Goal: Information Seeking & Learning: Learn about a topic

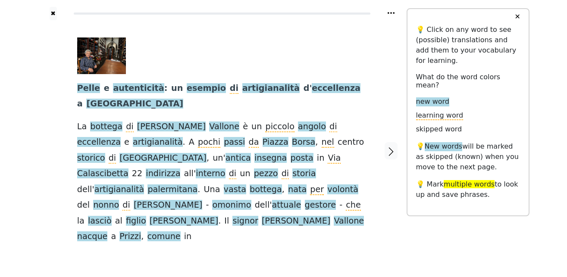
click at [291, 230] on div "Pelle e autenticità : un esempio di artigianalità d ' eccellenza a [GEOGRAPHIC_…" at bounding box center [223, 150] width 308 height 261
click at [87, 88] on span "Pelle" at bounding box center [88, 88] width 23 height 11
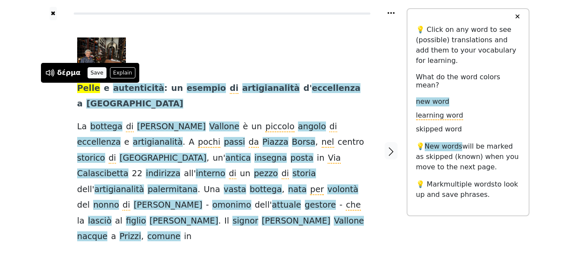
click at [91, 75] on button "Save" at bounding box center [97, 72] width 19 height 11
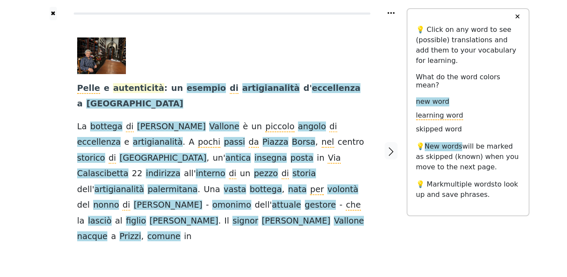
click at [126, 90] on span "autenticità" at bounding box center [138, 88] width 51 height 11
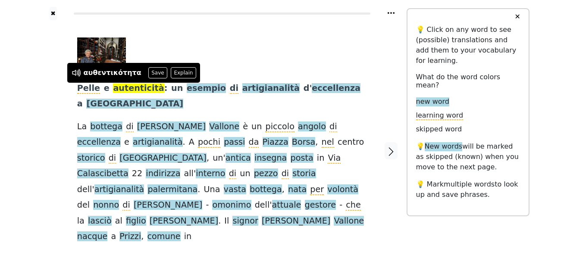
click at [148, 73] on button "Save" at bounding box center [157, 72] width 19 height 11
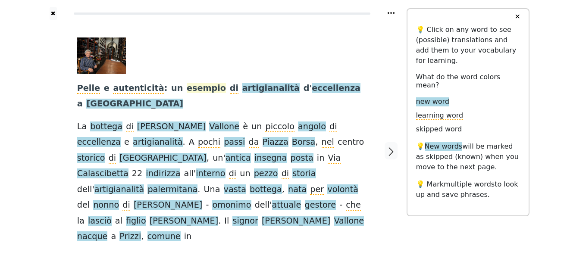
click at [187, 89] on span "esempio" at bounding box center [206, 88] width 39 height 11
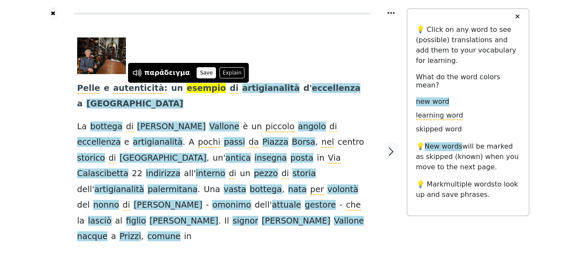
click at [203, 70] on button "Save" at bounding box center [206, 72] width 19 height 11
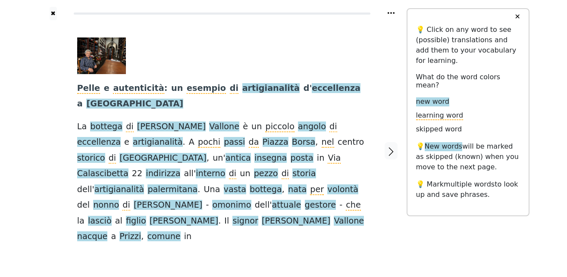
click at [242, 90] on span "artigianalità" at bounding box center [270, 88] width 57 height 11
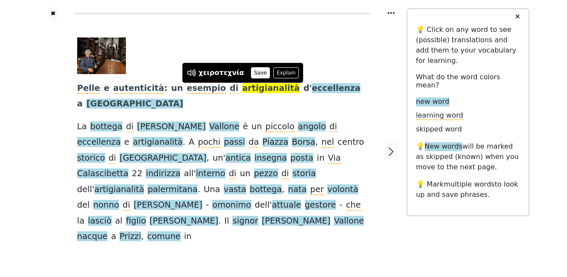
click at [255, 72] on button "Save" at bounding box center [260, 72] width 19 height 11
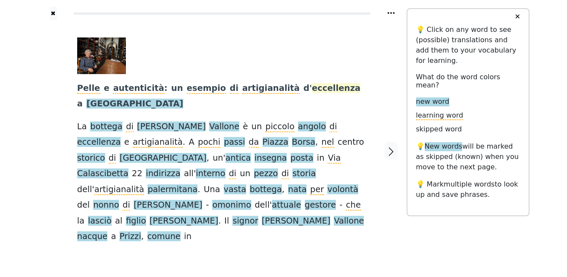
click at [312, 90] on span "eccellenza" at bounding box center [336, 88] width 49 height 11
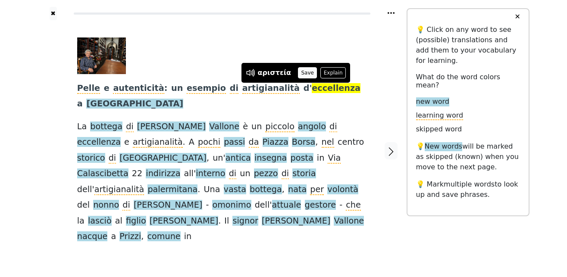
click at [302, 71] on button "Save" at bounding box center [307, 72] width 19 height 11
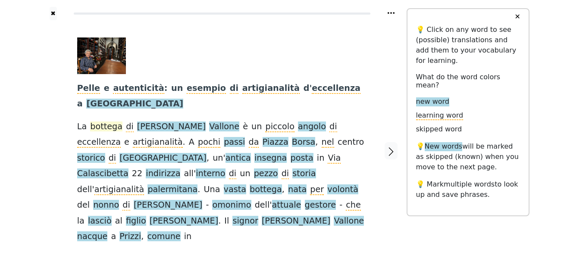
click at [106, 122] on span "bottega" at bounding box center [106, 127] width 32 height 11
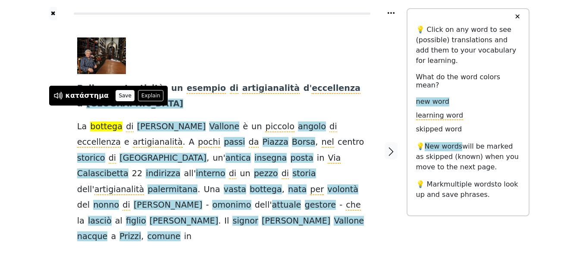
click at [118, 95] on button "Save" at bounding box center [125, 95] width 19 height 11
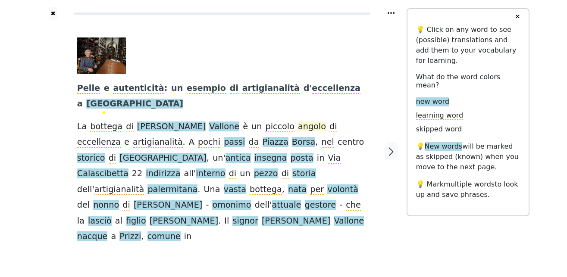
click at [298, 122] on span "angolo" at bounding box center [312, 127] width 28 height 11
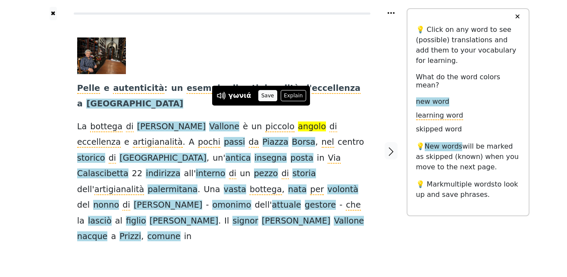
click at [265, 90] on button "Save" at bounding box center [267, 95] width 19 height 11
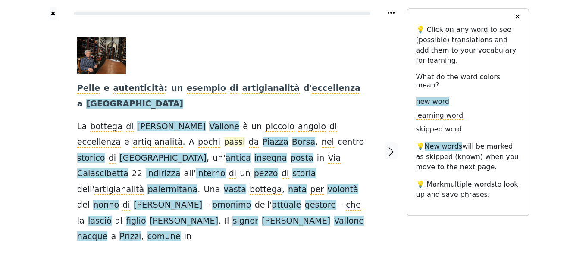
click at [224, 137] on span "passi" at bounding box center [234, 142] width 21 height 11
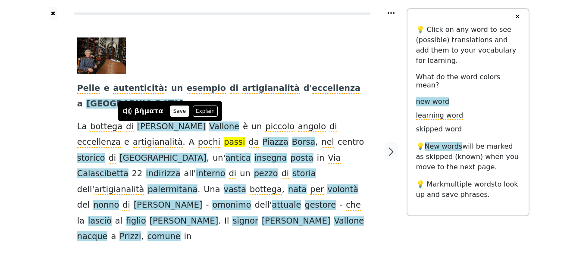
click at [177, 112] on button "Save" at bounding box center [179, 111] width 19 height 11
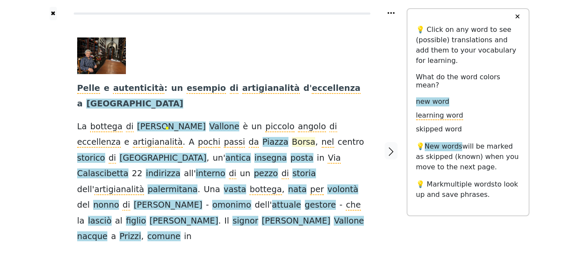
click at [292, 137] on span "Borsa" at bounding box center [304, 142] width 24 height 11
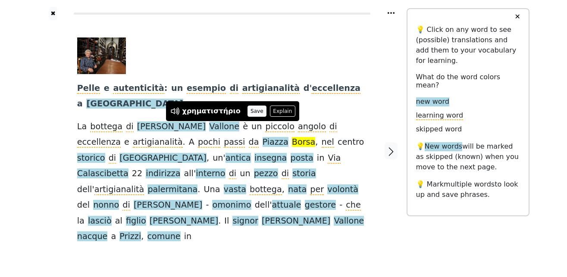
click at [248, 113] on button "Save" at bounding box center [257, 111] width 19 height 11
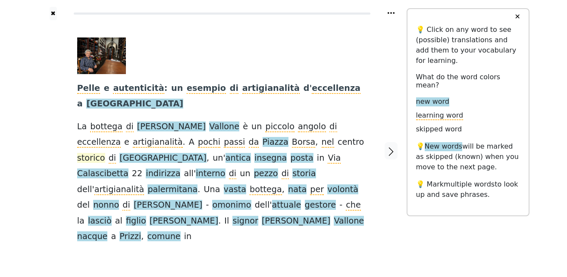
click at [105, 153] on span "storico" at bounding box center [91, 158] width 28 height 11
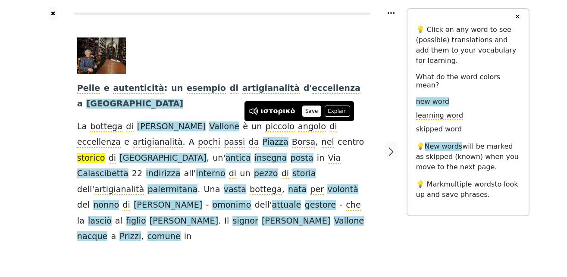
click at [305, 113] on button "Save" at bounding box center [311, 111] width 19 height 11
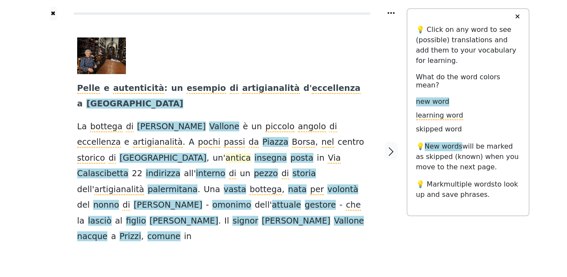
click at [226, 153] on span "antica" at bounding box center [238, 158] width 25 height 11
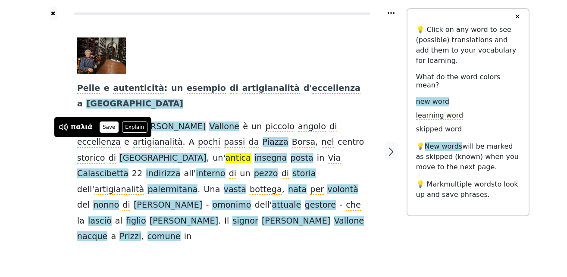
click at [109, 125] on button "Save" at bounding box center [109, 127] width 19 height 11
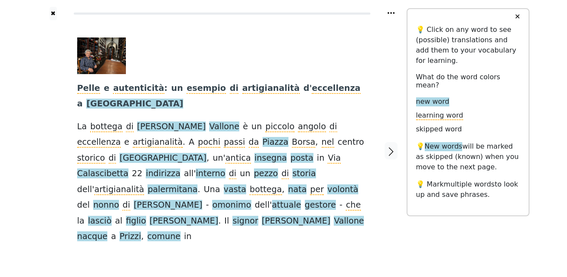
click at [254, 153] on span "insegna" at bounding box center [270, 158] width 32 height 11
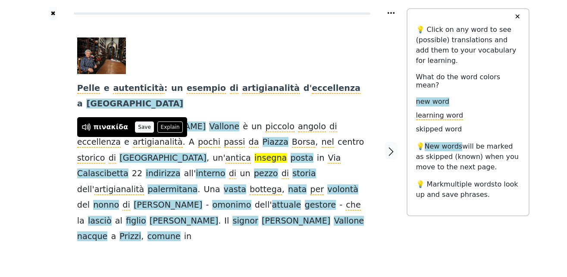
click at [138, 125] on button "Save" at bounding box center [144, 127] width 19 height 11
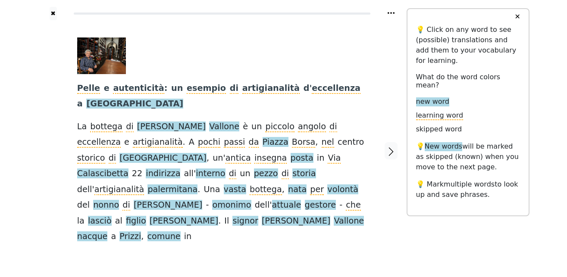
click at [291, 153] on span "posta" at bounding box center [302, 158] width 23 height 11
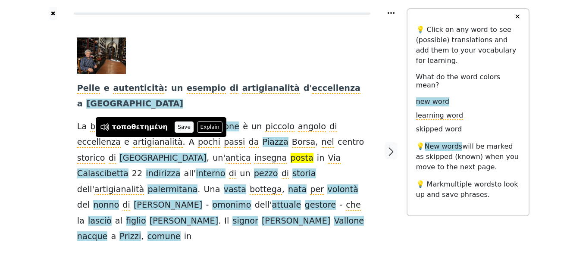
click at [175, 126] on button "Save" at bounding box center [184, 127] width 19 height 11
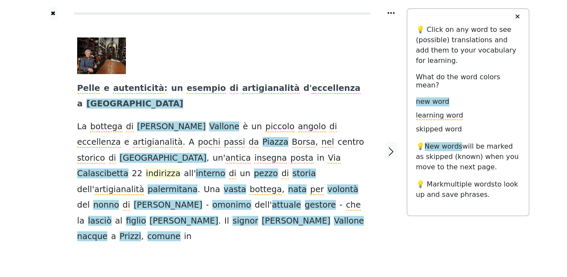
click at [180, 169] on span "indirizza" at bounding box center [163, 174] width 35 height 11
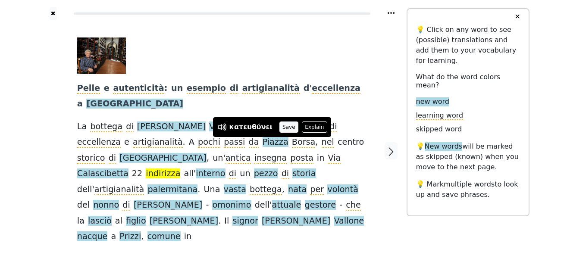
click at [286, 127] on button "Save" at bounding box center [288, 127] width 19 height 11
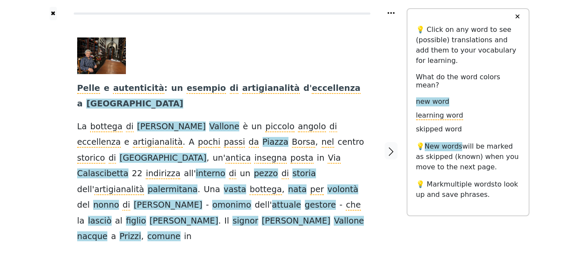
click at [225, 169] on span "interno" at bounding box center [210, 174] width 29 height 11
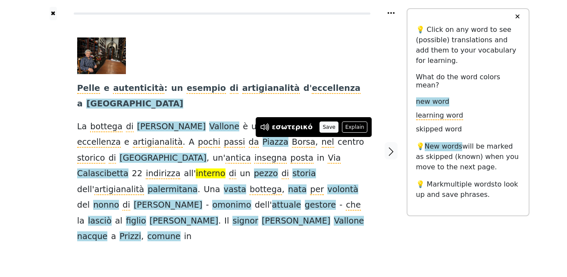
click at [324, 122] on button "Save" at bounding box center [329, 127] width 19 height 11
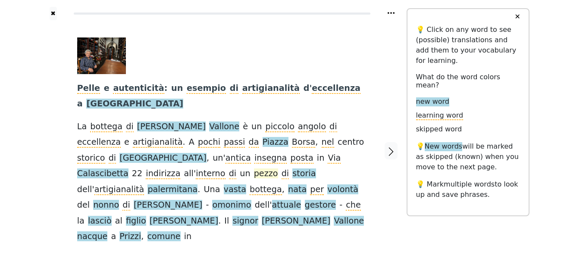
click at [254, 169] on span "pezzo" at bounding box center [266, 174] width 24 height 11
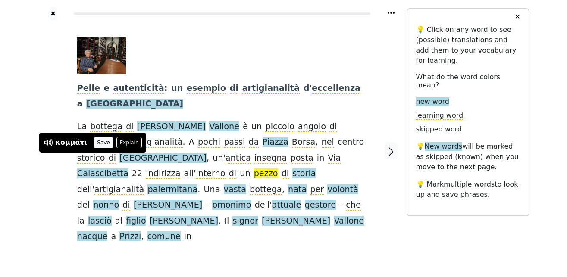
click at [100, 138] on button "Save" at bounding box center [103, 142] width 19 height 11
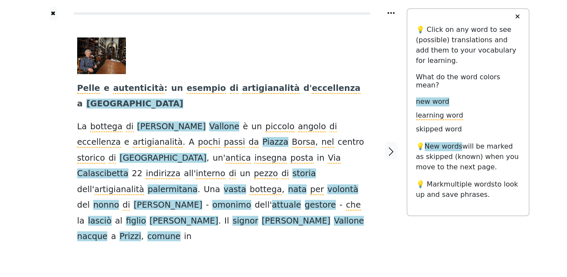
click at [292, 169] on span "storia" at bounding box center [303, 174] width 23 height 11
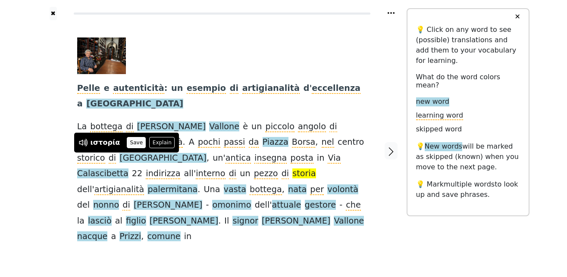
click at [135, 141] on button "Save" at bounding box center [136, 142] width 19 height 11
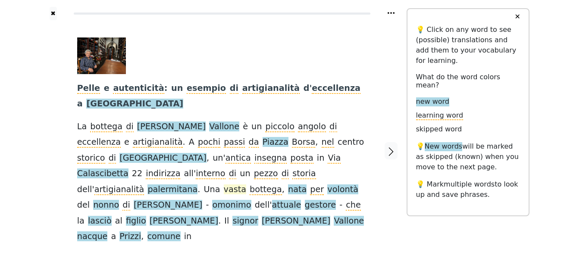
click at [246, 185] on span "vasta" at bounding box center [235, 190] width 22 height 11
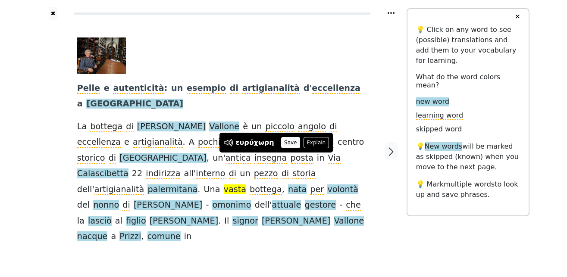
click at [281, 143] on button "Save" at bounding box center [290, 142] width 19 height 11
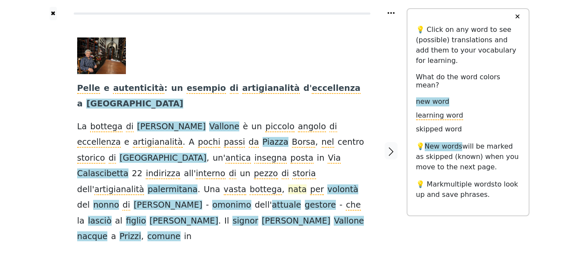
click at [307, 185] on span "nata" at bounding box center [297, 190] width 19 height 11
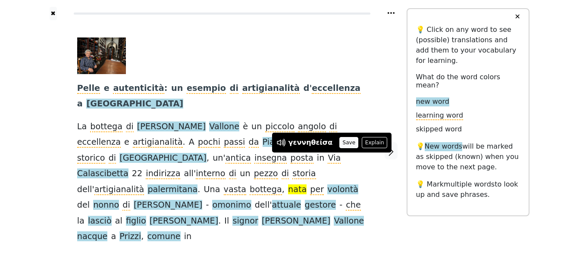
click at [339, 143] on button "Save" at bounding box center [348, 142] width 19 height 11
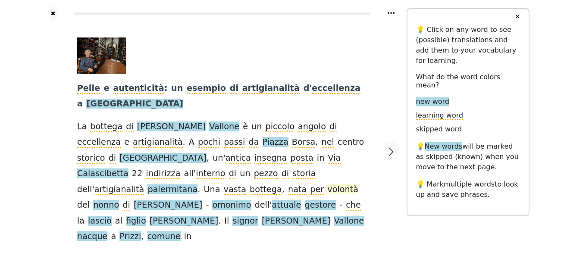
click at [327, 185] on span "volontà" at bounding box center [342, 190] width 31 height 11
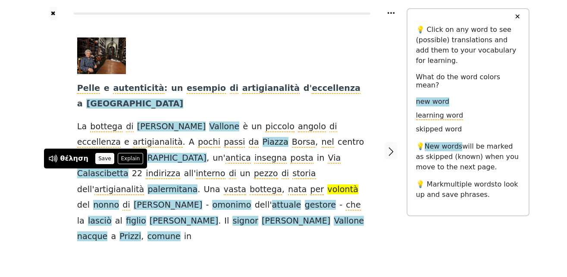
click at [107, 160] on button "Save" at bounding box center [104, 158] width 19 height 11
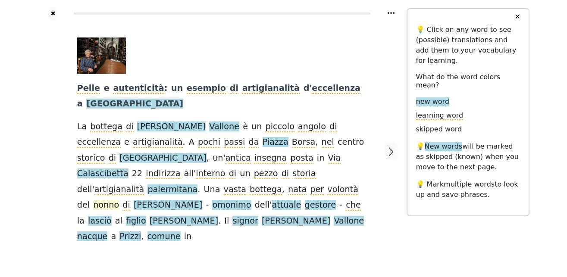
click at [119, 200] on span "nonno" at bounding box center [106, 205] width 26 height 11
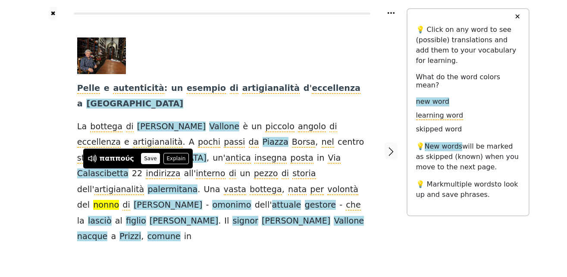
click at [148, 159] on button "Save" at bounding box center [150, 158] width 19 height 11
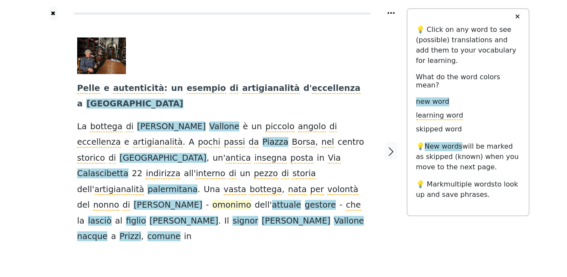
click at [212, 200] on span "omonimo" at bounding box center [231, 205] width 39 height 11
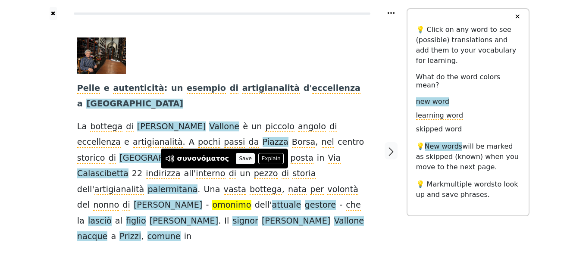
click at [240, 158] on button "Save" at bounding box center [245, 158] width 19 height 11
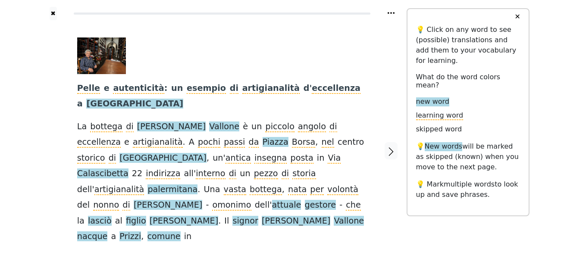
click at [272, 200] on span "attuale" at bounding box center [286, 205] width 29 height 11
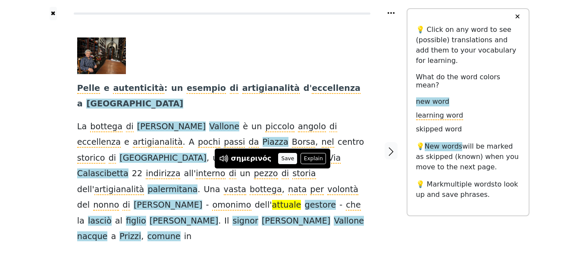
click at [284, 159] on button "Save" at bounding box center [287, 158] width 19 height 11
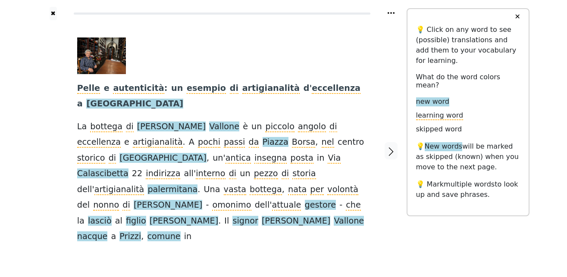
click at [305, 200] on span "gestore" at bounding box center [320, 205] width 31 height 11
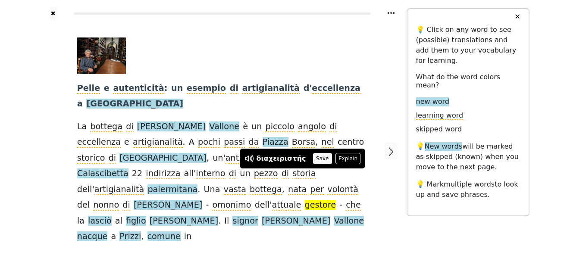
click at [314, 159] on button "Save" at bounding box center [322, 158] width 19 height 11
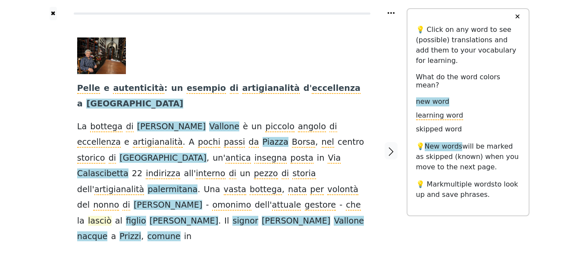
click at [112, 216] on span "lasciò" at bounding box center [100, 221] width 24 height 11
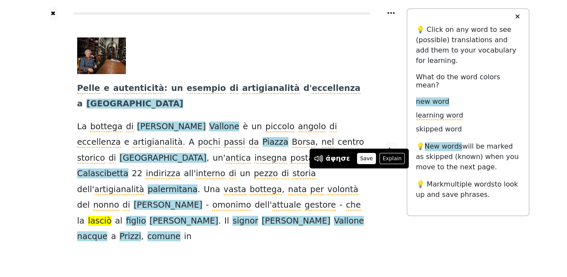
click at [367, 160] on button "Save" at bounding box center [366, 158] width 19 height 11
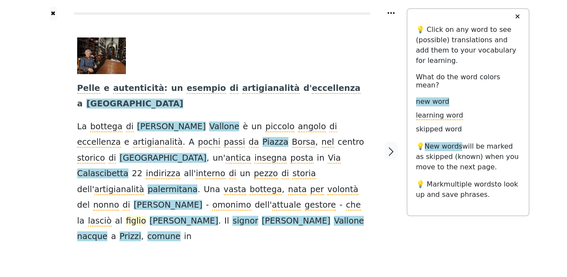
click at [126, 216] on span "figlio" at bounding box center [136, 221] width 20 height 11
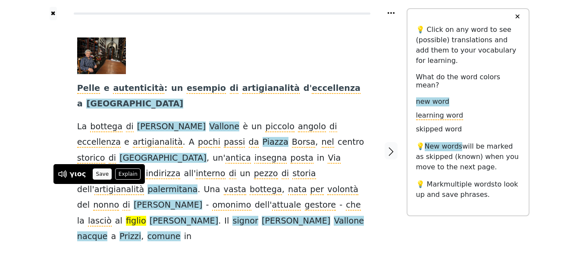
click at [105, 175] on button "Save" at bounding box center [102, 174] width 19 height 11
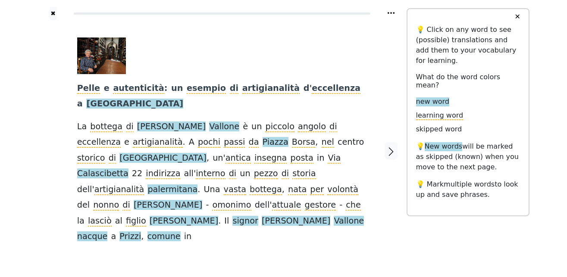
click at [150, 216] on span "Nicola" at bounding box center [184, 221] width 69 height 11
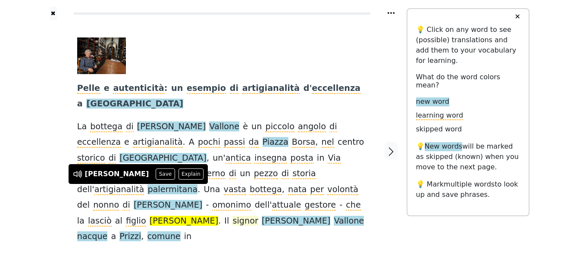
click at [232, 216] on span "signor" at bounding box center [244, 221] width 25 height 11
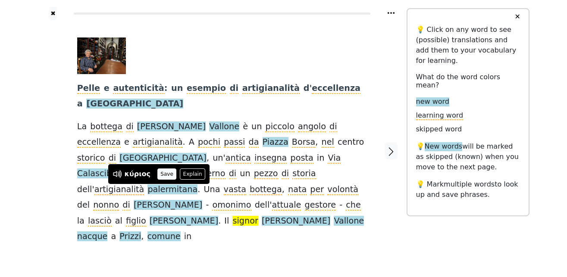
click at [166, 174] on button "Save" at bounding box center [166, 174] width 19 height 11
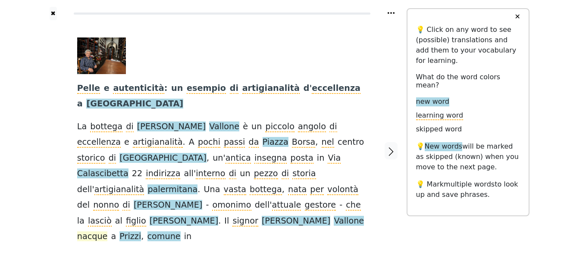
click at [108, 232] on span "nacque" at bounding box center [92, 237] width 31 height 11
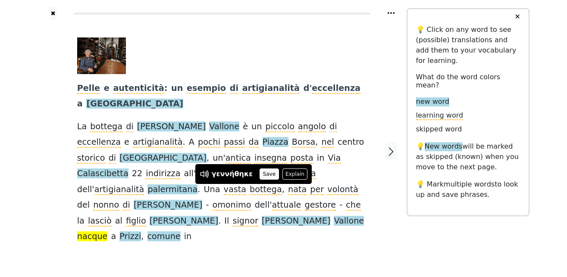
click at [260, 173] on button "Save" at bounding box center [269, 174] width 19 height 11
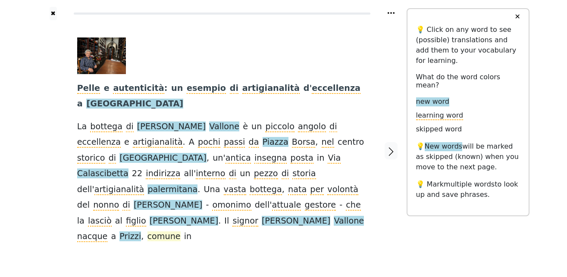
click at [181, 232] on span "comune" at bounding box center [164, 237] width 33 height 11
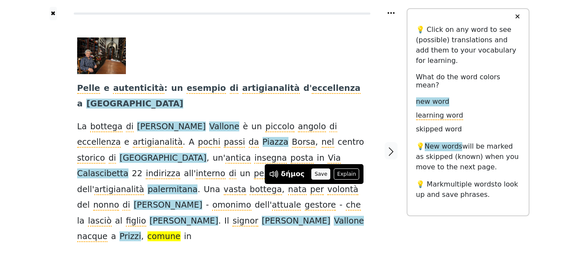
click at [318, 176] on button "Save" at bounding box center [320, 174] width 19 height 11
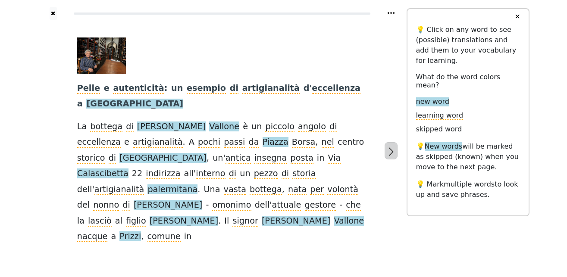
click at [392, 148] on icon "button" at bounding box center [391, 152] width 5 height 9
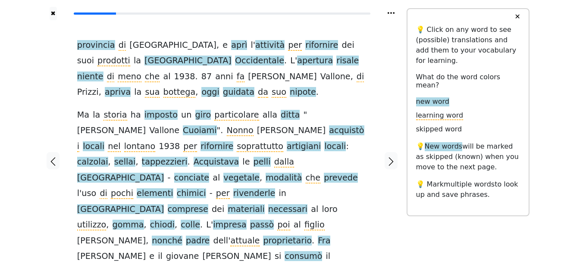
click at [92, 47] on span "provincia" at bounding box center [96, 45] width 38 height 11
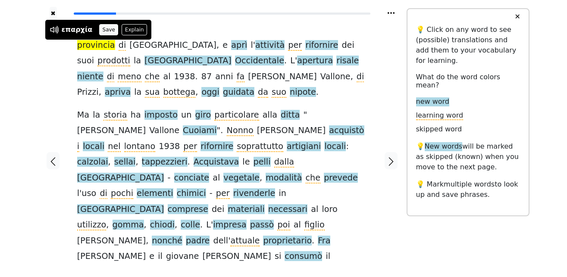
click at [105, 27] on button "Save" at bounding box center [108, 29] width 19 height 11
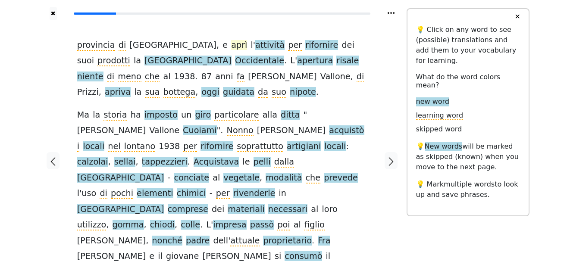
click at [231, 46] on span "aprì" at bounding box center [239, 45] width 16 height 11
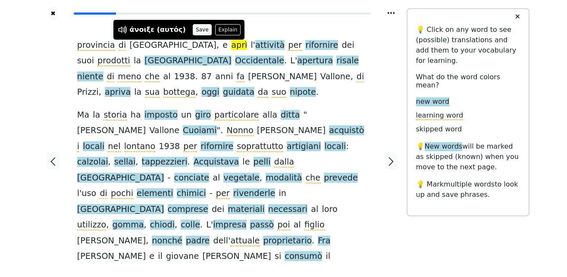
click at [196, 32] on button "Save" at bounding box center [202, 29] width 19 height 11
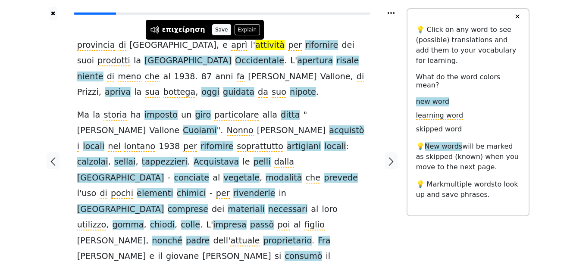
click at [212, 28] on button "Save" at bounding box center [221, 29] width 19 height 11
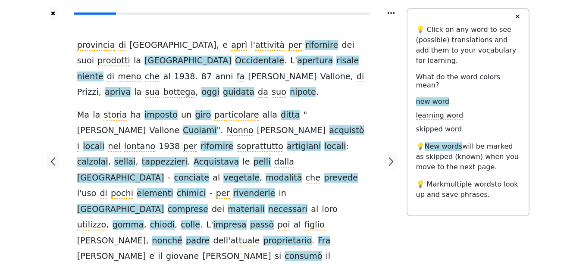
click at [305, 45] on span "rifornire" at bounding box center [321, 45] width 33 height 11
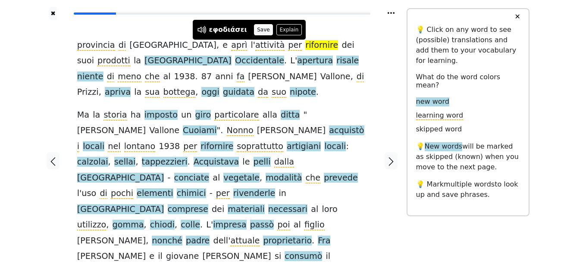
click at [260, 28] on button "Save" at bounding box center [263, 29] width 19 height 11
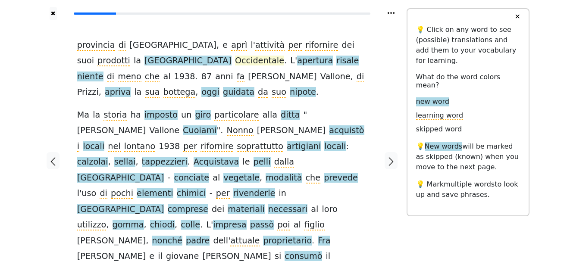
click at [235, 61] on span "Occidentale" at bounding box center [259, 61] width 49 height 11
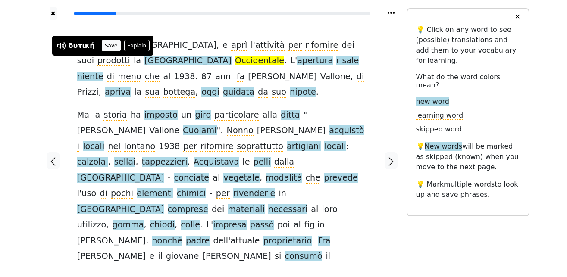
click at [102, 42] on button "Save" at bounding box center [111, 45] width 19 height 11
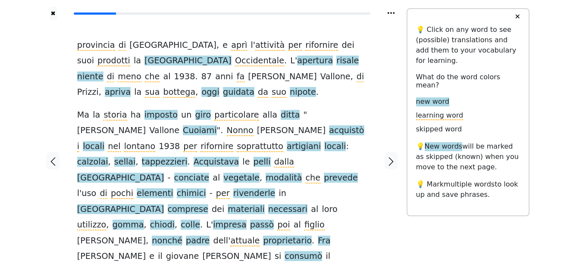
click at [297, 60] on span "apertura" at bounding box center [315, 61] width 36 height 11
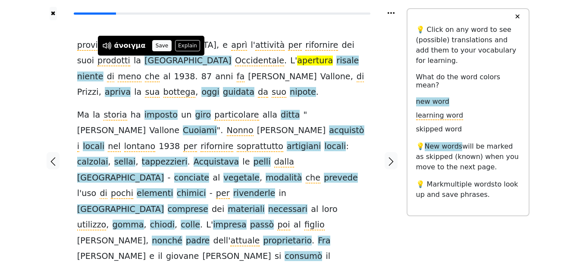
click at [162, 43] on button "Save" at bounding box center [161, 45] width 19 height 11
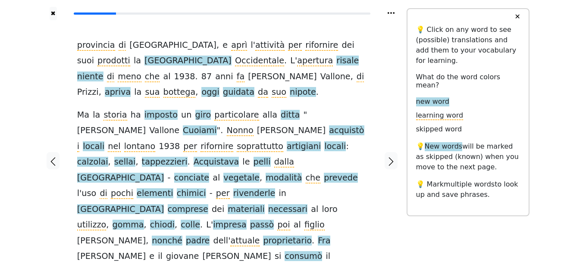
click at [336, 61] on span "risale" at bounding box center [347, 61] width 22 height 11
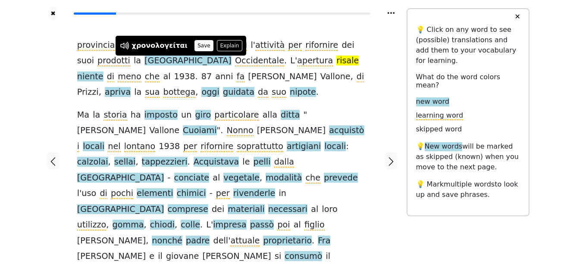
click at [195, 44] on button "Save" at bounding box center [204, 45] width 19 height 11
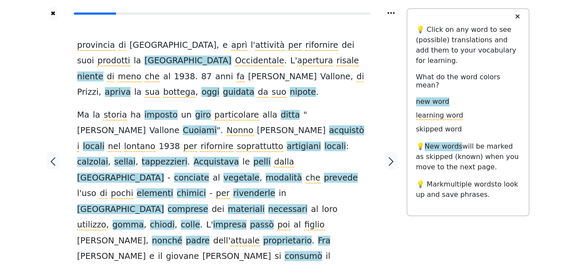
click at [104, 72] on span "niente" at bounding box center [90, 77] width 26 height 11
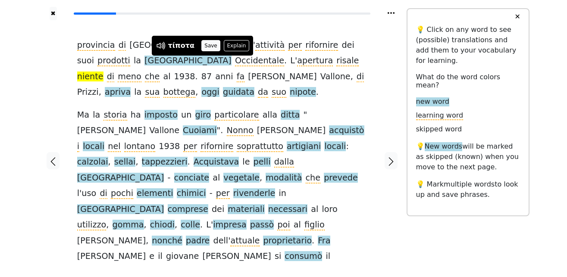
click at [204, 44] on button "Save" at bounding box center [210, 45] width 19 height 11
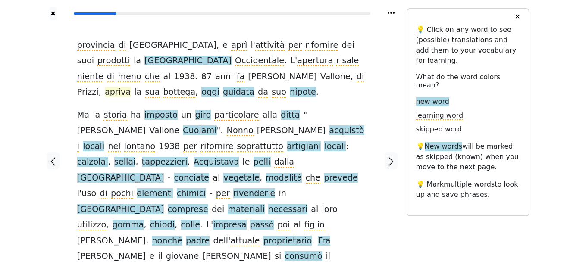
click at [131, 87] on span "apriva" at bounding box center [118, 92] width 26 height 11
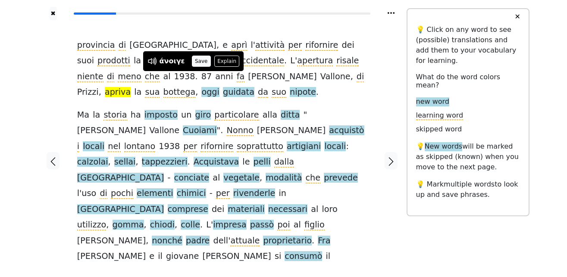
click at [201, 61] on button "Save" at bounding box center [201, 61] width 19 height 11
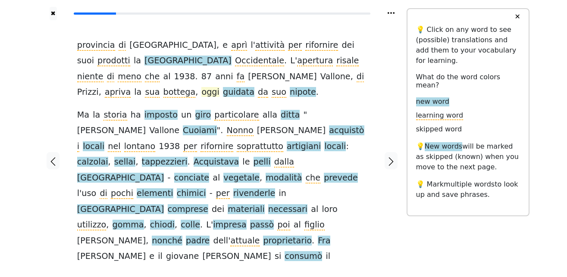
click at [219, 87] on span "oggi" at bounding box center [210, 92] width 18 height 11
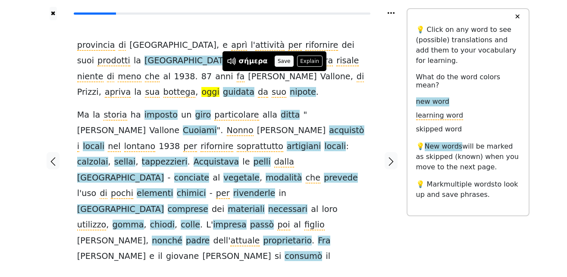
click at [279, 61] on button "Save" at bounding box center [284, 61] width 19 height 11
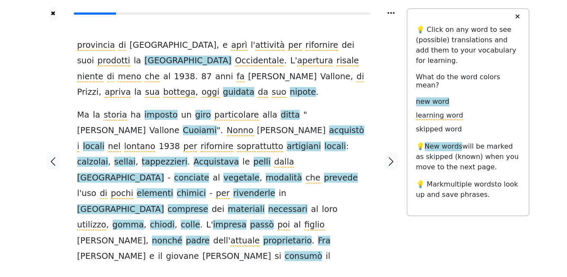
click at [254, 87] on span "guidata" at bounding box center [238, 92] width 31 height 11
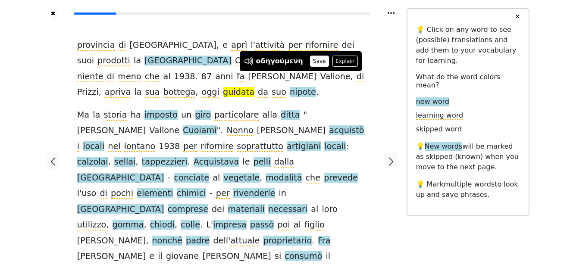
click at [315, 59] on button "Save" at bounding box center [319, 61] width 19 height 11
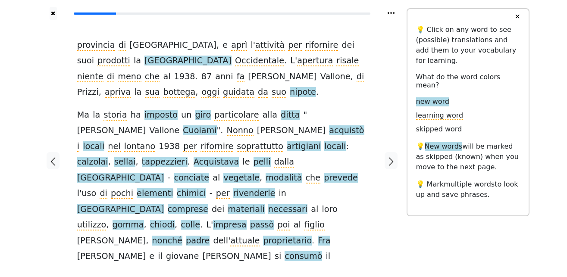
click at [316, 87] on span "nipote" at bounding box center [303, 92] width 26 height 11
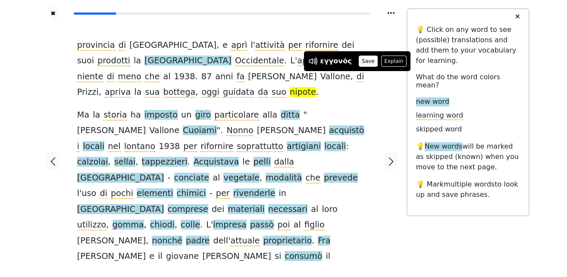
click at [359, 60] on button "Save" at bounding box center [368, 61] width 19 height 11
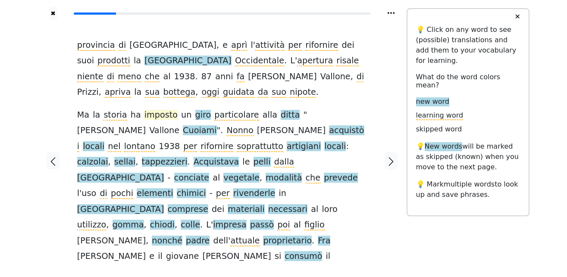
click at [152, 110] on span "imposto" at bounding box center [160, 115] width 33 height 11
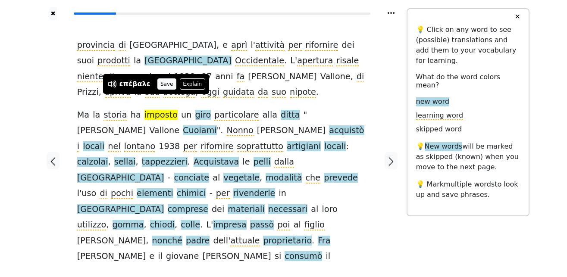
click at [161, 82] on button "Save" at bounding box center [166, 83] width 19 height 11
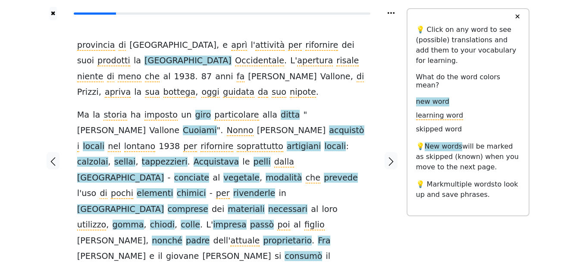
click at [195, 110] on span "giro" at bounding box center [203, 115] width 16 height 11
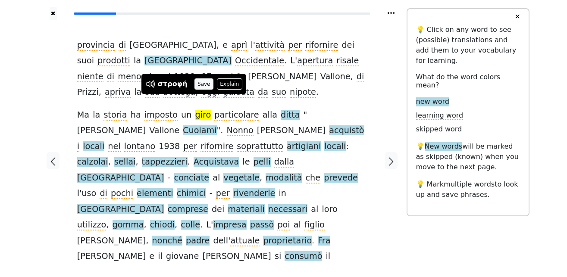
click at [206, 83] on button "Save" at bounding box center [204, 83] width 19 height 11
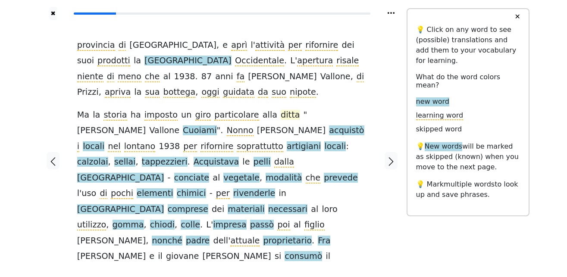
click at [281, 110] on span "ditta" at bounding box center [290, 115] width 19 height 11
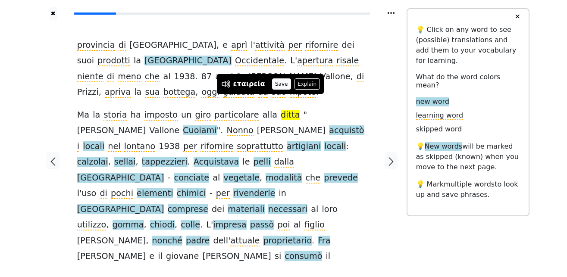
click at [276, 84] on button "Save" at bounding box center [281, 83] width 19 height 11
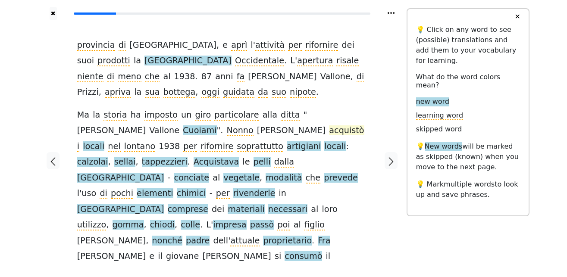
click at [329, 126] on span "acquistò" at bounding box center [346, 131] width 35 height 11
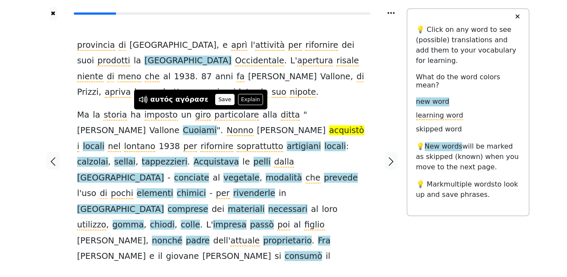
click at [215, 99] on button "Save" at bounding box center [224, 99] width 19 height 11
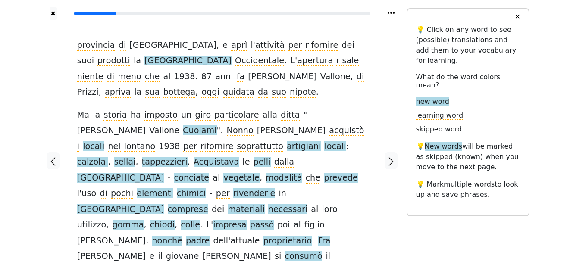
click at [104, 141] on span "locali" at bounding box center [94, 146] width 22 height 11
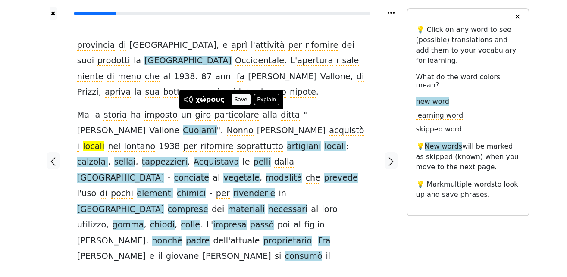
click at [235, 98] on button "Save" at bounding box center [241, 99] width 19 height 11
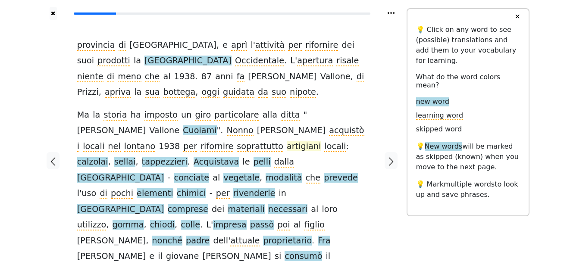
click at [287, 141] on span "artigiani" at bounding box center [304, 146] width 34 height 11
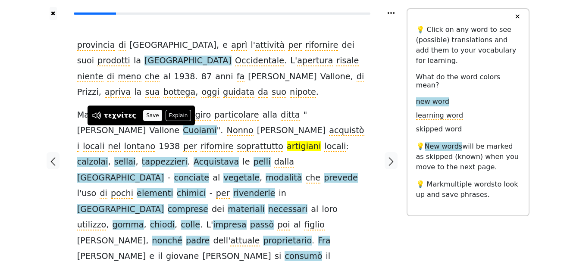
click at [150, 114] on button "Save" at bounding box center [152, 115] width 19 height 11
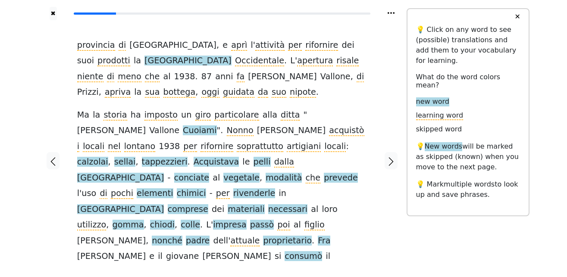
click at [108, 157] on span "calzolai" at bounding box center [92, 162] width 31 height 11
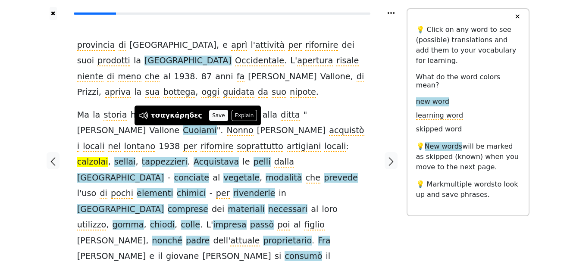
click at [209, 115] on button "Save" at bounding box center [218, 115] width 19 height 11
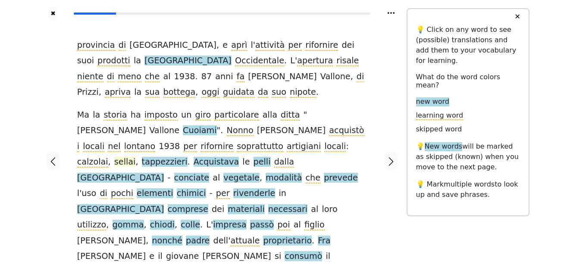
click at [136, 157] on span "sellai" at bounding box center [125, 162] width 22 height 11
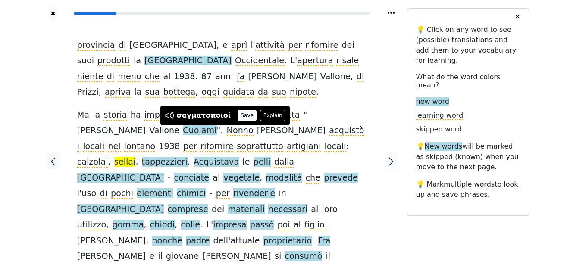
click at [238, 116] on button "Save" at bounding box center [247, 115] width 19 height 11
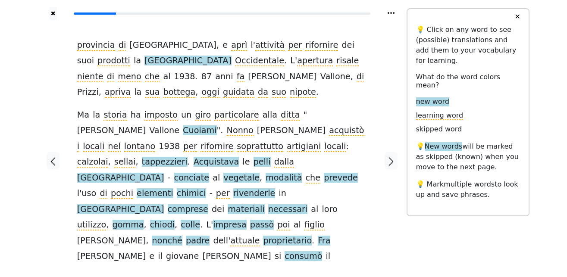
click at [188, 157] on span "tappezzieri" at bounding box center [165, 162] width 46 height 11
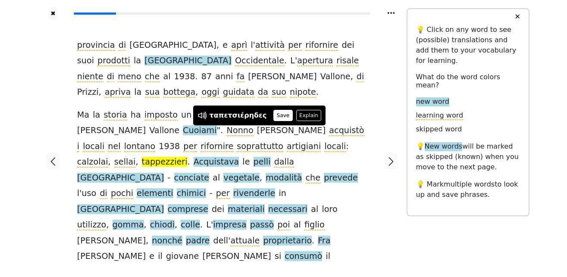
click at [276, 112] on button "Save" at bounding box center [282, 115] width 19 height 11
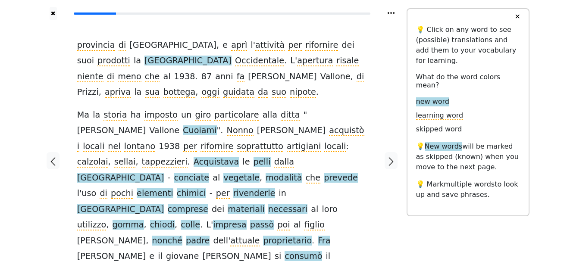
click at [239, 157] on span "Acquistava" at bounding box center [216, 162] width 45 height 11
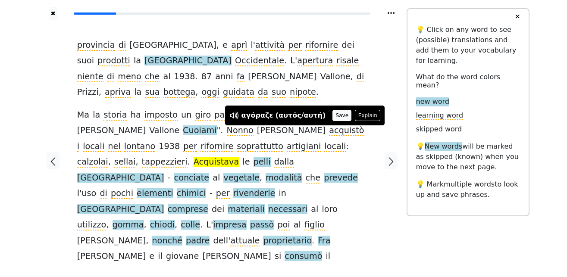
click at [333, 114] on button "Save" at bounding box center [342, 115] width 19 height 11
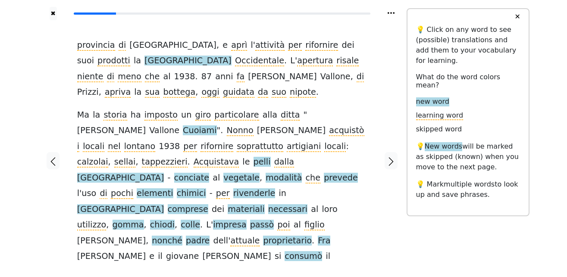
click at [271, 157] on span "pelli" at bounding box center [262, 162] width 17 height 11
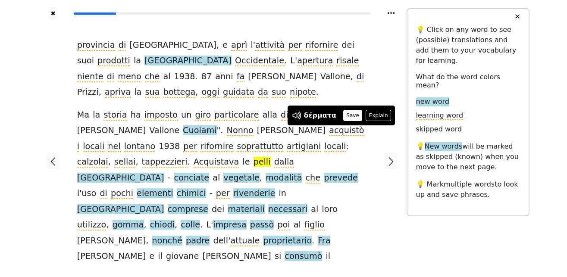
click at [345, 117] on button "Save" at bounding box center [352, 115] width 19 height 11
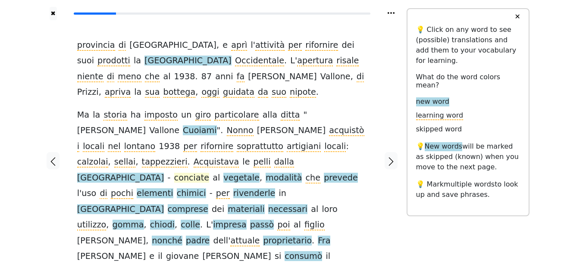
click at [174, 173] on span "conciate" at bounding box center [191, 178] width 35 height 11
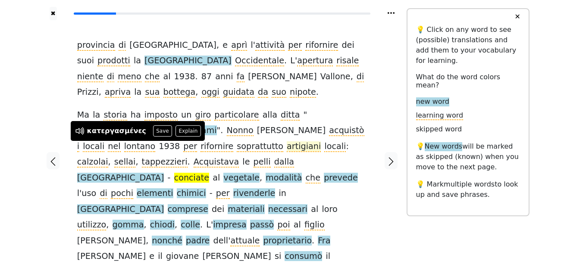
click at [153, 127] on button "Save" at bounding box center [162, 131] width 19 height 11
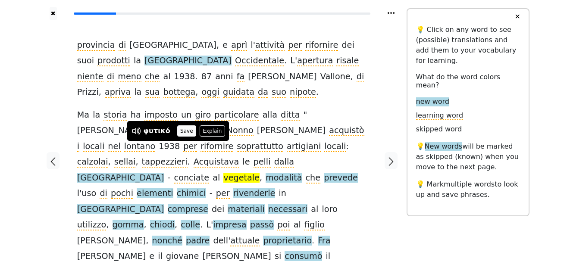
drag, startPoint x: 187, startPoint y: 126, endPoint x: 185, endPoint y: 130, distance: 4.5
click at [187, 127] on button "Save" at bounding box center [186, 131] width 19 height 11
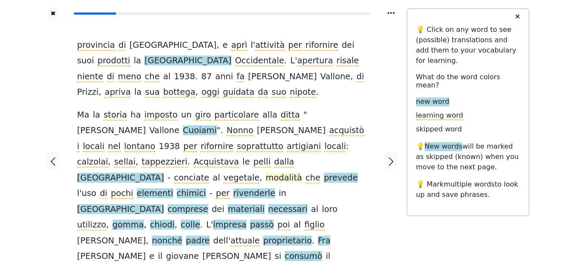
click at [266, 173] on span "modalità" at bounding box center [284, 178] width 36 height 11
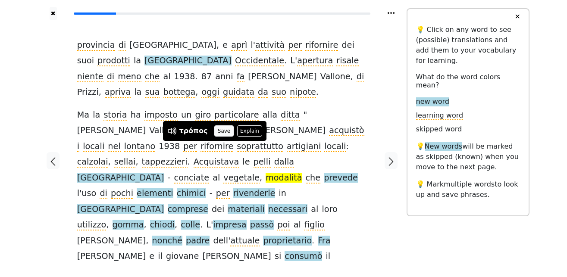
click at [221, 131] on button "Save" at bounding box center [223, 131] width 19 height 11
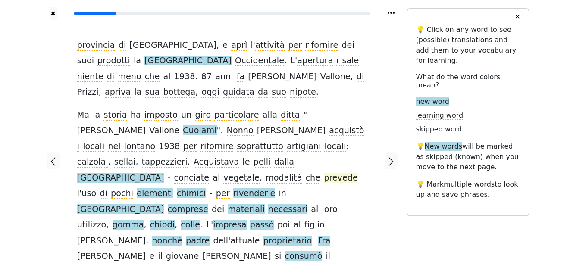
click at [324, 173] on span "prevede" at bounding box center [341, 178] width 34 height 11
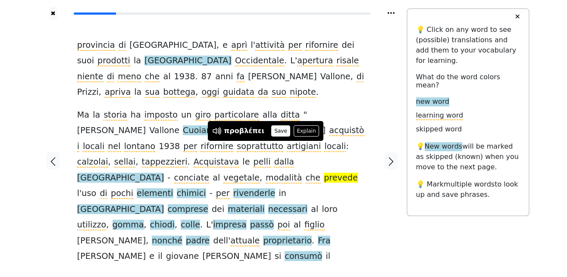
click at [282, 131] on button "Save" at bounding box center [280, 131] width 19 height 11
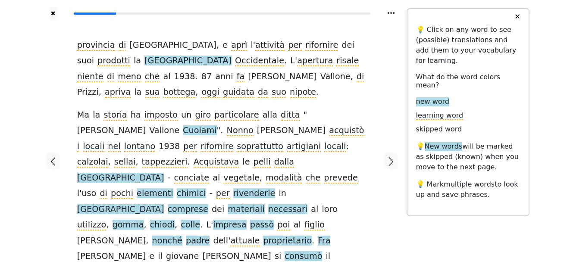
click at [173, 188] on span "elementi" at bounding box center [155, 193] width 36 height 11
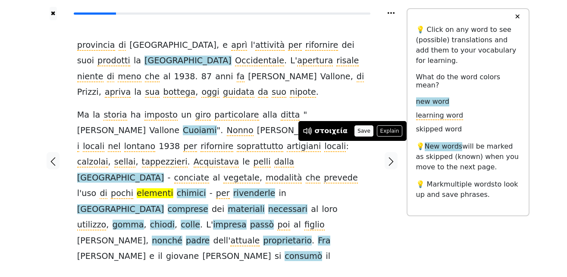
click at [359, 132] on button "Save" at bounding box center [364, 131] width 19 height 11
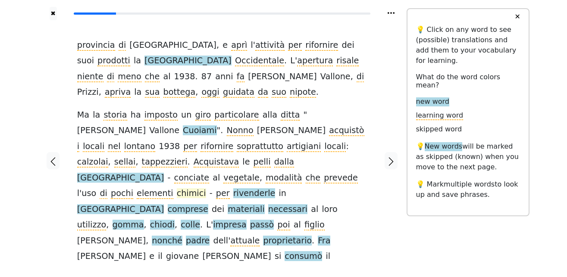
click at [177, 188] on span "chimici" at bounding box center [191, 193] width 29 height 11
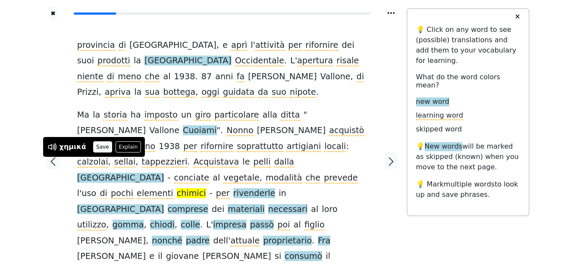
click at [94, 151] on button "Save" at bounding box center [102, 146] width 19 height 11
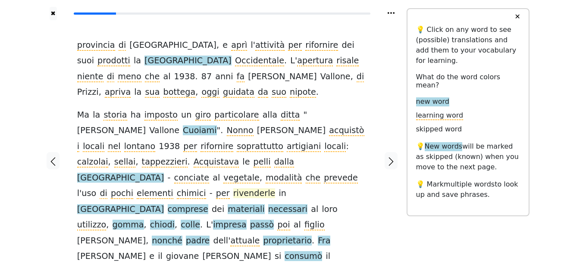
click at [233, 188] on span "rivenderle" at bounding box center [254, 193] width 42 height 11
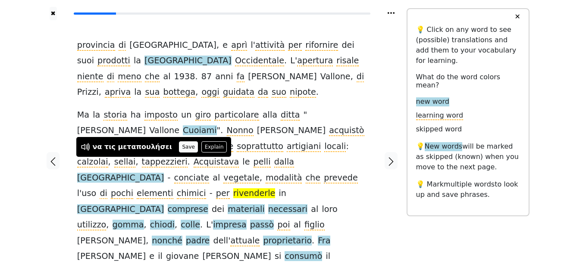
click at [179, 146] on button "Save" at bounding box center [188, 146] width 19 height 11
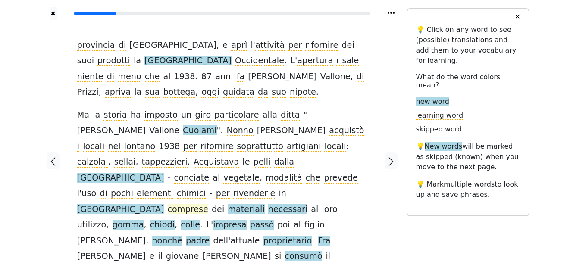
click at [208, 204] on span "comprese" at bounding box center [188, 209] width 41 height 11
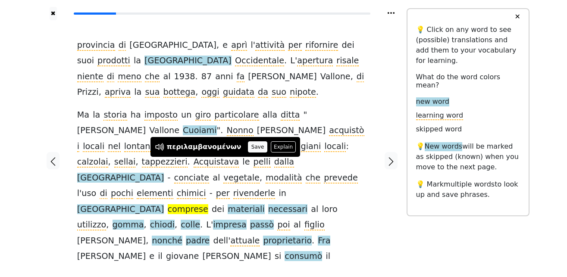
click at [248, 146] on button "Save" at bounding box center [257, 146] width 19 height 11
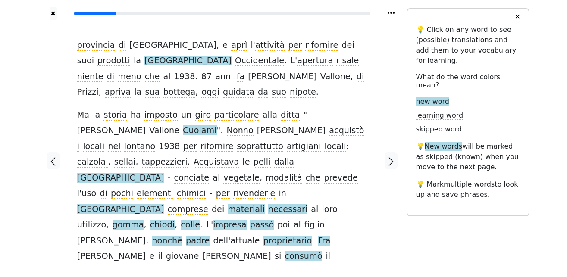
click at [264, 204] on span "materiali" at bounding box center [246, 209] width 37 height 11
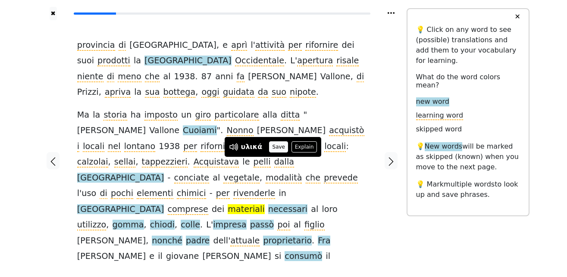
click at [273, 147] on button "Save" at bounding box center [278, 146] width 19 height 11
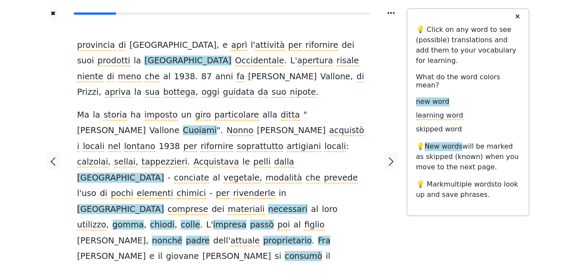
click at [303, 204] on span "necessari" at bounding box center [287, 209] width 39 height 11
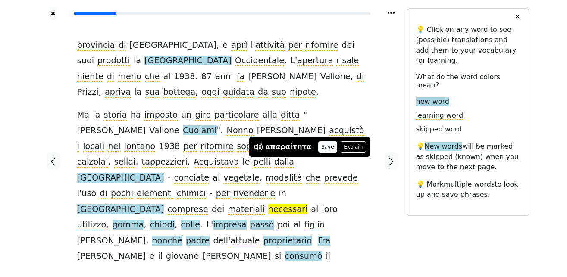
click at [322, 147] on button "Save" at bounding box center [327, 146] width 19 height 11
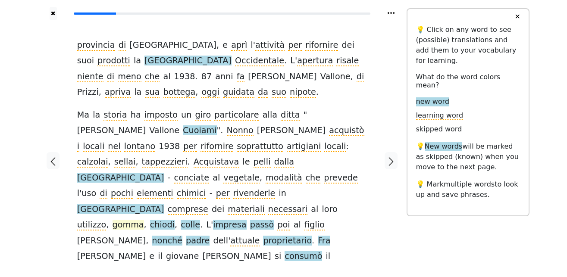
click at [117, 220] on span "gomma" at bounding box center [128, 225] width 31 height 11
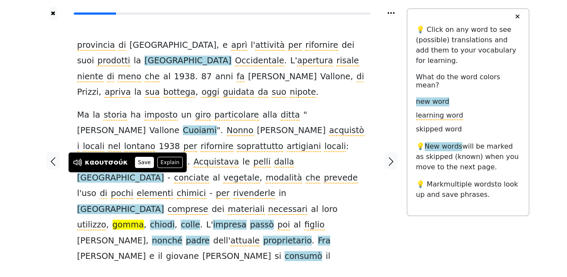
click at [136, 163] on button "Save" at bounding box center [144, 162] width 19 height 11
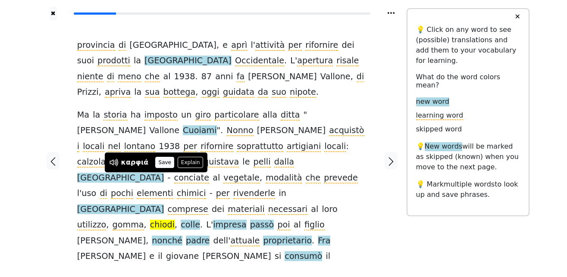
click at [162, 162] on button "Save" at bounding box center [164, 162] width 19 height 11
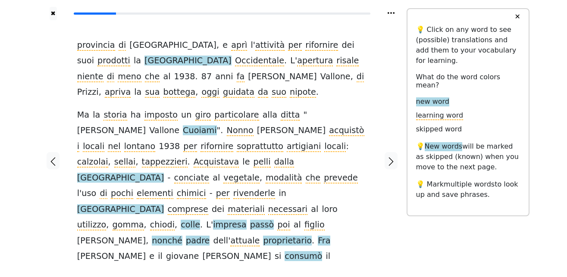
click at [181, 220] on span "colle" at bounding box center [190, 225] width 19 height 11
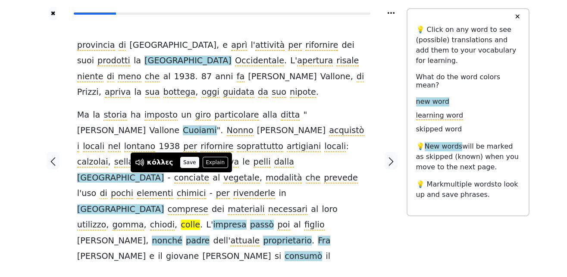
click at [185, 164] on button "Save" at bounding box center [189, 162] width 19 height 11
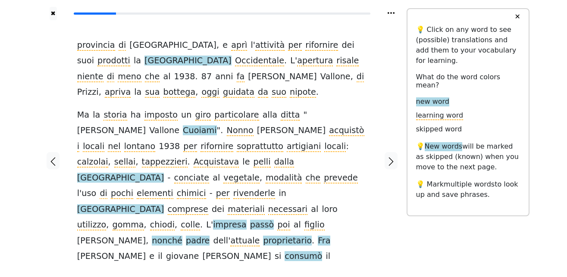
click at [214, 220] on span "impresa" at bounding box center [229, 225] width 33 height 11
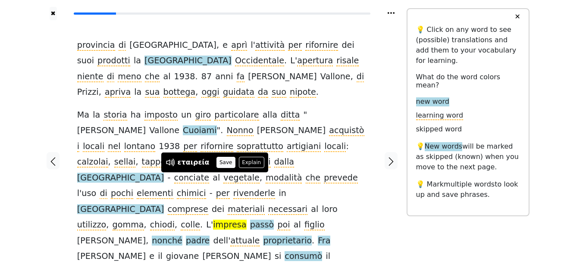
click at [225, 159] on button "Save" at bounding box center [226, 162] width 19 height 11
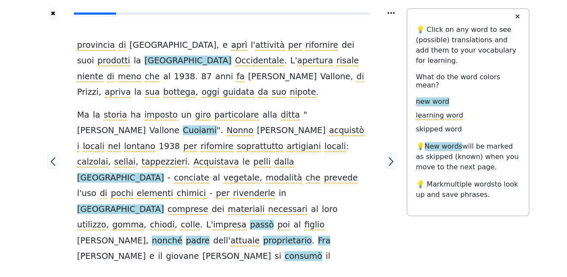
click at [250, 220] on span "passò" at bounding box center [262, 225] width 24 height 11
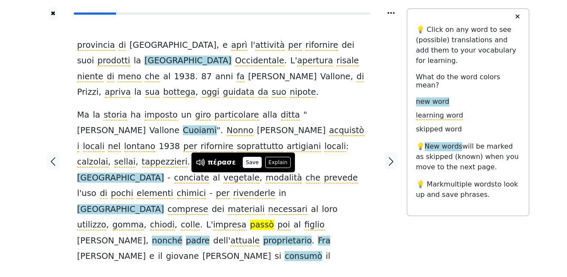
click at [247, 164] on button "Save" at bounding box center [252, 162] width 19 height 11
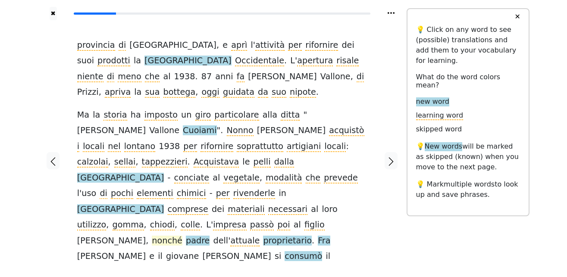
click at [182, 236] on span "nonché" at bounding box center [167, 241] width 31 height 11
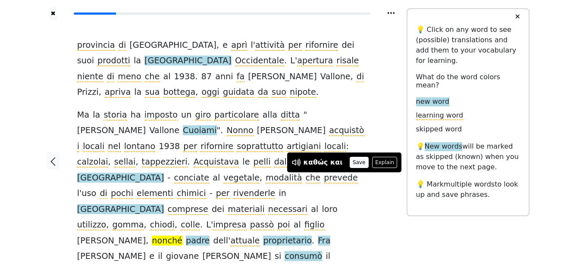
click at [350, 163] on button "Save" at bounding box center [359, 162] width 19 height 11
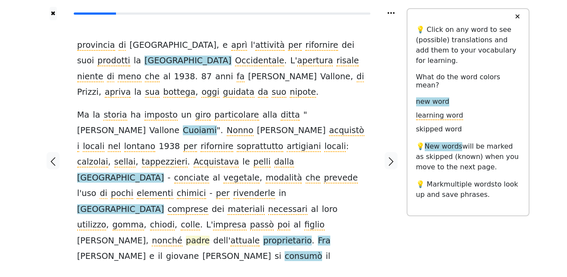
click at [186, 236] on span "padre" at bounding box center [198, 241] width 24 height 11
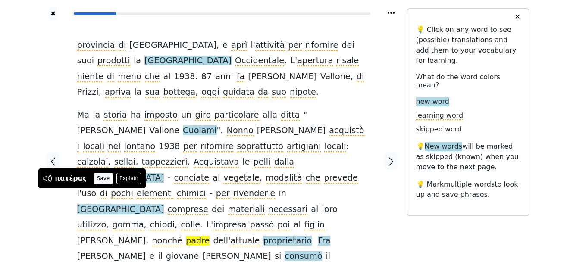
click at [98, 175] on button "Save" at bounding box center [103, 178] width 19 height 11
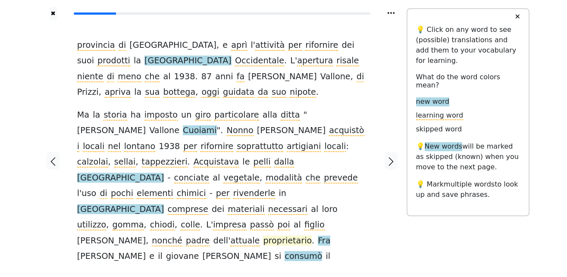
click at [263, 236] on span "proprietario" at bounding box center [287, 241] width 49 height 11
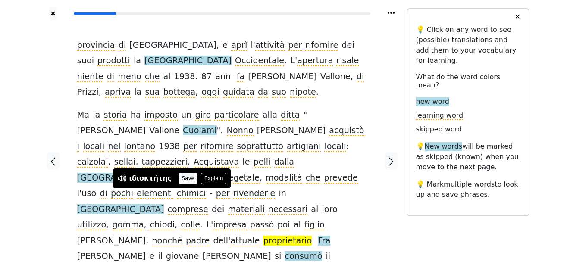
click at [181, 179] on button "Save" at bounding box center [188, 178] width 19 height 11
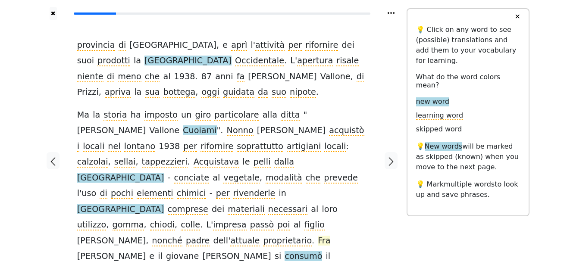
click at [318, 236] on span "Fra" at bounding box center [324, 241] width 13 height 11
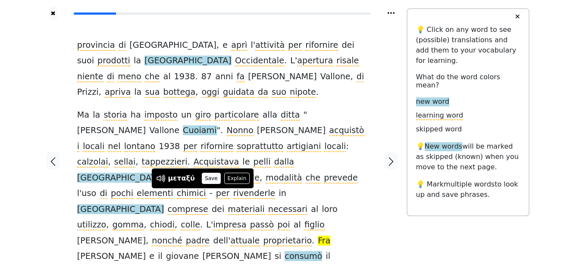
click at [207, 181] on button "Save" at bounding box center [211, 178] width 19 height 11
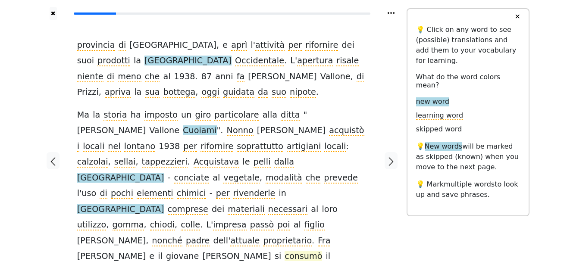
click at [322, 251] on span "consumò" at bounding box center [304, 256] width 38 height 11
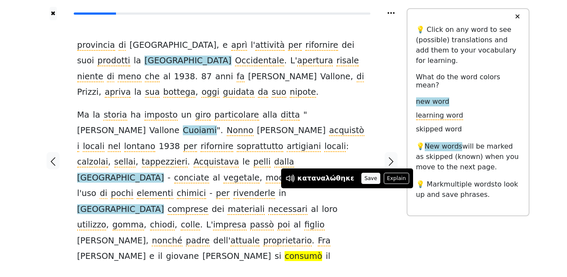
click at [361, 182] on button "Save" at bounding box center [370, 178] width 19 height 11
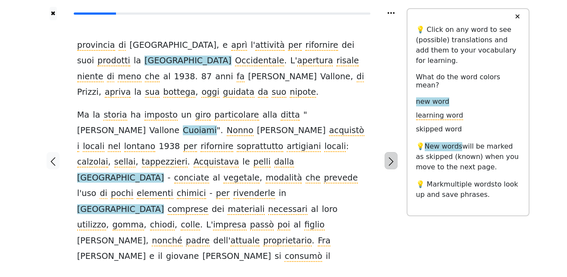
click at [387, 157] on icon "button" at bounding box center [391, 162] width 10 height 10
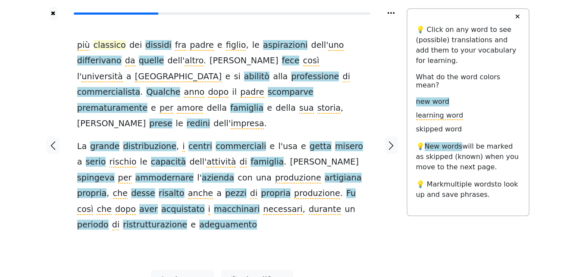
click at [107, 46] on span "classico" at bounding box center [110, 45] width 32 height 11
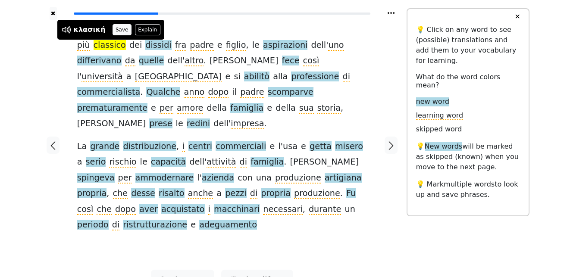
click at [115, 31] on button "Save" at bounding box center [122, 29] width 19 height 11
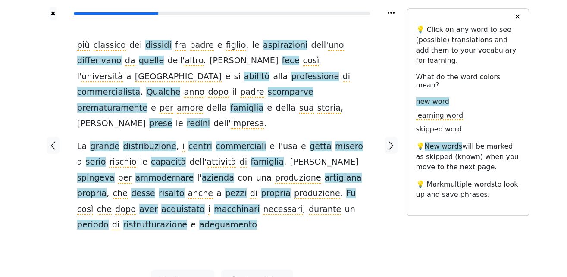
click at [145, 45] on span "dissidi" at bounding box center [158, 45] width 26 height 11
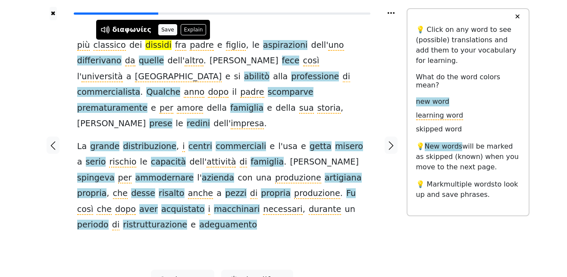
click at [160, 31] on button "Save" at bounding box center [167, 29] width 19 height 11
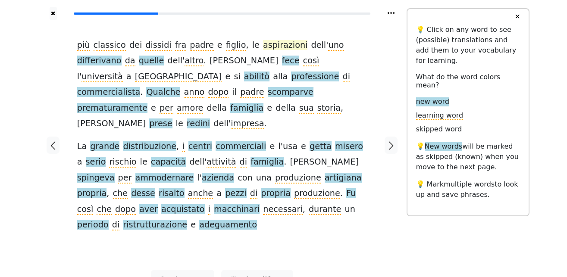
click at [270, 44] on span "aspirazioni" at bounding box center [285, 45] width 45 height 11
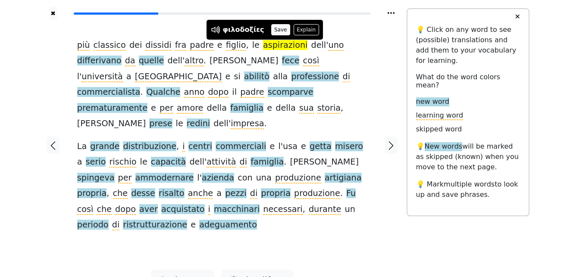
click at [271, 25] on button "Save" at bounding box center [280, 29] width 19 height 11
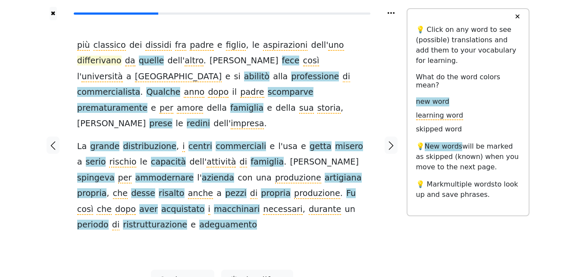
drag, startPoint x: 279, startPoint y: 34, endPoint x: 327, endPoint y: 46, distance: 49.0
click at [122, 56] on span "differivano" at bounding box center [99, 61] width 44 height 11
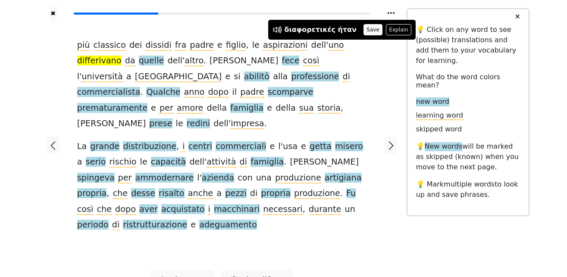
click at [365, 31] on button "Save" at bounding box center [373, 29] width 19 height 11
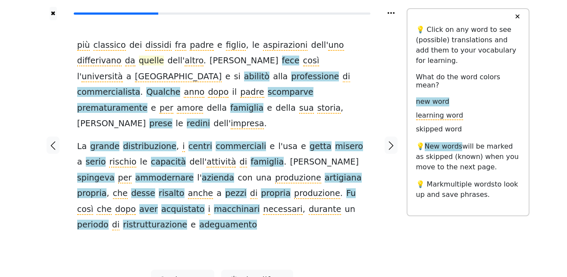
click at [139, 66] on span "quelle" at bounding box center [151, 61] width 25 height 11
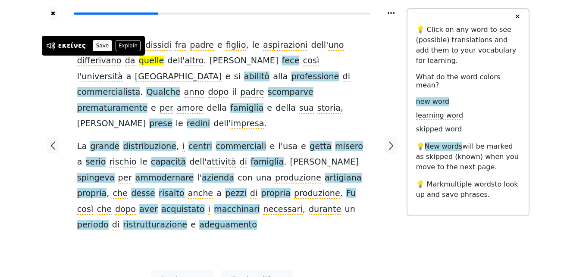
click at [94, 47] on button "Save" at bounding box center [102, 45] width 19 height 11
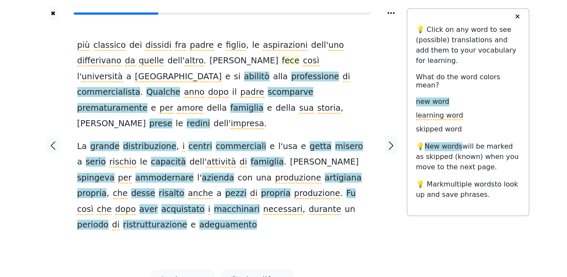
click at [282, 62] on span "fece" at bounding box center [291, 61] width 18 height 11
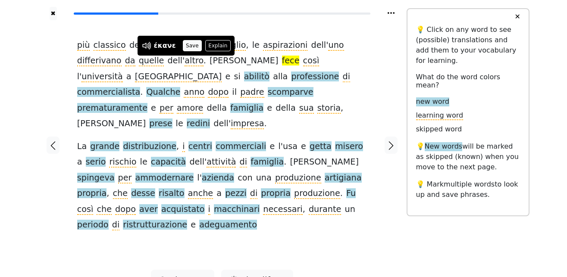
click at [186, 45] on button "Save" at bounding box center [192, 45] width 19 height 11
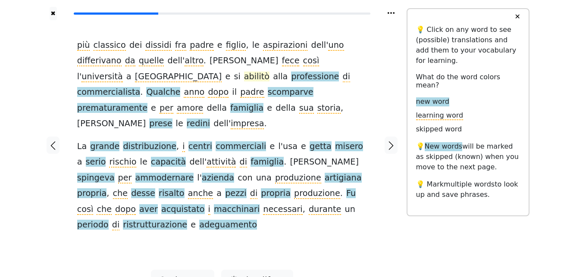
click at [270, 72] on span "abilitò" at bounding box center [256, 77] width 25 height 11
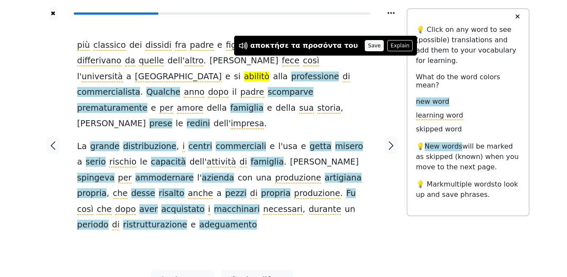
click at [365, 45] on button "Save" at bounding box center [374, 45] width 19 height 11
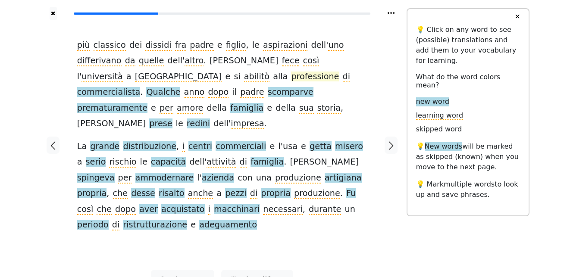
click at [291, 75] on span "professione" at bounding box center [315, 77] width 48 height 11
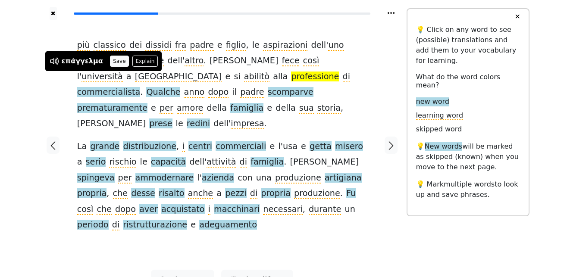
click at [118, 61] on button "Save" at bounding box center [119, 61] width 19 height 11
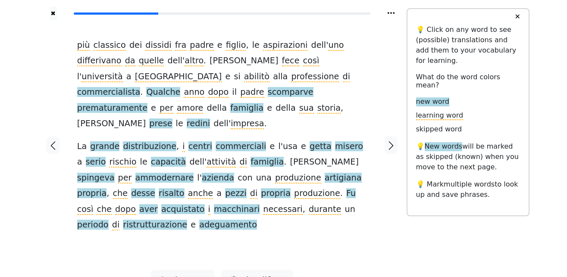
click at [141, 87] on span "commercialista" at bounding box center [108, 92] width 63 height 11
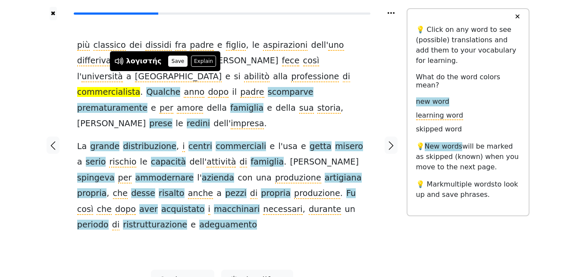
click at [172, 56] on button "Save" at bounding box center [177, 61] width 19 height 11
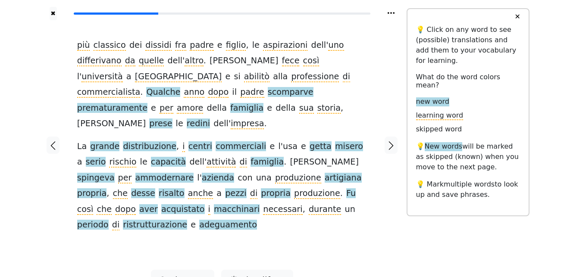
click at [180, 87] on span "Qualche" at bounding box center [163, 92] width 34 height 11
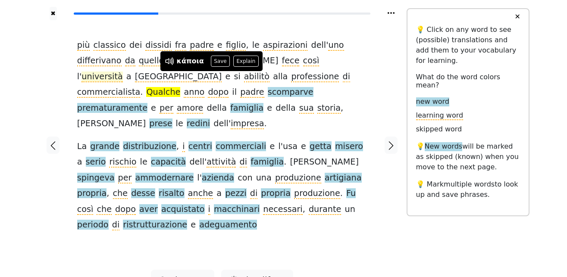
click at [217, 60] on button "Save" at bounding box center [220, 61] width 19 height 11
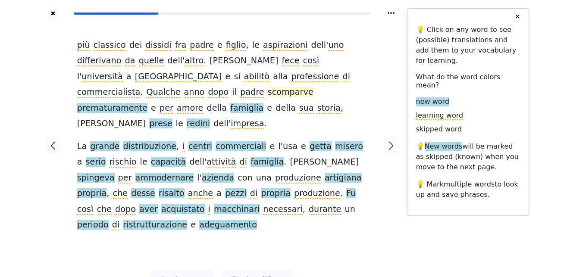
click at [314, 87] on span "scomparve" at bounding box center [291, 92] width 46 height 11
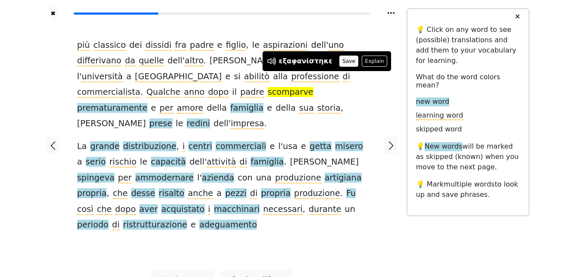
click at [339, 63] on button "Save" at bounding box center [348, 61] width 19 height 11
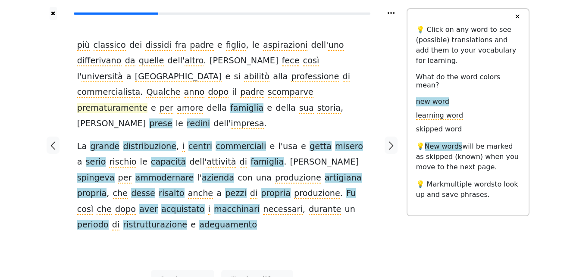
click at [105, 103] on span "prematuramente" at bounding box center [112, 108] width 70 height 11
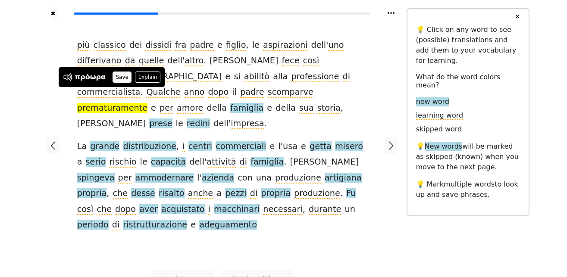
click at [121, 76] on button "Save" at bounding box center [122, 77] width 19 height 11
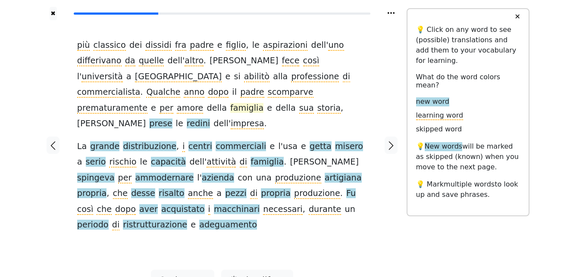
click at [230, 103] on span "famiglia" at bounding box center [246, 108] width 33 height 11
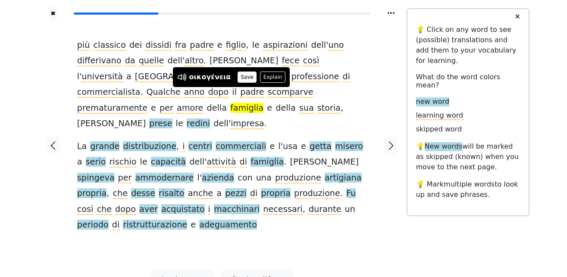
click at [240, 74] on button "Save" at bounding box center [247, 77] width 19 height 11
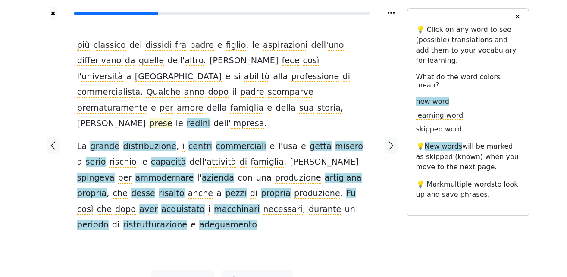
click at [149, 119] on span "prese" at bounding box center [160, 124] width 23 height 11
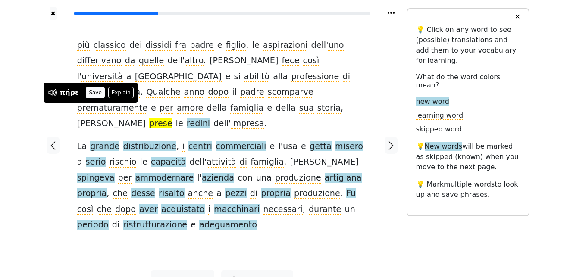
click at [92, 89] on button "Save" at bounding box center [95, 92] width 19 height 11
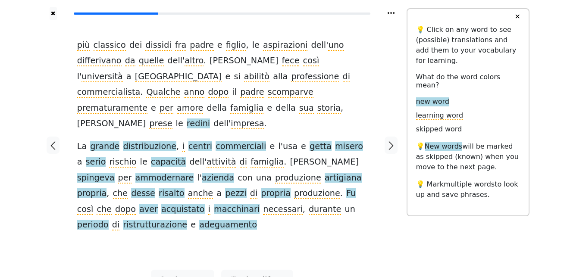
click at [187, 119] on span "redini" at bounding box center [198, 124] width 23 height 11
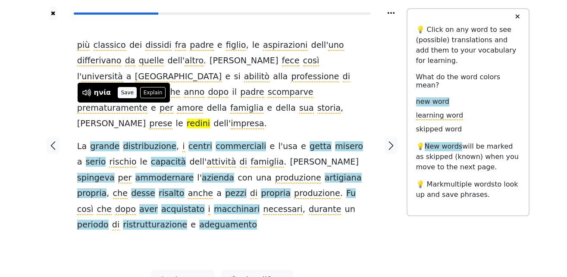
click at [126, 91] on button "Save" at bounding box center [127, 92] width 19 height 11
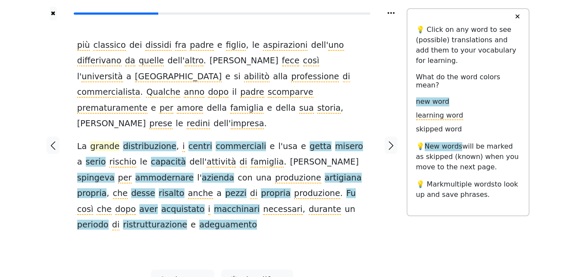
click at [97, 141] on span "grande" at bounding box center [104, 146] width 29 height 11
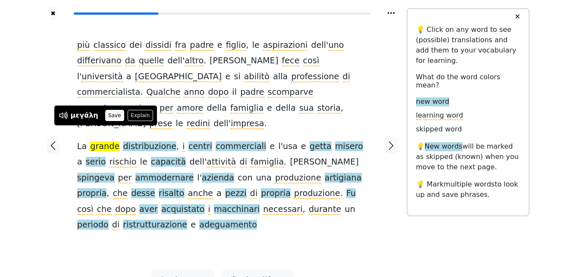
click at [107, 117] on button "Save" at bounding box center [114, 115] width 19 height 11
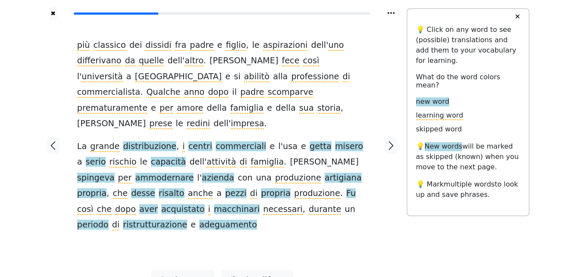
click at [142, 141] on span "distribuzione" at bounding box center [149, 146] width 53 height 11
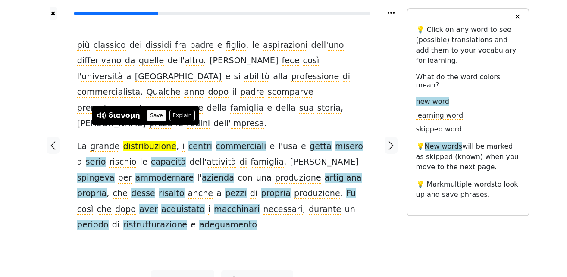
click at [153, 110] on button "Save" at bounding box center [156, 115] width 19 height 11
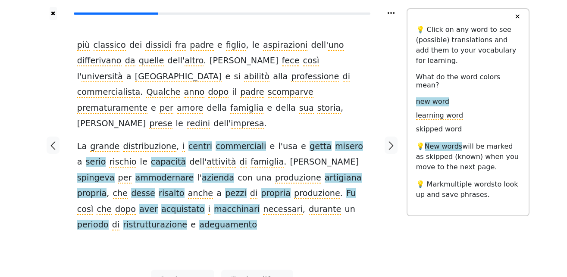
click at [188, 141] on span "centri" at bounding box center [200, 146] width 24 height 11
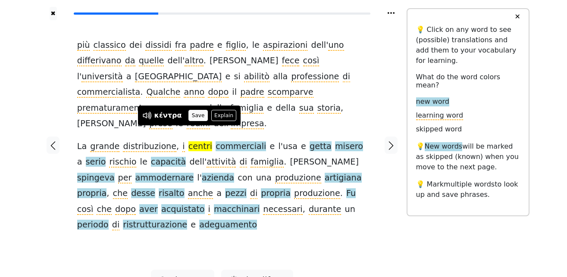
click at [196, 115] on button "Save" at bounding box center [197, 115] width 19 height 11
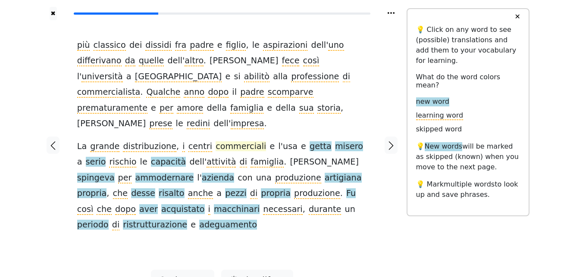
click at [217, 141] on span "commerciali" at bounding box center [241, 146] width 50 height 11
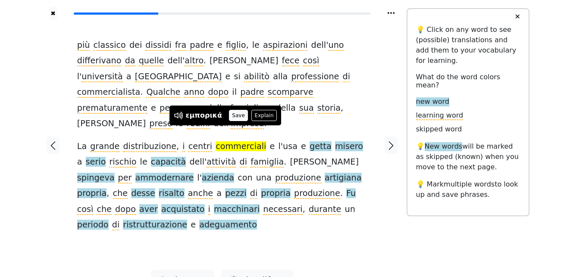
click at [232, 115] on button "Save" at bounding box center [238, 115] width 19 height 11
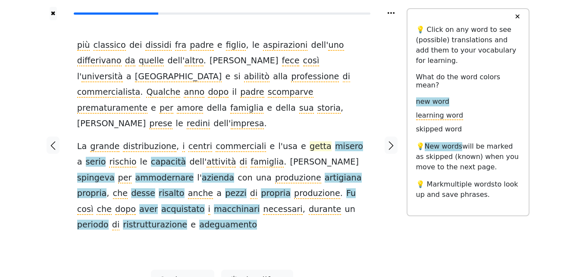
click at [310, 141] on span "getta" at bounding box center [321, 146] width 22 height 11
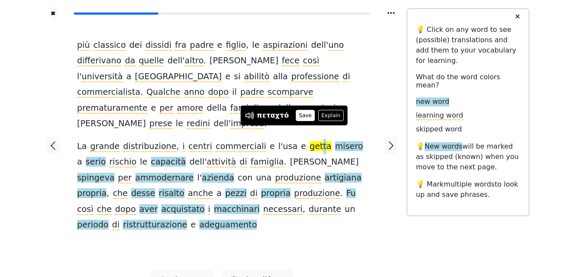
click at [296, 114] on button "Save" at bounding box center [305, 115] width 19 height 11
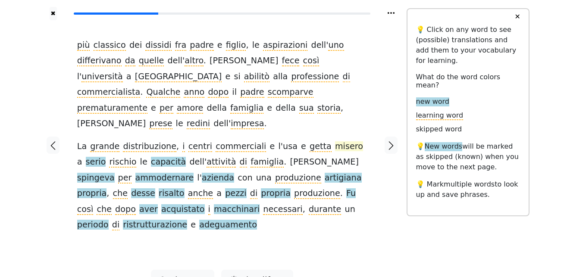
click at [335, 141] on span "misero" at bounding box center [349, 146] width 28 height 11
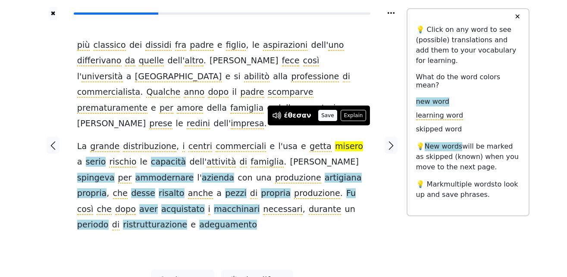
click at [322, 111] on button "Save" at bounding box center [327, 115] width 19 height 11
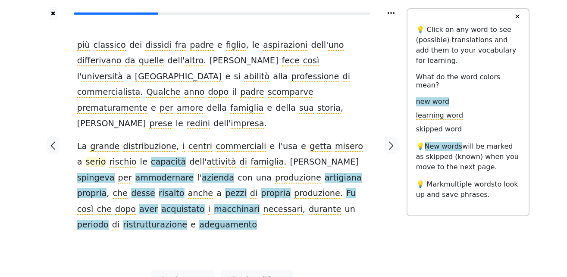
click at [106, 157] on span "serio" at bounding box center [96, 162] width 20 height 11
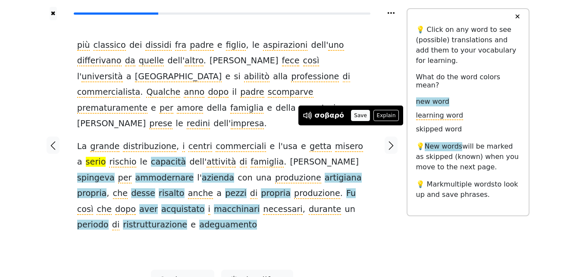
click at [354, 115] on button "Save" at bounding box center [360, 115] width 19 height 11
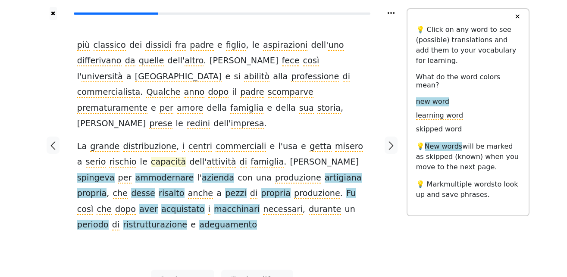
click at [151, 157] on span "capacità" at bounding box center [168, 162] width 35 height 11
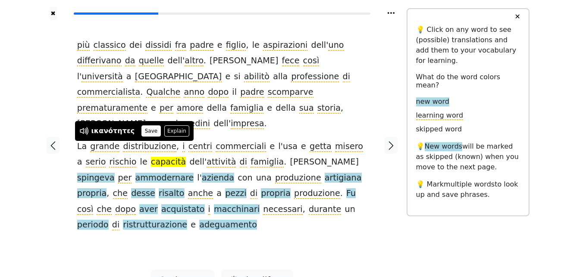
click at [142, 131] on button "Save" at bounding box center [150, 131] width 19 height 11
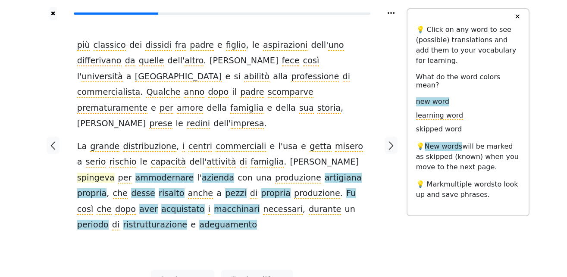
click at [115, 173] on span "spingeva" at bounding box center [96, 178] width 38 height 11
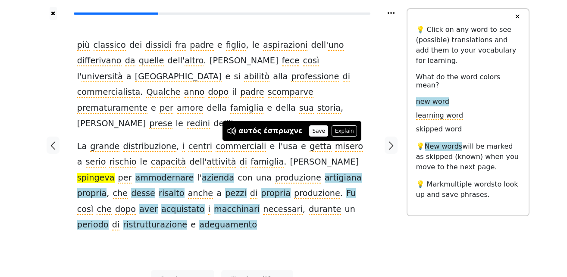
click at [309, 132] on button "Save" at bounding box center [318, 131] width 19 height 11
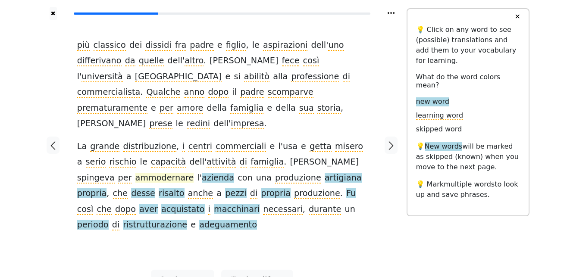
click at [135, 173] on span "ammodernare" at bounding box center [164, 178] width 59 height 11
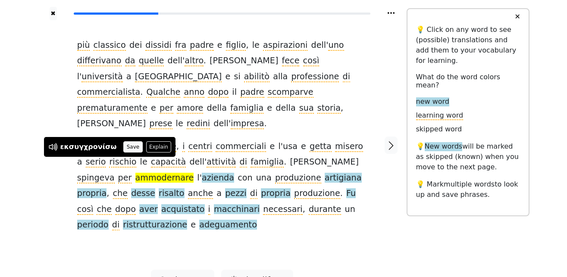
click at [128, 147] on button "Save" at bounding box center [132, 146] width 19 height 11
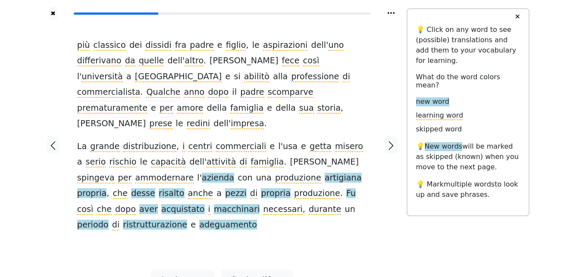
click at [202, 173] on span "azienda" at bounding box center [218, 178] width 32 height 11
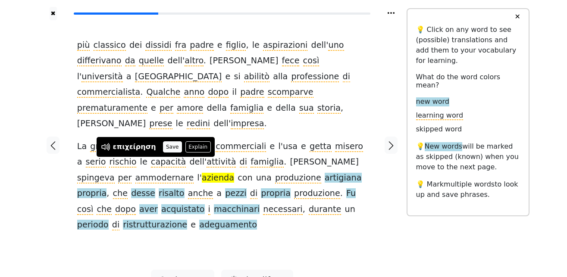
click at [166, 146] on button "Save" at bounding box center [172, 146] width 19 height 11
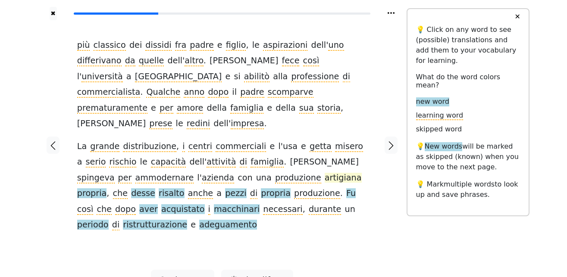
click at [325, 173] on span "artigiana" at bounding box center [343, 178] width 37 height 11
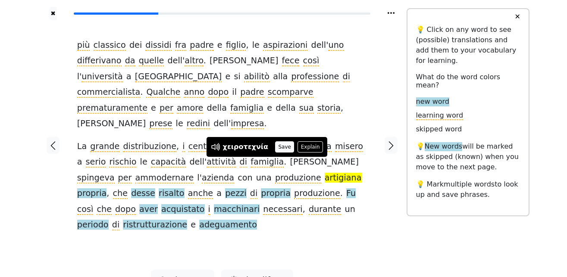
click at [278, 142] on button "Save" at bounding box center [284, 146] width 19 height 11
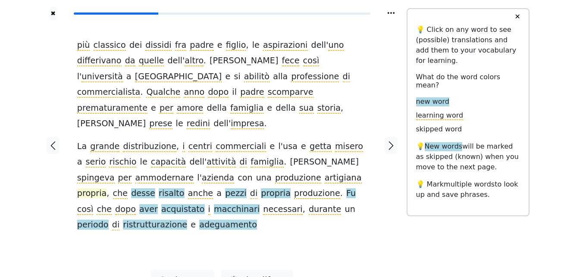
click at [107, 188] on span "propria" at bounding box center [92, 193] width 30 height 11
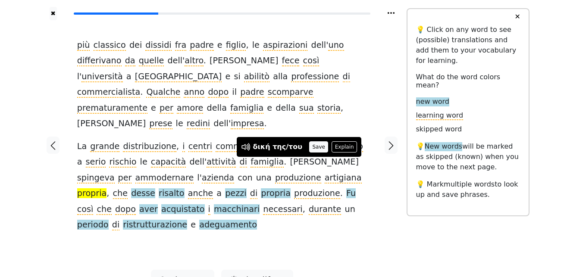
click at [309, 148] on button "Save" at bounding box center [318, 146] width 19 height 11
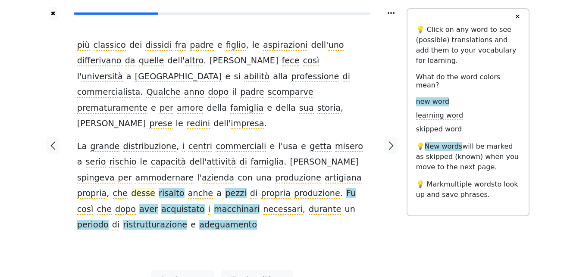
click at [155, 188] on span "desse" at bounding box center [143, 193] width 24 height 11
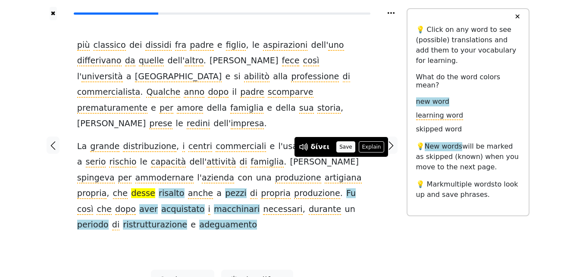
click at [349, 147] on button "Save" at bounding box center [345, 146] width 19 height 11
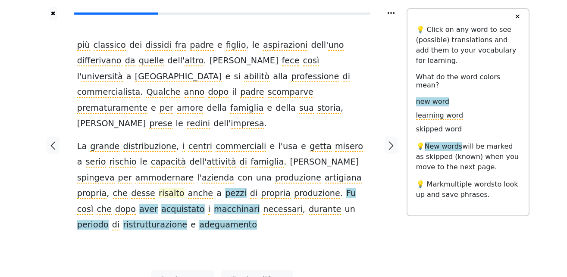
click at [159, 188] on span "risalto" at bounding box center [172, 193] width 26 height 11
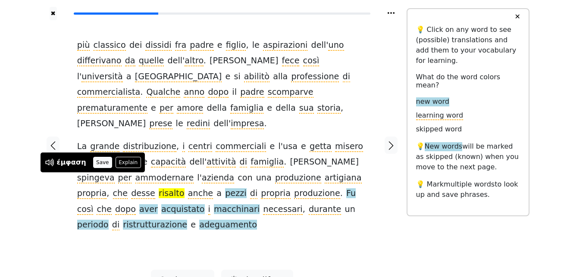
click at [105, 163] on button "Save" at bounding box center [102, 162] width 19 height 11
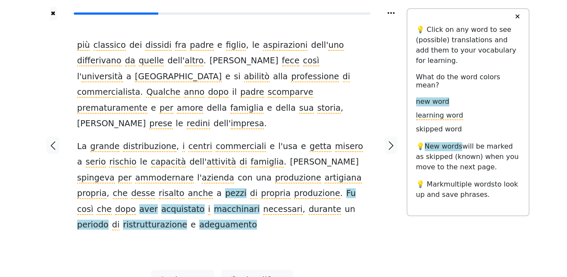
click at [225, 188] on span "pezzi" at bounding box center [235, 193] width 21 height 11
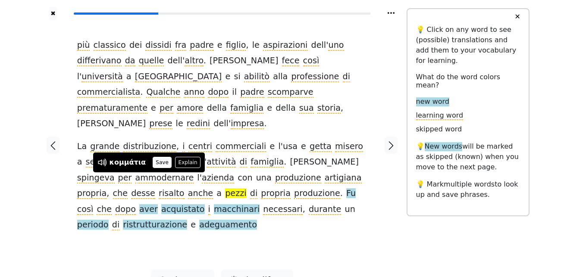
click at [157, 165] on button "Save" at bounding box center [162, 162] width 19 height 11
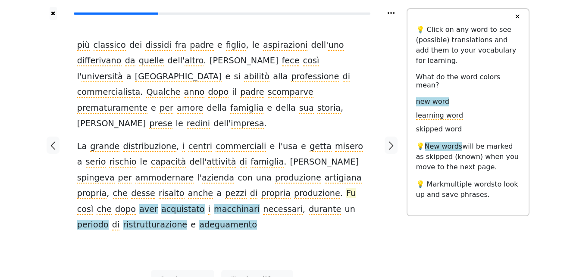
click at [346, 188] on span "Fu" at bounding box center [350, 193] width 9 height 11
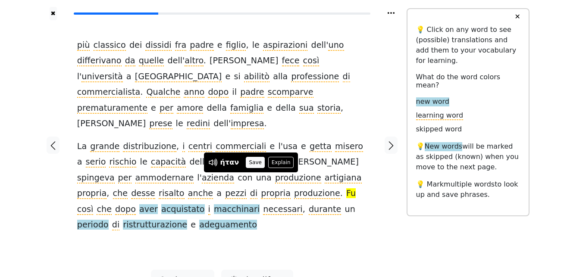
click at [257, 165] on button "Save" at bounding box center [255, 162] width 19 height 11
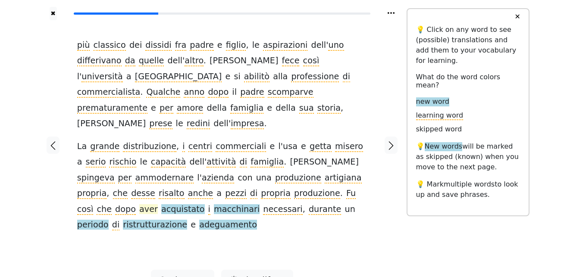
click at [158, 204] on span "aver" at bounding box center [148, 209] width 19 height 11
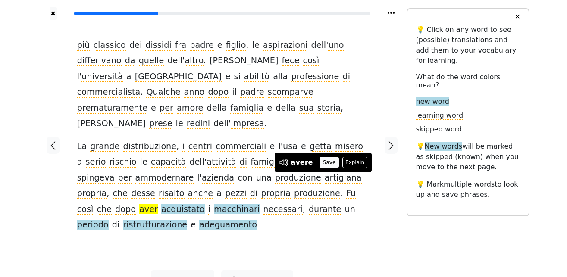
click at [323, 162] on button "Save" at bounding box center [329, 162] width 19 height 11
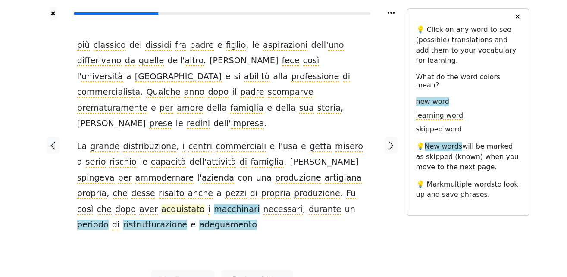
click at [205, 204] on span "acquistato" at bounding box center [183, 209] width 44 height 11
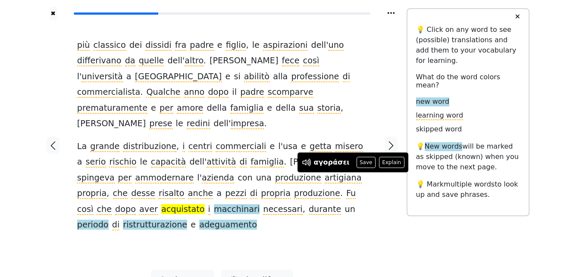
drag, startPoint x: 358, startPoint y: 165, endPoint x: 360, endPoint y: 170, distance: 5.3
click at [359, 165] on button "Save" at bounding box center [366, 162] width 19 height 11
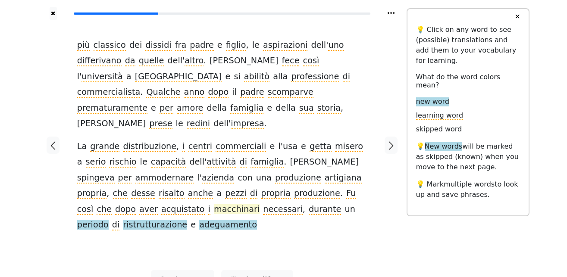
click at [214, 204] on span "macchinari" at bounding box center [237, 209] width 46 height 11
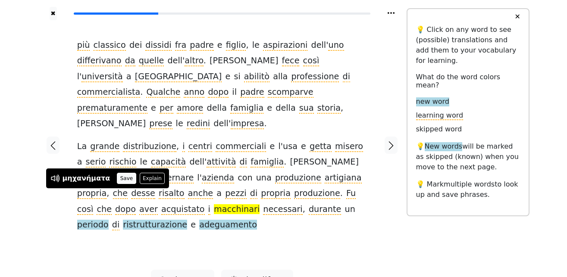
click at [117, 179] on button "Save" at bounding box center [126, 178] width 19 height 11
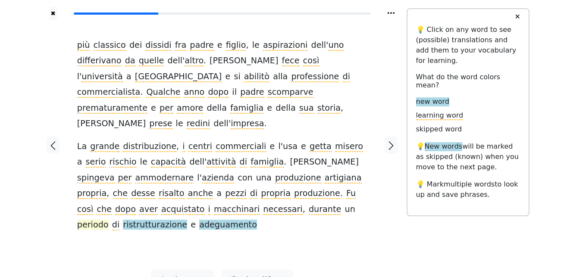
click at [109, 220] on span "periodo" at bounding box center [92, 225] width 31 height 11
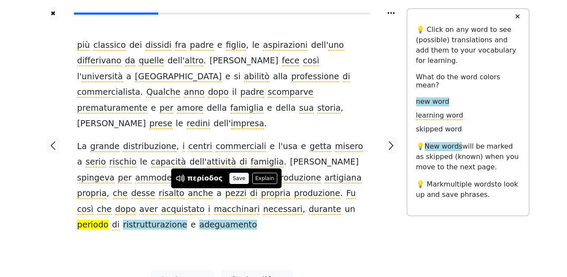
click at [238, 176] on button "Save" at bounding box center [238, 178] width 19 height 11
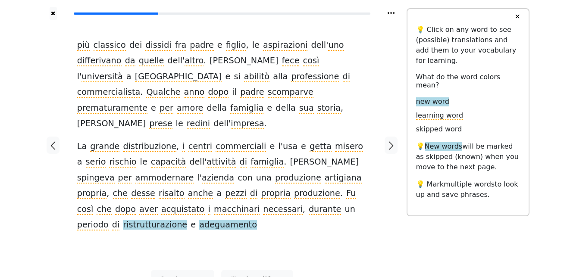
click at [187, 220] on span "ristrutturazione" at bounding box center [155, 225] width 64 height 11
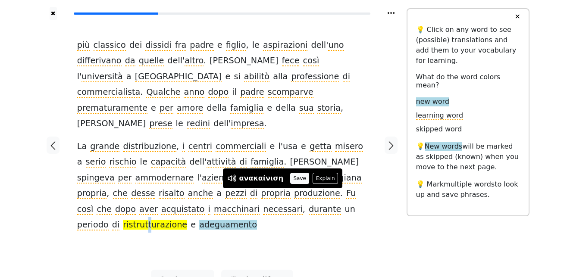
drag, startPoint x: 295, startPoint y: 179, endPoint x: 301, endPoint y: 183, distance: 6.2
click at [296, 179] on button "Save" at bounding box center [299, 178] width 19 height 11
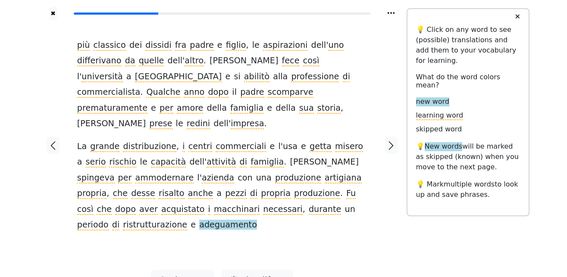
click at [257, 220] on span "adeguamento" at bounding box center [228, 225] width 58 height 11
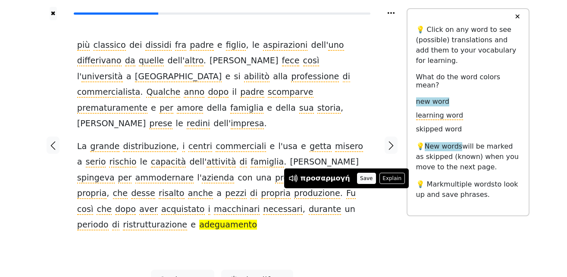
click at [357, 176] on button "Save" at bounding box center [366, 178] width 19 height 11
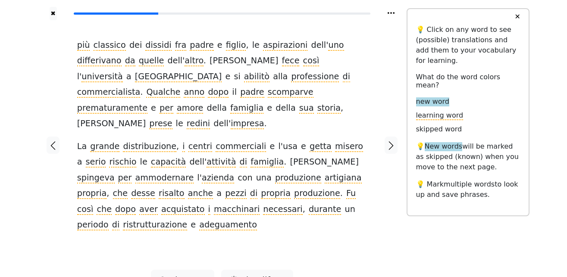
click at [396, 141] on icon "button" at bounding box center [391, 146] width 10 height 10
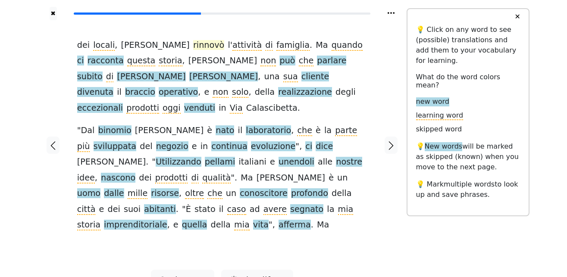
click at [193, 46] on span "rinnovò" at bounding box center [208, 45] width 31 height 11
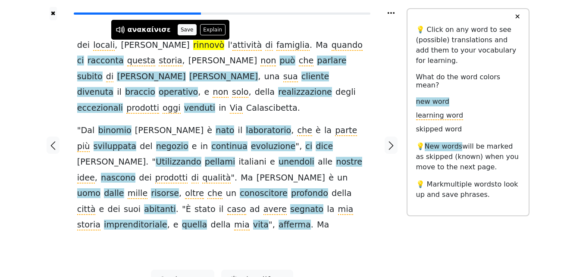
click at [178, 31] on button "Save" at bounding box center [187, 29] width 19 height 11
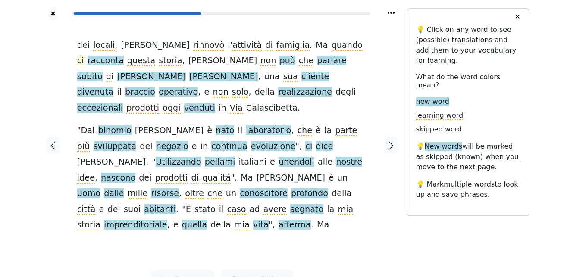
click at [84, 56] on span "ci" at bounding box center [80, 61] width 7 height 11
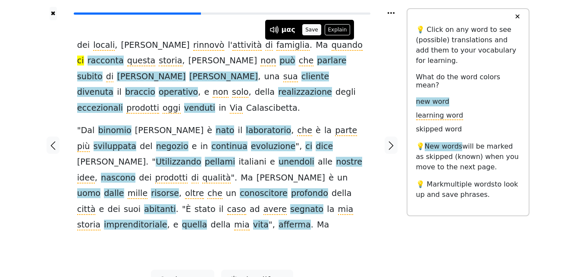
click at [310, 29] on button "Save" at bounding box center [311, 29] width 19 height 11
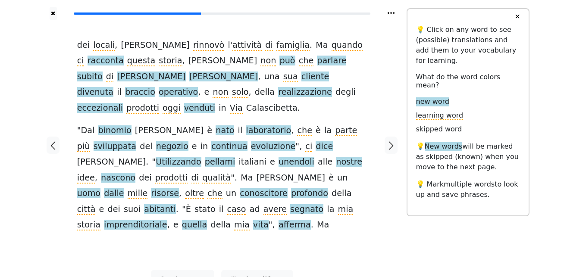
click at [124, 56] on span "racconta" at bounding box center [106, 61] width 36 height 11
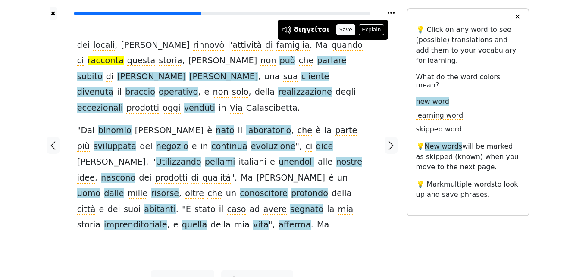
click at [338, 31] on button "Save" at bounding box center [345, 29] width 19 height 11
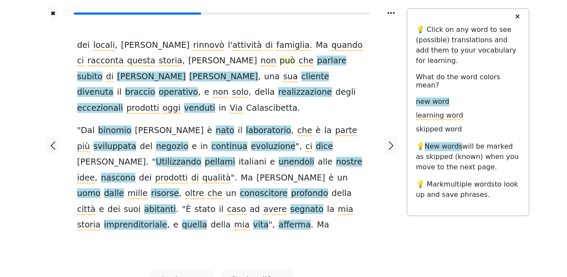
click at [279, 63] on span "può" at bounding box center [287, 61] width 16 height 11
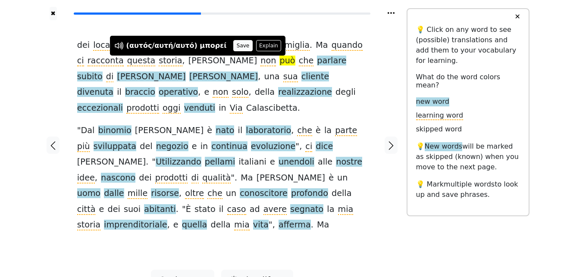
click at [233, 48] on button "Save" at bounding box center [242, 45] width 19 height 11
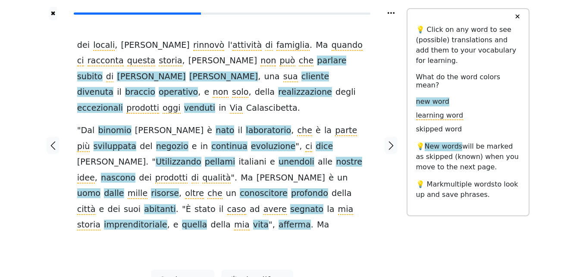
click at [317, 60] on span "parlare" at bounding box center [331, 61] width 29 height 11
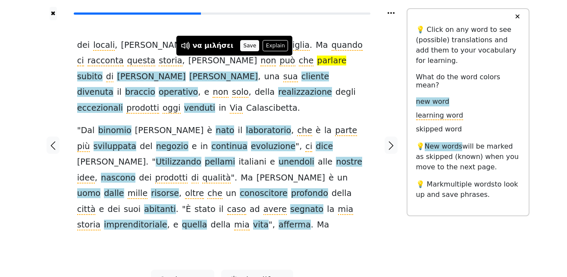
click at [242, 47] on button "Save" at bounding box center [249, 45] width 19 height 11
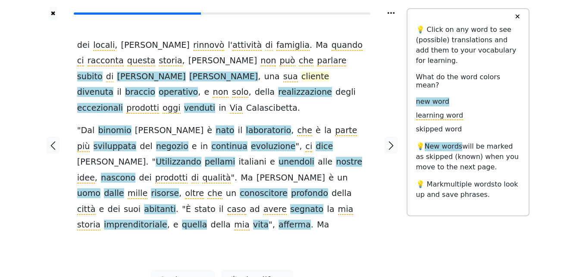
click at [301, 78] on span "cliente" at bounding box center [315, 77] width 28 height 11
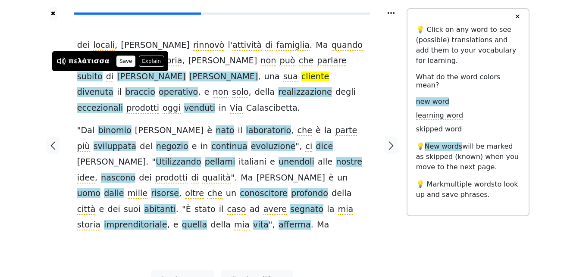
click at [118, 62] on button "Save" at bounding box center [125, 61] width 19 height 11
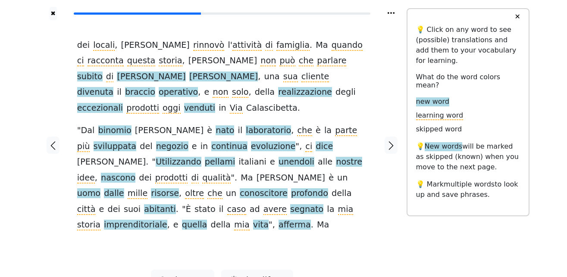
click at [113, 87] on span "divenuta" at bounding box center [95, 92] width 36 height 11
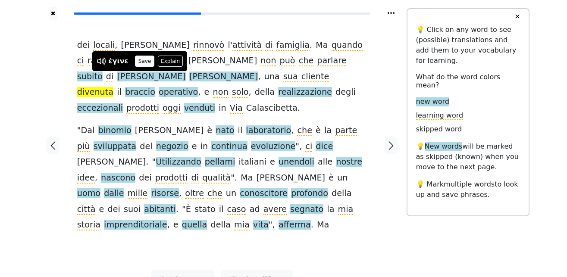
click at [140, 64] on button "Save" at bounding box center [144, 61] width 19 height 11
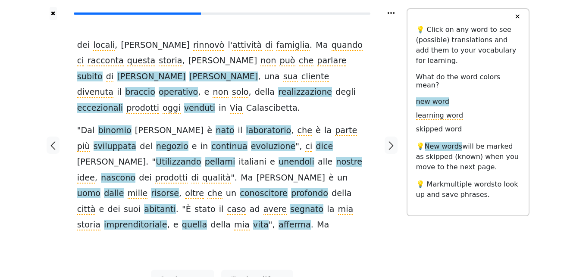
click at [155, 87] on span "braccio" at bounding box center [140, 92] width 30 height 11
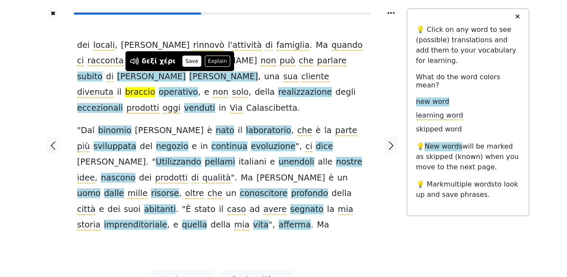
click at [185, 64] on button "Save" at bounding box center [191, 61] width 19 height 11
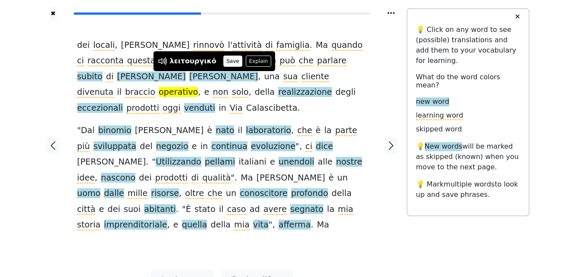
click at [226, 60] on button "Save" at bounding box center [232, 61] width 19 height 11
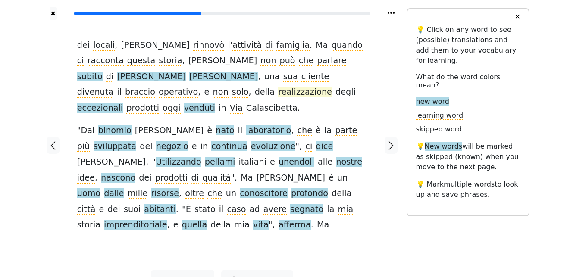
click at [317, 87] on span "realizzazione" at bounding box center [305, 92] width 54 height 11
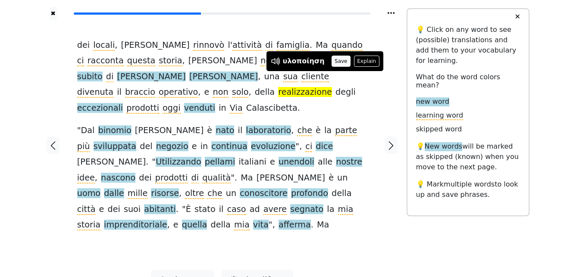
click at [332, 63] on button "Save" at bounding box center [341, 61] width 19 height 11
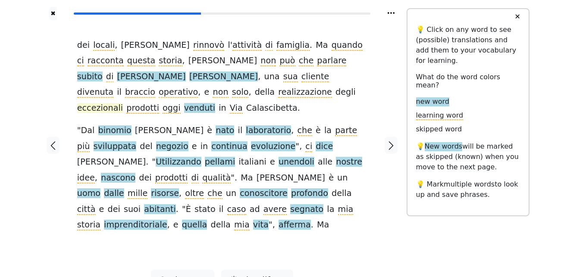
click at [93, 103] on span "eccezionali" at bounding box center [100, 108] width 46 height 11
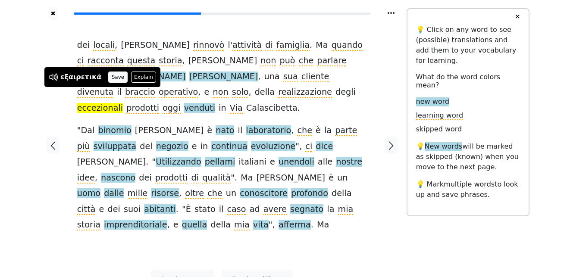
click at [111, 75] on button "Save" at bounding box center [117, 77] width 19 height 11
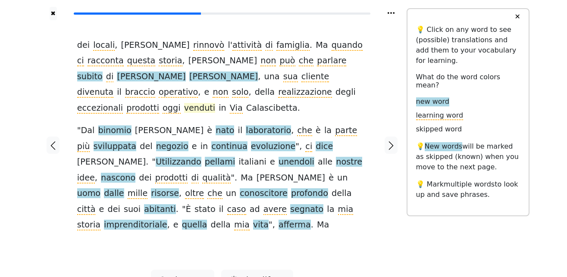
click at [184, 103] on span "venduti" at bounding box center [199, 108] width 31 height 11
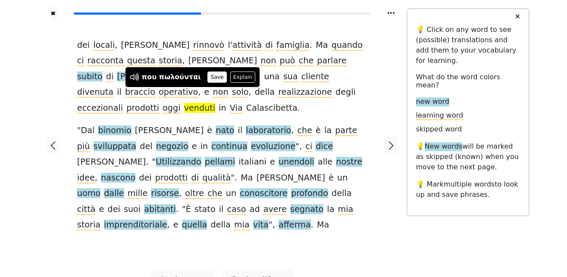
click at [207, 78] on button "Save" at bounding box center [216, 77] width 19 height 11
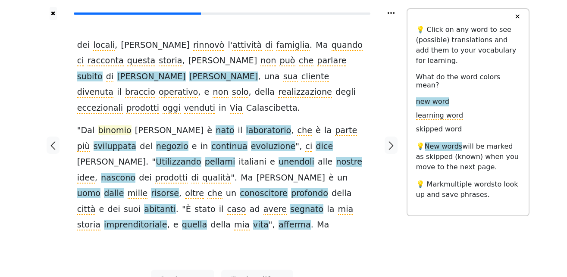
click at [111, 126] on span "binomio" at bounding box center [114, 131] width 33 height 11
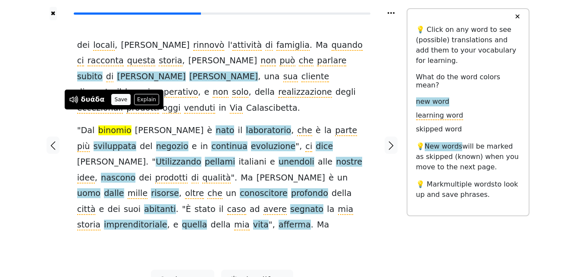
click at [120, 102] on button "Save" at bounding box center [120, 99] width 19 height 11
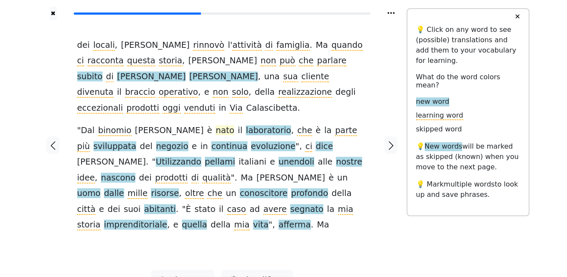
click at [219, 126] on span "nato" at bounding box center [225, 131] width 19 height 11
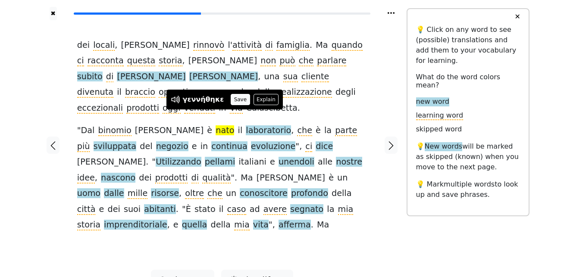
click at [231, 101] on button "Save" at bounding box center [240, 99] width 19 height 11
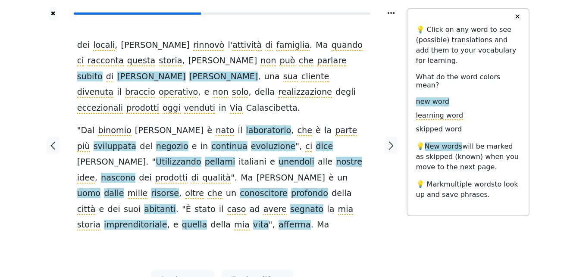
click at [259, 126] on span "laboratorio" at bounding box center [268, 131] width 45 height 11
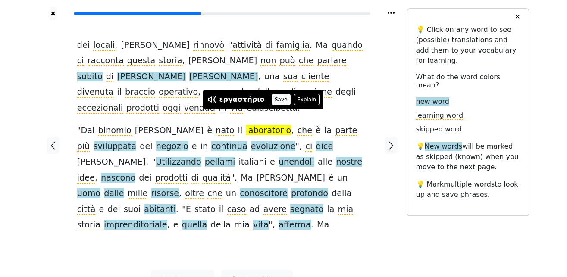
click at [275, 99] on button "Save" at bounding box center [281, 99] width 19 height 11
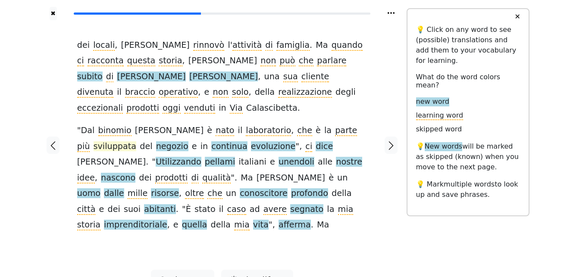
click at [94, 141] on span "sviluppata" at bounding box center [115, 146] width 43 height 11
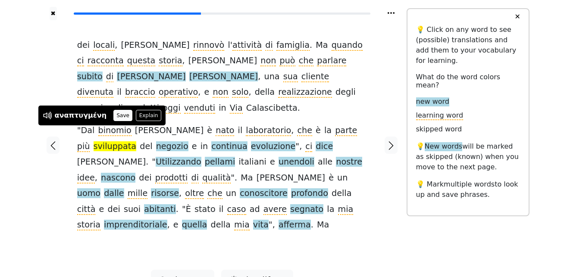
click at [113, 118] on button "Save" at bounding box center [122, 115] width 19 height 11
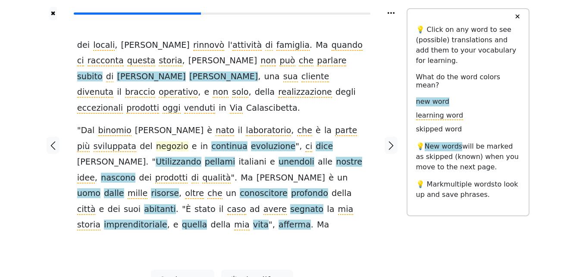
click at [156, 141] on span "negozio" at bounding box center [172, 146] width 32 height 11
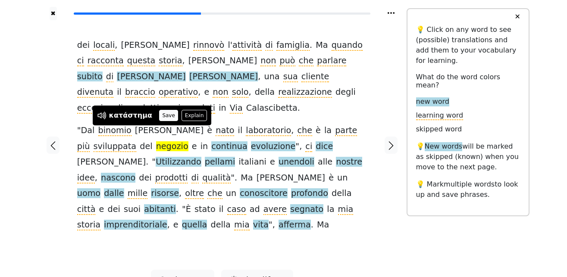
click at [165, 118] on button "Save" at bounding box center [168, 115] width 19 height 11
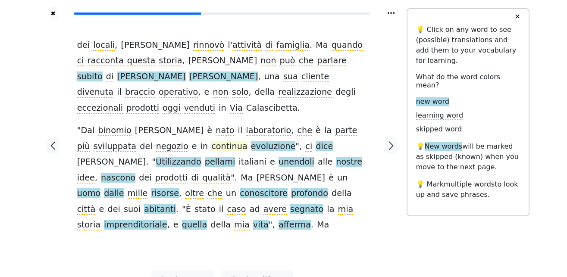
click at [211, 141] on span "continua" at bounding box center [229, 146] width 36 height 11
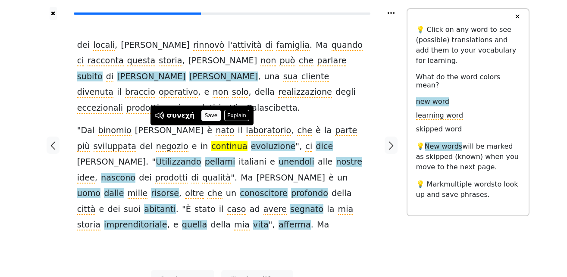
click at [206, 114] on button "Save" at bounding box center [210, 115] width 19 height 11
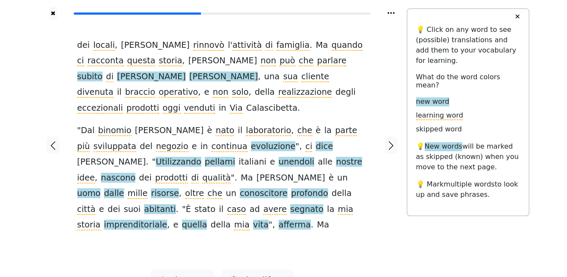
click at [251, 141] on span "evoluzione" at bounding box center [273, 146] width 45 height 11
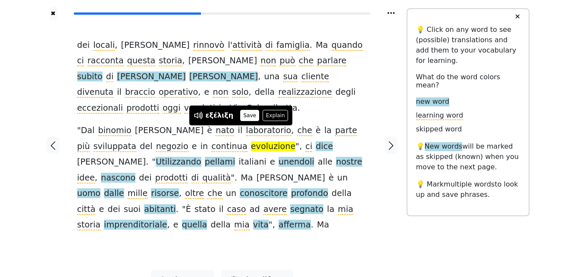
click at [240, 114] on button "Save" at bounding box center [249, 115] width 19 height 11
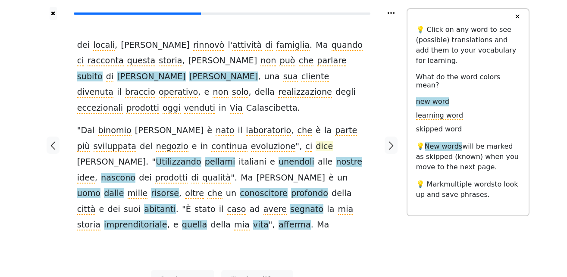
click at [316, 141] on span "dice" at bounding box center [324, 146] width 17 height 11
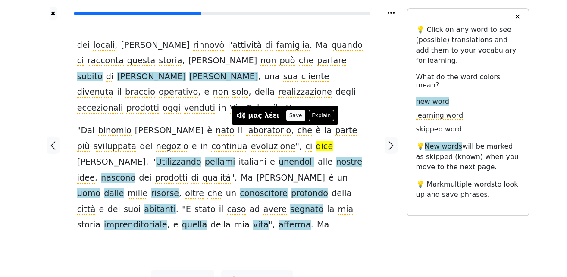
click at [290, 119] on button "Save" at bounding box center [295, 115] width 19 height 11
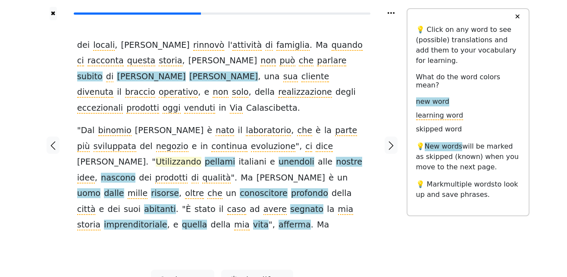
click at [156, 157] on span "Utilizzando" at bounding box center [179, 162] width 46 height 11
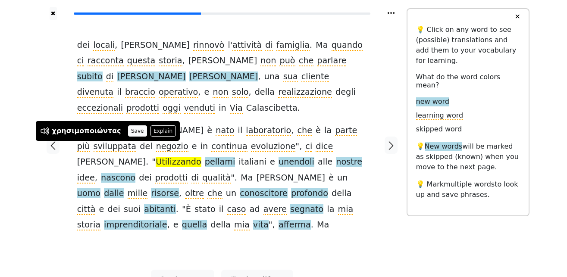
click at [128, 129] on button "Save" at bounding box center [137, 131] width 19 height 11
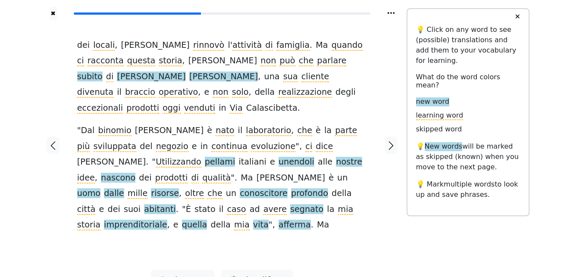
click at [205, 157] on span "pellami" at bounding box center [220, 162] width 30 height 11
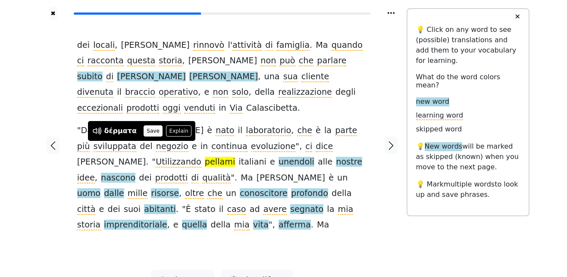
click at [149, 132] on button "Save" at bounding box center [153, 131] width 19 height 11
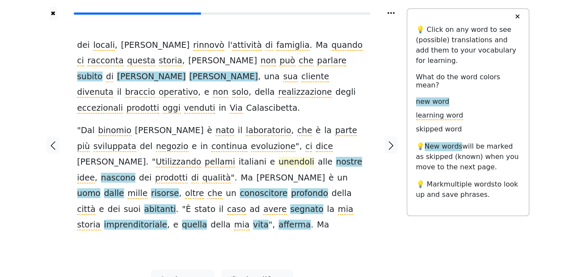
click at [279, 157] on span "unendoli" at bounding box center [297, 162] width 36 height 11
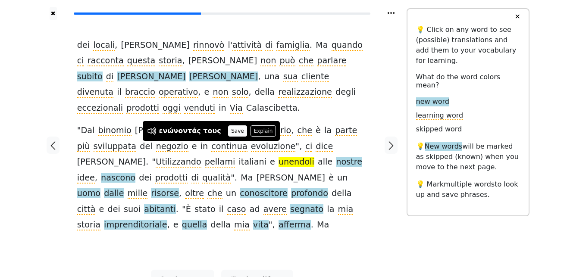
click at [228, 132] on button "Save" at bounding box center [237, 131] width 19 height 11
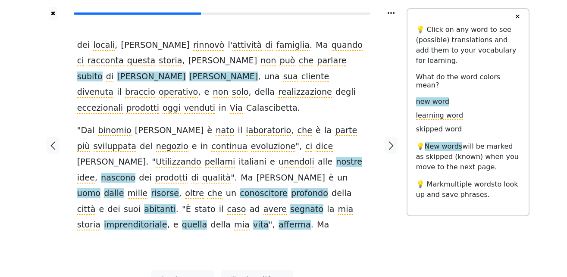
click at [336, 157] on span "nostre" at bounding box center [349, 162] width 26 height 11
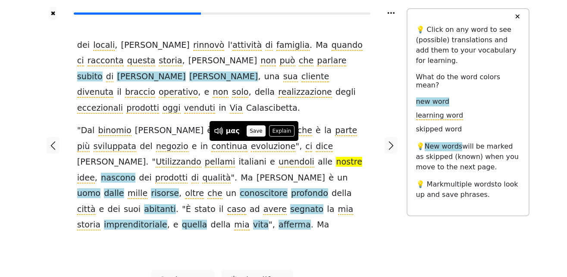
click at [261, 131] on button "Save" at bounding box center [256, 131] width 19 height 11
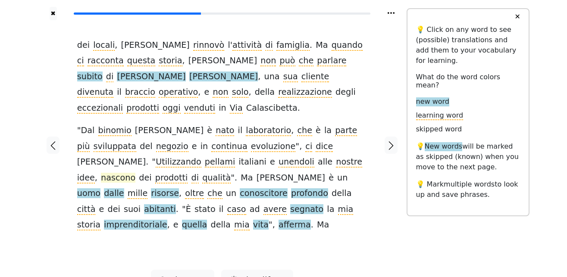
click at [135, 173] on span "nascono" at bounding box center [118, 178] width 35 height 11
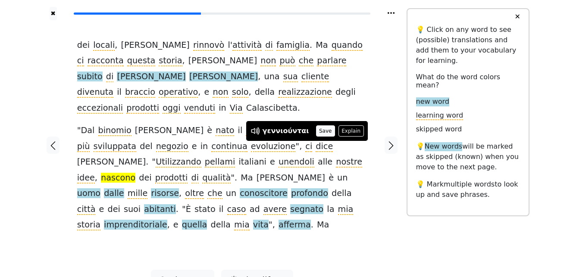
click at [316, 132] on button "Save" at bounding box center [325, 131] width 19 height 11
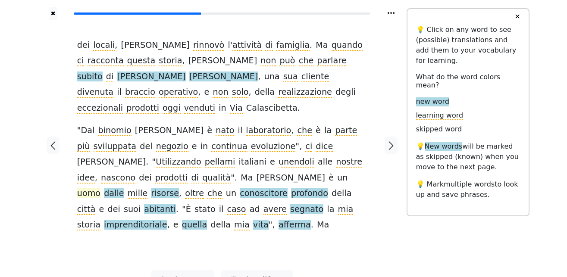
click at [100, 188] on span "uomo" at bounding box center [88, 193] width 23 height 11
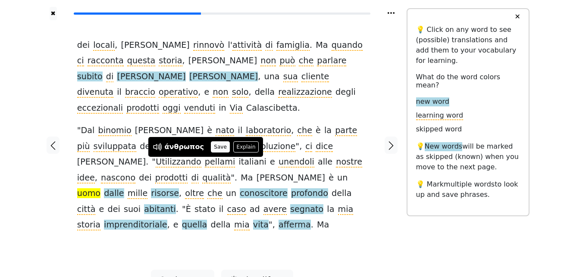
click at [211, 150] on button "Save" at bounding box center [220, 146] width 19 height 11
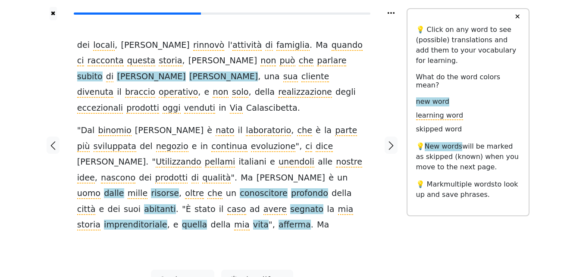
click at [124, 188] on span "dalle" at bounding box center [114, 193] width 20 height 11
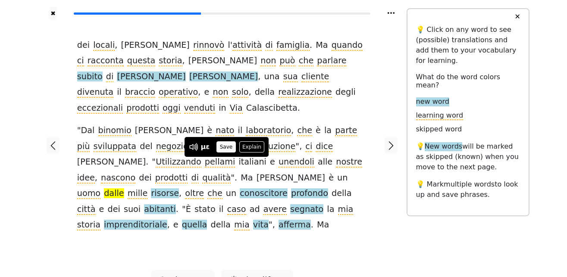
click at [223, 148] on button "Save" at bounding box center [226, 146] width 19 height 11
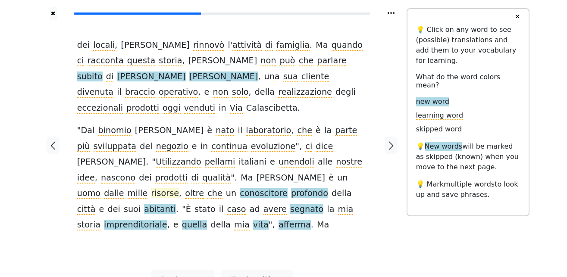
click at [179, 188] on span "risorse" at bounding box center [165, 193] width 28 height 11
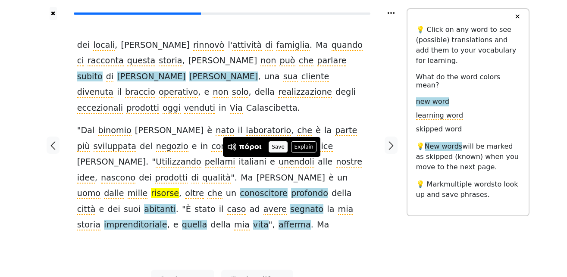
click at [271, 147] on button "Save" at bounding box center [278, 146] width 19 height 11
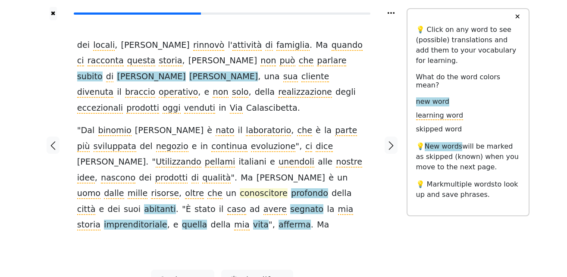
click at [240, 188] on span "conoscitore" at bounding box center [264, 193] width 48 height 11
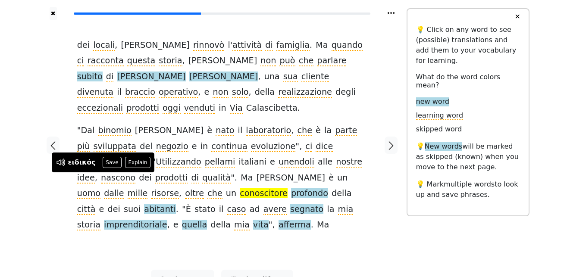
drag, startPoint x: 106, startPoint y: 163, endPoint x: 124, endPoint y: 171, distance: 20.1
click at [106, 162] on button "Save" at bounding box center [112, 162] width 19 height 11
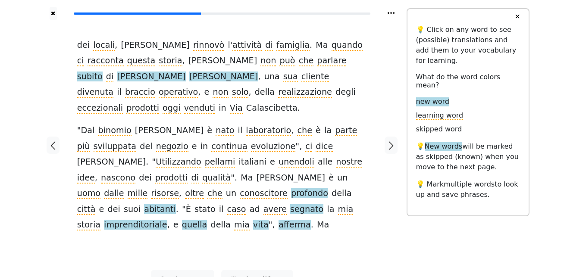
click at [291, 188] on span "profondo" at bounding box center [309, 193] width 37 height 11
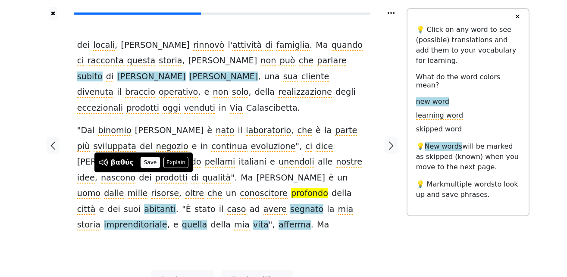
click at [148, 166] on button "Save" at bounding box center [150, 162] width 19 height 11
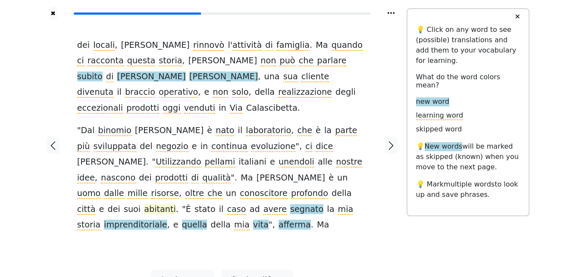
click at [176, 204] on span "abitanti" at bounding box center [160, 209] width 32 height 11
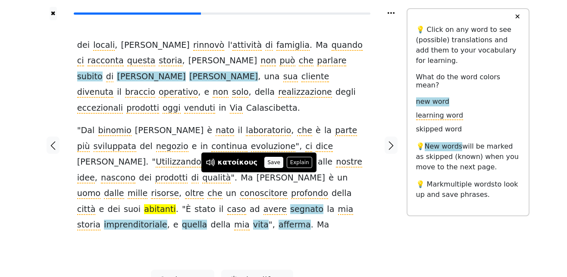
click at [265, 162] on button "Save" at bounding box center [273, 162] width 19 height 11
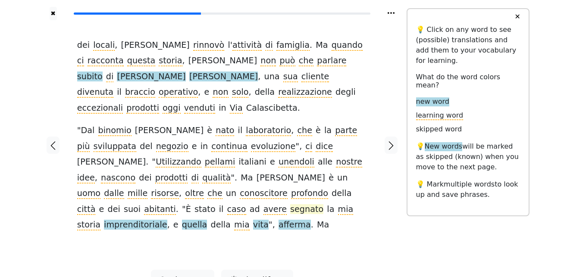
click at [290, 204] on span "segnato" at bounding box center [306, 209] width 33 height 11
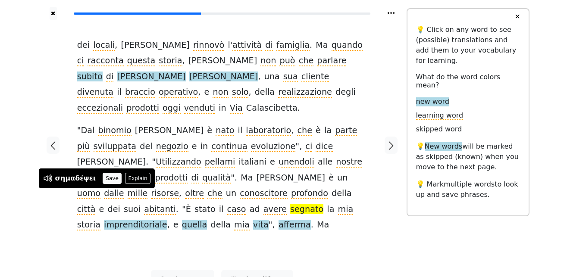
click at [103, 181] on button "Save" at bounding box center [112, 178] width 19 height 11
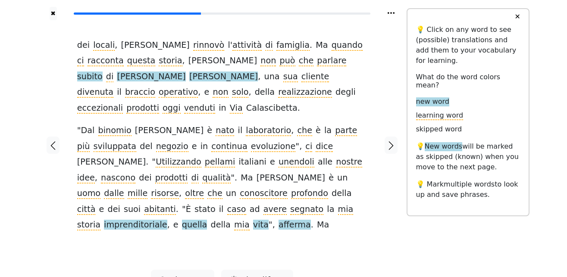
click at [167, 220] on span "imprenditoriale" at bounding box center [135, 225] width 63 height 11
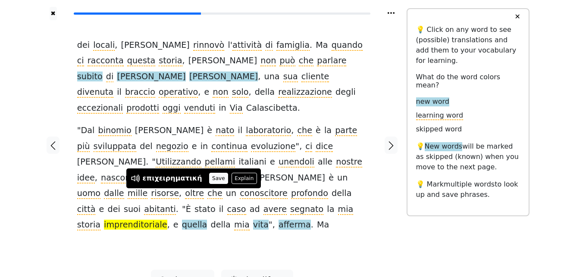
click at [210, 177] on button "Save" at bounding box center [218, 178] width 19 height 11
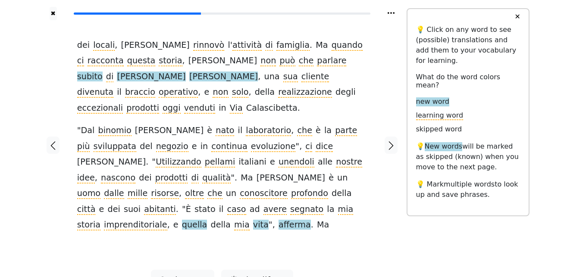
click at [207, 220] on span "quella" at bounding box center [194, 225] width 25 height 11
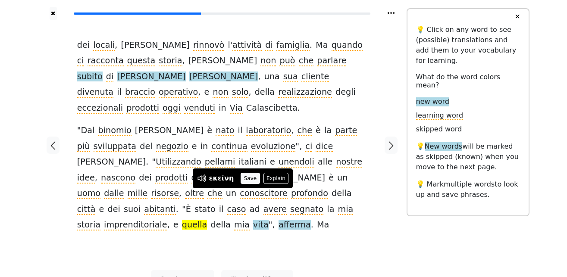
click at [246, 176] on button "Save" at bounding box center [250, 178] width 19 height 11
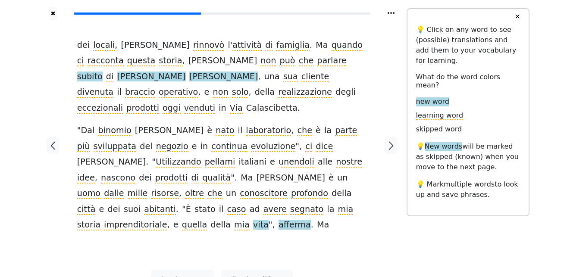
click at [269, 220] on span "vita" at bounding box center [261, 225] width 16 height 11
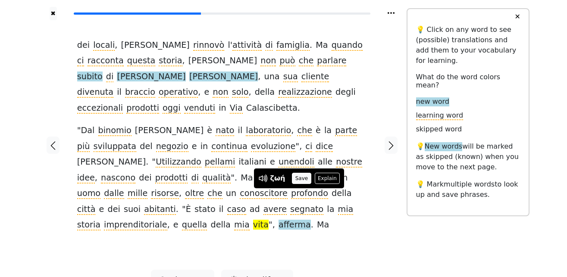
click at [304, 178] on button "Save" at bounding box center [301, 178] width 19 height 11
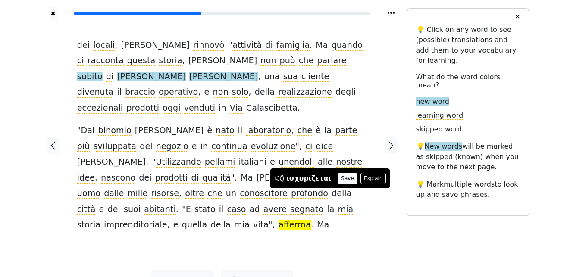
click at [338, 175] on button "Save" at bounding box center [347, 178] width 19 height 11
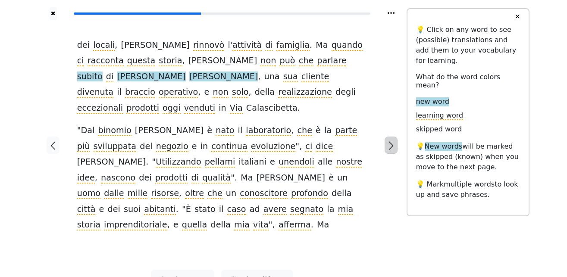
click at [395, 141] on icon "button" at bounding box center [391, 146] width 10 height 10
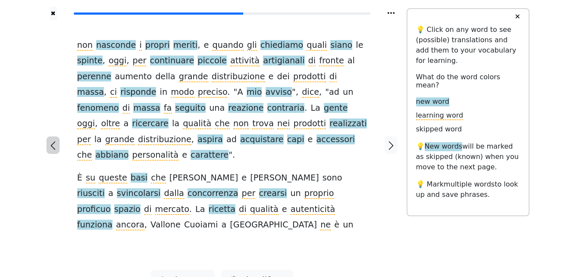
click at [53, 141] on icon "button" at bounding box center [53, 146] width 10 height 10
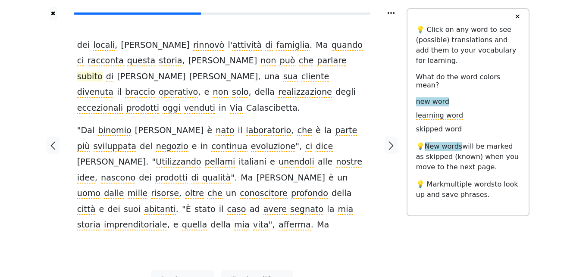
click at [103, 72] on span "subito" at bounding box center [89, 77] width 25 height 11
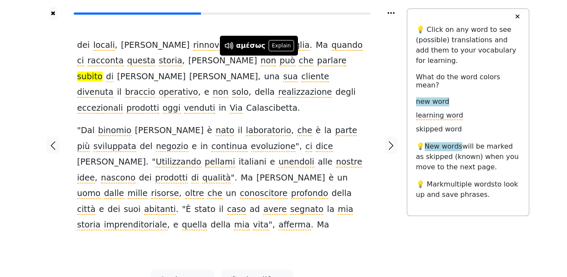
click at [279, 52] on div "αμέσως Explain" at bounding box center [259, 46] width 78 height 20
click at [390, 141] on icon "button" at bounding box center [391, 146] width 10 height 10
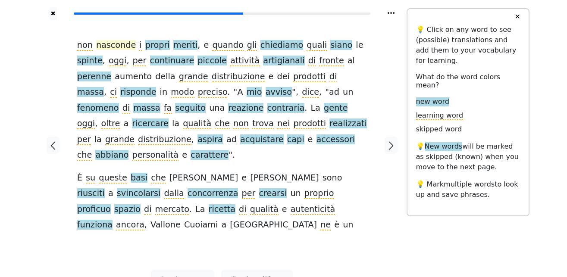
click at [114, 45] on span "nasconde" at bounding box center [116, 45] width 40 height 11
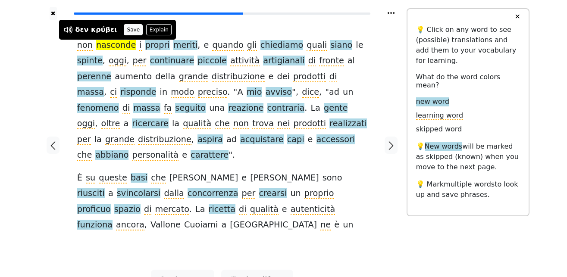
click at [125, 29] on button "Save" at bounding box center [133, 29] width 19 height 11
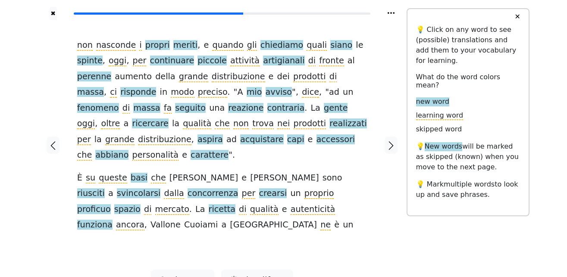
click at [148, 43] on span "propri" at bounding box center [157, 45] width 25 height 11
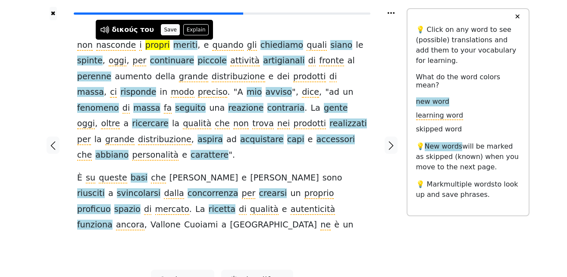
click at [161, 31] on button "Save" at bounding box center [170, 29] width 19 height 11
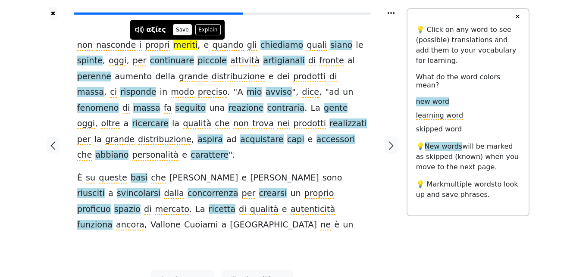
click at [177, 31] on button "Save" at bounding box center [182, 29] width 19 height 11
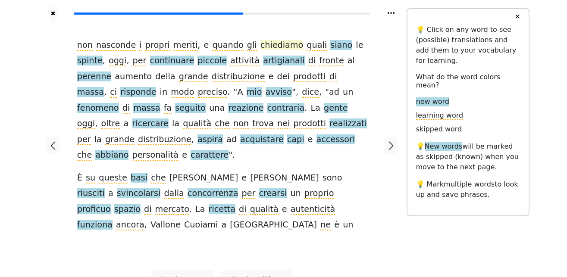
click at [262, 47] on span "chiediamo" at bounding box center [282, 45] width 43 height 11
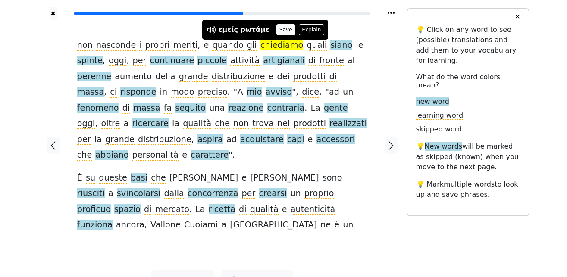
click at [277, 29] on button "Save" at bounding box center [285, 29] width 19 height 11
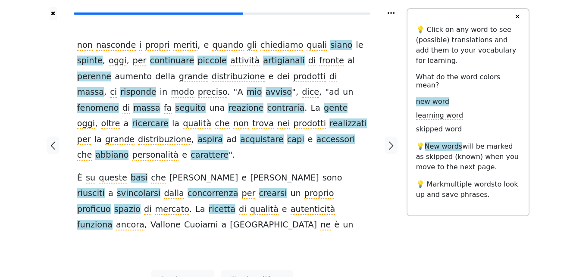
click at [330, 47] on span "siano" at bounding box center [341, 45] width 22 height 11
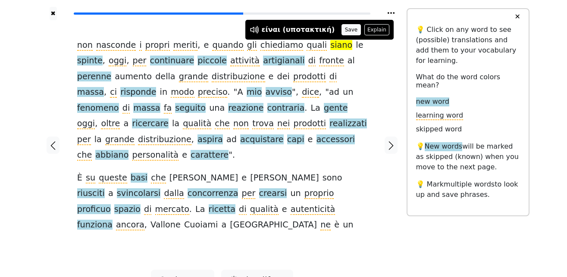
click at [342, 31] on button "Save" at bounding box center [351, 29] width 19 height 11
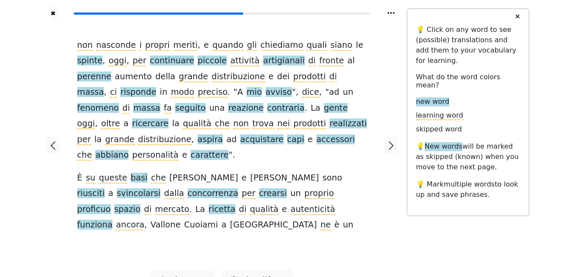
click at [103, 56] on span "spinte" at bounding box center [89, 61] width 25 height 11
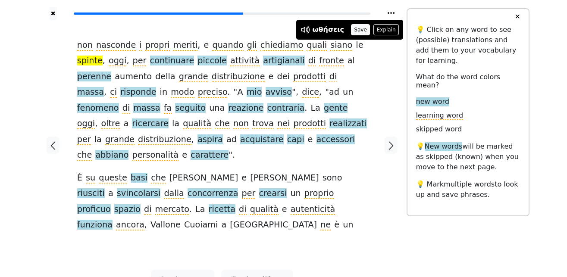
click at [361, 29] on button "Save" at bounding box center [360, 29] width 19 height 11
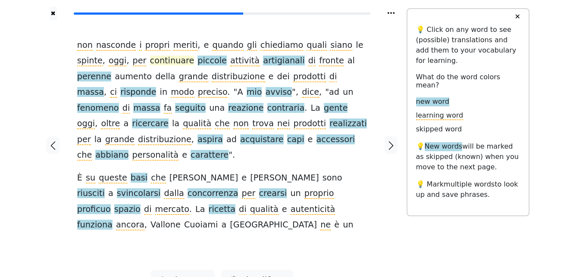
click at [150, 64] on span "continuare" at bounding box center [172, 61] width 44 height 11
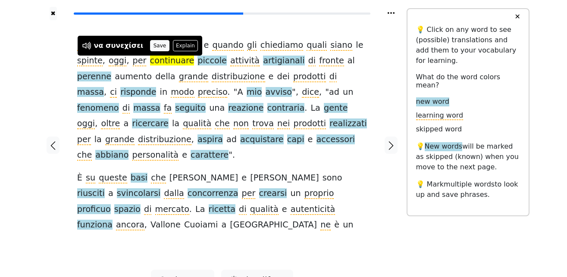
click at [150, 43] on button "Save" at bounding box center [159, 45] width 19 height 11
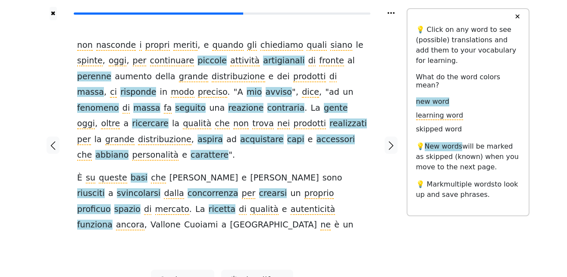
click at [198, 64] on span "piccole" at bounding box center [212, 61] width 29 height 11
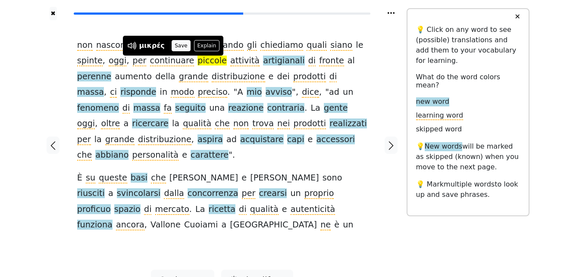
click at [177, 44] on button "Save" at bounding box center [181, 45] width 19 height 11
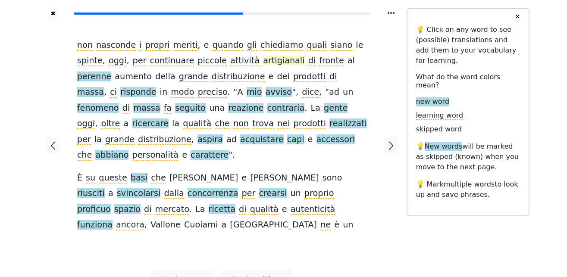
click at [263, 63] on span "artigianali" at bounding box center [283, 61] width 41 height 11
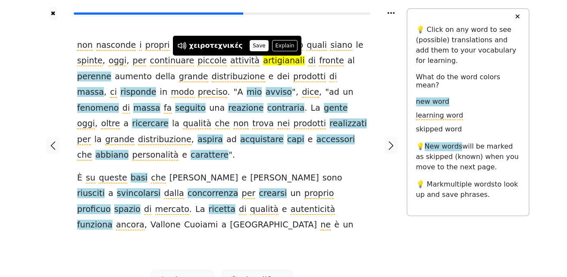
click at [250, 45] on button "Save" at bounding box center [259, 45] width 19 height 11
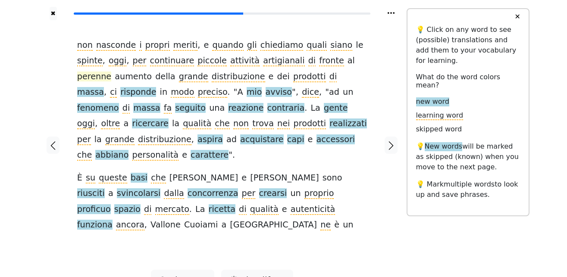
click at [111, 72] on span "perenne" at bounding box center [94, 77] width 34 height 11
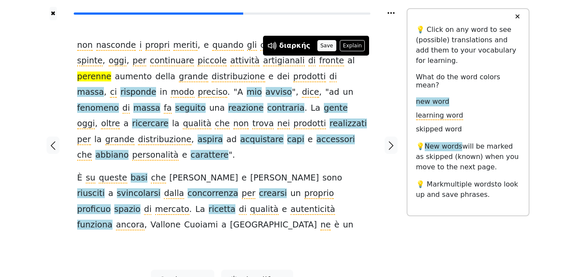
click at [320, 47] on button "Save" at bounding box center [326, 45] width 19 height 11
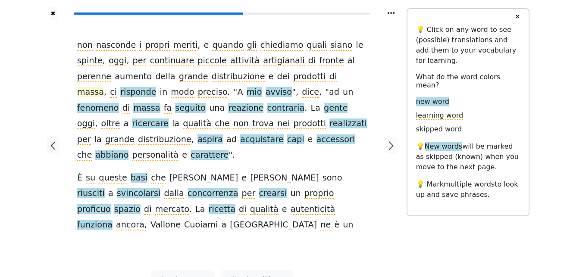
click at [104, 87] on span "massa" at bounding box center [90, 92] width 27 height 11
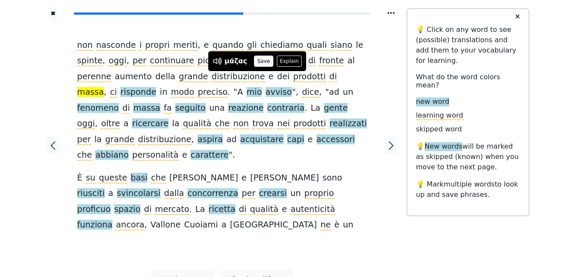
click at [263, 60] on button "Save" at bounding box center [263, 61] width 19 height 11
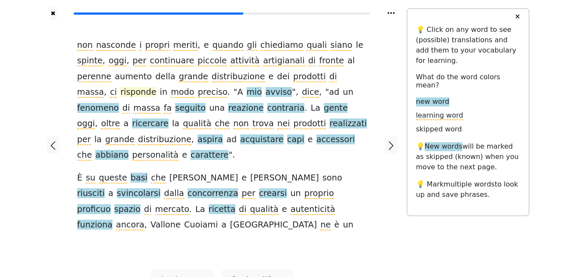
click at [156, 87] on span "risponde" at bounding box center [138, 92] width 36 height 11
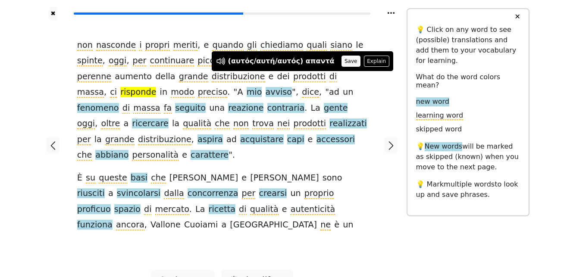
click at [342, 63] on button "Save" at bounding box center [351, 61] width 19 height 11
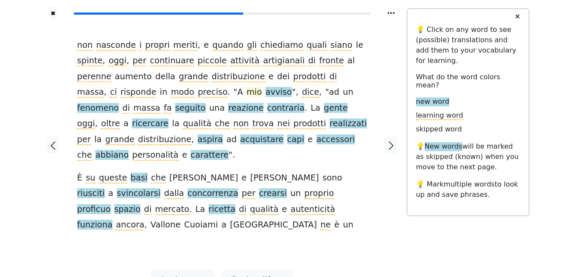
click at [247, 95] on span "mio" at bounding box center [255, 92] width 16 height 11
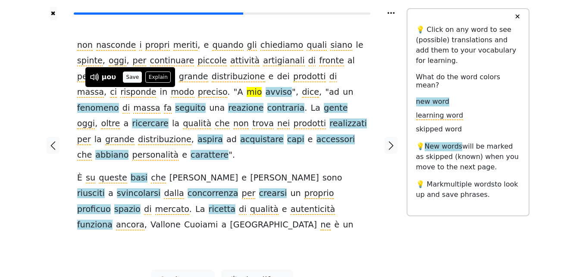
click at [131, 78] on button "Save" at bounding box center [132, 77] width 19 height 11
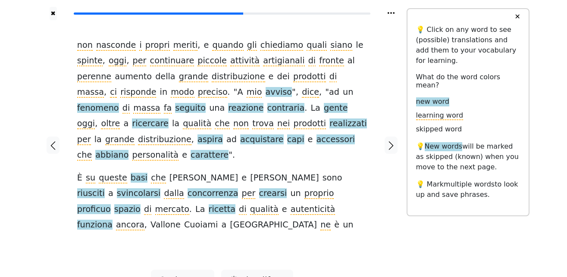
click at [266, 92] on span "avviso" at bounding box center [279, 92] width 27 height 11
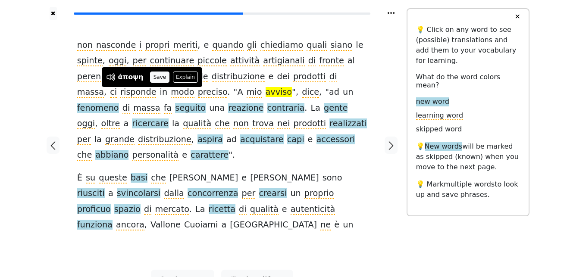
click at [154, 75] on button "Save" at bounding box center [159, 77] width 19 height 11
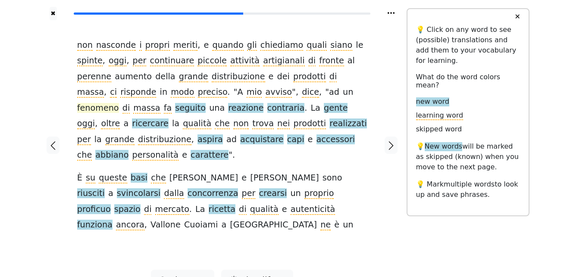
click at [119, 103] on span "fenomeno" at bounding box center [98, 108] width 42 height 11
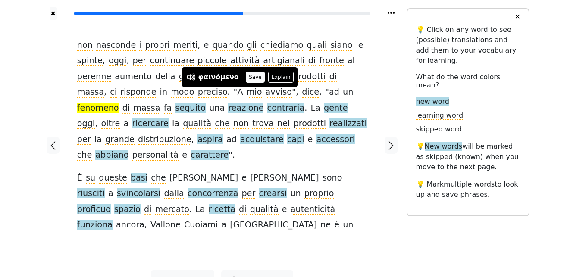
click at [251, 76] on button "Save" at bounding box center [255, 77] width 19 height 11
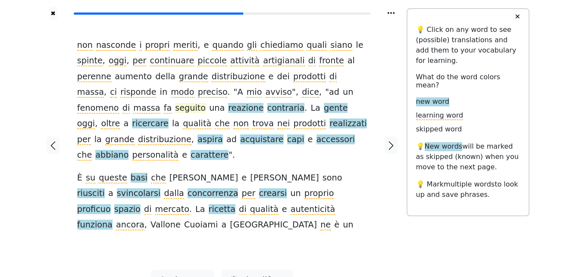
click at [206, 103] on span "seguito" at bounding box center [190, 108] width 31 height 11
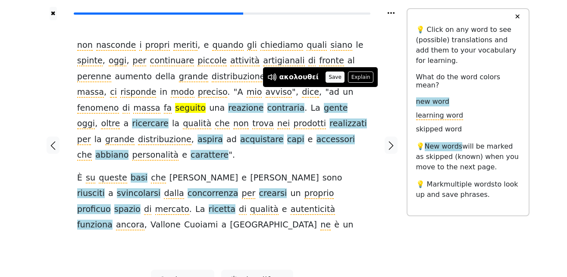
click at [329, 77] on button "Save" at bounding box center [335, 77] width 19 height 11
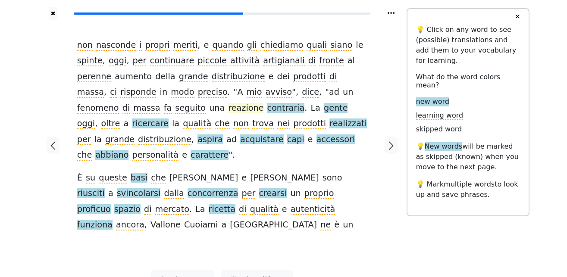
click at [228, 111] on span "reazione" at bounding box center [245, 108] width 35 height 11
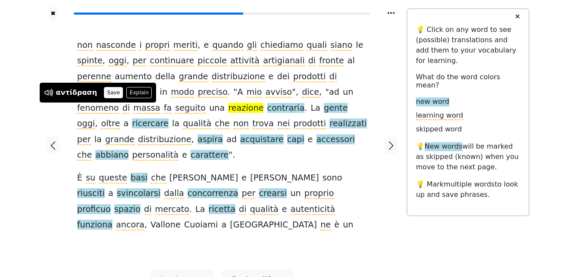
click at [110, 91] on button "Save" at bounding box center [113, 92] width 19 height 11
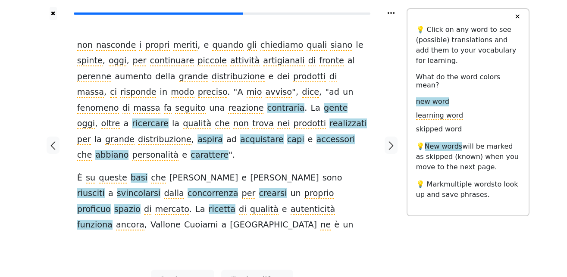
click at [267, 104] on span "contraria" at bounding box center [286, 108] width 38 height 11
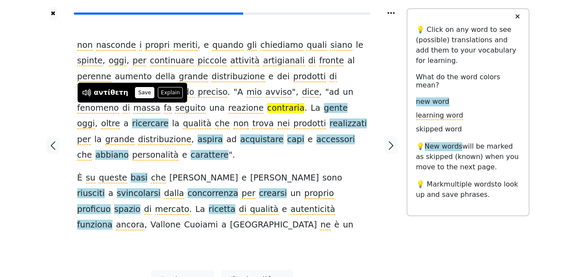
click at [138, 91] on button "Save" at bounding box center [144, 92] width 19 height 11
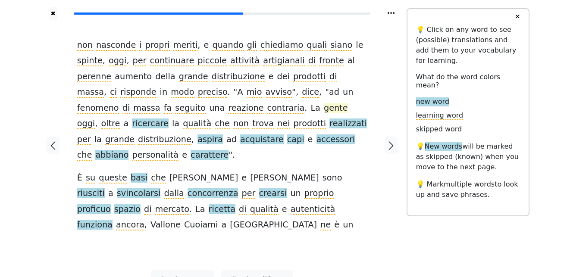
click at [324, 107] on span "gente" at bounding box center [336, 108] width 24 height 11
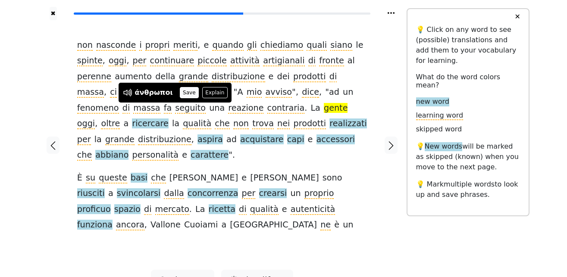
click at [183, 93] on button "Save" at bounding box center [189, 92] width 19 height 11
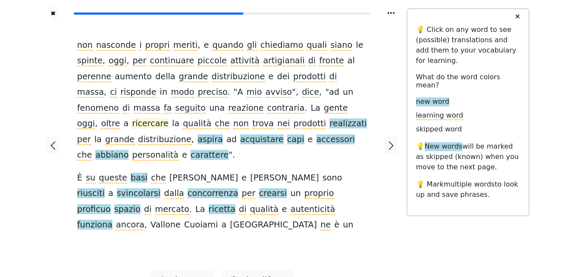
click at [169, 119] on span "ricercare" at bounding box center [150, 124] width 37 height 11
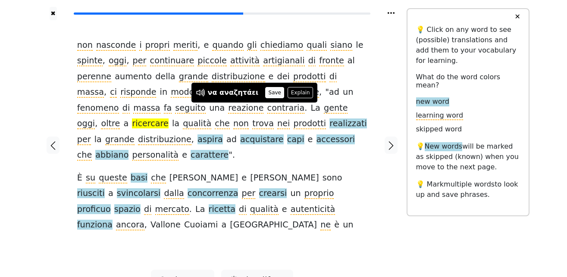
click at [265, 95] on button "Save" at bounding box center [274, 92] width 19 height 11
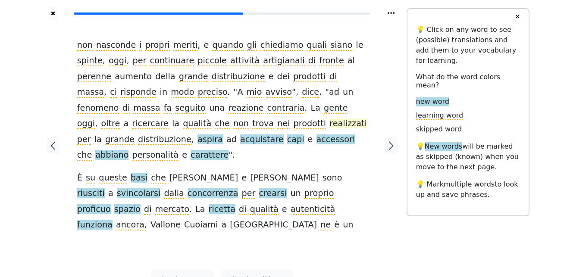
click at [330, 122] on span "realizzati" at bounding box center [348, 124] width 37 height 11
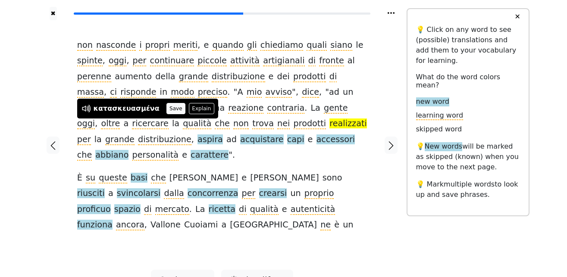
click at [166, 109] on button "Save" at bounding box center [175, 108] width 19 height 11
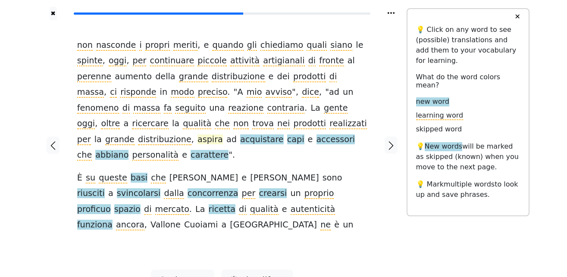
click at [223, 135] on span "aspira" at bounding box center [210, 140] width 25 height 11
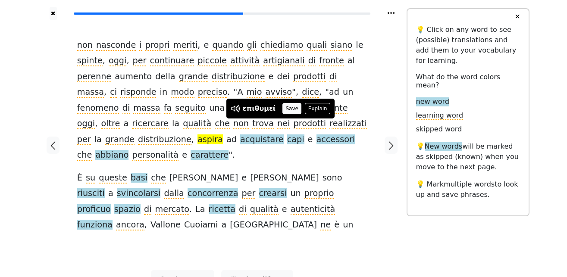
click at [291, 110] on button "Save" at bounding box center [292, 108] width 19 height 11
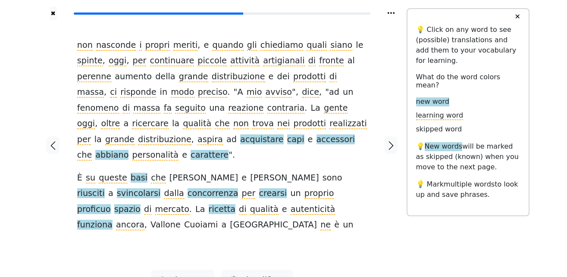
click at [284, 135] on span "acquistare" at bounding box center [262, 140] width 44 height 11
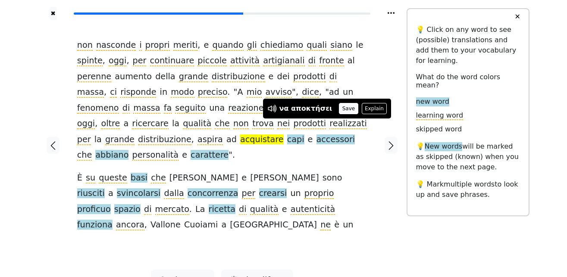
click at [339, 106] on button "Save" at bounding box center [348, 108] width 19 height 11
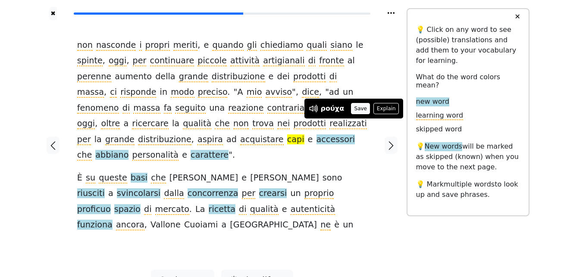
click at [358, 108] on button "Save" at bounding box center [360, 108] width 19 height 11
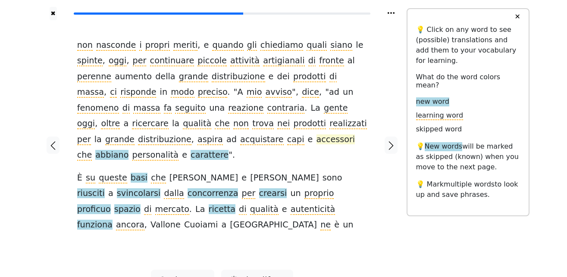
click at [317, 142] on span "accessori" at bounding box center [336, 140] width 39 height 11
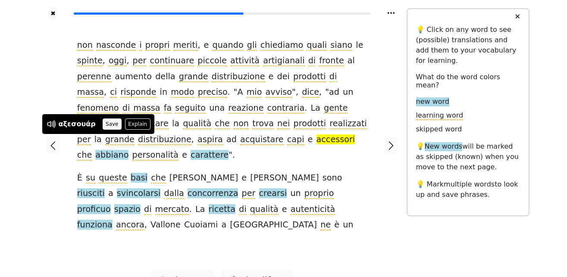
click at [105, 123] on button "Save" at bounding box center [112, 124] width 19 height 11
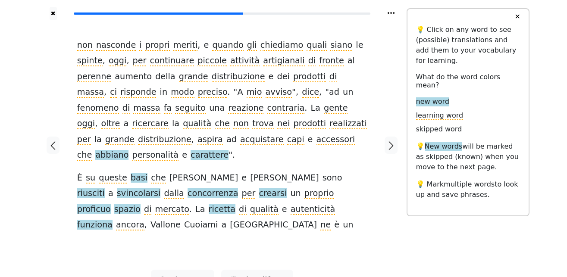
click at [129, 150] on span "abbiano" at bounding box center [111, 155] width 33 height 11
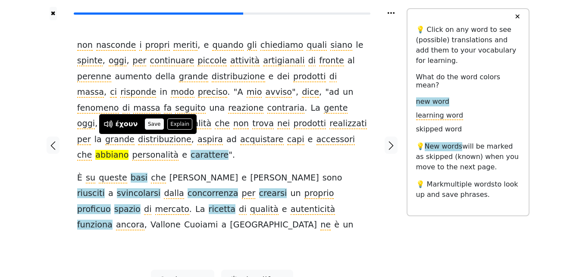
click at [152, 122] on button "Save" at bounding box center [154, 124] width 19 height 11
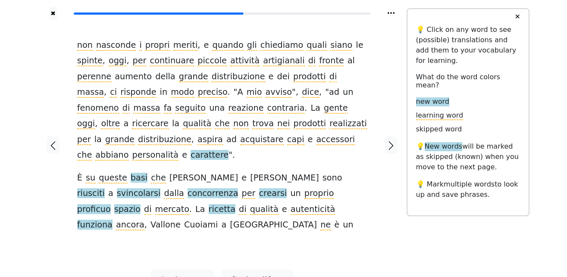
click at [229, 150] on span "carattere" at bounding box center [210, 155] width 38 height 11
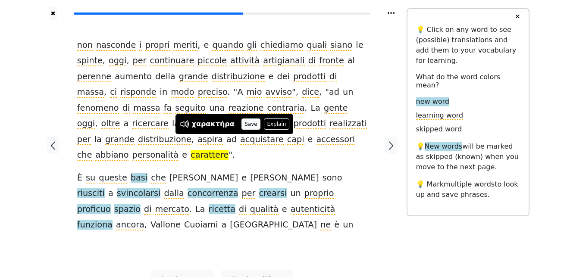
click at [242, 124] on button "Save" at bounding box center [251, 124] width 19 height 11
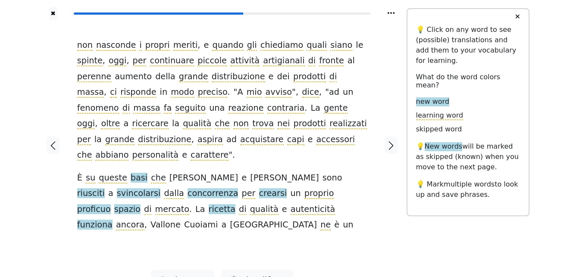
click at [131, 173] on span "basi" at bounding box center [139, 178] width 17 height 11
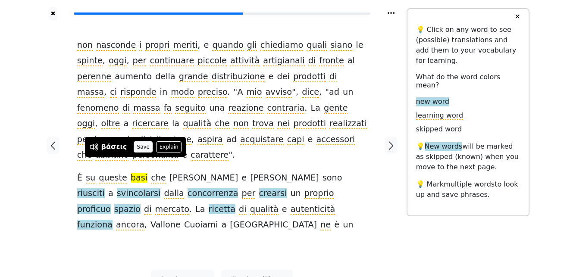
click at [137, 143] on button "Save" at bounding box center [143, 146] width 19 height 11
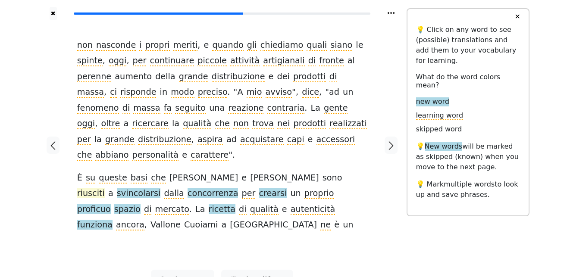
click at [105, 188] on span "riusciti" at bounding box center [91, 193] width 28 height 11
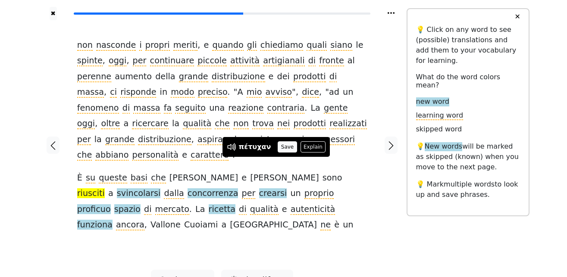
click at [280, 142] on button "Save" at bounding box center [287, 146] width 19 height 11
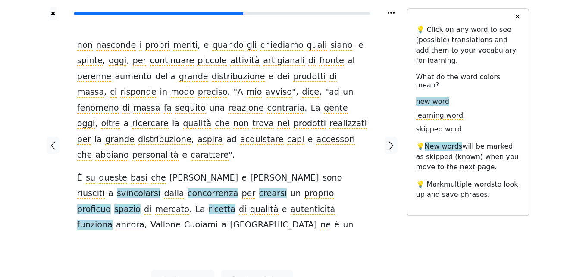
click at [160, 188] on span "svincolarsi" at bounding box center [139, 193] width 44 height 11
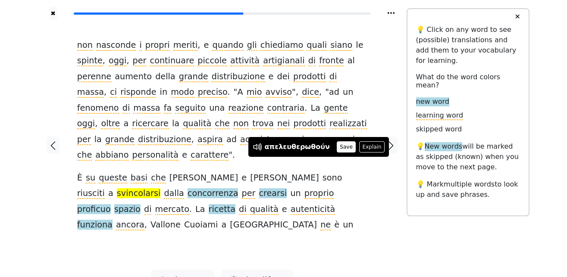
click at [340, 148] on button "Save" at bounding box center [346, 146] width 19 height 11
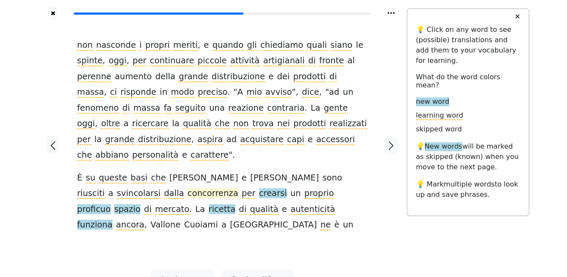
click at [188, 188] on span "concorrenza" at bounding box center [213, 193] width 51 height 11
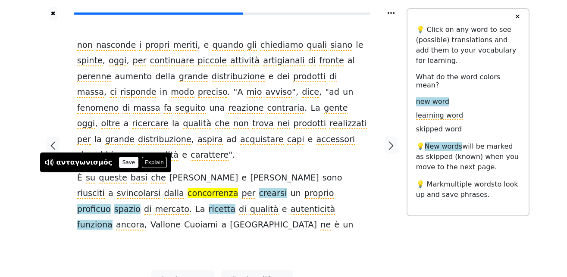
click at [120, 162] on button "Save" at bounding box center [128, 162] width 19 height 11
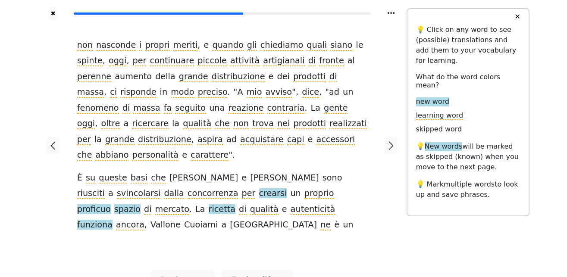
click at [259, 188] on span "crearsi" at bounding box center [273, 193] width 28 height 11
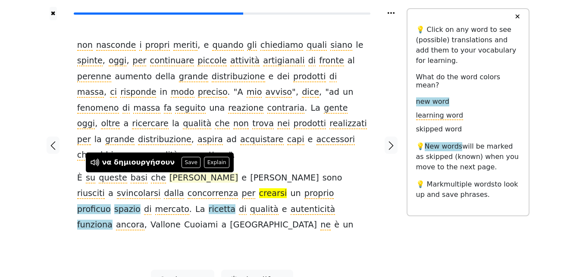
click at [182, 160] on button "Save" at bounding box center [191, 162] width 19 height 11
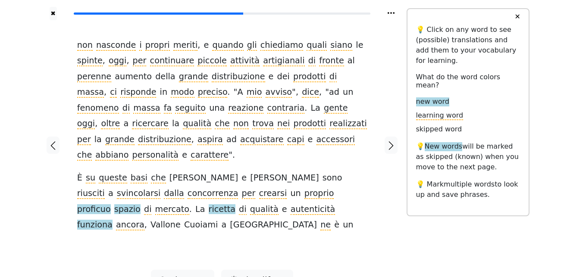
click at [111, 204] on span "proficuo" at bounding box center [94, 209] width 34 height 11
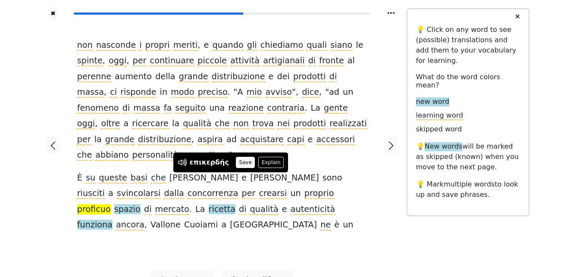
click at [241, 159] on button "Save" at bounding box center [245, 162] width 19 height 11
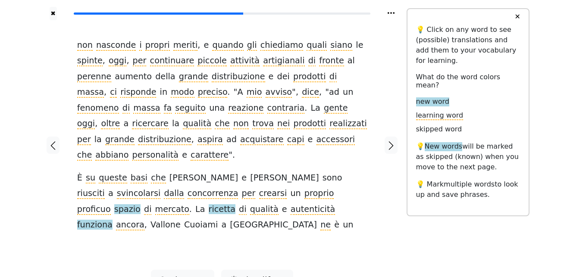
click at [141, 204] on span "spazio" at bounding box center [127, 209] width 26 height 11
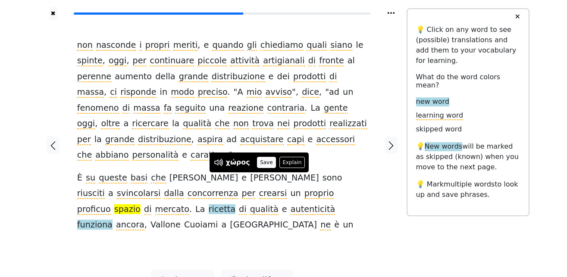
click at [263, 162] on button "Save" at bounding box center [266, 162] width 19 height 11
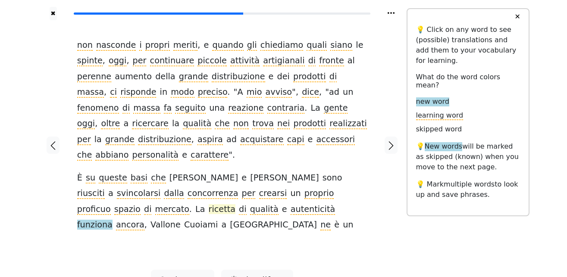
click at [235, 204] on span "ricetta" at bounding box center [222, 209] width 27 height 11
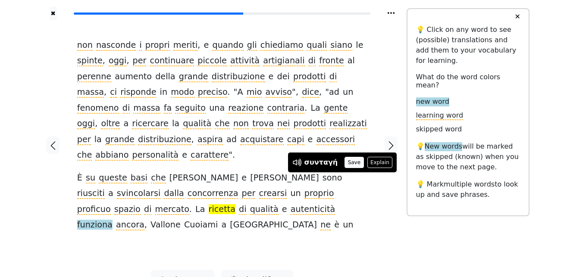
click at [353, 162] on button "Save" at bounding box center [354, 162] width 19 height 11
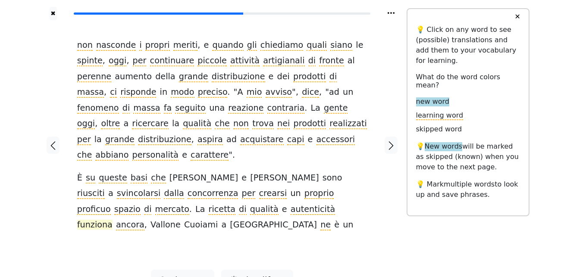
click at [113, 220] on span "funziona" at bounding box center [94, 225] width 35 height 11
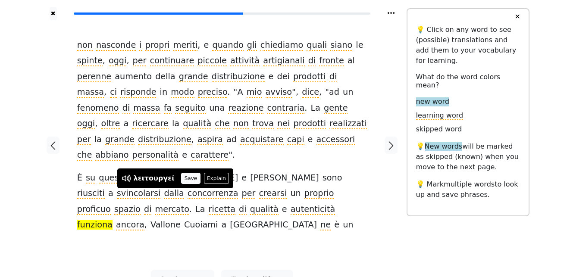
click at [187, 175] on button "Save" at bounding box center [190, 178] width 19 height 11
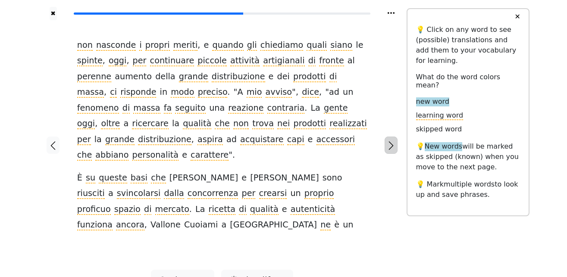
click at [390, 141] on icon "button" at bounding box center [391, 146] width 10 height 10
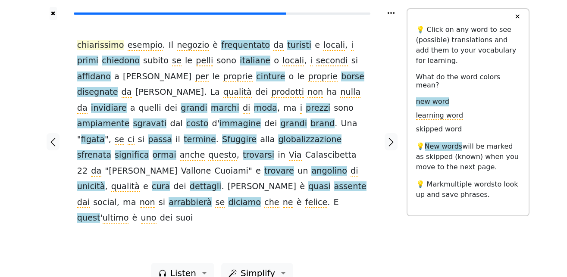
click at [98, 46] on span "chiarissimo" at bounding box center [100, 45] width 47 height 11
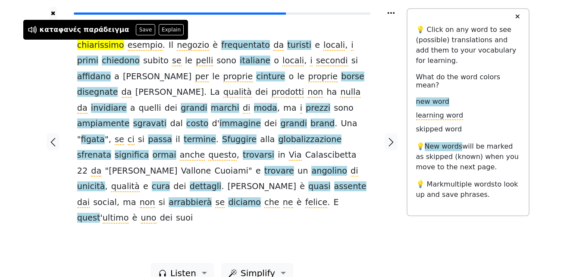
drag, startPoint x: 133, startPoint y: 28, endPoint x: 128, endPoint y: 28, distance: 4.8
click at [136, 28] on button "Save" at bounding box center [145, 29] width 19 height 11
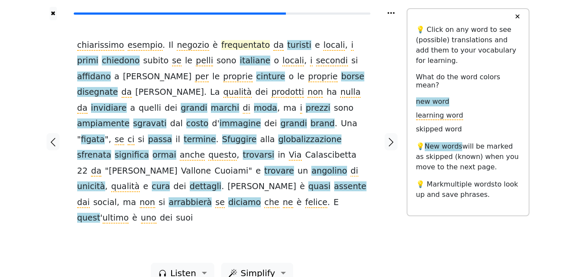
click at [221, 46] on span "frequentato" at bounding box center [245, 45] width 49 height 11
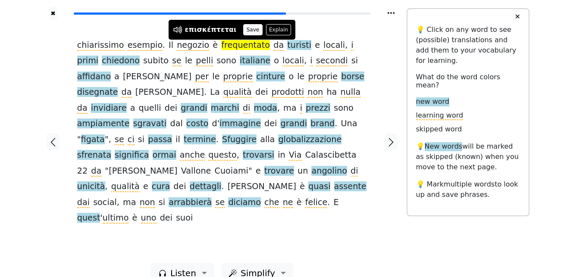
click at [248, 28] on button "Save" at bounding box center [252, 29] width 19 height 11
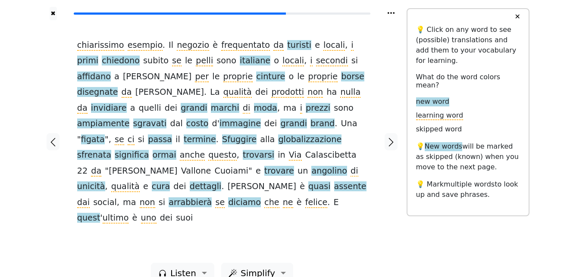
click at [287, 45] on span "turisti" at bounding box center [299, 45] width 24 height 11
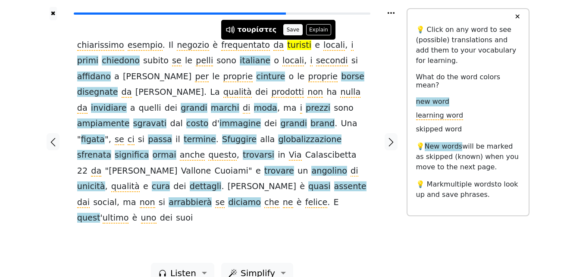
click at [284, 30] on button "Save" at bounding box center [292, 29] width 19 height 11
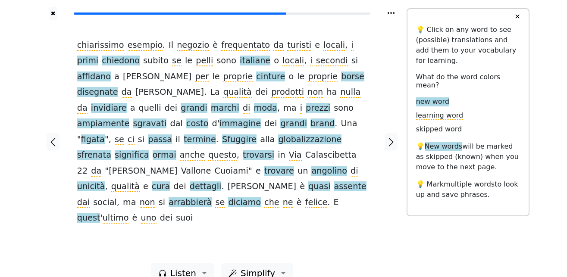
click at [98, 56] on span "primi" at bounding box center [87, 61] width 21 height 11
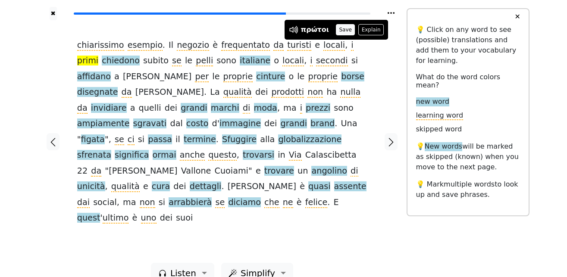
click at [344, 30] on button "Save" at bounding box center [345, 29] width 19 height 11
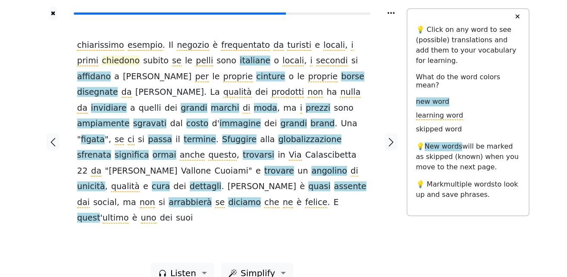
click at [102, 62] on span "chiedono" at bounding box center [121, 61] width 38 height 11
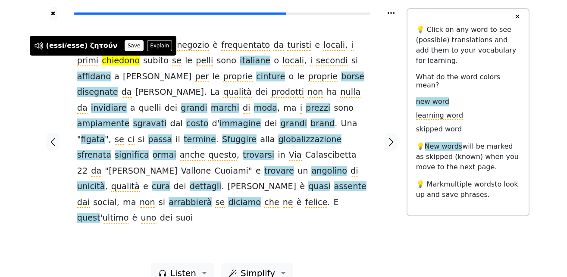
click at [125, 43] on button "Save" at bounding box center [134, 45] width 19 height 11
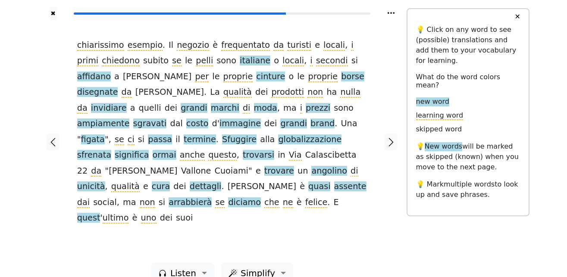
click at [240, 63] on span "italiane" at bounding box center [255, 61] width 31 height 11
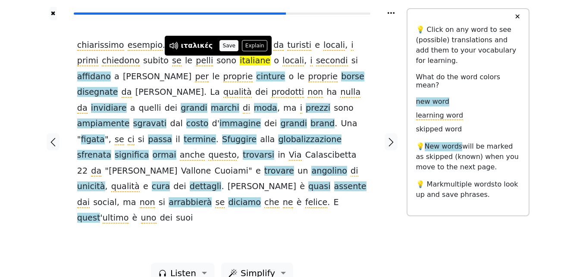
click at [222, 46] on button "Save" at bounding box center [229, 45] width 19 height 11
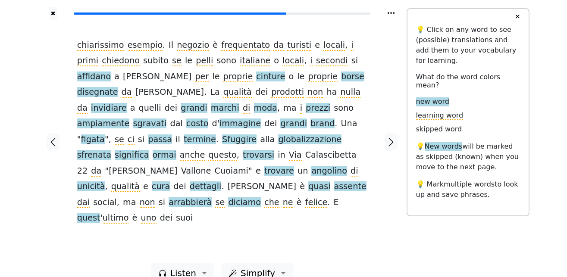
click at [111, 72] on span "affidano" at bounding box center [94, 77] width 34 height 11
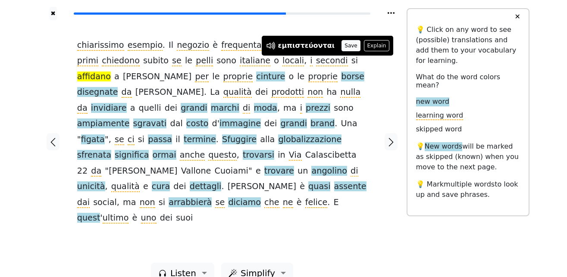
click at [342, 45] on button "Save" at bounding box center [351, 45] width 19 height 11
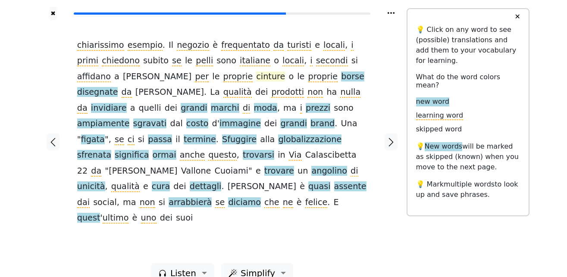
click at [256, 78] on span "cinture" at bounding box center [270, 77] width 29 height 11
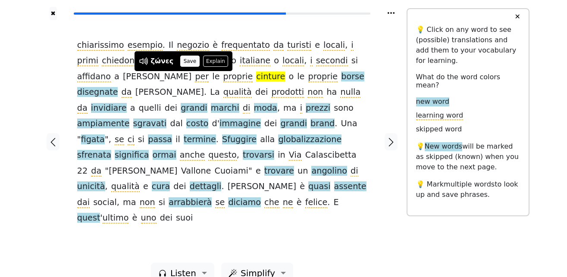
click at [187, 60] on button "Save" at bounding box center [189, 61] width 19 height 11
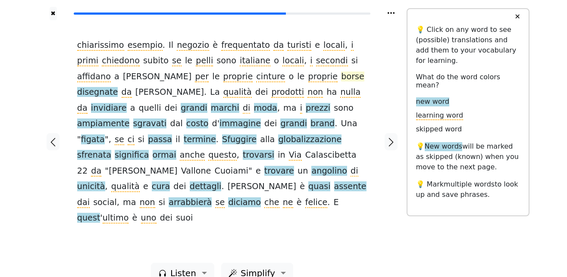
click at [341, 79] on span "borse" at bounding box center [352, 77] width 23 height 11
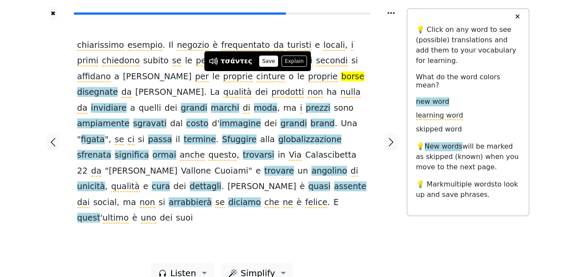
click at [259, 60] on button "Save" at bounding box center [268, 61] width 19 height 11
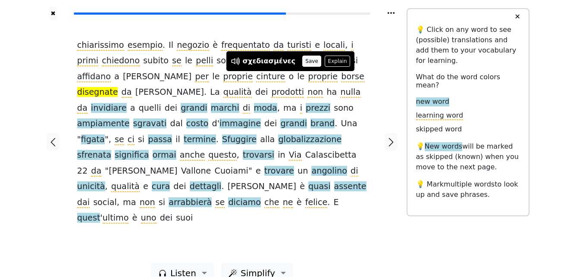
click at [302, 60] on button "Save" at bounding box center [311, 61] width 19 height 11
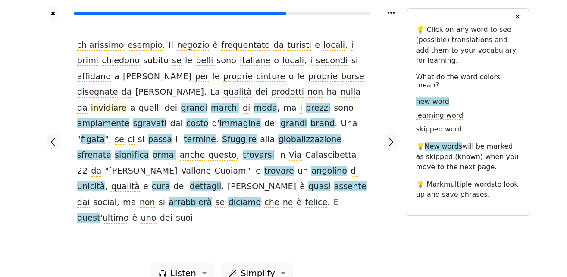
click at [127, 103] on span "invidiare" at bounding box center [109, 108] width 36 height 11
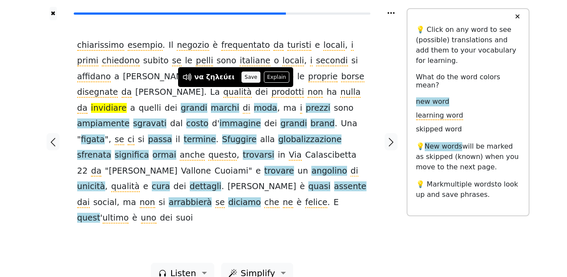
click at [248, 73] on button "Save" at bounding box center [251, 77] width 19 height 11
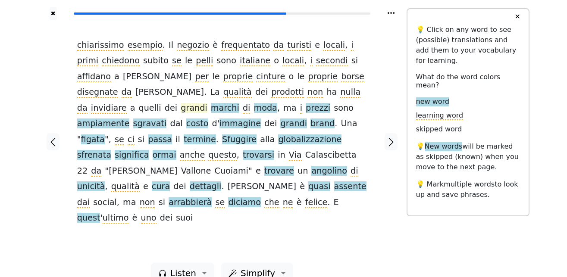
click at [207, 103] on span "grandi" at bounding box center [194, 108] width 27 height 11
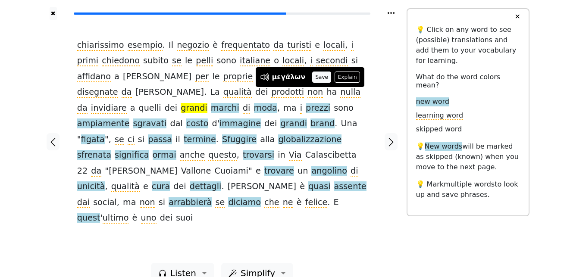
click at [314, 78] on button "Save" at bounding box center [321, 77] width 19 height 11
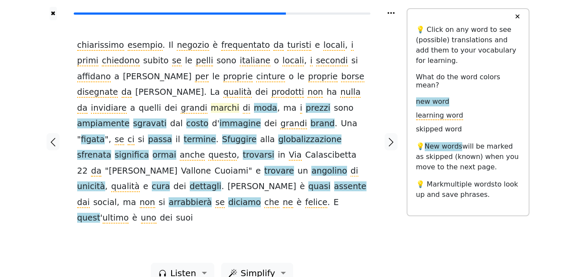
click at [239, 103] on span "marchi" at bounding box center [225, 108] width 28 height 11
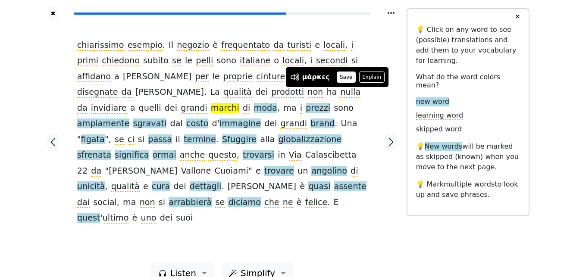
click at [349, 78] on button "Save" at bounding box center [346, 77] width 19 height 11
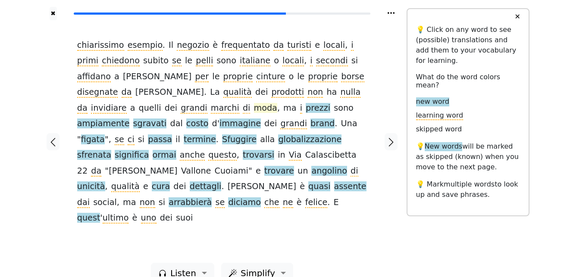
click at [254, 107] on span "moda" at bounding box center [265, 108] width 23 height 11
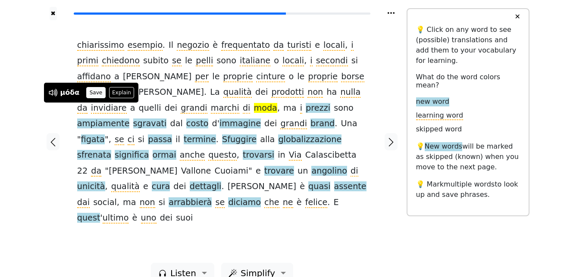
click at [91, 92] on button "Save" at bounding box center [95, 92] width 19 height 11
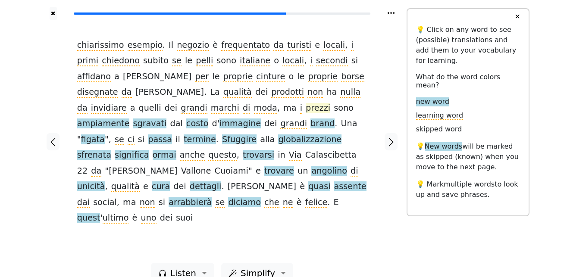
click at [306, 110] on span "prezzi" at bounding box center [318, 108] width 25 height 11
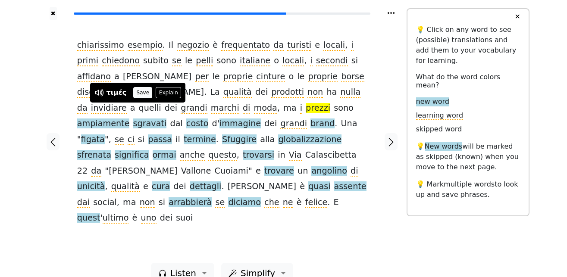
click at [143, 90] on button "Save" at bounding box center [142, 92] width 19 height 11
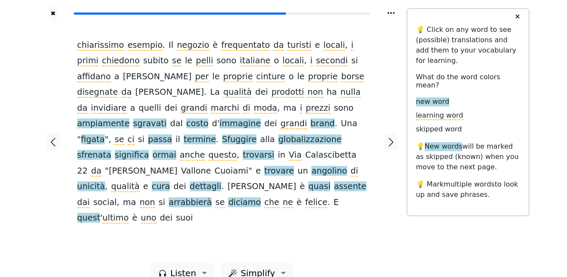
click at [130, 119] on span "ampiamente" at bounding box center [103, 124] width 53 height 11
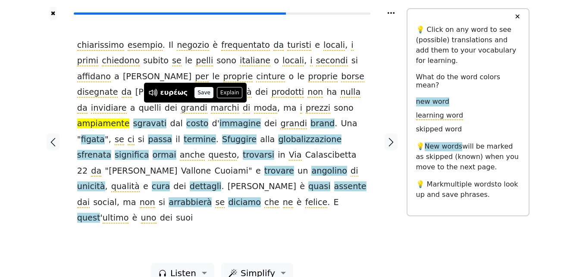
click at [207, 93] on button "Save" at bounding box center [204, 92] width 19 height 11
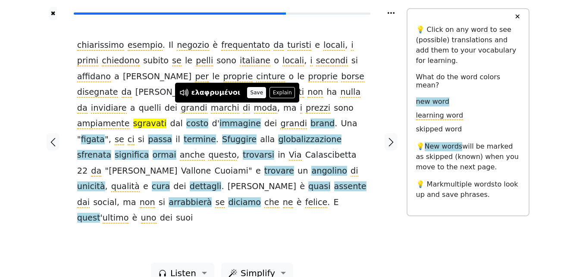
click at [247, 90] on button "Save" at bounding box center [256, 92] width 19 height 11
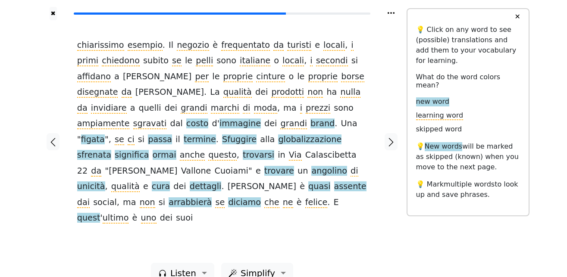
click at [209, 119] on span "costo" at bounding box center [197, 124] width 22 height 11
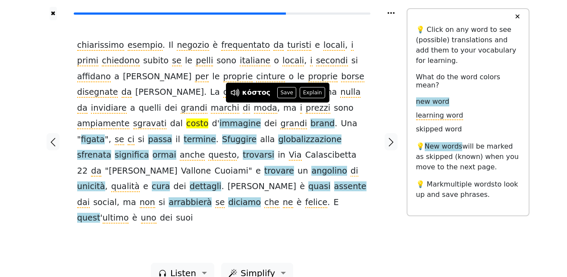
drag, startPoint x: 285, startPoint y: 91, endPoint x: 303, endPoint y: 101, distance: 20.7
click at [286, 91] on button "Save" at bounding box center [286, 92] width 19 height 11
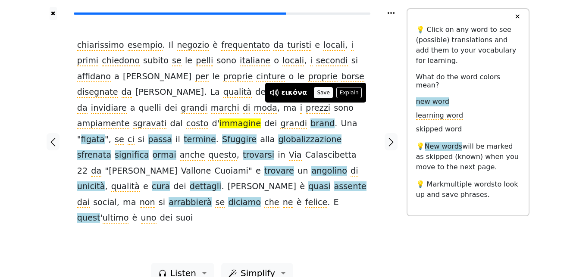
click at [318, 94] on button "Save" at bounding box center [323, 92] width 19 height 11
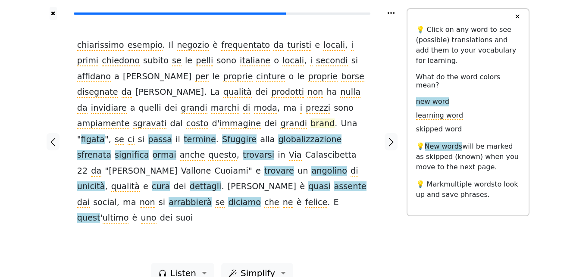
click at [311, 123] on span "brand" at bounding box center [323, 124] width 24 height 11
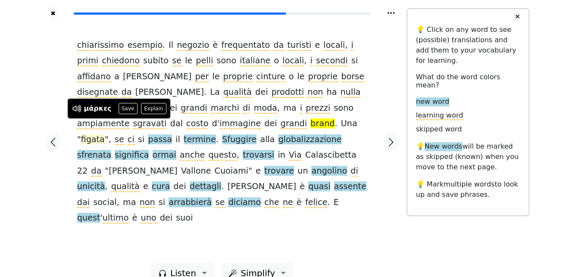
click at [105, 135] on span "figata" at bounding box center [93, 140] width 24 height 11
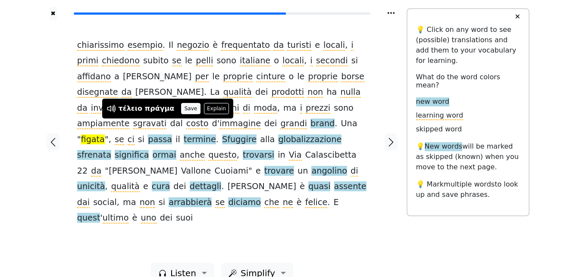
click at [181, 108] on button "Save" at bounding box center [190, 108] width 19 height 11
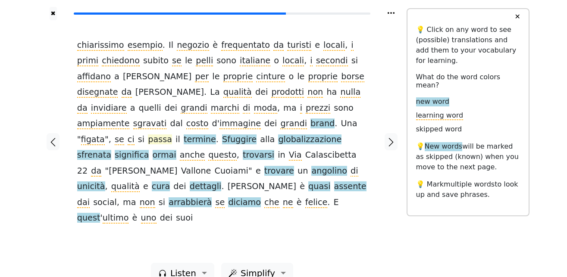
click at [172, 135] on span "passa" at bounding box center [160, 140] width 24 height 11
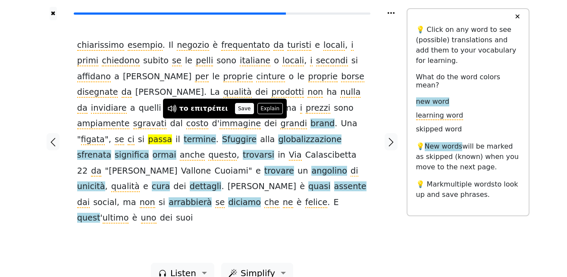
click at [237, 106] on button "Save" at bounding box center [244, 108] width 19 height 11
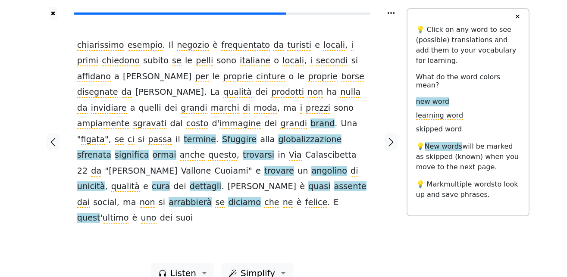
click at [216, 135] on span "termine" at bounding box center [200, 140] width 32 height 11
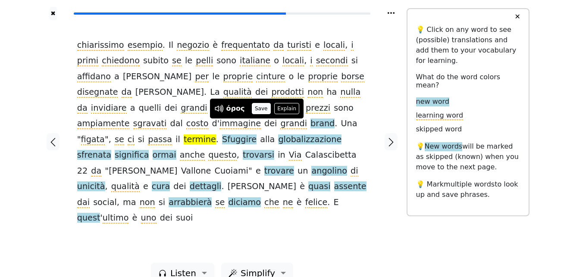
click at [262, 109] on button "Save" at bounding box center [261, 108] width 19 height 11
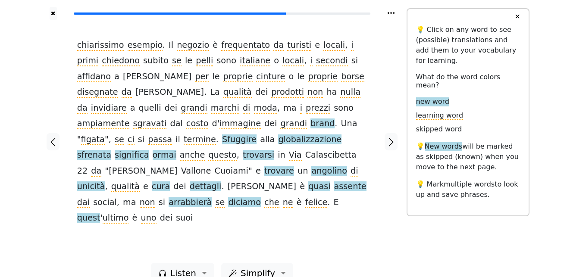
click at [257, 135] on span "Sfuggire" at bounding box center [239, 140] width 35 height 11
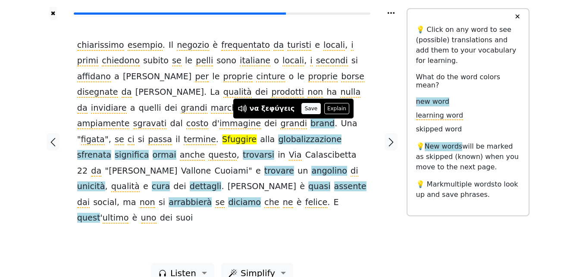
click at [301, 110] on button "Save" at bounding box center [310, 108] width 19 height 11
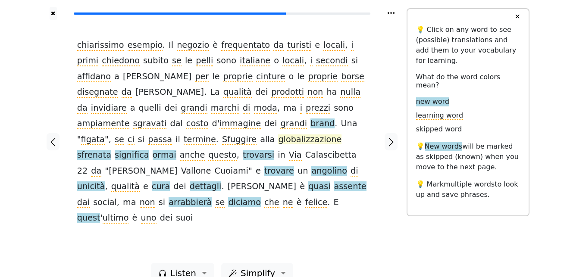
click at [278, 140] on span "globalizzazione" at bounding box center [309, 140] width 63 height 11
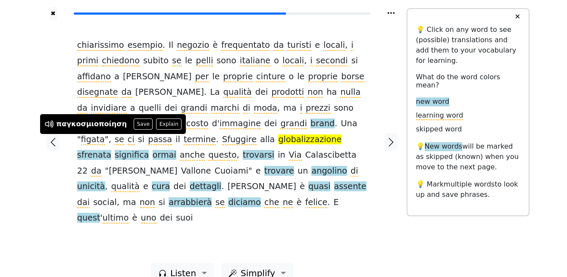
click at [122, 123] on div "παγκοσμιοποίηση Save Explain" at bounding box center [112, 124] width 137 height 11
click at [134, 123] on button "Save" at bounding box center [143, 124] width 19 height 11
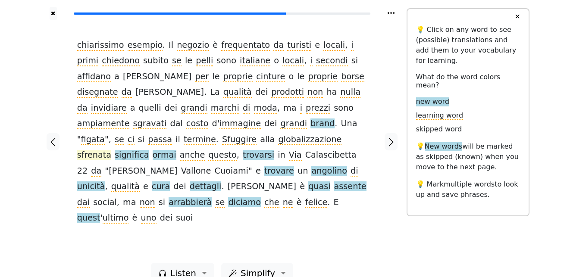
click at [111, 150] on span "sfrenata" at bounding box center [94, 155] width 34 height 11
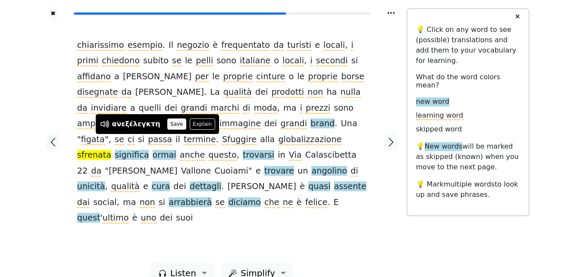
click at [167, 123] on button "Save" at bounding box center [176, 124] width 19 height 11
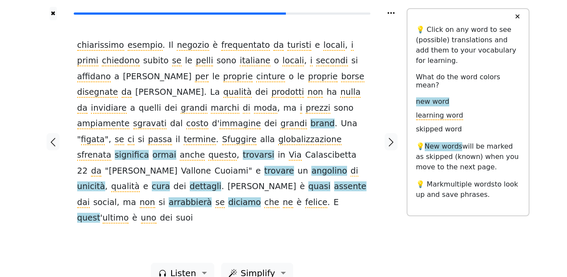
click at [149, 150] on span "significa" at bounding box center [132, 155] width 34 height 11
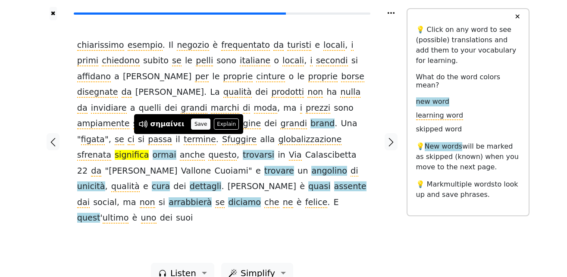
click at [195, 123] on button "Save" at bounding box center [200, 124] width 19 height 11
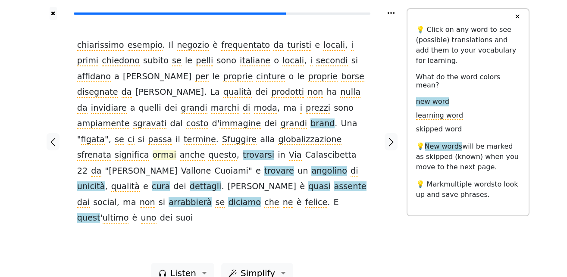
click at [176, 150] on span "ormai" at bounding box center [165, 155] width 24 height 11
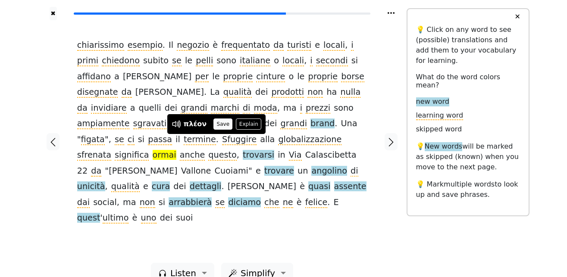
click at [219, 125] on button "Save" at bounding box center [223, 124] width 19 height 11
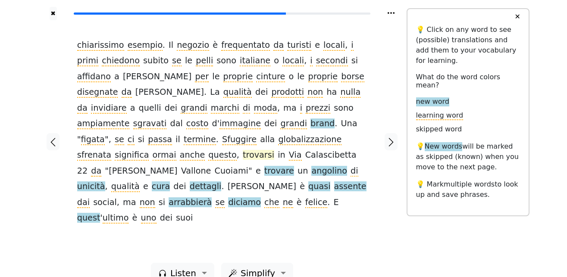
click at [274, 150] on span "trovarsi" at bounding box center [258, 155] width 31 height 11
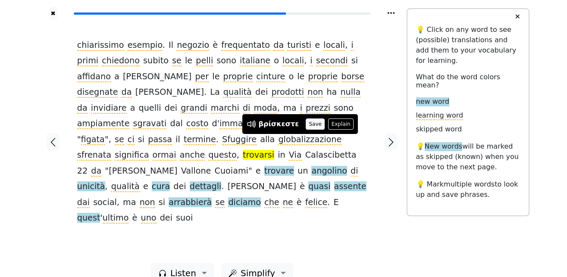
click at [311, 123] on button "Save" at bounding box center [315, 124] width 19 height 11
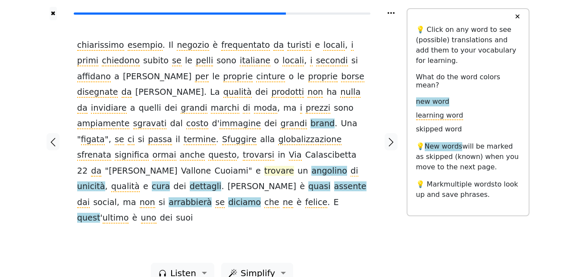
click at [274, 166] on span "trovare" at bounding box center [279, 171] width 30 height 11
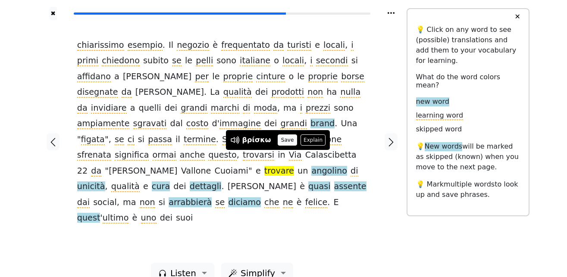
click at [286, 137] on button "Save" at bounding box center [287, 140] width 19 height 11
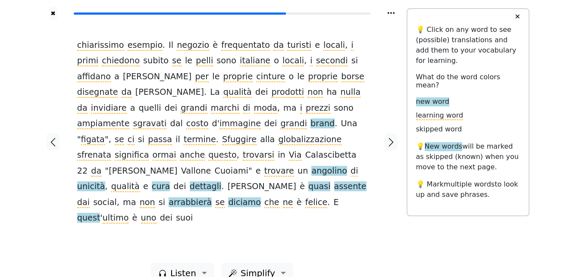
click at [320, 166] on span "angolino" at bounding box center [328, 171] width 35 height 11
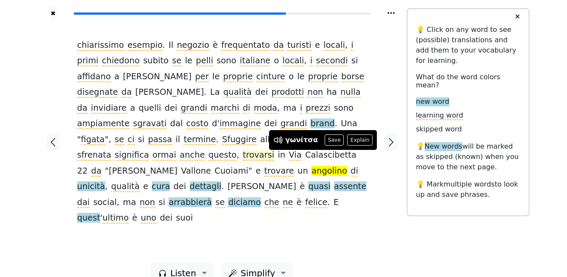
drag, startPoint x: 334, startPoint y: 138, endPoint x: 284, endPoint y: 144, distance: 50.4
click at [334, 138] on button "Save" at bounding box center [334, 140] width 19 height 11
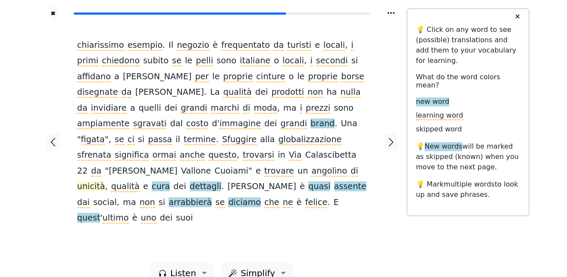
click at [98, 182] on span "unicità" at bounding box center [91, 187] width 28 height 11
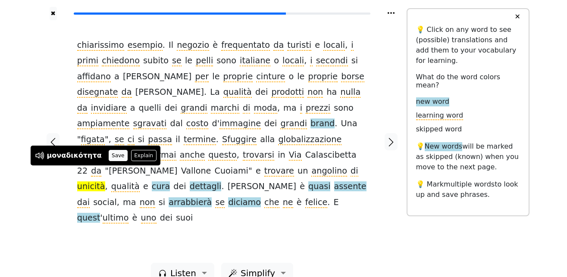
click at [110, 155] on button "Save" at bounding box center [118, 155] width 19 height 11
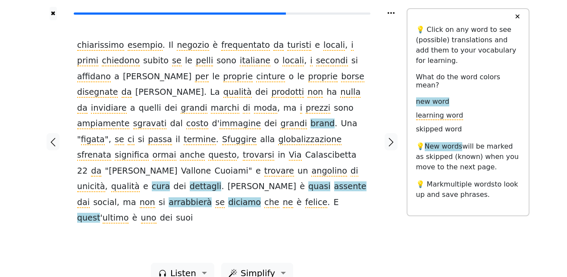
click at [152, 182] on span "cura" at bounding box center [161, 187] width 18 height 11
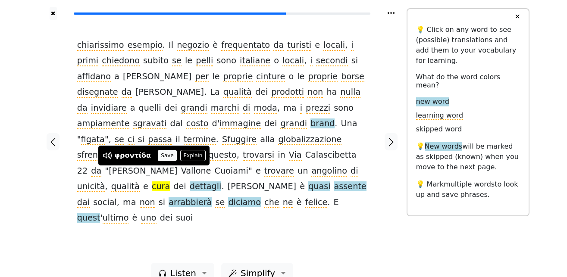
click at [163, 153] on button "Save" at bounding box center [167, 155] width 19 height 11
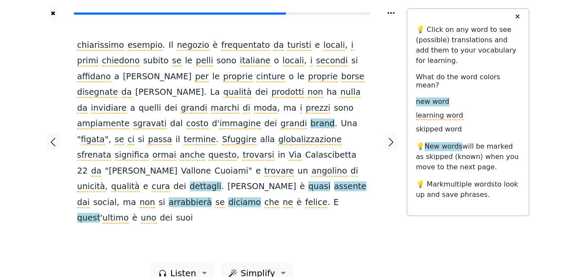
drag, startPoint x: 166, startPoint y: 162, endPoint x: 188, endPoint y: 170, distance: 23.9
click at [190, 182] on span "dettagli" at bounding box center [206, 187] width 32 height 11
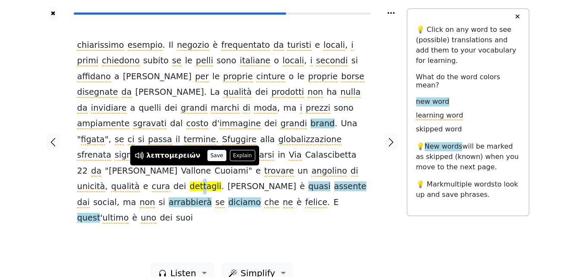
click at [211, 156] on button "Save" at bounding box center [216, 155] width 19 height 11
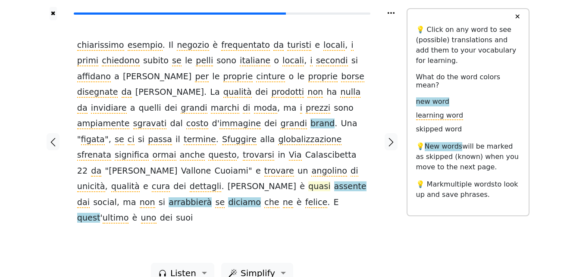
click at [308, 182] on span "quasi" at bounding box center [319, 187] width 22 height 11
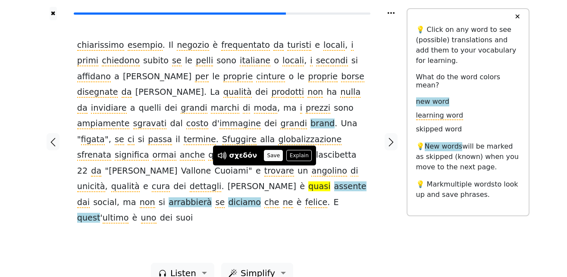
click at [274, 154] on button "Save" at bounding box center [273, 155] width 19 height 11
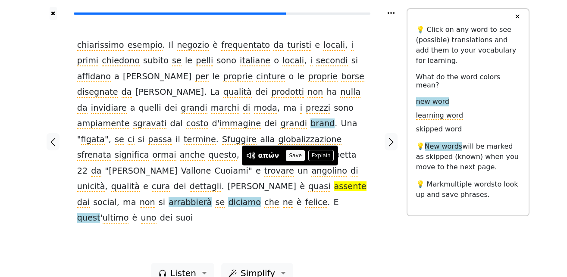
click at [297, 156] on button "Save" at bounding box center [295, 155] width 19 height 11
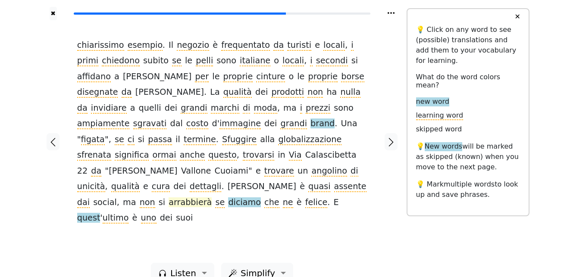
click at [169, 198] on span "arrabbierà" at bounding box center [190, 203] width 43 height 11
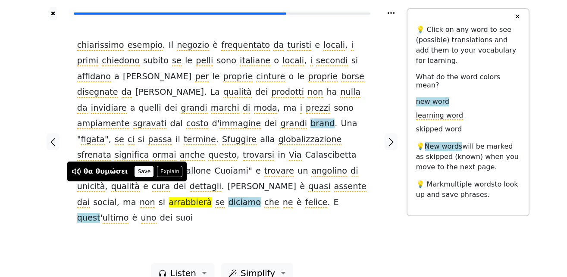
click at [141, 167] on button "Save" at bounding box center [144, 171] width 19 height 11
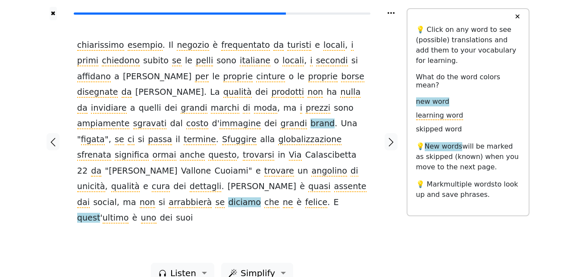
click at [228, 198] on span "diciamo" at bounding box center [244, 203] width 33 height 11
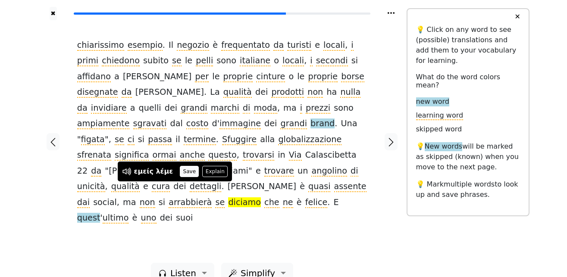
click at [184, 170] on button "Save" at bounding box center [189, 171] width 19 height 11
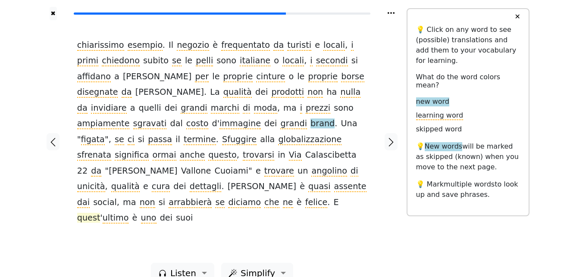
click at [100, 213] on span "quest" at bounding box center [88, 218] width 23 height 11
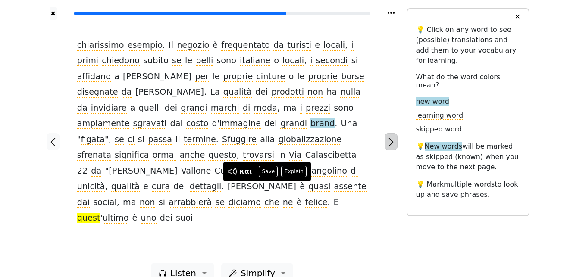
click at [389, 137] on icon "button" at bounding box center [391, 142] width 10 height 10
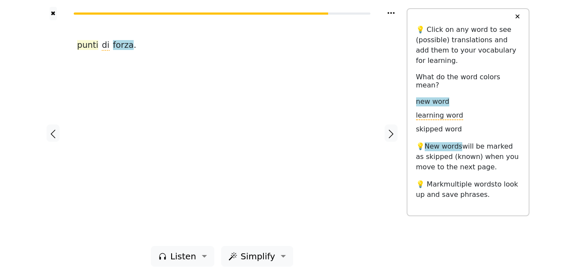
click at [88, 48] on span "punti" at bounding box center [87, 45] width 21 height 11
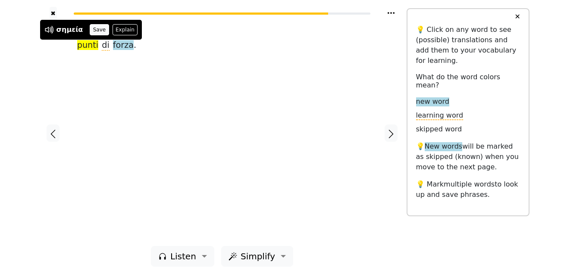
click at [98, 31] on button "Save" at bounding box center [99, 29] width 19 height 11
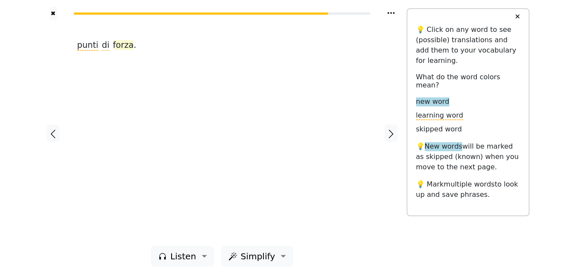
click at [114, 47] on span "forza" at bounding box center [123, 45] width 21 height 11
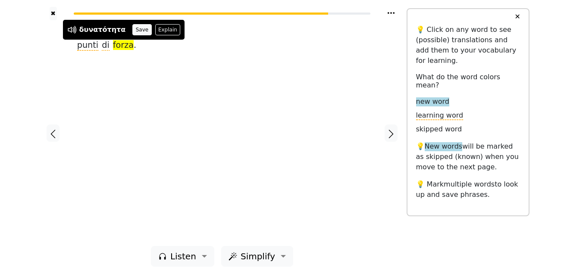
click at [132, 30] on button "Save" at bounding box center [141, 29] width 19 height 11
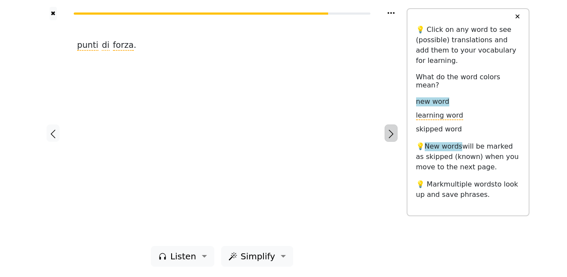
click at [392, 135] on icon "button" at bounding box center [391, 134] width 10 height 10
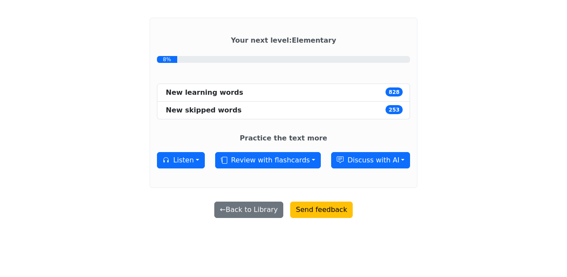
click at [214, 112] on div "New skipped words" at bounding box center [204, 110] width 76 height 10
click at [386, 109] on span "253" at bounding box center [395, 109] width 18 height 9
drag, startPoint x: 189, startPoint y: 110, endPoint x: 261, endPoint y: 113, distance: 72.1
click at [261, 113] on li "New skipped words 253" at bounding box center [284, 111] width 254 height 18
click at [259, 113] on li "New skipped words 253" at bounding box center [284, 111] width 254 height 18
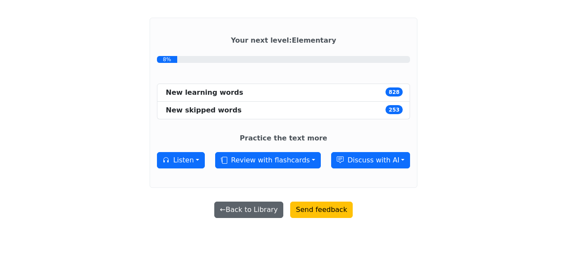
click at [258, 210] on button "← Back to Library" at bounding box center [248, 210] width 69 height 16
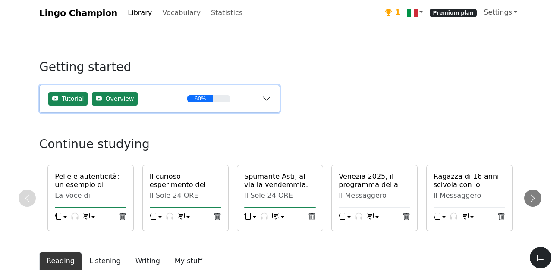
click at [267, 100] on button "Tutorial Overview 60%" at bounding box center [160, 98] width 240 height 27
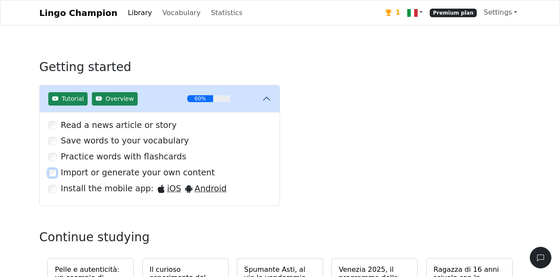
scroll to position [44, 0]
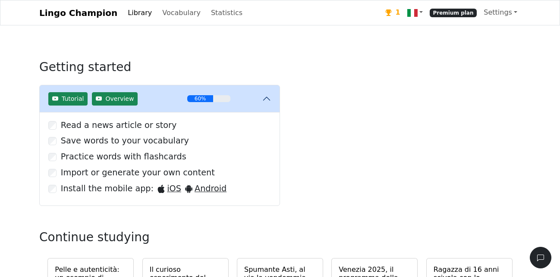
click at [165, 12] on link "Vocabulary" at bounding box center [181, 12] width 45 height 17
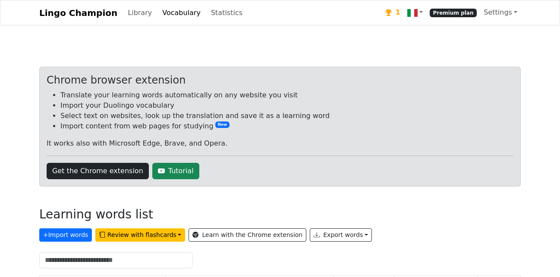
scroll to position [88, 0]
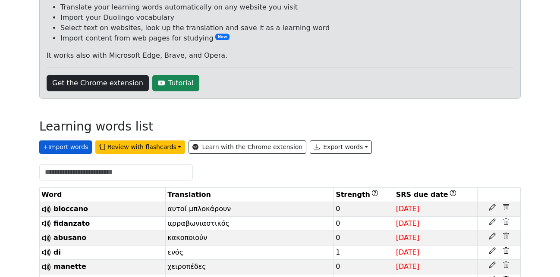
click at [59, 149] on button "+ Import words" at bounding box center [65, 147] width 53 height 13
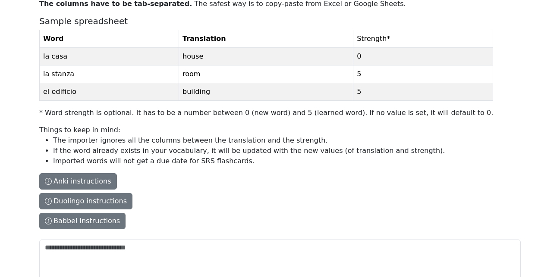
scroll to position [167, 0]
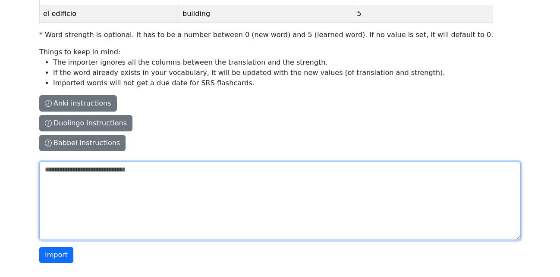
click at [60, 176] on textarea "The columns have to be tab-separated. The safest way is to copy-paste from Exce…" at bounding box center [279, 201] width 481 height 78
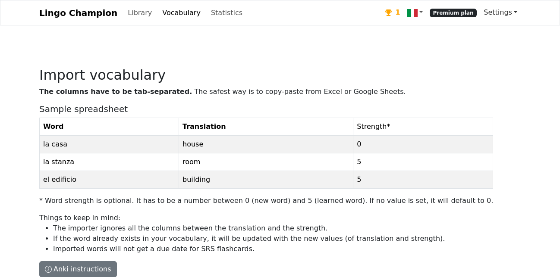
click at [502, 13] on link "Settings" at bounding box center [500, 12] width 41 height 17
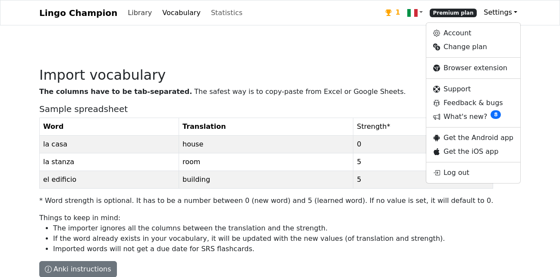
click at [127, 15] on link "Library" at bounding box center [139, 12] width 31 height 17
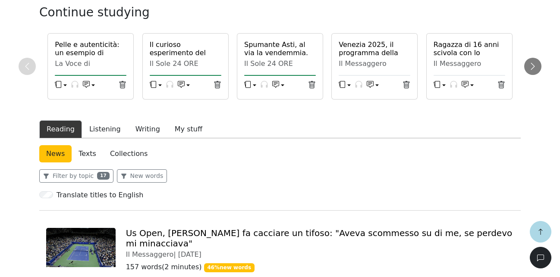
scroll to position [220, 0]
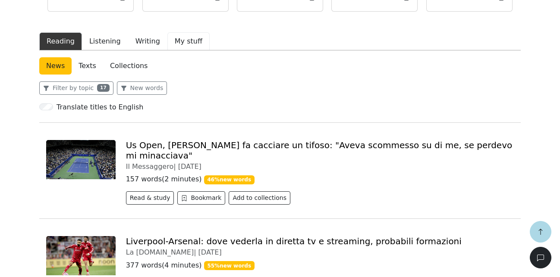
click at [174, 39] on button "My stuff" at bounding box center [188, 41] width 42 height 18
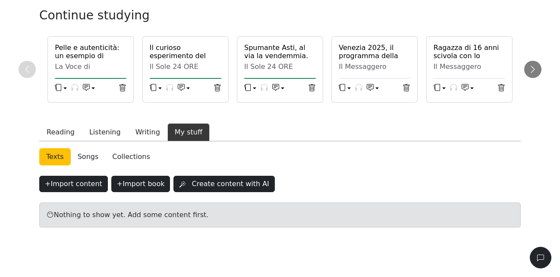
scroll to position [139, 0]
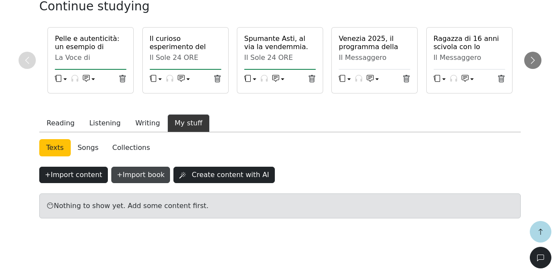
click at [136, 175] on button "+ Import book" at bounding box center [140, 175] width 59 height 16
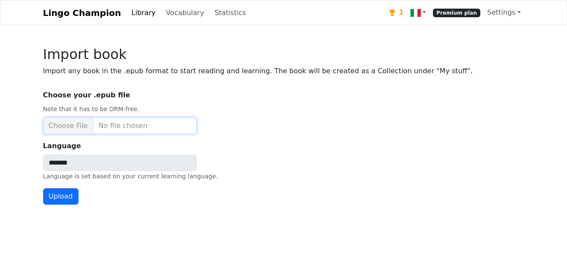
click at [63, 124] on input "Choose your .epub file Note that it has to be DRM-free." at bounding box center [120, 126] width 154 height 16
click at [286, 175] on div "Language ******* Language is set based on your current learning language." at bounding box center [283, 161] width 481 height 41
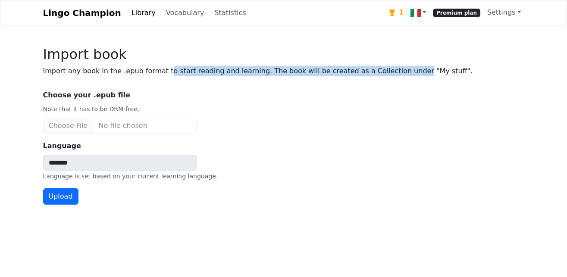
drag, startPoint x: 237, startPoint y: 70, endPoint x: 386, endPoint y: 74, distance: 149.3
click at [386, 74] on p "Import any book in the .epub format to start reading and learning. The book wil…" at bounding box center [283, 71] width 481 height 10
drag, startPoint x: 424, startPoint y: 75, endPoint x: 283, endPoint y: 80, distance: 140.7
click at [284, 80] on div "Import book Import any book in the .epub format to start reading and learning. …" at bounding box center [284, 143] width 492 height 194
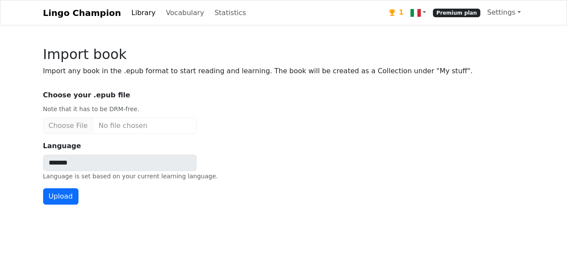
click at [283, 80] on div "Import book Import any book in the .epub format to start reading and learning. …" at bounding box center [284, 143] width 492 height 194
drag, startPoint x: 380, startPoint y: 74, endPoint x: 430, endPoint y: 73, distance: 50.0
click at [430, 73] on p "Import any book in the .epub format to start reading and learning. The book wil…" at bounding box center [283, 71] width 481 height 10
click at [76, 128] on input "Choose your .epub file Note that it has to be DRM-free." at bounding box center [120, 126] width 154 height 16
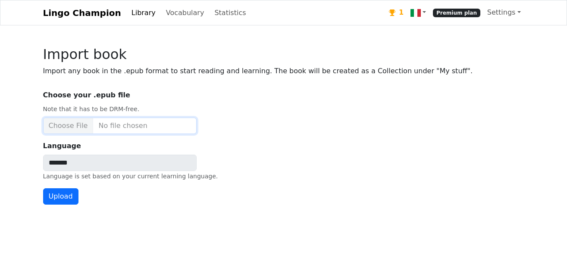
type input "**********"
click at [63, 198] on button "Upload" at bounding box center [60, 196] width 35 height 16
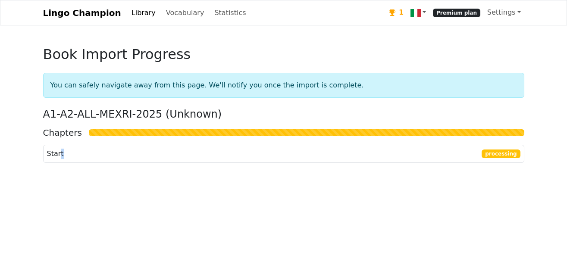
drag, startPoint x: 69, startPoint y: 155, endPoint x: 80, endPoint y: 155, distance: 10.8
click at [80, 156] on div "Start processing" at bounding box center [284, 154] width 474 height 10
click at [79, 154] on div "Start processing" at bounding box center [284, 154] width 474 height 10
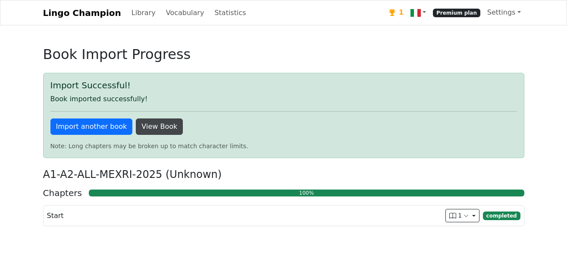
click at [158, 126] on link "View Book" at bounding box center [159, 127] width 47 height 16
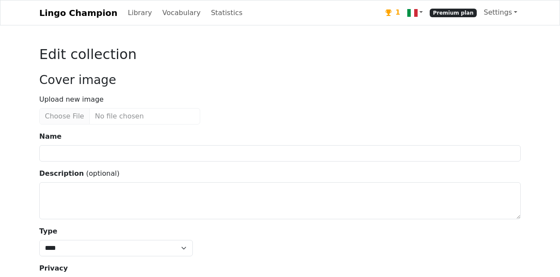
type input "**********"
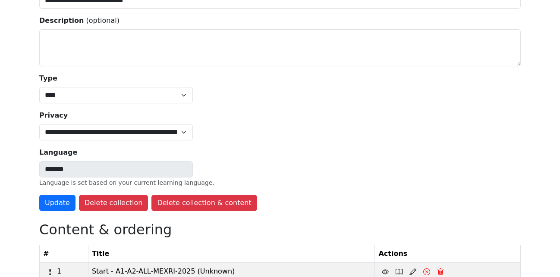
scroll to position [171, 0]
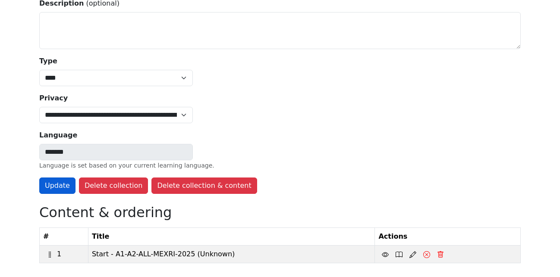
click at [58, 188] on button "Update" at bounding box center [57, 186] width 36 height 16
click at [396, 257] on icon at bounding box center [399, 254] width 7 height 7
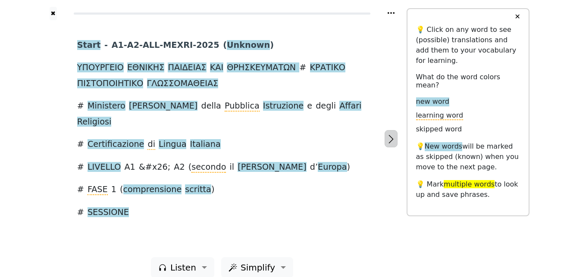
drag, startPoint x: 393, startPoint y: 129, endPoint x: 393, endPoint y: 134, distance: 5.6
click at [393, 130] on button "button" at bounding box center [391, 138] width 13 height 17
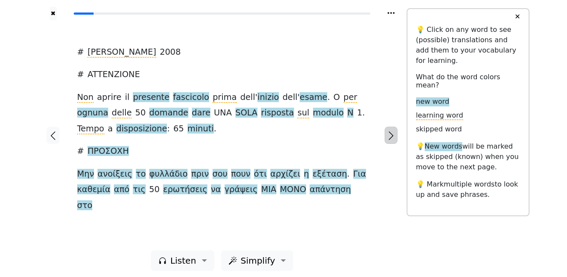
click at [393, 134] on icon "button" at bounding box center [391, 136] width 10 height 10
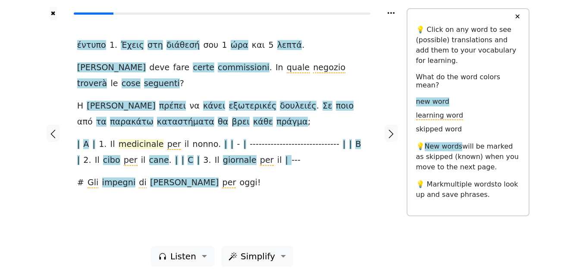
click at [136, 145] on span "medicinale" at bounding box center [141, 144] width 45 height 11
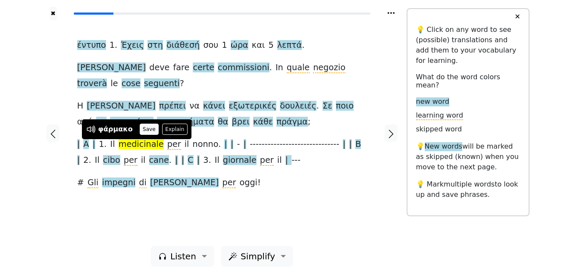
click at [141, 131] on button "Save" at bounding box center [149, 129] width 19 height 11
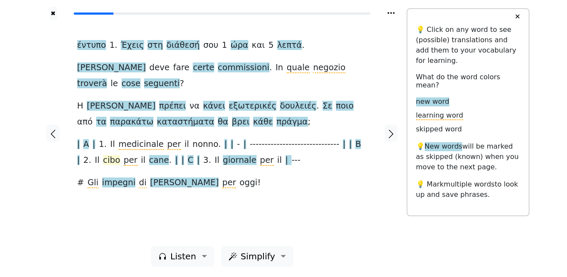
click at [103, 164] on span "cibo" at bounding box center [111, 160] width 17 height 11
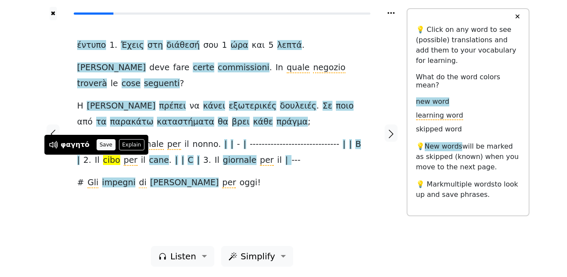
click at [101, 143] on button "Save" at bounding box center [106, 144] width 19 height 11
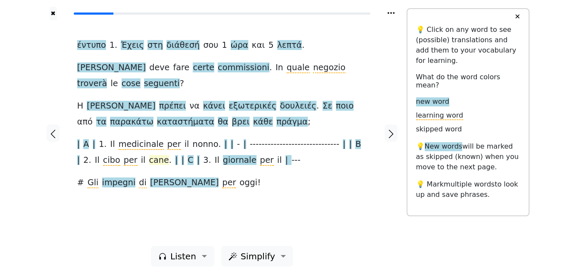
click at [149, 162] on span "cane" at bounding box center [159, 160] width 20 height 11
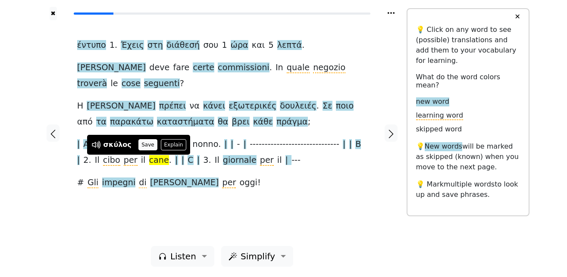
click at [142, 147] on button "Save" at bounding box center [147, 144] width 19 height 11
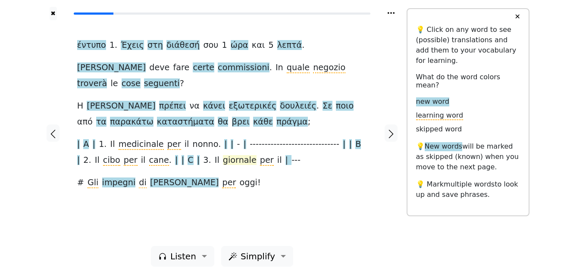
click at [223, 161] on span "giornale" at bounding box center [240, 160] width 34 height 11
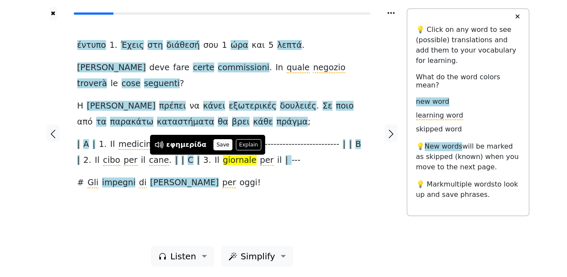
click at [220, 144] on button "Save" at bounding box center [223, 144] width 19 height 11
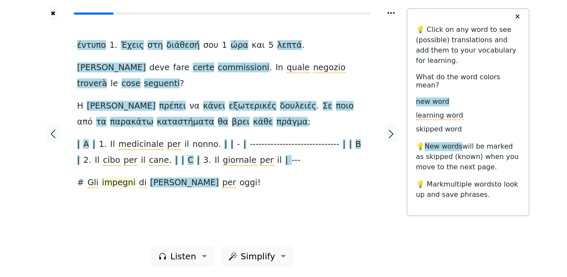
click at [118, 182] on span "impegni" at bounding box center [119, 183] width 34 height 11
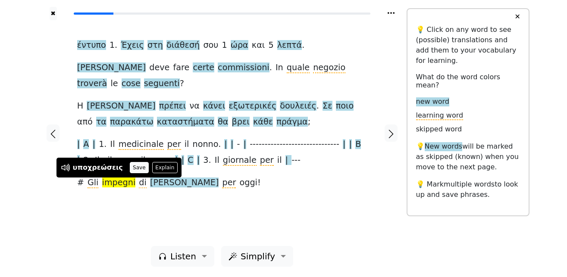
click at [132, 169] on button "Save" at bounding box center [139, 167] width 19 height 11
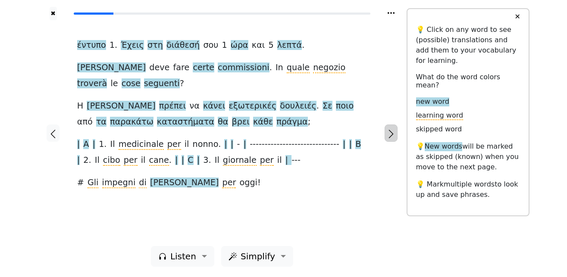
click at [391, 136] on icon "button" at bounding box center [391, 134] width 10 height 10
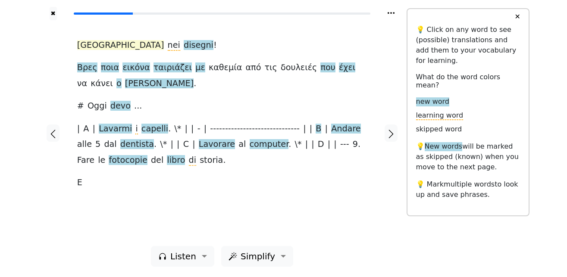
click at [96, 47] on span "[GEOGRAPHIC_DATA]" at bounding box center [120, 45] width 87 height 11
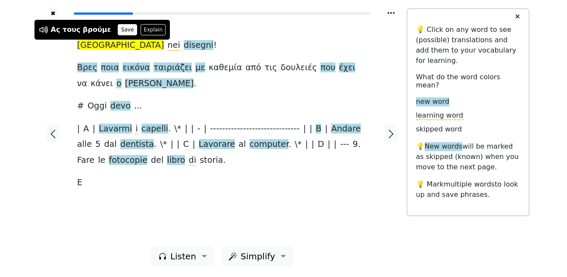
click at [118, 27] on button "Save" at bounding box center [127, 29] width 19 height 11
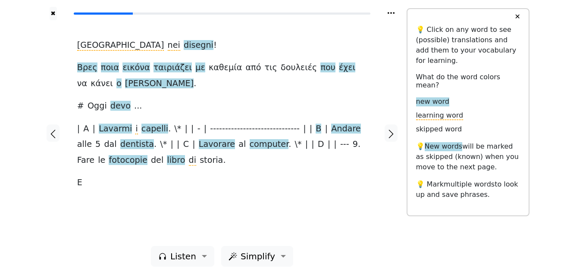
click at [184, 46] on span "disegni" at bounding box center [199, 45] width 30 height 11
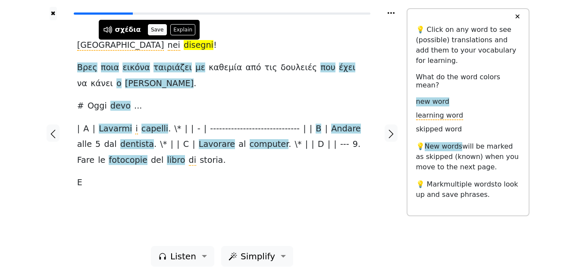
click at [155, 31] on button "Save" at bounding box center [157, 29] width 19 height 11
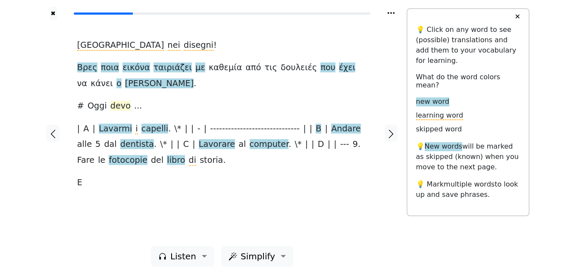
click at [114, 107] on span "devo" at bounding box center [120, 106] width 20 height 11
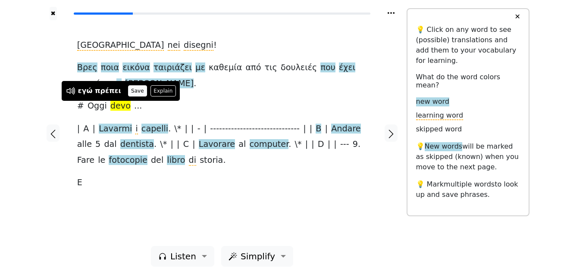
click at [131, 89] on button "Save" at bounding box center [137, 90] width 19 height 11
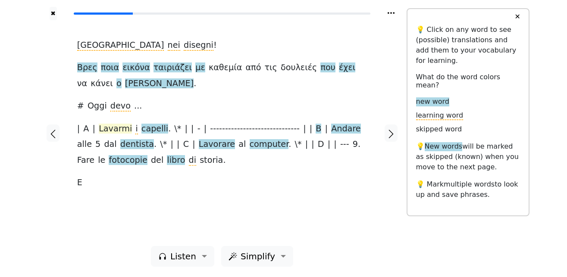
click at [109, 127] on span "Lavarmi" at bounding box center [115, 129] width 33 height 11
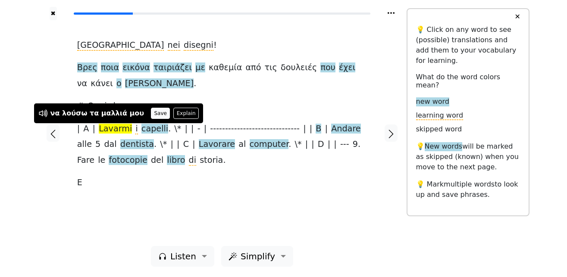
click at [151, 112] on button "Save" at bounding box center [160, 113] width 19 height 11
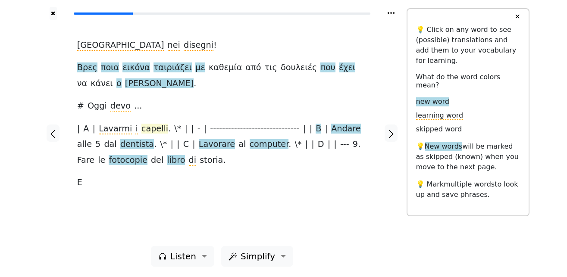
click at [146, 130] on span "capelli" at bounding box center [154, 129] width 27 height 11
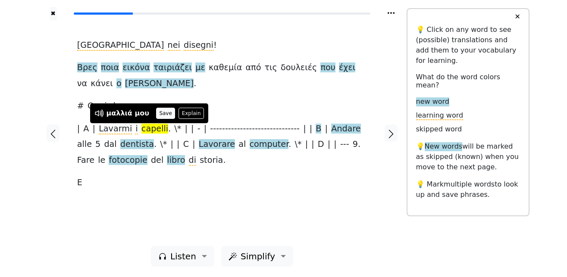
click at [161, 111] on button "Save" at bounding box center [165, 113] width 19 height 11
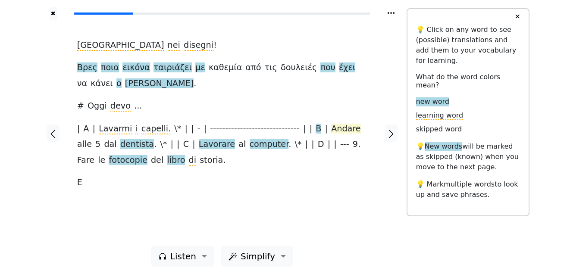
click at [331, 132] on span "Andare" at bounding box center [346, 129] width 30 height 11
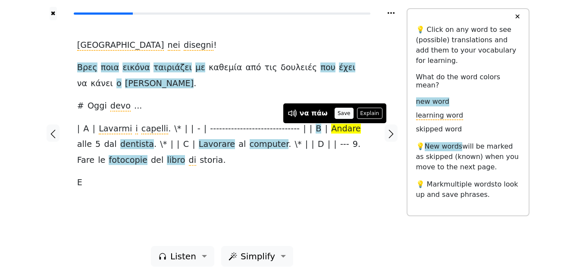
click at [345, 113] on button "Save" at bounding box center [344, 113] width 19 height 11
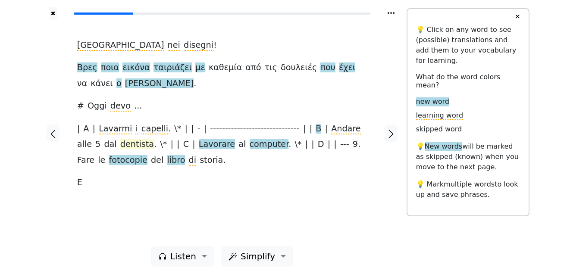
click at [120, 146] on span "dentista" at bounding box center [137, 144] width 34 height 11
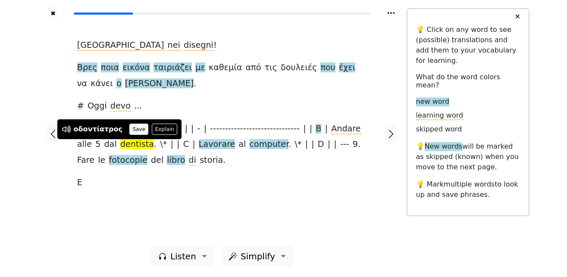
click at [133, 129] on button "Save" at bounding box center [138, 129] width 19 height 11
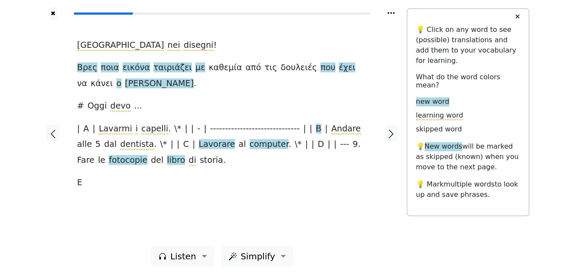
click at [199, 146] on span "Lavorare" at bounding box center [217, 144] width 36 height 11
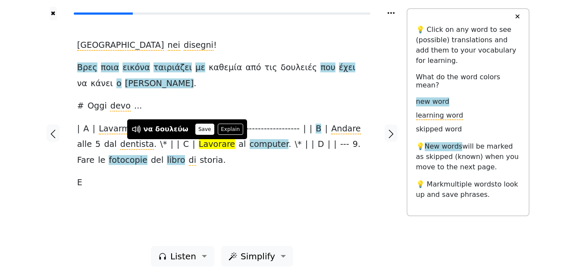
click at [200, 129] on button "Save" at bounding box center [204, 129] width 19 height 11
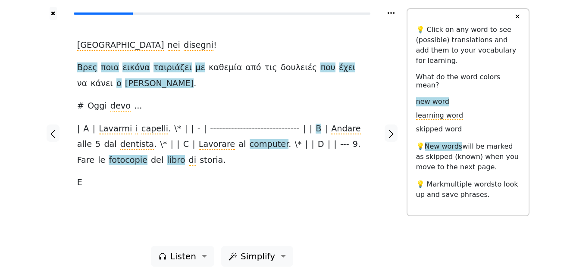
click at [250, 147] on span "computer" at bounding box center [269, 144] width 39 height 11
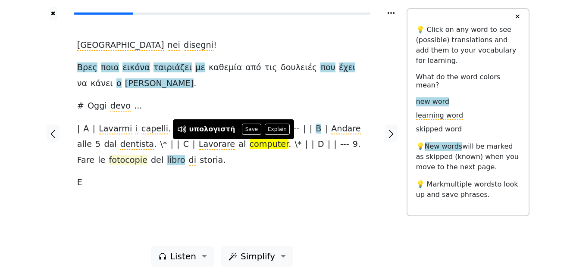
click at [109, 161] on span "fotocopie" at bounding box center [128, 160] width 38 height 11
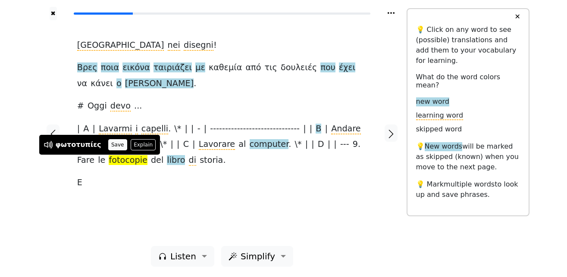
click at [113, 142] on button "Save" at bounding box center [117, 144] width 19 height 11
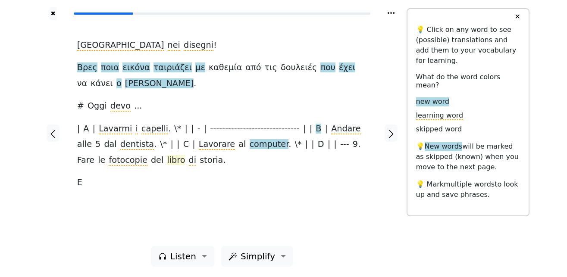
click at [167, 164] on span "libro" at bounding box center [176, 160] width 18 height 11
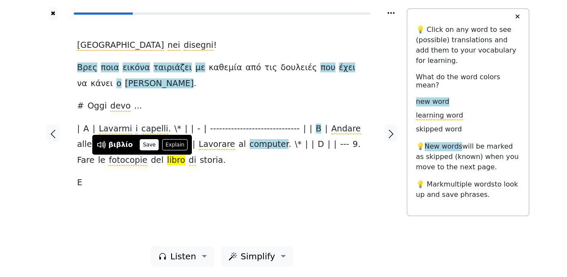
click at [147, 145] on button "Save" at bounding box center [149, 144] width 19 height 11
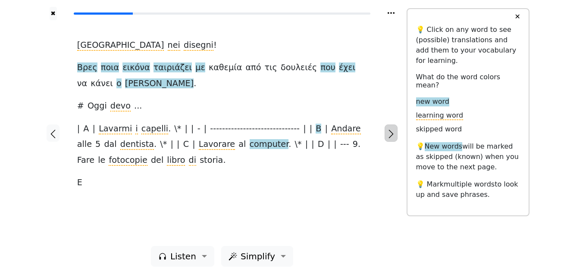
click at [391, 134] on icon "button" at bounding box center [391, 134] width 10 height 10
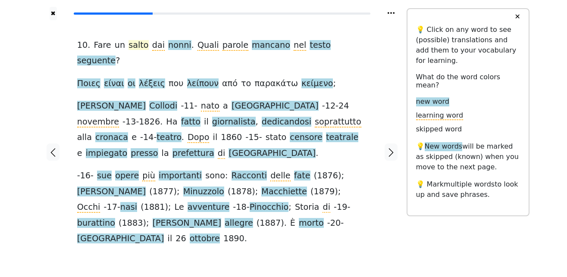
click at [131, 47] on span "salto" at bounding box center [139, 45] width 20 height 11
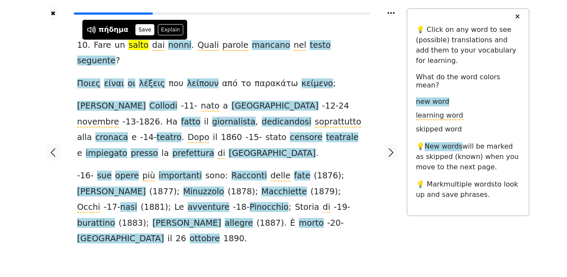
click at [140, 30] on button "Save" at bounding box center [144, 29] width 19 height 11
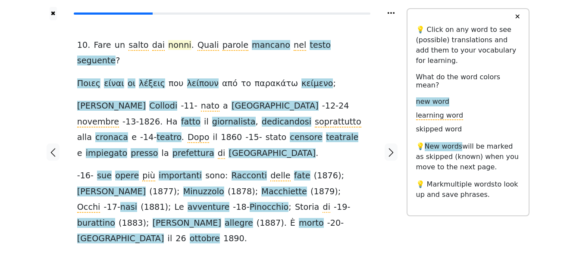
click at [168, 46] on span "nonni" at bounding box center [179, 45] width 23 height 11
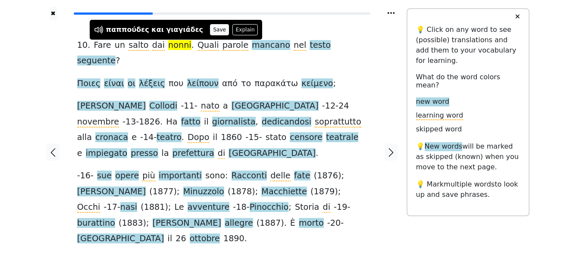
click at [210, 28] on button "Save" at bounding box center [219, 29] width 19 height 11
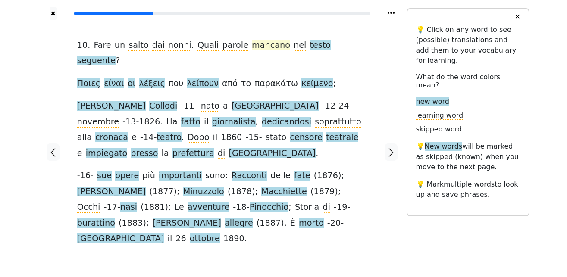
click at [252, 47] on span "mancano" at bounding box center [271, 45] width 38 height 11
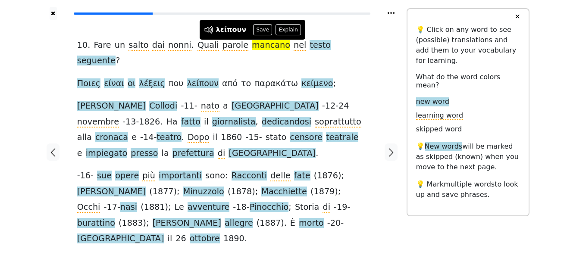
click at [261, 26] on button "Save" at bounding box center [262, 29] width 19 height 11
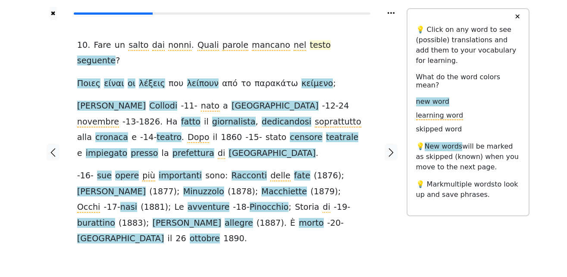
click at [310, 47] on span "testo" at bounding box center [320, 45] width 21 height 11
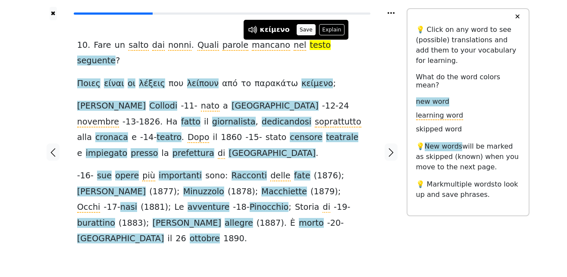
click at [303, 30] on button "Save" at bounding box center [306, 29] width 19 height 11
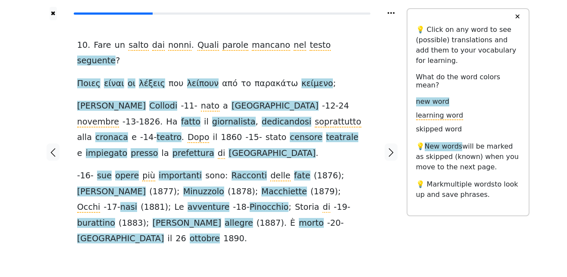
click at [116, 56] on span "seguente" at bounding box center [96, 61] width 38 height 11
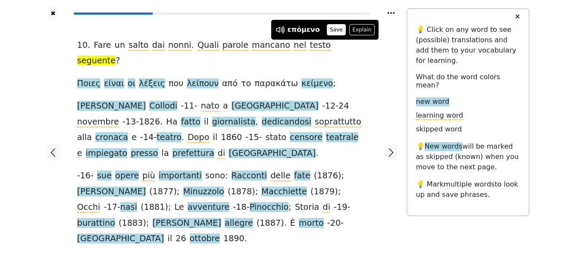
click at [329, 30] on button "Save" at bounding box center [336, 29] width 19 height 11
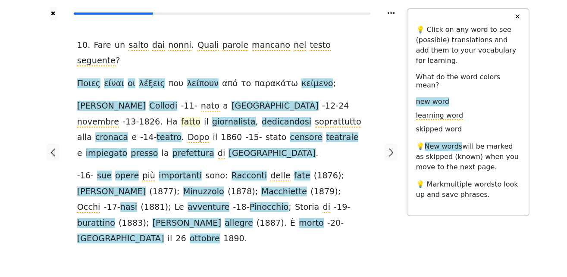
click at [201, 117] on span "fatto" at bounding box center [190, 122] width 19 height 11
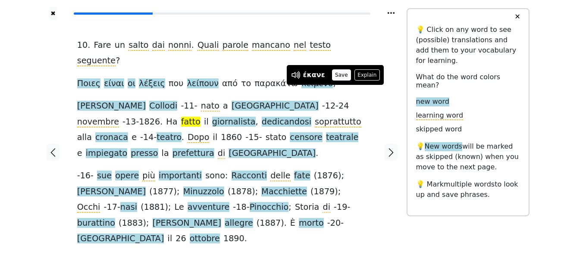
click at [335, 75] on button "Save" at bounding box center [341, 74] width 19 height 11
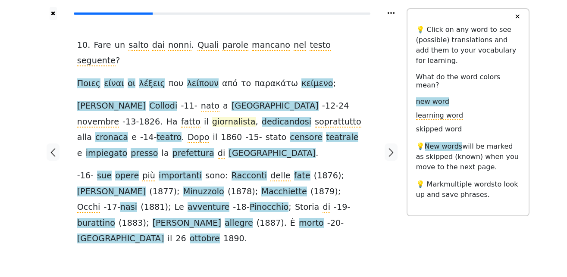
click at [212, 117] on span "giornalista" at bounding box center [234, 122] width 44 height 11
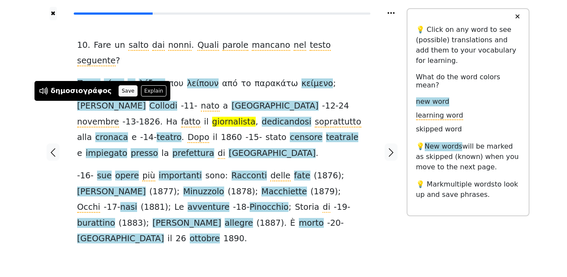
click at [119, 91] on button "Save" at bounding box center [128, 90] width 19 height 11
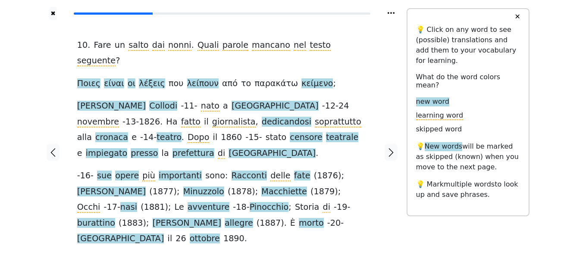
click at [262, 117] on span "dedicandosi" at bounding box center [287, 122] width 50 height 11
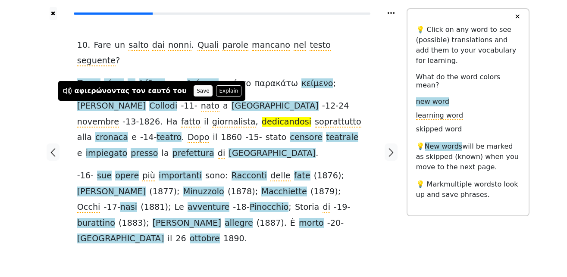
click at [194, 92] on button "Save" at bounding box center [203, 90] width 19 height 11
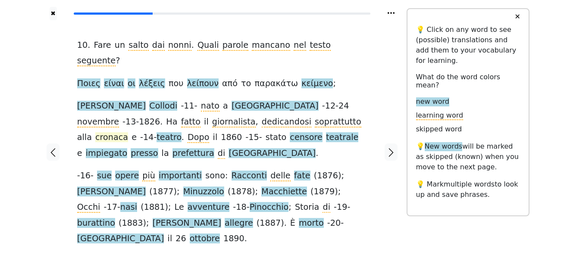
click at [128, 132] on span "cronaca" at bounding box center [111, 137] width 33 height 11
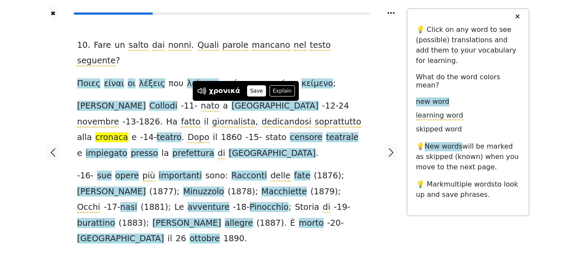
click at [253, 91] on button "Save" at bounding box center [256, 90] width 19 height 11
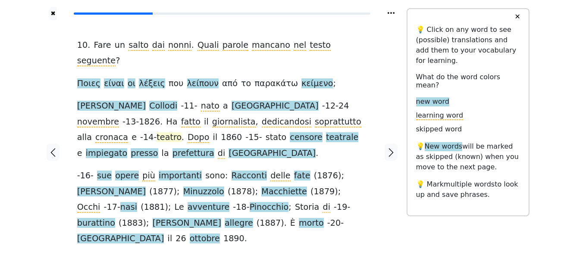
click at [181, 132] on span "teatro" at bounding box center [169, 137] width 25 height 11
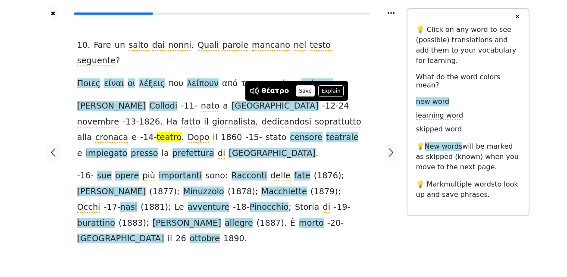
click at [302, 91] on button "Save" at bounding box center [305, 90] width 19 height 11
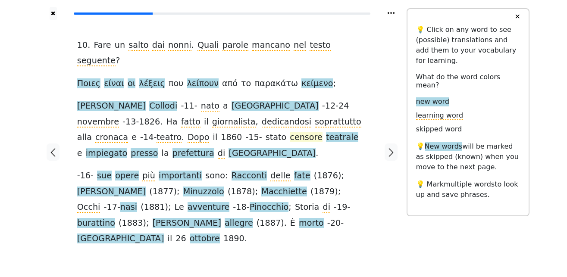
click at [290, 132] on span "censore" at bounding box center [306, 137] width 33 height 11
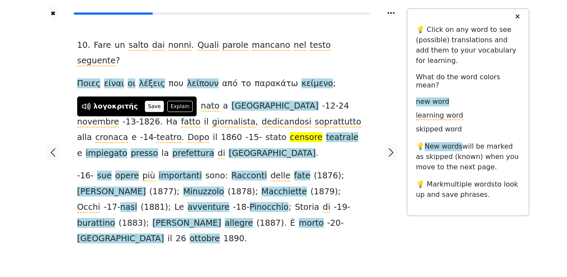
click at [151, 107] on button "Save" at bounding box center [154, 106] width 19 height 11
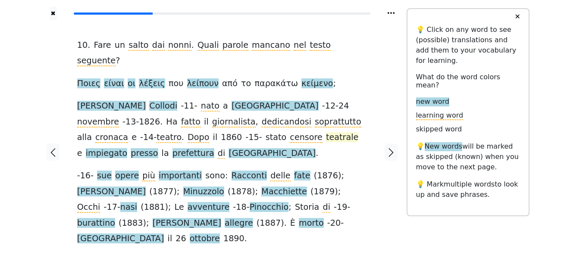
click at [326, 132] on span "teatrale" at bounding box center [342, 137] width 32 height 11
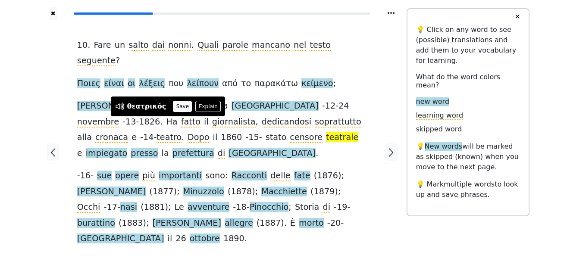
click at [182, 107] on button "Save" at bounding box center [182, 106] width 19 height 11
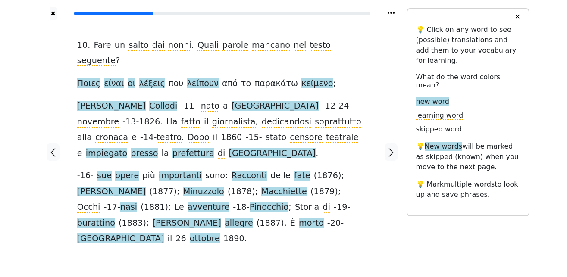
click at [128, 148] on span "impiegato" at bounding box center [107, 153] width 42 height 11
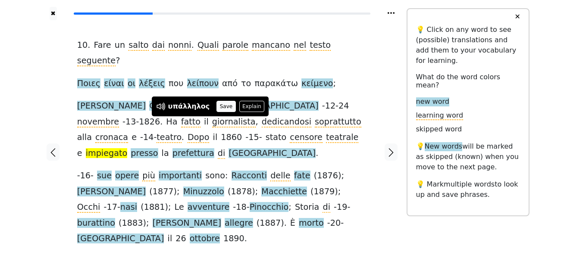
click at [217, 107] on button "Save" at bounding box center [226, 106] width 19 height 11
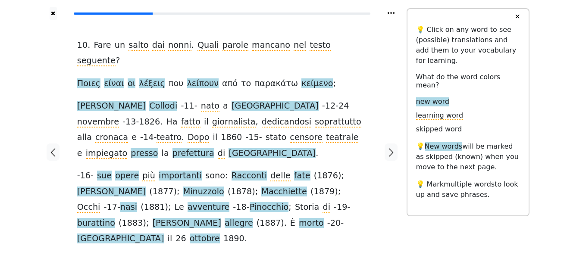
click at [158, 148] on span "presso" at bounding box center [144, 153] width 27 height 11
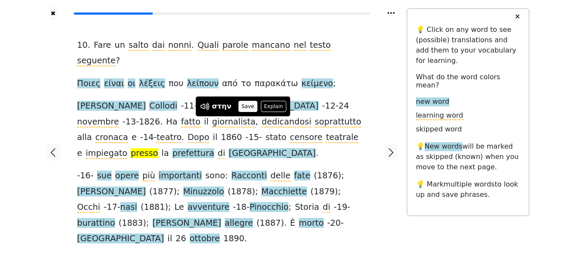
click at [246, 106] on button "Save" at bounding box center [248, 106] width 19 height 11
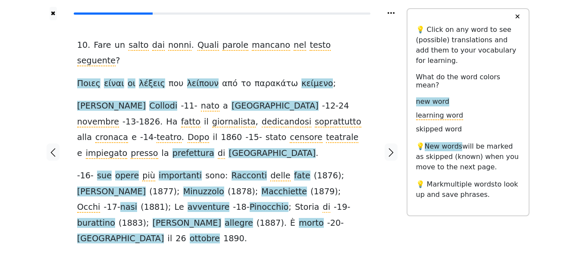
click at [214, 148] on span "prefettura" at bounding box center [194, 153] width 42 height 11
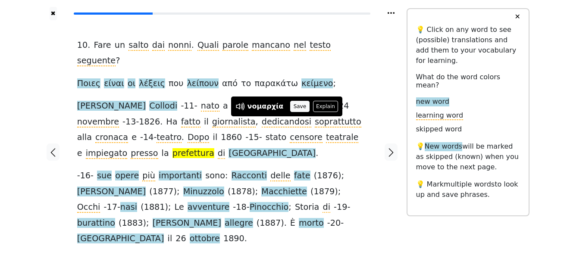
click at [290, 107] on button "Save" at bounding box center [299, 106] width 19 height 11
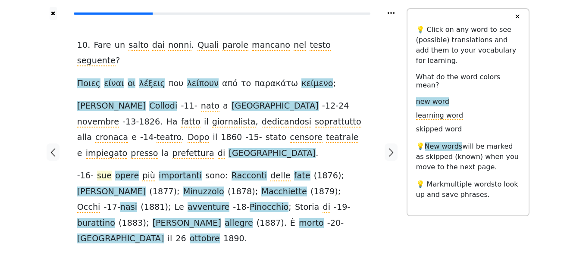
click at [101, 171] on span "sue" at bounding box center [104, 176] width 15 height 11
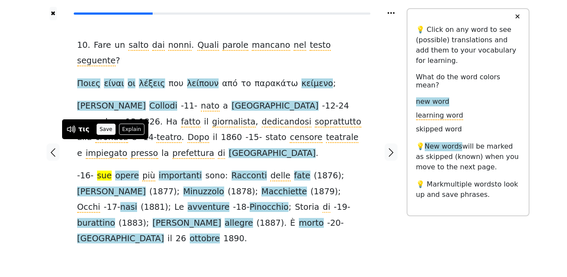
click at [106, 128] on button "Save" at bounding box center [106, 129] width 19 height 11
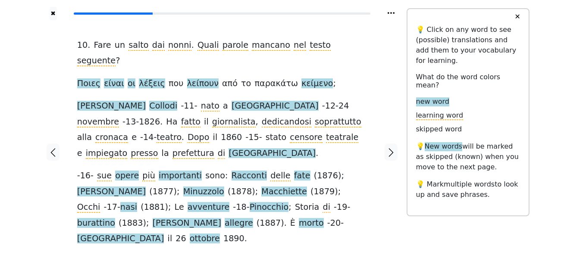
click at [128, 171] on span "opere" at bounding box center [127, 176] width 24 height 11
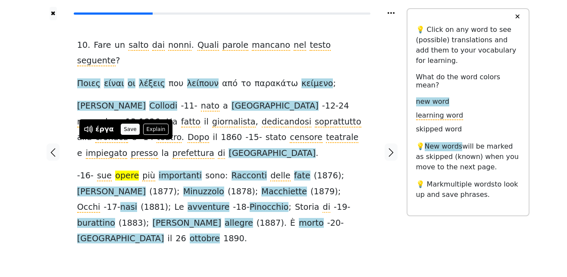
click at [128, 128] on button "Save" at bounding box center [130, 129] width 19 height 11
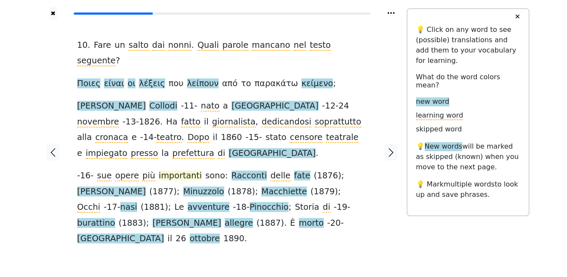
click at [174, 171] on span "importanti" at bounding box center [180, 176] width 43 height 11
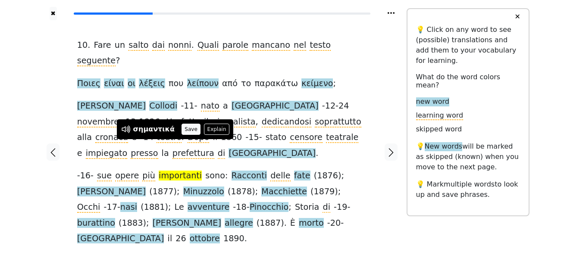
click at [185, 130] on button "Save" at bounding box center [191, 129] width 19 height 11
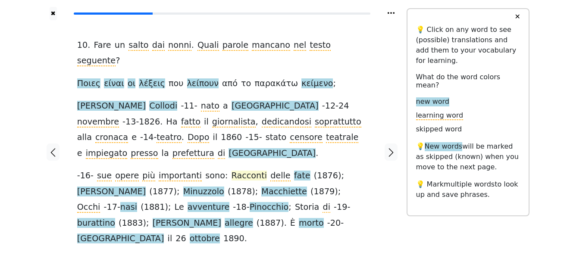
click at [234, 171] on span "Racconti" at bounding box center [250, 176] width 36 height 11
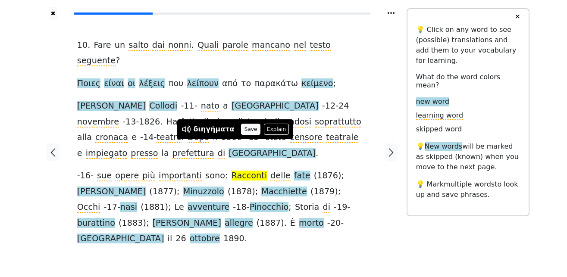
click at [241, 129] on button "Save" at bounding box center [250, 129] width 19 height 11
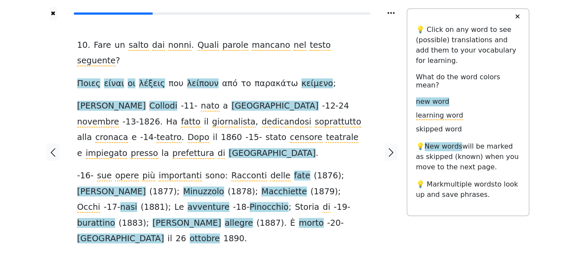
click at [294, 171] on span "fate" at bounding box center [302, 176] width 16 height 11
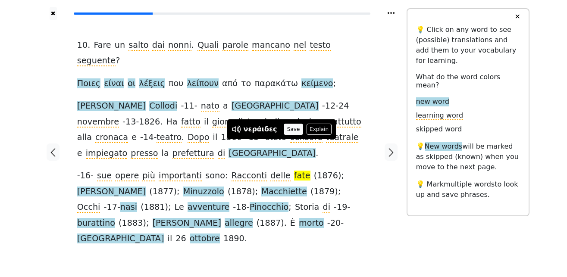
click at [284, 129] on button "Save" at bounding box center [293, 129] width 19 height 11
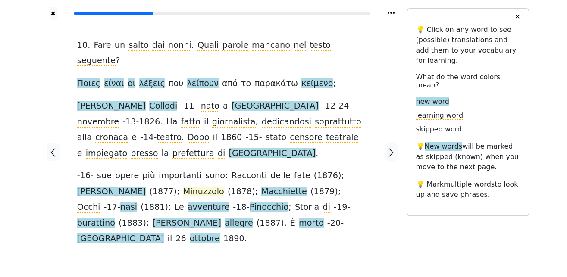
click at [183, 187] on span "Minuzzolo" at bounding box center [203, 192] width 41 height 11
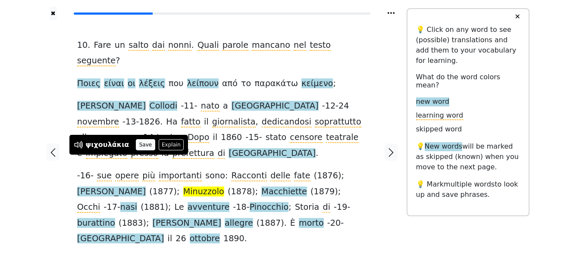
click at [138, 144] on button "Save" at bounding box center [145, 144] width 19 height 11
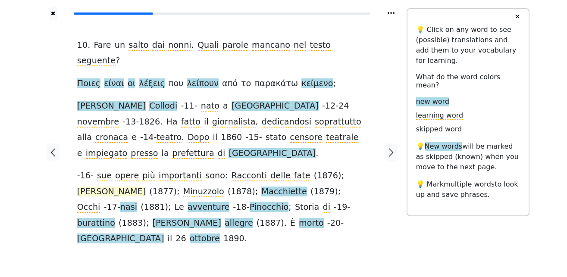
click at [146, 187] on span "Giannettino" at bounding box center [111, 192] width 69 height 11
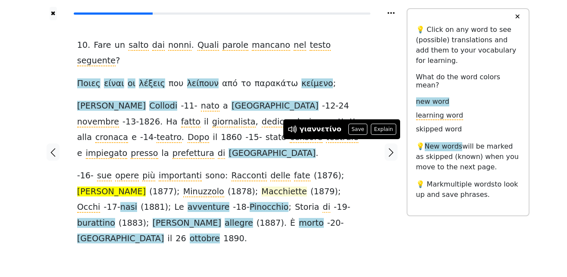
click at [261, 187] on span "Macchiette" at bounding box center [284, 192] width 46 height 11
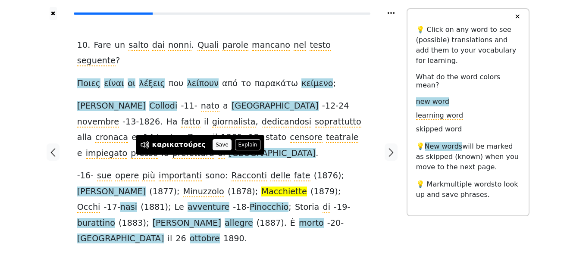
click at [213, 146] on button "Save" at bounding box center [222, 144] width 19 height 11
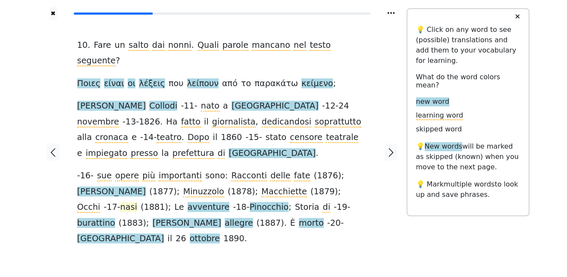
click at [137, 202] on span "nasi" at bounding box center [128, 207] width 17 height 11
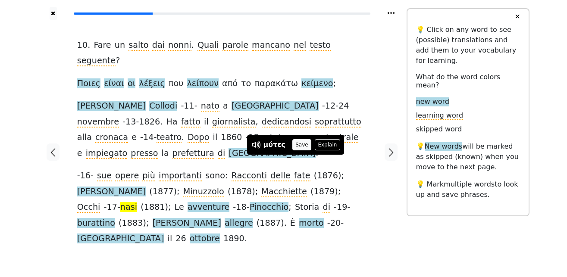
click at [298, 146] on button "Save" at bounding box center [301, 144] width 19 height 11
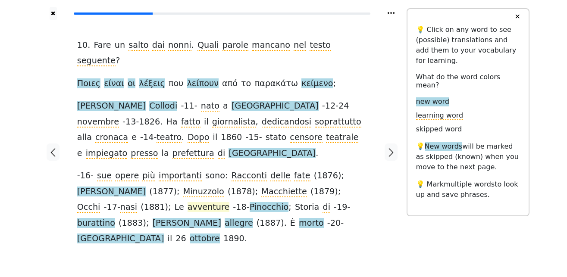
click at [188, 202] on span "avventure" at bounding box center [209, 207] width 42 height 11
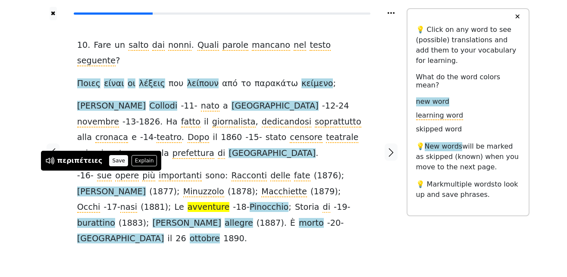
click at [109, 156] on button "Save" at bounding box center [118, 160] width 19 height 11
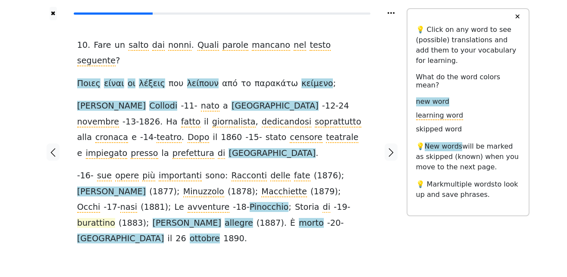
click at [115, 218] on span "burattino" at bounding box center [96, 223] width 38 height 11
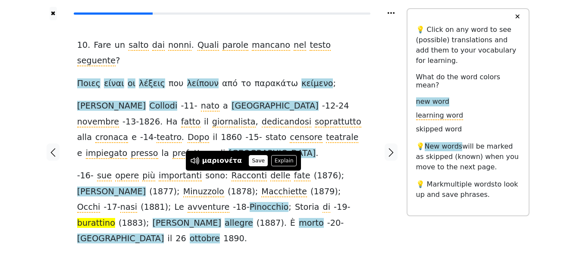
click at [254, 160] on button "Save" at bounding box center [258, 160] width 19 height 11
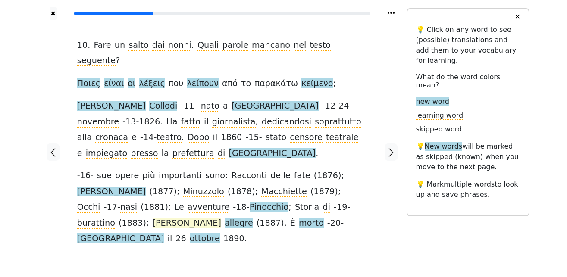
click at [221, 218] on span "Storie" at bounding box center [187, 223] width 69 height 11
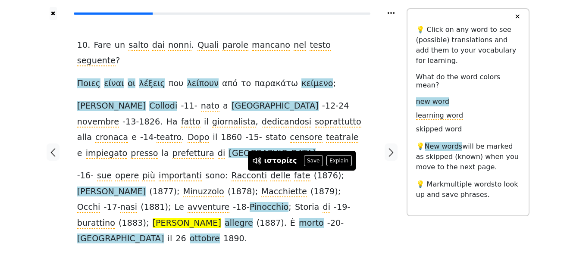
click at [305, 158] on button "Save" at bounding box center [313, 160] width 19 height 11
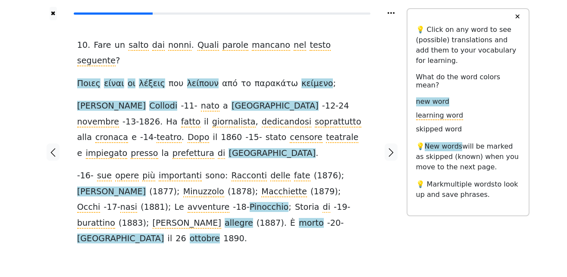
click at [253, 218] on span "allegre" at bounding box center [239, 223] width 28 height 11
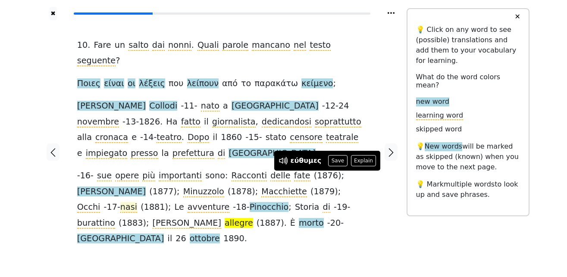
drag, startPoint x: 332, startPoint y: 158, endPoint x: 296, endPoint y: 166, distance: 37.2
click at [332, 158] on button "Save" at bounding box center [337, 160] width 19 height 11
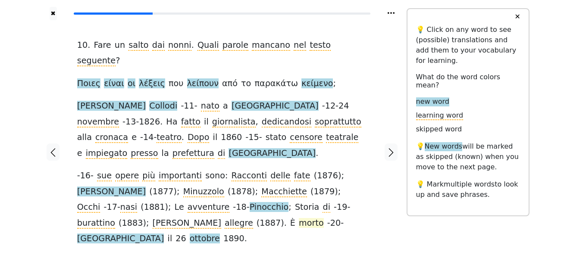
click at [299, 218] on span "morto" at bounding box center [311, 223] width 25 height 11
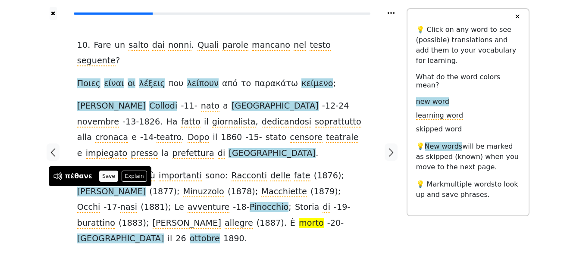
click at [104, 176] on button "Save" at bounding box center [108, 176] width 19 height 11
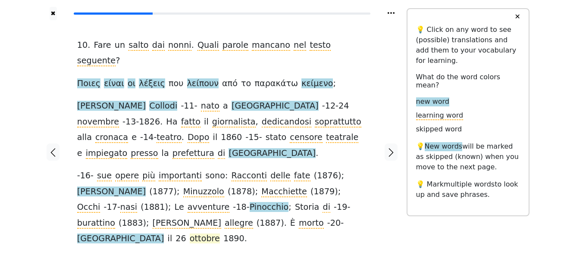
click at [190, 234] on span "ottobre" at bounding box center [205, 239] width 30 height 11
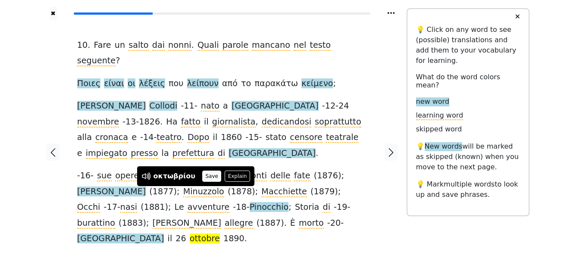
click at [207, 179] on button "Save" at bounding box center [211, 176] width 19 height 11
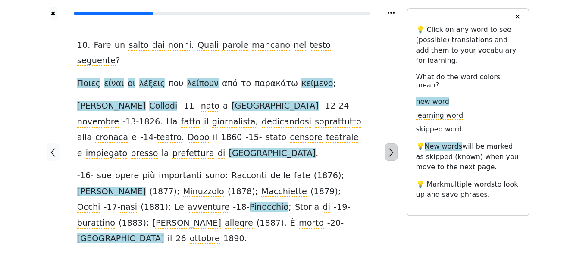
click at [395, 148] on icon "button" at bounding box center [391, 153] width 10 height 10
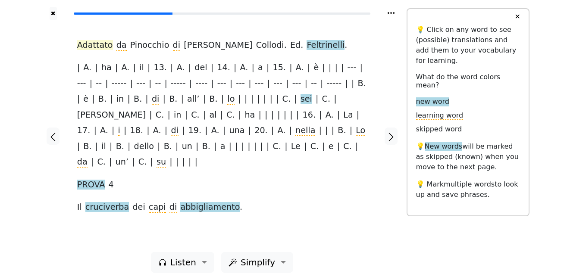
click at [93, 51] on span "Adattato" at bounding box center [95, 45] width 36 height 11
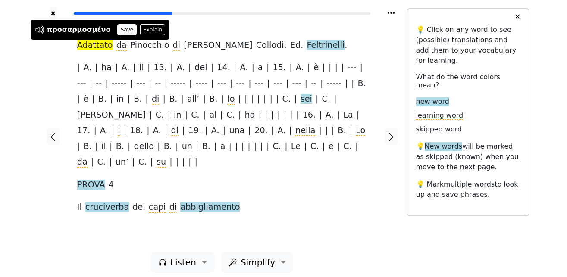
click at [117, 30] on button "Save" at bounding box center [126, 29] width 19 height 11
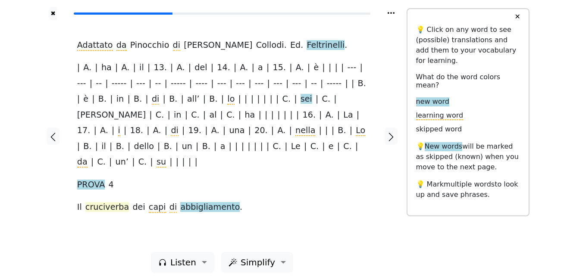
click at [110, 202] on span "cruciverba" at bounding box center [107, 207] width 44 height 11
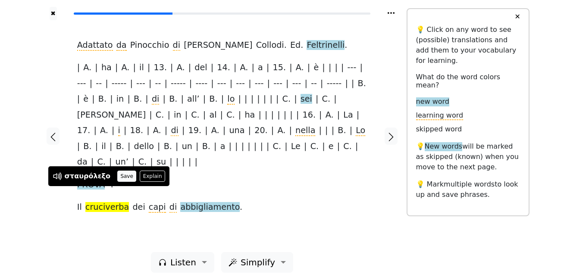
click at [117, 176] on button "Save" at bounding box center [126, 176] width 19 height 11
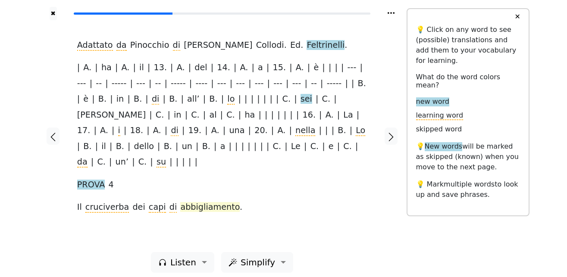
click at [181, 202] on span "abbigliamento" at bounding box center [210, 207] width 60 height 11
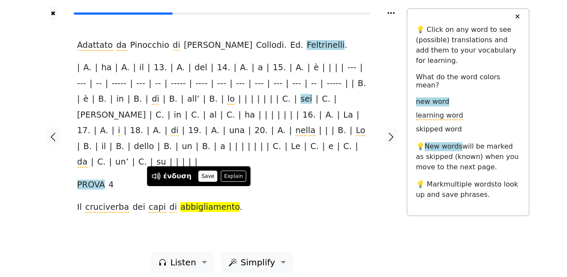
click at [204, 178] on button "Save" at bounding box center [207, 176] width 19 height 11
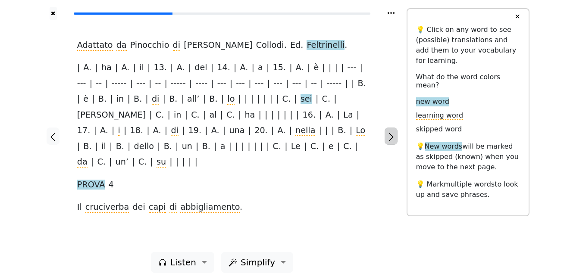
click at [389, 134] on icon "button" at bounding box center [391, 137] width 10 height 10
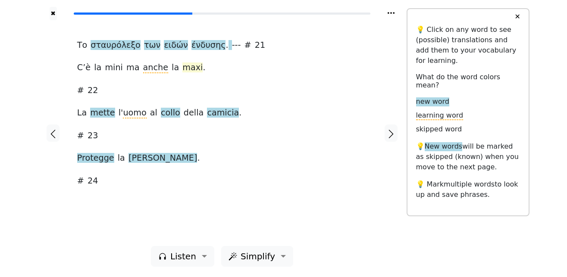
click at [182, 71] on span "maxi" at bounding box center [192, 68] width 20 height 11
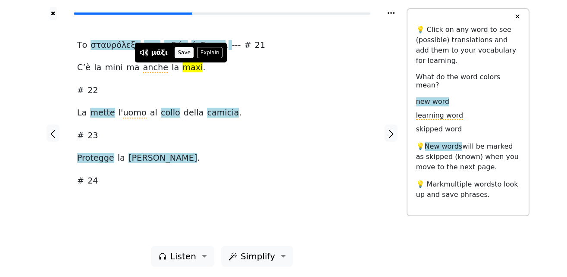
click at [182, 51] on button "Save" at bounding box center [184, 52] width 19 height 11
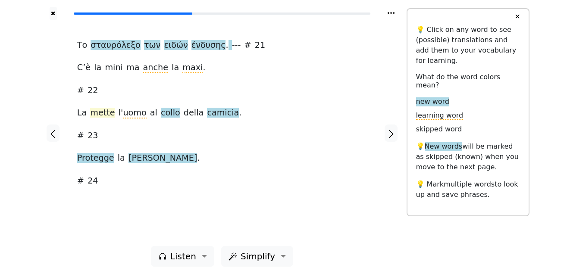
click at [97, 116] on span "mette" at bounding box center [102, 113] width 25 height 11
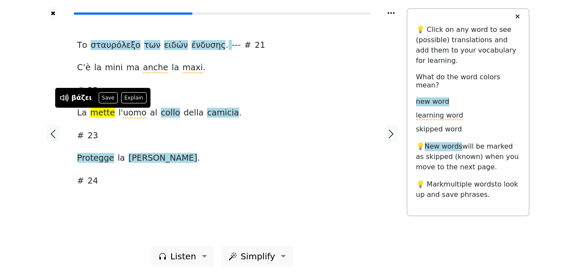
drag, startPoint x: 106, startPoint y: 94, endPoint x: 97, endPoint y: 97, distance: 8.7
click at [105, 94] on button "Save" at bounding box center [108, 97] width 19 height 11
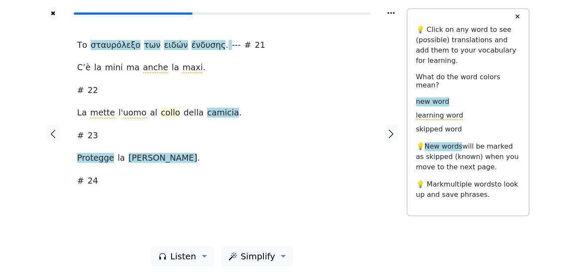
click at [161, 113] on span "collo" at bounding box center [170, 113] width 19 height 11
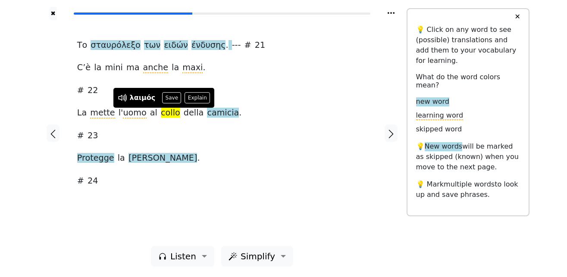
click at [177, 100] on div "λαιμός Save Explain" at bounding box center [164, 97] width 93 height 11
click at [172, 101] on button "Save" at bounding box center [171, 97] width 19 height 11
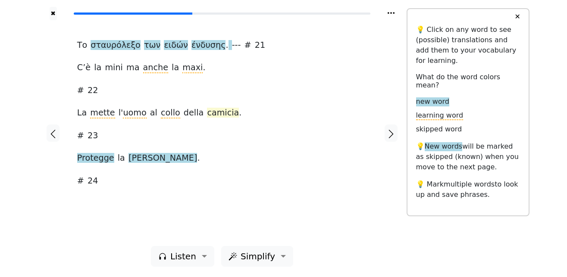
click at [207, 116] on span "camicia" at bounding box center [223, 113] width 32 height 11
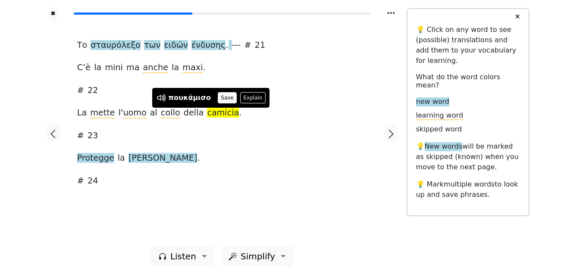
click at [218, 99] on button "Save" at bounding box center [227, 97] width 19 height 11
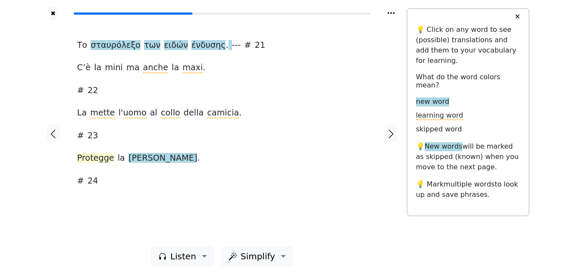
click at [104, 159] on span "Protegge" at bounding box center [95, 158] width 37 height 11
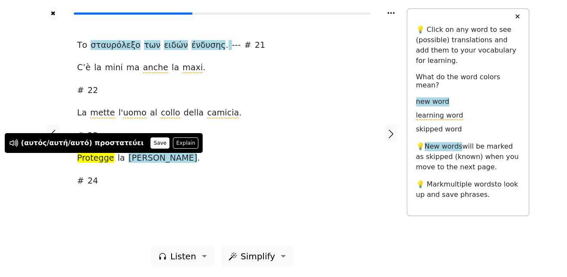
click at [151, 145] on button "Save" at bounding box center [160, 143] width 19 height 11
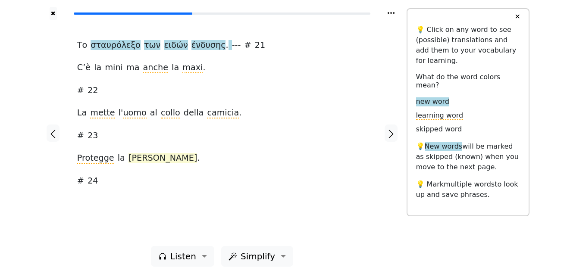
click at [129, 162] on span "testa" at bounding box center [163, 158] width 69 height 11
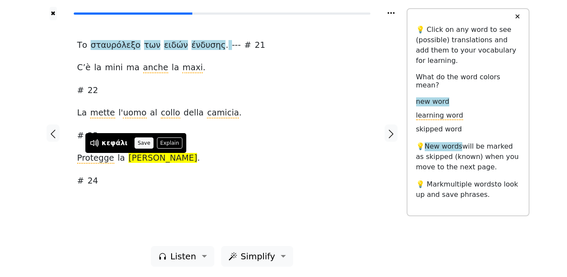
click at [143, 144] on button "Save" at bounding box center [144, 143] width 19 height 11
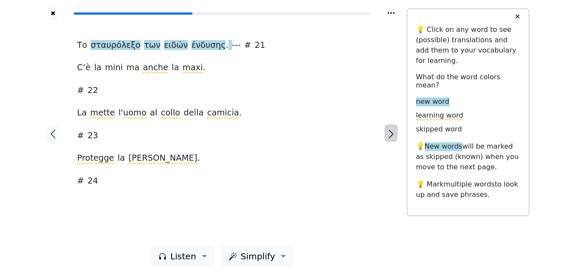
click at [392, 138] on icon "button" at bounding box center [391, 134] width 10 height 10
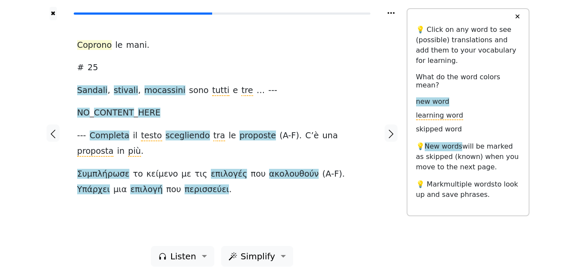
click at [101, 49] on span "Coprono" at bounding box center [94, 45] width 35 height 11
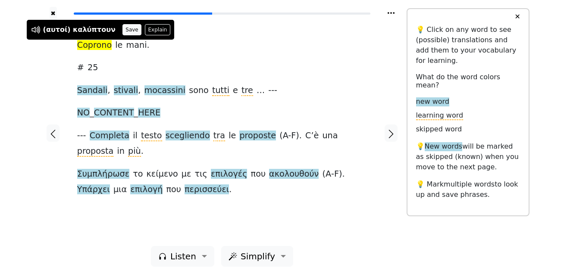
click at [124, 32] on button "Save" at bounding box center [131, 29] width 19 height 11
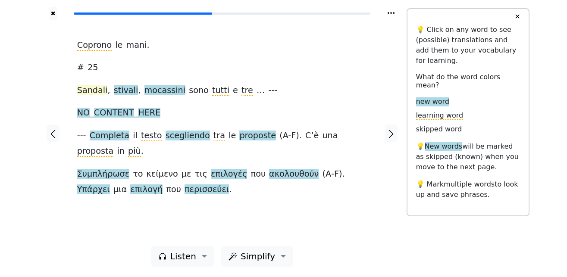
click at [97, 92] on span "Sandali" at bounding box center [92, 90] width 31 height 11
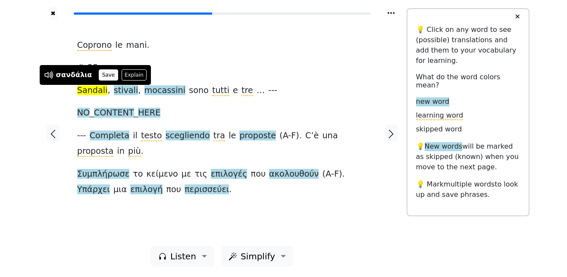
click at [100, 73] on button "Save" at bounding box center [108, 74] width 19 height 11
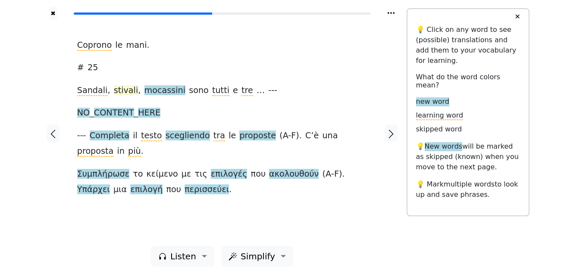
click at [118, 90] on span "stivali" at bounding box center [126, 90] width 25 height 11
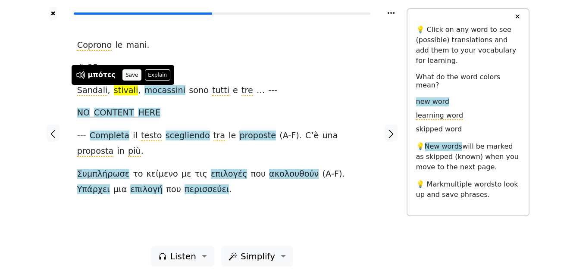
click at [124, 72] on button "Save" at bounding box center [131, 74] width 19 height 11
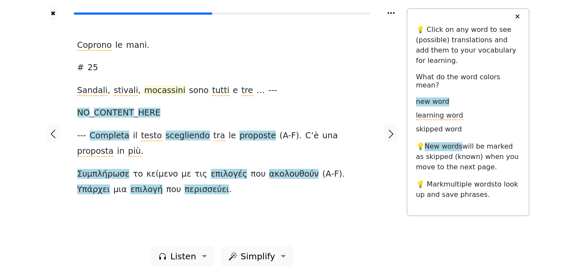
click at [148, 91] on span "mocassini" at bounding box center [164, 90] width 41 height 11
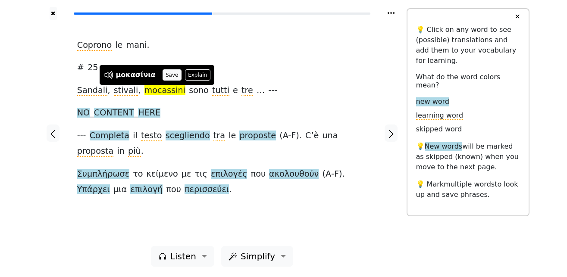
click at [167, 76] on button "Save" at bounding box center [172, 74] width 19 height 11
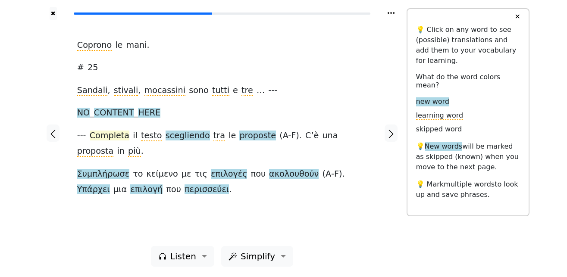
click at [113, 138] on span "Completa" at bounding box center [110, 136] width 40 height 11
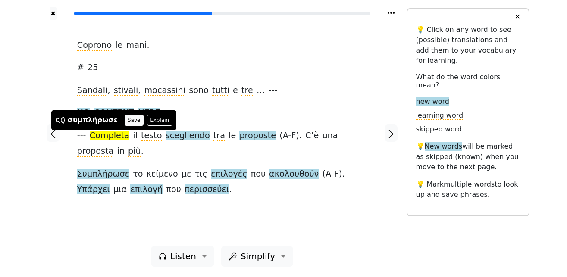
click at [125, 119] on button "Save" at bounding box center [134, 120] width 19 height 11
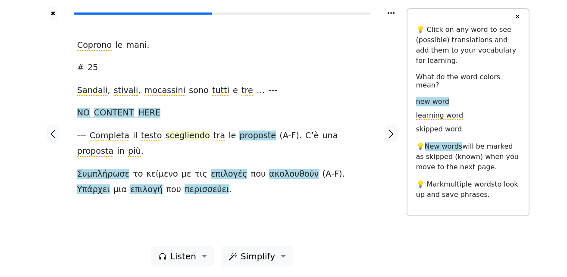
click at [181, 138] on span "scegliendo" at bounding box center [188, 136] width 44 height 11
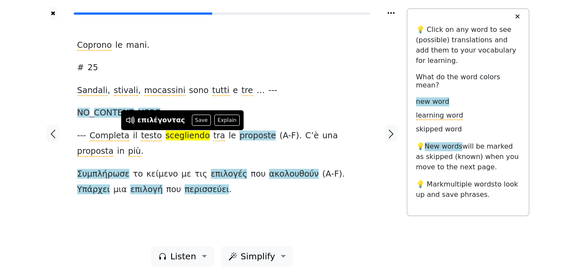
click at [192, 119] on button "Save" at bounding box center [201, 120] width 19 height 11
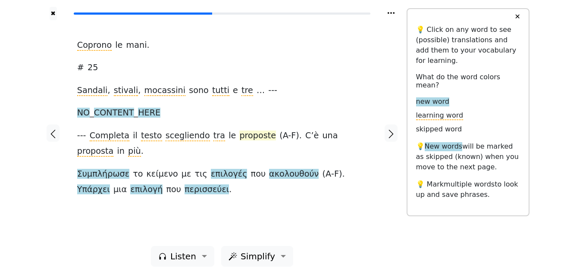
click at [241, 139] on span "proposte" at bounding box center [257, 136] width 37 height 11
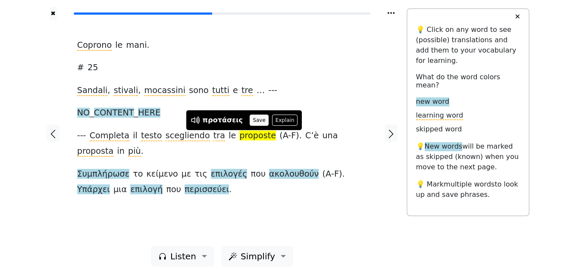
click at [254, 120] on button "Save" at bounding box center [259, 120] width 19 height 11
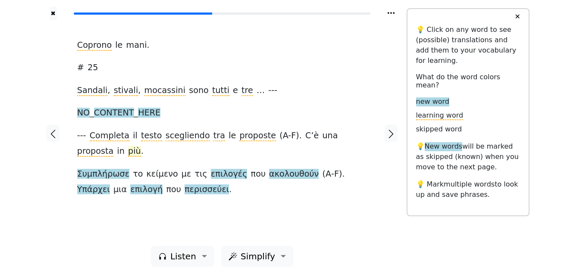
click at [128, 155] on span "più" at bounding box center [134, 151] width 13 height 11
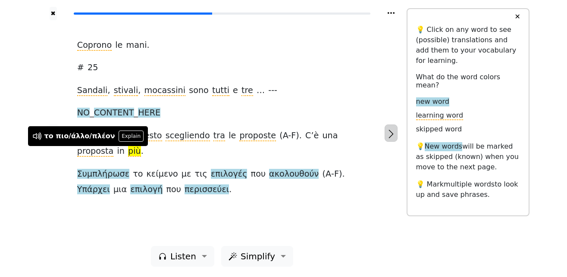
drag, startPoint x: 392, startPoint y: 135, endPoint x: 387, endPoint y: 138, distance: 4.8
click at [392, 137] on icon "button" at bounding box center [391, 134] width 10 height 10
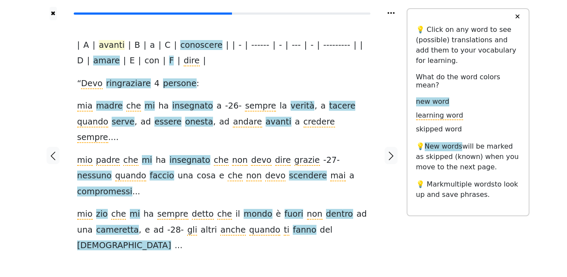
click at [116, 49] on span "avanti" at bounding box center [112, 45] width 26 height 11
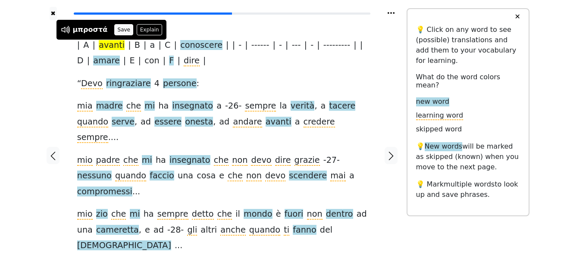
click at [117, 27] on button "Save" at bounding box center [123, 29] width 19 height 11
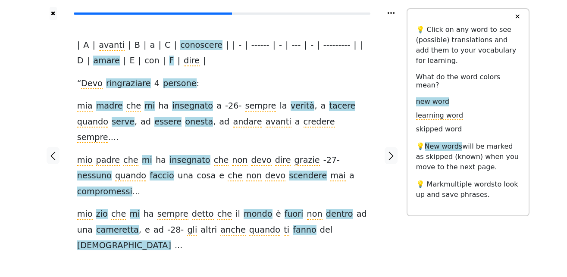
click at [189, 46] on span "conoscere" at bounding box center [201, 45] width 42 height 11
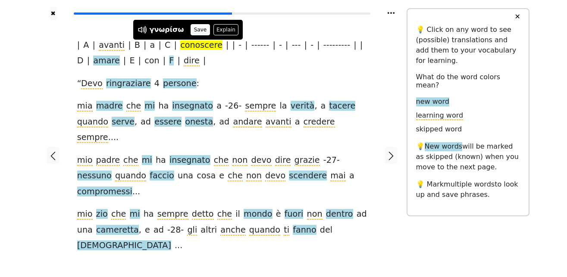
click at [195, 28] on button "Save" at bounding box center [200, 29] width 19 height 11
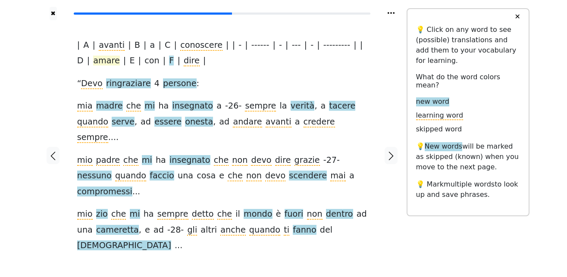
click at [93, 61] on span "amare" at bounding box center [106, 61] width 26 height 11
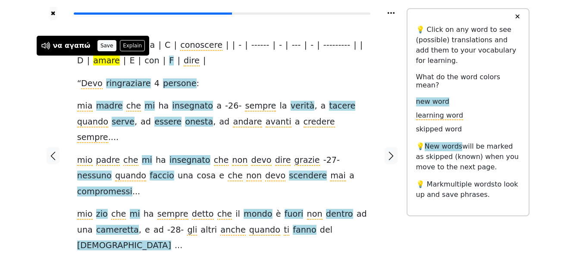
click at [100, 44] on button "Save" at bounding box center [106, 45] width 19 height 11
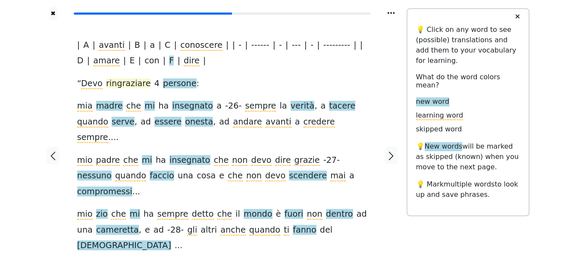
click at [121, 85] on span "ringraziare" at bounding box center [128, 83] width 45 height 11
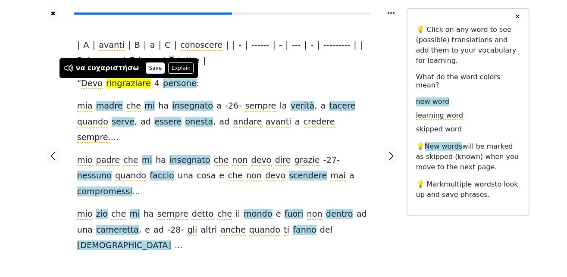
click at [146, 66] on button "Save" at bounding box center [155, 68] width 19 height 11
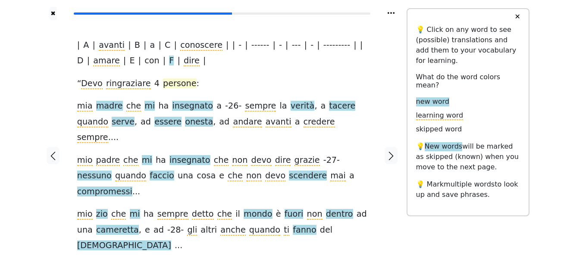
click at [163, 85] on span "persone" at bounding box center [180, 83] width 34 height 11
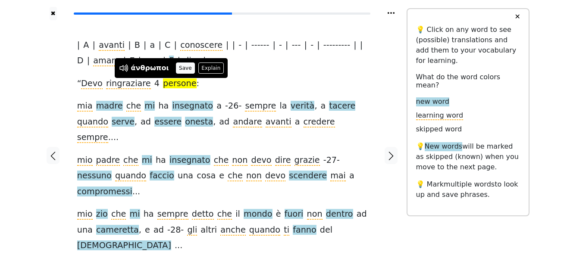
click at [179, 65] on button "Save" at bounding box center [185, 68] width 19 height 11
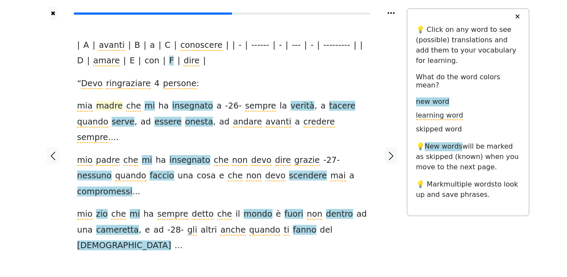
click at [105, 108] on span "madre" at bounding box center [109, 106] width 27 height 11
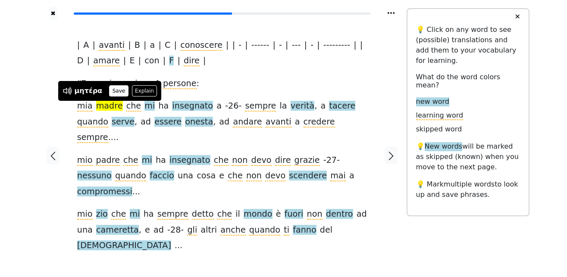
click at [117, 89] on button "Save" at bounding box center [118, 90] width 19 height 11
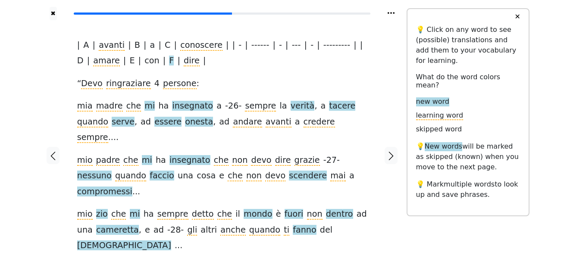
click at [179, 108] on span "insegnato" at bounding box center [192, 106] width 41 height 11
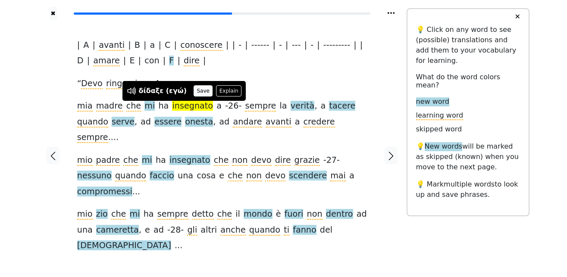
click at [198, 91] on button "Save" at bounding box center [203, 90] width 19 height 11
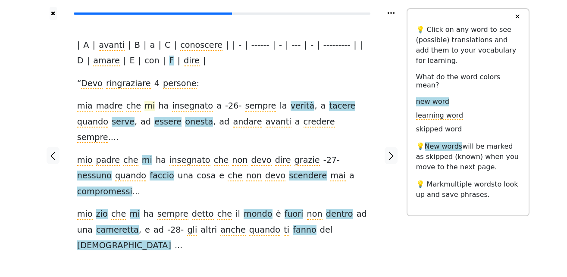
click at [144, 108] on span "mi" at bounding box center [149, 106] width 10 height 11
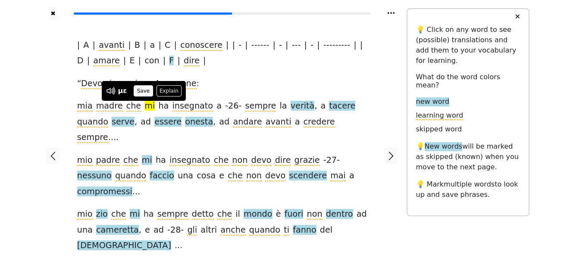
click at [144, 92] on button "Save" at bounding box center [143, 90] width 19 height 11
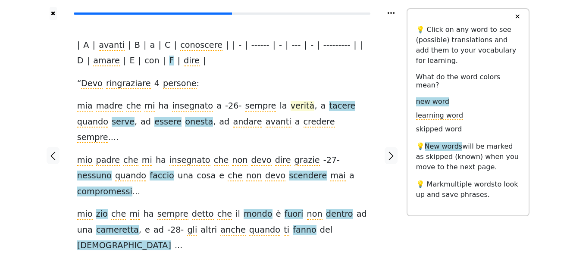
click at [291, 107] on span "verità" at bounding box center [303, 106] width 24 height 11
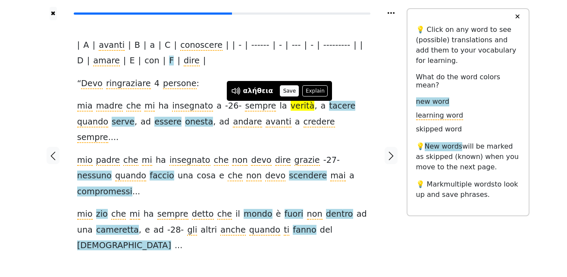
click at [286, 92] on button "Save" at bounding box center [289, 90] width 19 height 11
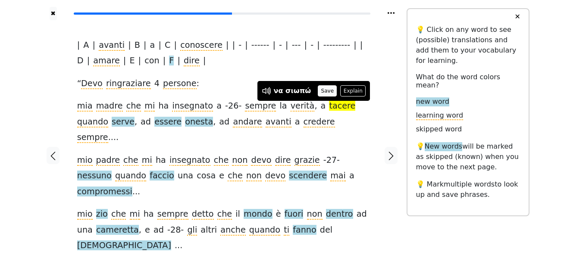
click at [323, 90] on button "Save" at bounding box center [327, 90] width 19 height 11
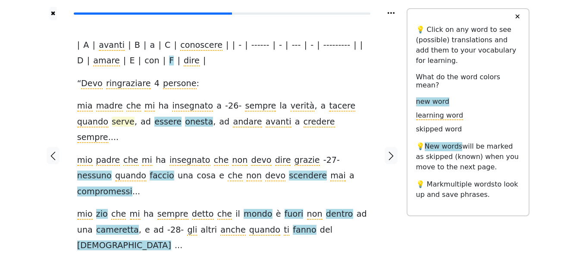
click at [112, 123] on span "serve" at bounding box center [123, 122] width 23 height 11
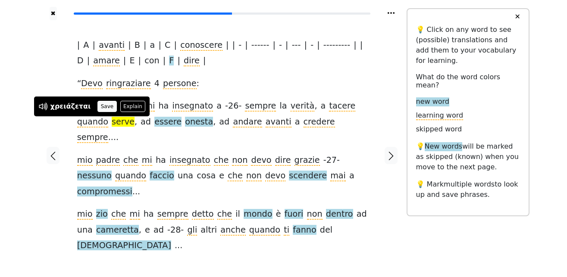
click at [103, 104] on button "Save" at bounding box center [106, 106] width 19 height 11
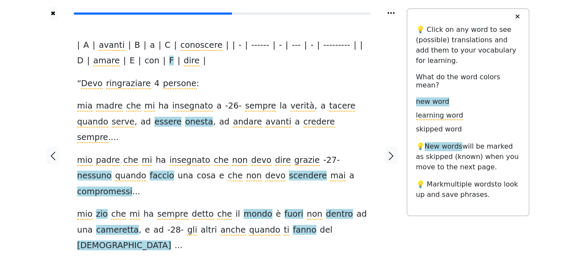
click at [154, 123] on span "essere" at bounding box center [167, 122] width 27 height 11
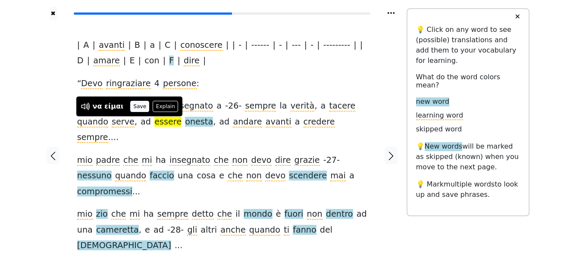
click at [135, 107] on button "Save" at bounding box center [139, 106] width 19 height 11
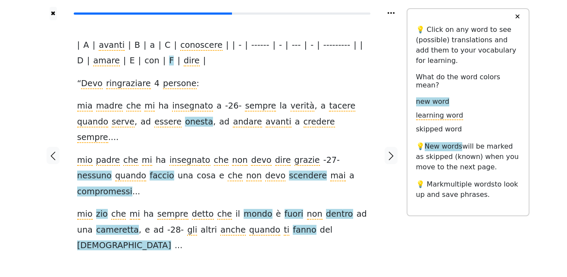
click at [185, 125] on span "onesta" at bounding box center [199, 122] width 28 height 11
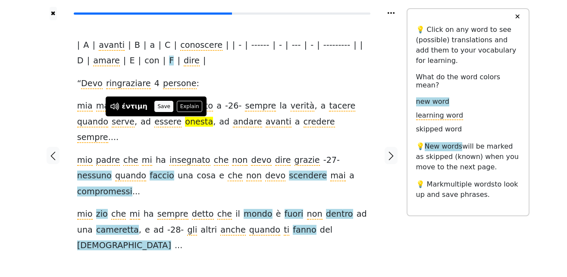
click at [159, 106] on button "Save" at bounding box center [163, 106] width 19 height 11
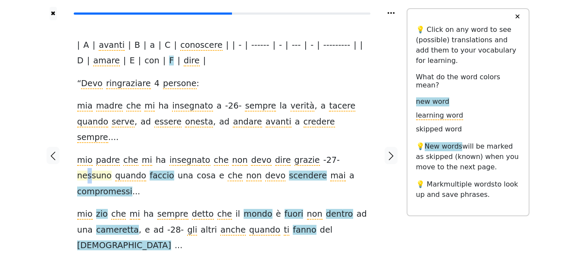
click at [112, 171] on span "nessuno" at bounding box center [94, 176] width 35 height 11
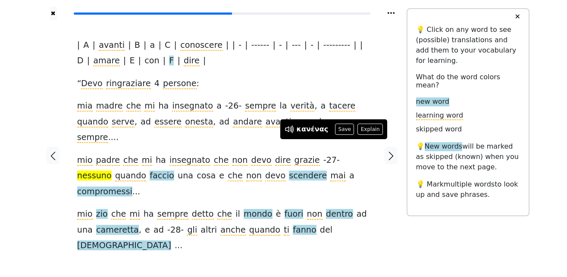
click at [47, 181] on div at bounding box center [53, 155] width 31 height 270
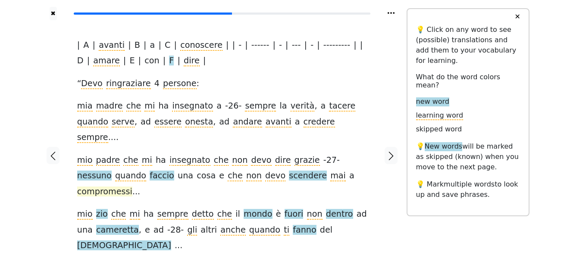
click at [132, 187] on span "compromessi" at bounding box center [104, 192] width 55 height 11
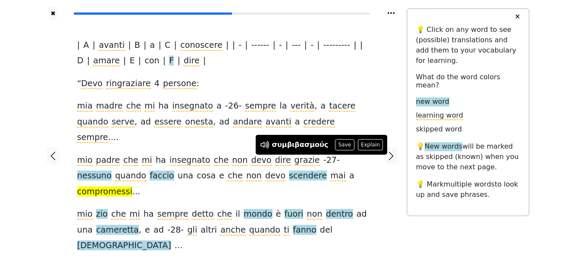
click at [366, 178] on div "| A | avanti | B | a | C | conoscere | | - | ------ | - | --- | - | --------- |…" at bounding box center [222, 146] width 290 height 217
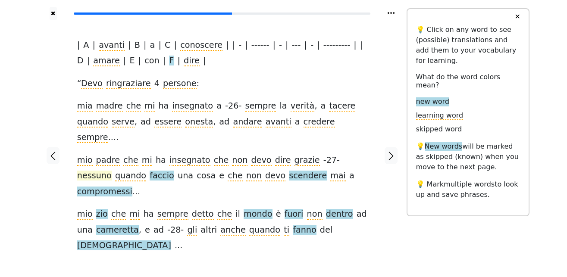
click at [112, 171] on span "nessuno" at bounding box center [94, 176] width 35 height 11
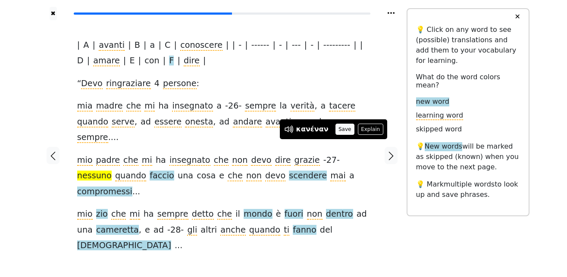
click at [336, 130] on button "Save" at bounding box center [345, 129] width 19 height 11
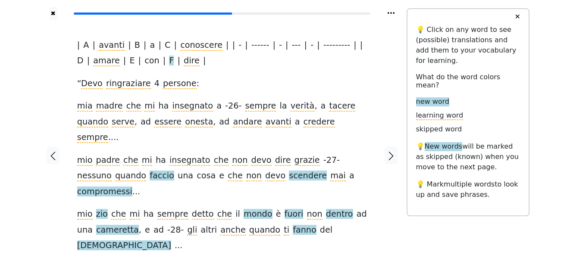
click at [150, 171] on span "faccio" at bounding box center [162, 176] width 25 height 11
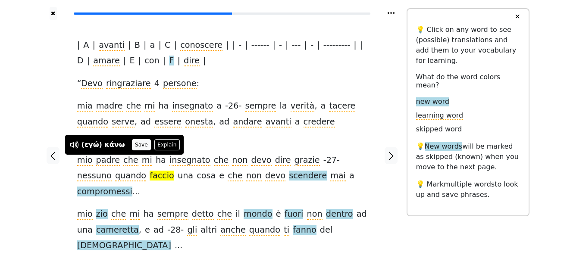
click at [137, 141] on button "Save" at bounding box center [141, 144] width 19 height 11
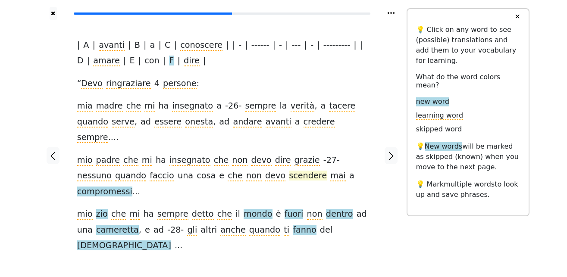
click at [289, 171] on span "scendere" at bounding box center [308, 176] width 38 height 11
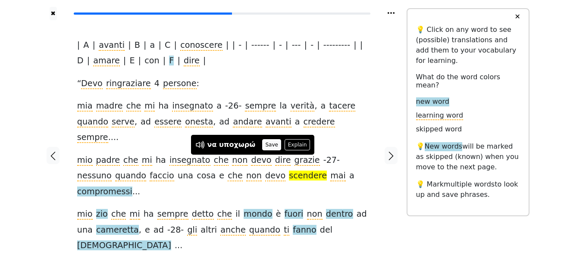
click at [262, 148] on button "Save" at bounding box center [271, 144] width 19 height 11
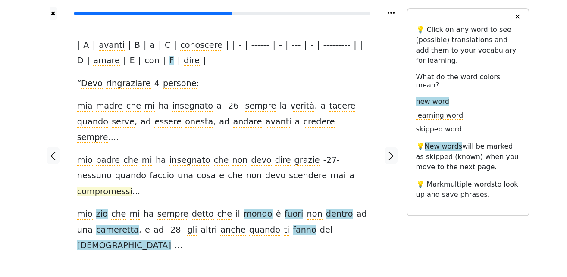
click at [132, 187] on span "compromessi" at bounding box center [104, 192] width 55 height 11
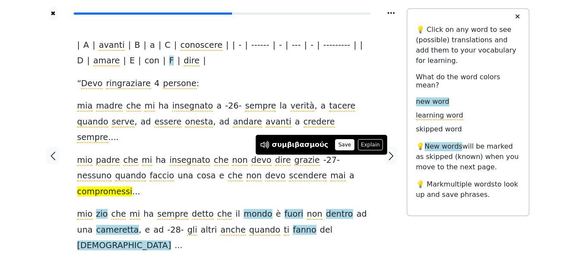
click at [342, 144] on button "Save" at bounding box center [344, 144] width 19 height 11
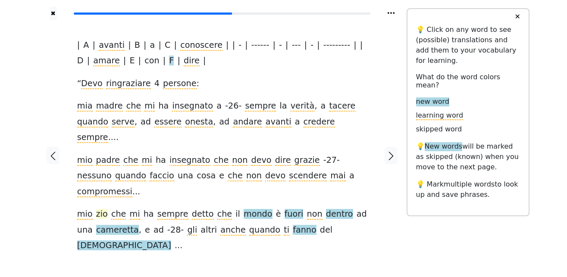
click at [102, 209] on span "zio" at bounding box center [102, 214] width 12 height 11
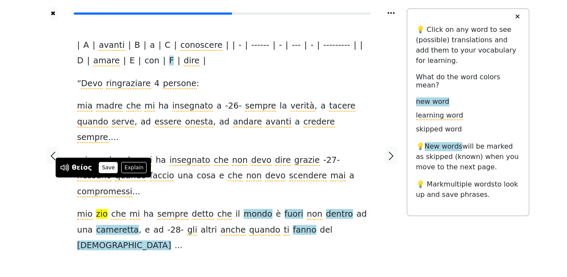
click at [101, 166] on button "Save" at bounding box center [108, 167] width 19 height 11
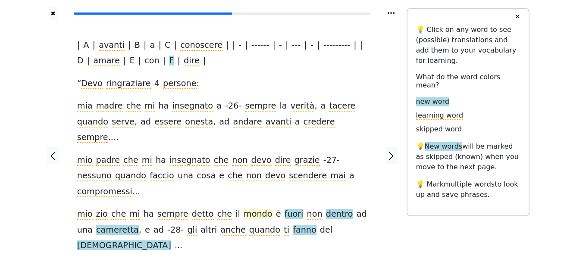
click at [244, 209] on span "mondo" at bounding box center [258, 214] width 29 height 11
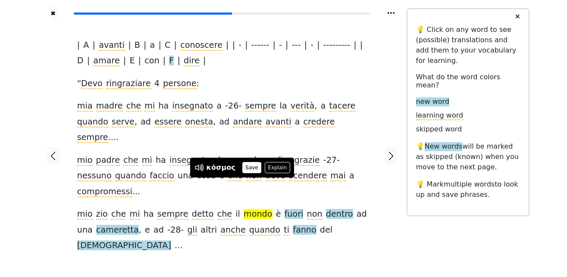
click at [249, 166] on button "Save" at bounding box center [251, 167] width 19 height 11
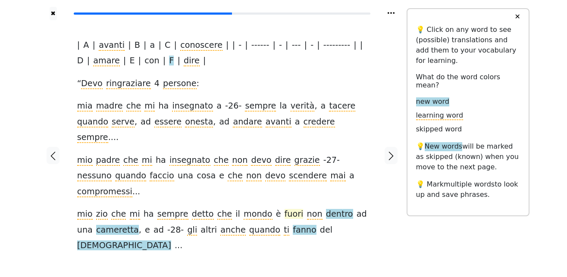
click at [285, 209] on span "fuori" at bounding box center [294, 214] width 19 height 11
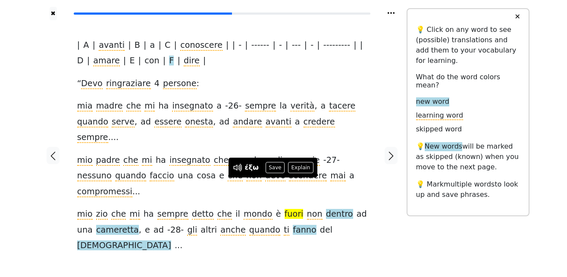
drag, startPoint x: 273, startPoint y: 167, endPoint x: 284, endPoint y: 172, distance: 12.0
click at [273, 167] on button "Save" at bounding box center [275, 167] width 19 height 11
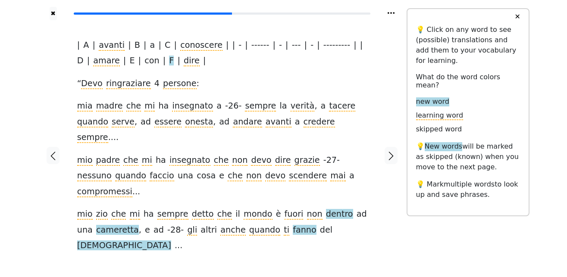
click at [326, 209] on span "dentro" at bounding box center [339, 214] width 27 height 11
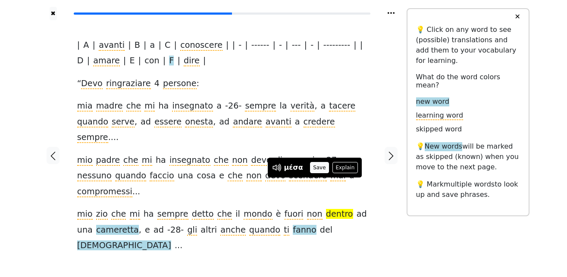
click at [318, 170] on button "Save" at bounding box center [319, 167] width 19 height 11
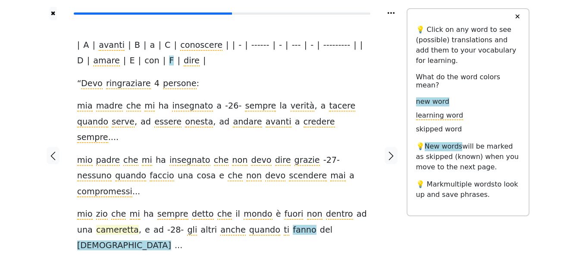
click at [102, 225] on span "cameretta" at bounding box center [117, 230] width 43 height 11
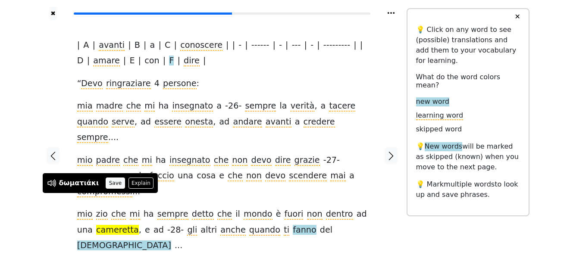
click at [112, 182] on button "Save" at bounding box center [115, 183] width 19 height 11
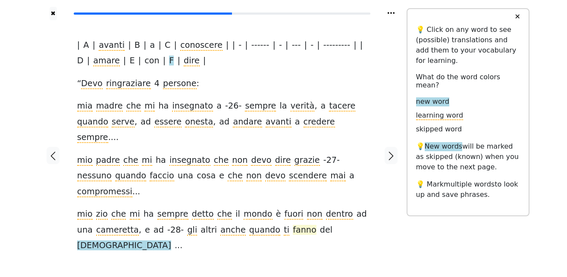
click at [293, 225] on span "fanno" at bounding box center [305, 230] width 24 height 11
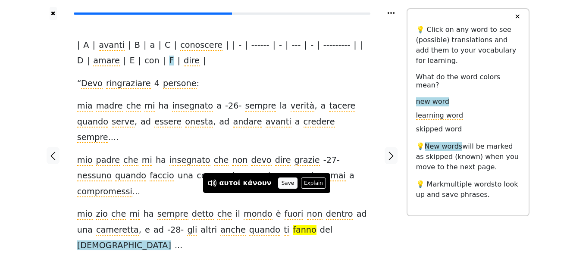
click at [279, 179] on button "Save" at bounding box center [287, 183] width 19 height 11
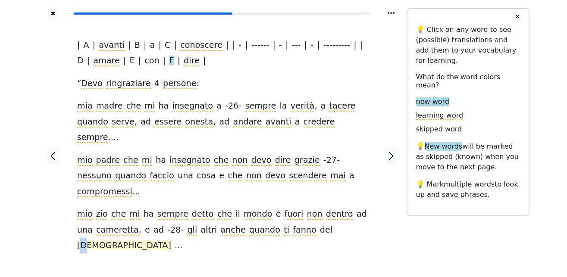
click at [171, 241] on span "[DEMOGRAPHIC_DATA]" at bounding box center [124, 246] width 94 height 11
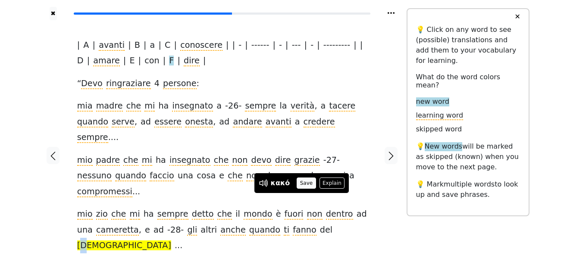
click at [311, 185] on button "Save" at bounding box center [306, 183] width 19 height 11
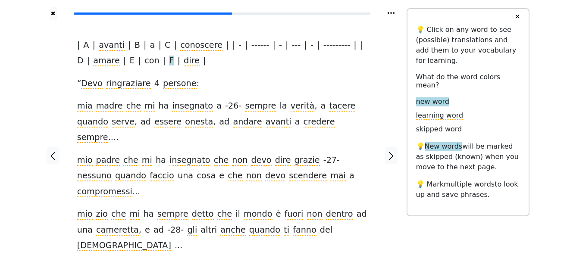
drag, startPoint x: 390, startPoint y: 133, endPoint x: 8, endPoint y: 225, distance: 393.4
click at [391, 151] on icon "button" at bounding box center [391, 156] width 10 height 10
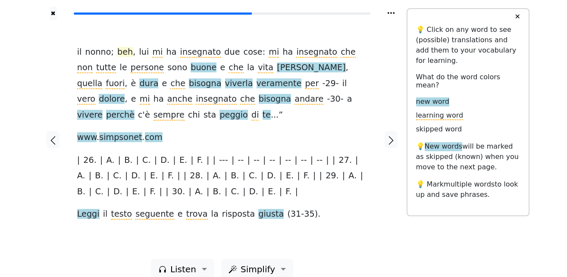
click at [122, 51] on span "beh" at bounding box center [125, 52] width 16 height 11
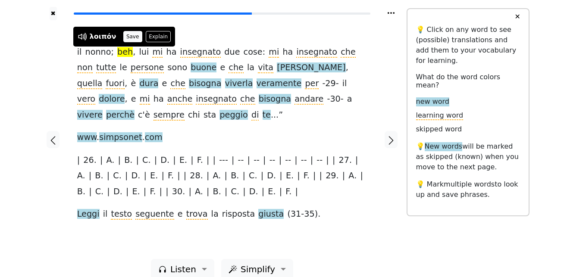
click at [126, 37] on button "Save" at bounding box center [132, 36] width 19 height 11
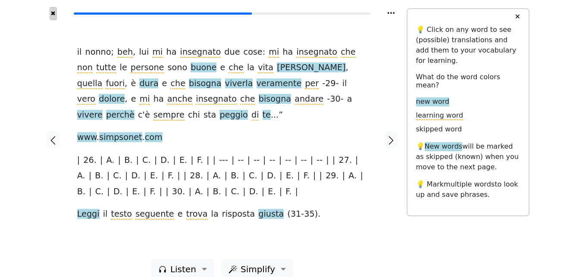
click at [51, 14] on button "✖" at bounding box center [53, 13] width 7 height 13
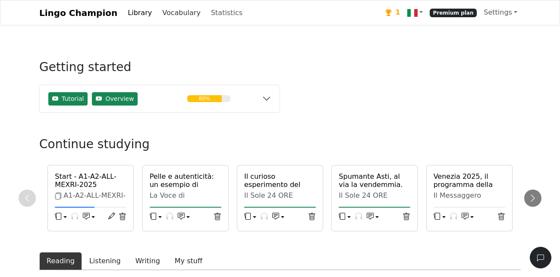
click at [167, 17] on link "Vocabulary" at bounding box center [181, 12] width 45 height 17
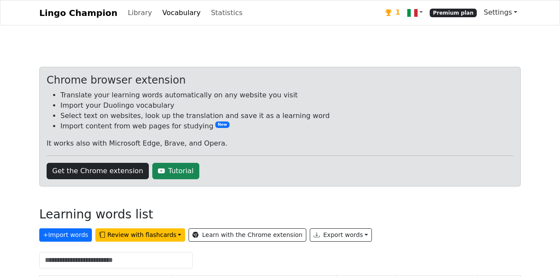
click at [498, 16] on link "Settings" at bounding box center [500, 12] width 41 height 17
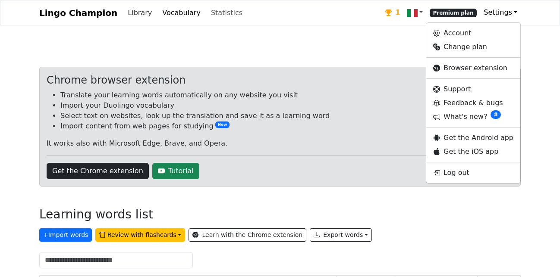
click at [134, 15] on link "Library" at bounding box center [139, 12] width 31 height 17
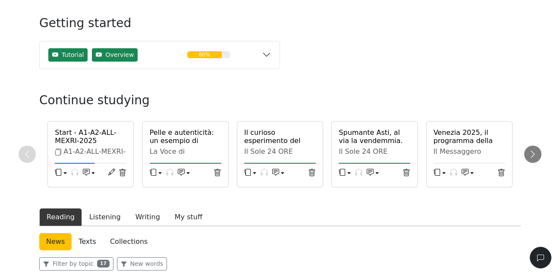
scroll to position [132, 0]
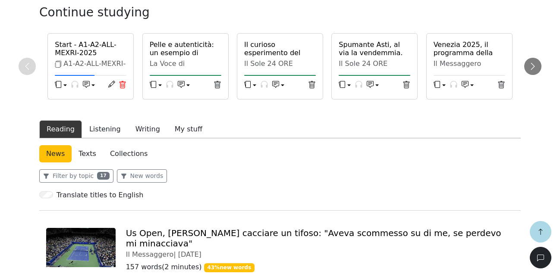
click at [122, 86] on icon at bounding box center [123, 85] width 8 height 8
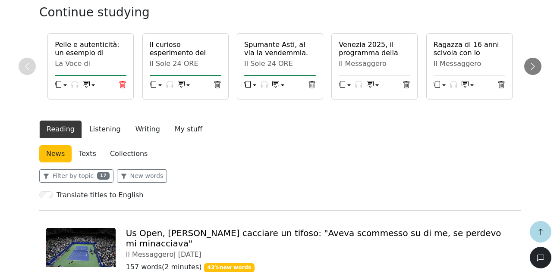
click at [122, 88] on icon at bounding box center [123, 85] width 8 height 8
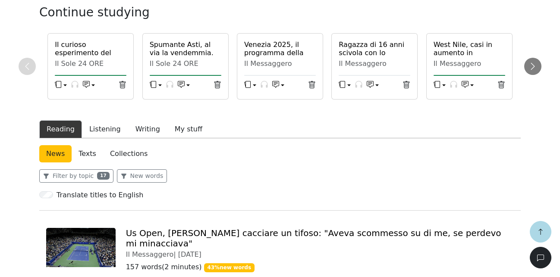
click at [122, 88] on icon at bounding box center [123, 85] width 8 height 8
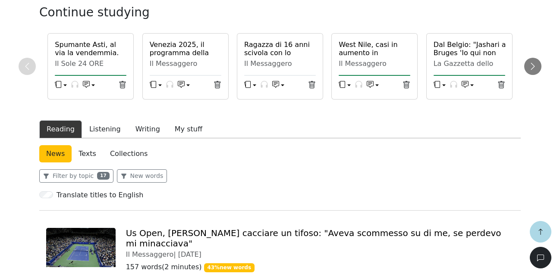
click at [122, 88] on icon at bounding box center [123, 85] width 8 height 8
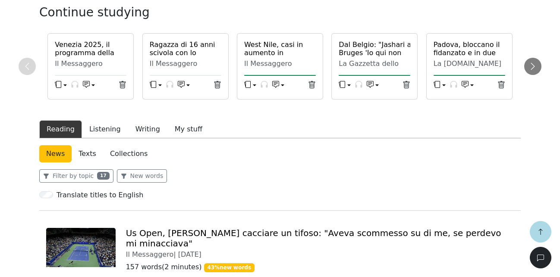
click at [122, 88] on icon at bounding box center [123, 85] width 8 height 8
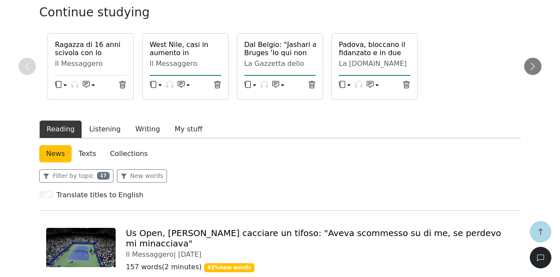
click at [122, 88] on icon at bounding box center [123, 85] width 8 height 8
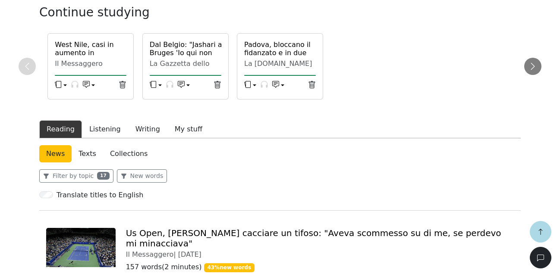
click at [122, 88] on icon at bounding box center [123, 85] width 8 height 8
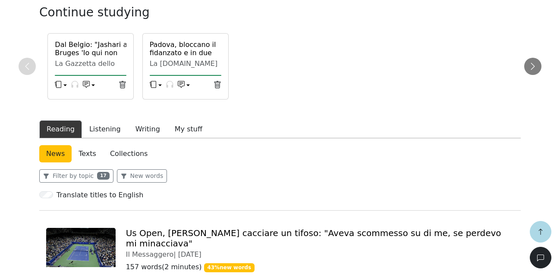
click at [122, 88] on icon at bounding box center [123, 85] width 8 height 8
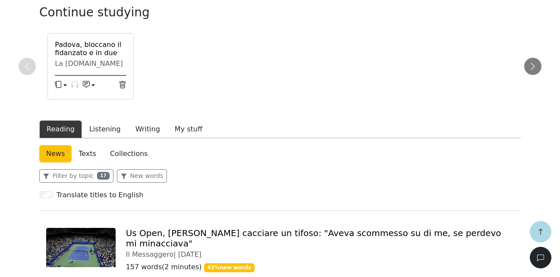
click at [122, 88] on icon at bounding box center [123, 85] width 8 height 8
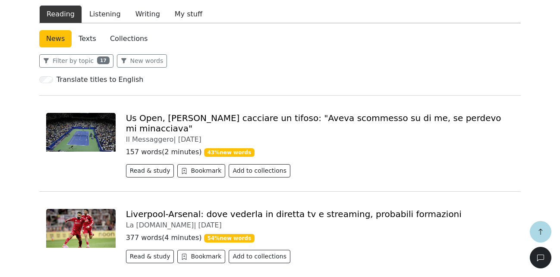
scroll to position [0, 0]
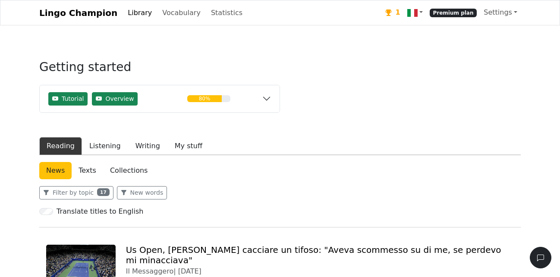
click at [134, 13] on link "Library" at bounding box center [139, 12] width 31 height 17
click at [159, 12] on link "Vocabulary" at bounding box center [181, 12] width 45 height 17
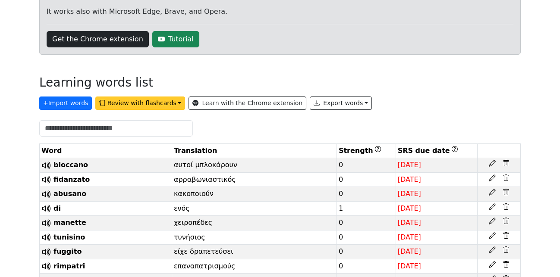
scroll to position [88, 0]
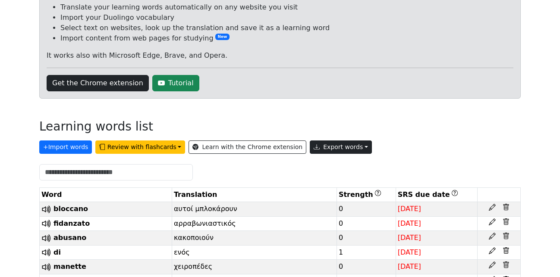
click at [329, 151] on button "Export words" at bounding box center [341, 147] width 62 height 13
click at [350, 184] on link "Tab-separated TXT file" at bounding box center [360, 180] width 101 height 14
click at [370, 94] on div "Chrome browser extension Translate your learning words automatically on any web…" at bounding box center [279, 39] width 481 height 120
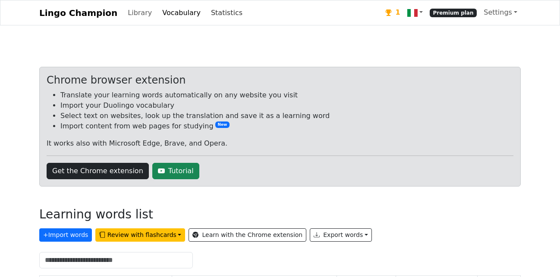
click at [210, 15] on link "Statistics" at bounding box center [226, 12] width 38 height 17
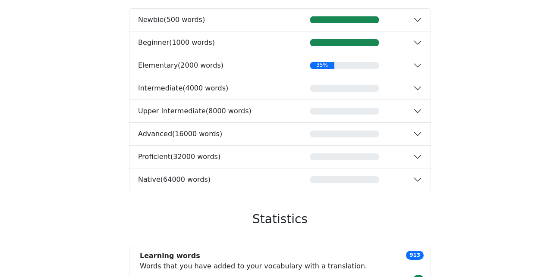
scroll to position [308, 0]
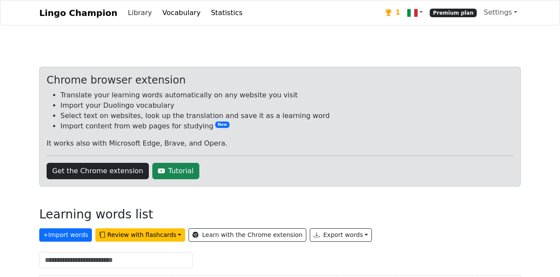
click at [130, 13] on link "Library" at bounding box center [139, 12] width 31 height 17
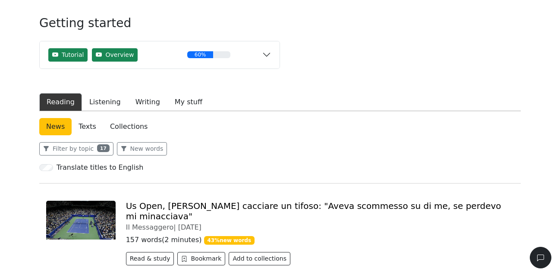
scroll to position [88, 0]
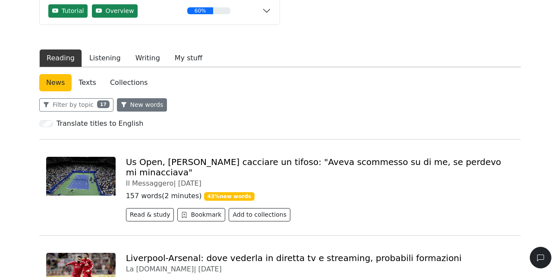
click at [132, 105] on button "New words" at bounding box center [142, 104] width 50 height 13
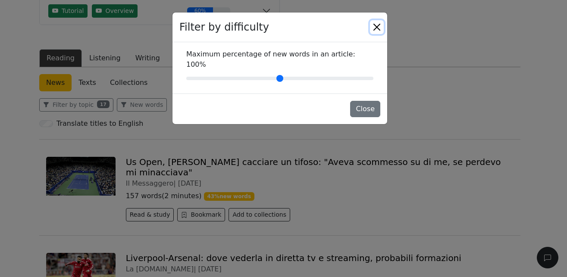
click at [379, 27] on button "Close" at bounding box center [377, 27] width 14 height 14
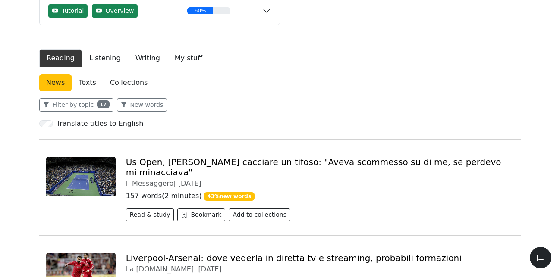
scroll to position [0, 0]
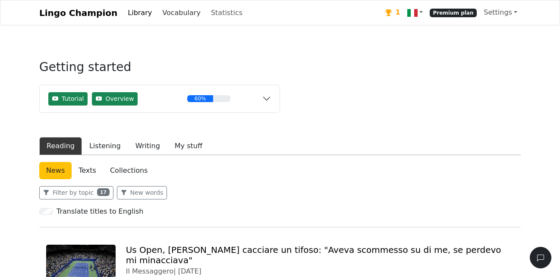
drag, startPoint x: 159, startPoint y: 13, endPoint x: 163, endPoint y: 22, distance: 9.1
click at [159, 13] on link "Vocabulary" at bounding box center [181, 12] width 45 height 17
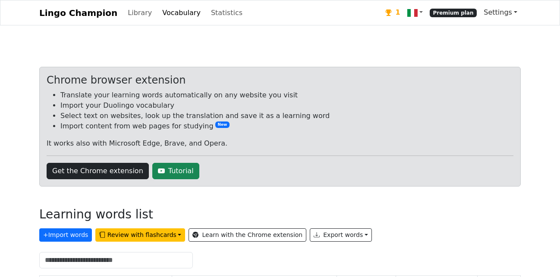
click at [505, 14] on link "Settings" at bounding box center [500, 12] width 41 height 17
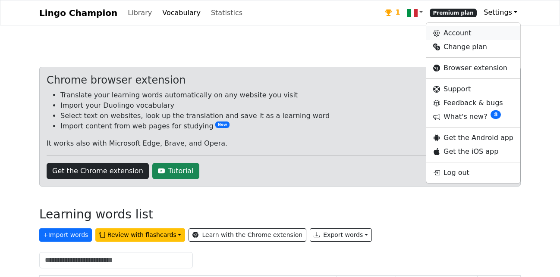
click at [477, 33] on link "Account" at bounding box center [473, 33] width 94 height 14
select select "**********"
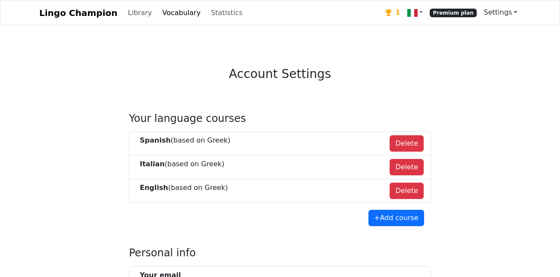
click at [501, 14] on link "Settings" at bounding box center [500, 12] width 41 height 17
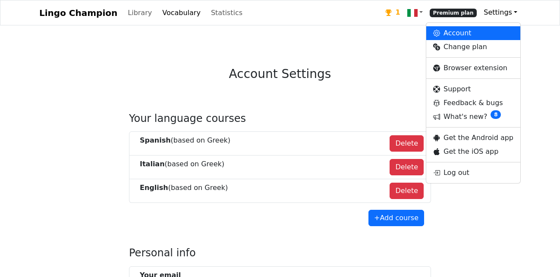
click at [192, 24] on nav "Lingo Champion Library Vocabulary Statistics 1 Premium plan Settings Account Ch…" at bounding box center [280, 12] width 560 height 25
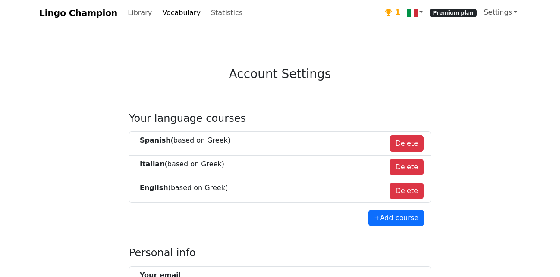
click at [169, 14] on link "Vocabulary" at bounding box center [181, 12] width 45 height 17
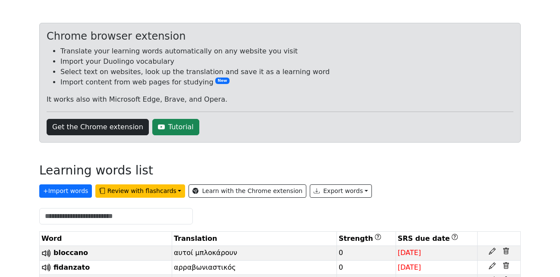
scroll to position [132, 0]
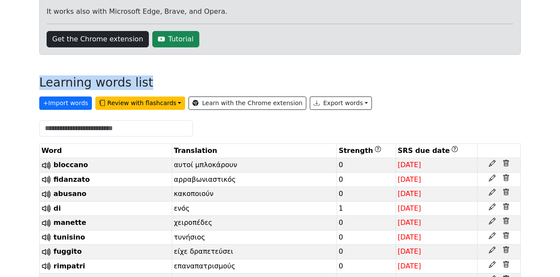
drag, startPoint x: 142, startPoint y: 85, endPoint x: 24, endPoint y: 87, distance: 118.6
drag, startPoint x: 40, startPoint y: 85, endPoint x: 145, endPoint y: 84, distance: 105.2
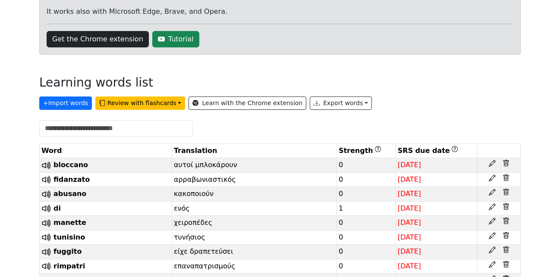
click at [145, 84] on div "Learning words list" at bounding box center [279, 84] width 481 height 18
click at [310, 106] on button "Export words" at bounding box center [341, 103] width 62 height 13
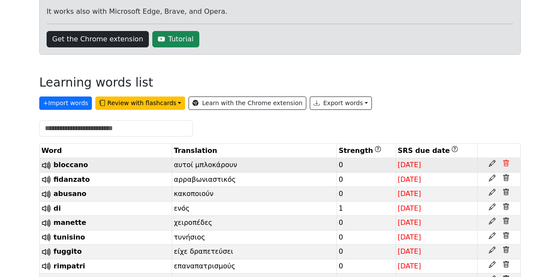
click at [507, 164] on icon at bounding box center [506, 164] width 3 height 3
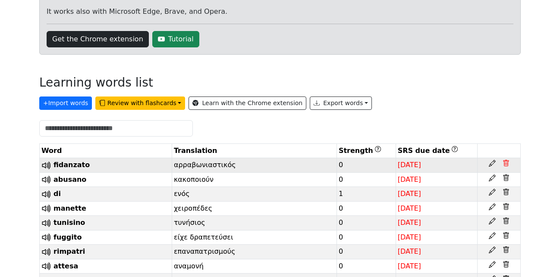
click at [507, 164] on icon at bounding box center [506, 164] width 3 height 3
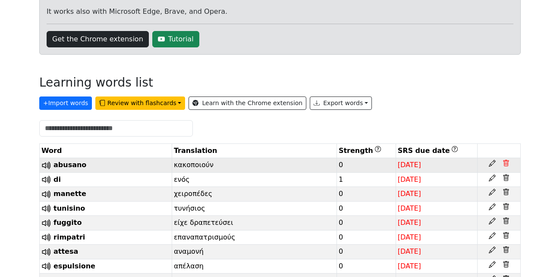
click at [507, 164] on icon at bounding box center [506, 164] width 3 height 3
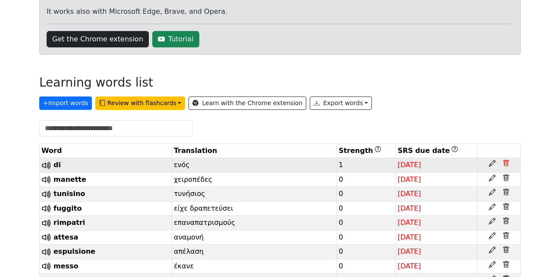
click at [507, 164] on icon at bounding box center [506, 164] width 3 height 3
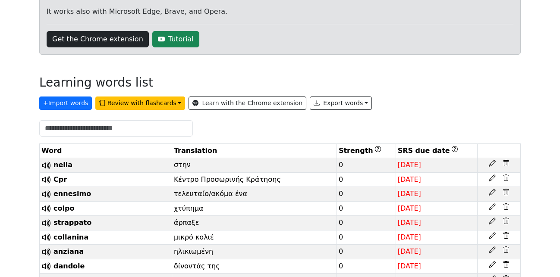
click at [506, 164] on icon at bounding box center [505, 163] width 7 height 7
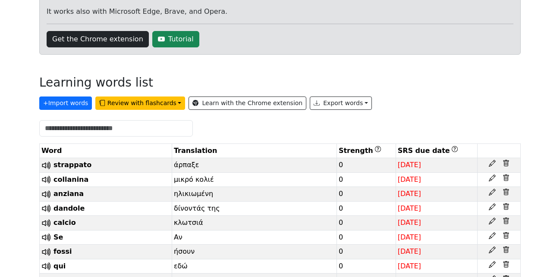
click at [506, 164] on icon at bounding box center [505, 163] width 7 height 7
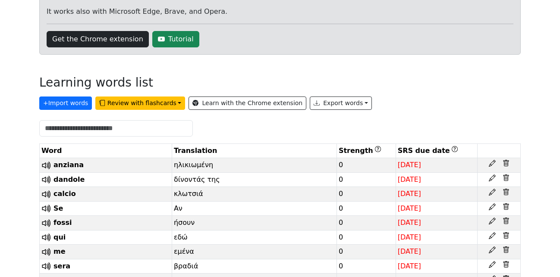
click at [506, 164] on icon at bounding box center [505, 163] width 7 height 7
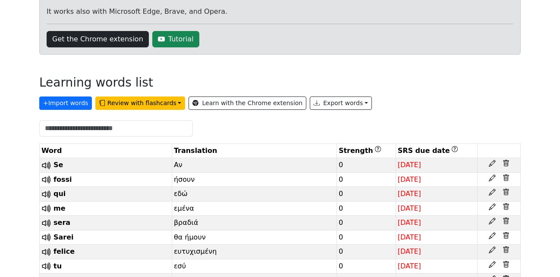
click at [506, 164] on icon at bounding box center [505, 163] width 7 height 7
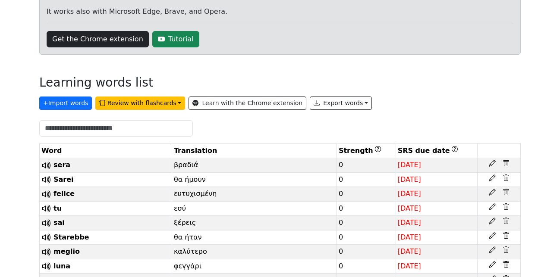
click at [506, 164] on icon at bounding box center [505, 163] width 7 height 7
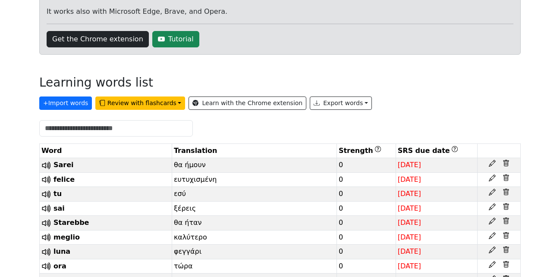
click at [506, 164] on icon at bounding box center [505, 163] width 7 height 7
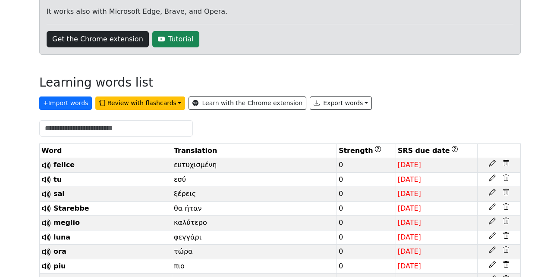
click at [506, 164] on icon at bounding box center [505, 163] width 7 height 7
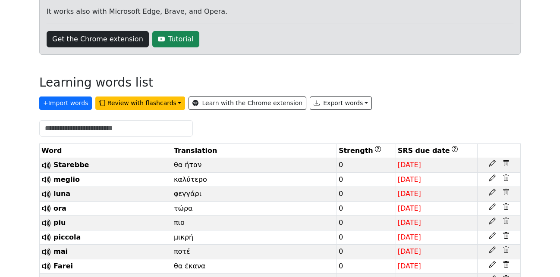
click at [506, 164] on icon at bounding box center [505, 163] width 7 height 7
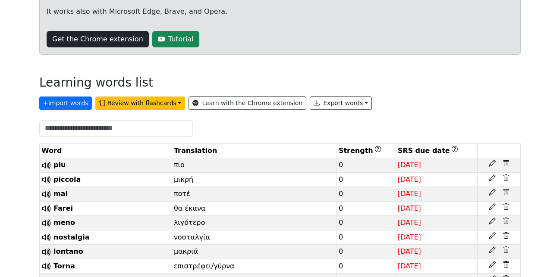
click at [506, 164] on icon at bounding box center [505, 163] width 7 height 7
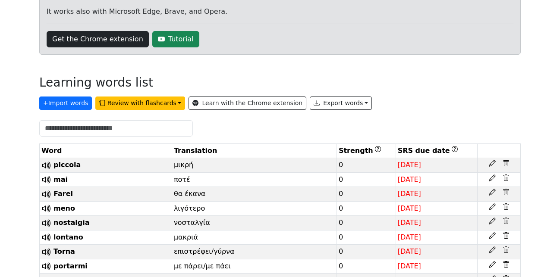
click at [506, 164] on icon at bounding box center [505, 163] width 7 height 7
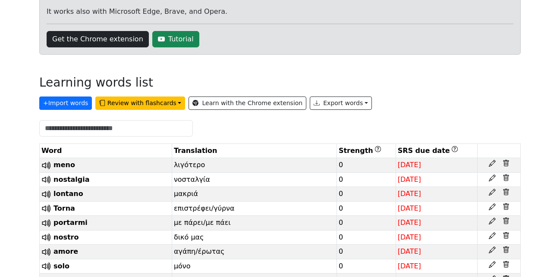
click at [506, 164] on icon at bounding box center [505, 163] width 7 height 7
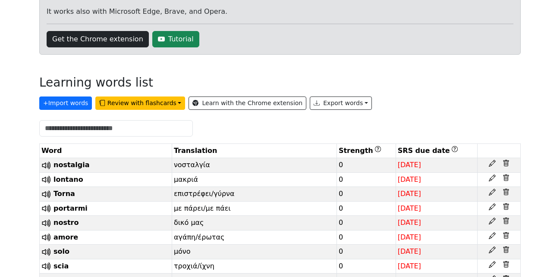
click at [506, 164] on icon at bounding box center [505, 163] width 7 height 7
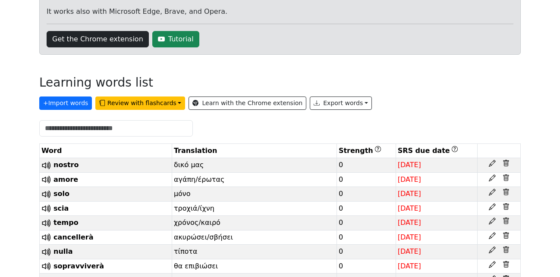
click at [506, 164] on icon at bounding box center [505, 163] width 7 height 7
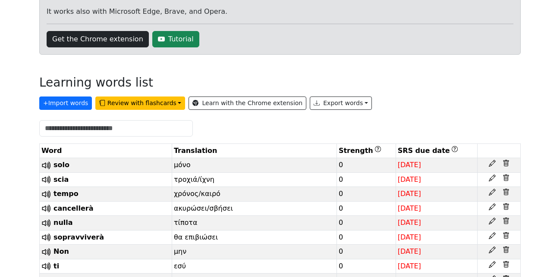
click at [506, 164] on icon at bounding box center [505, 163] width 7 height 7
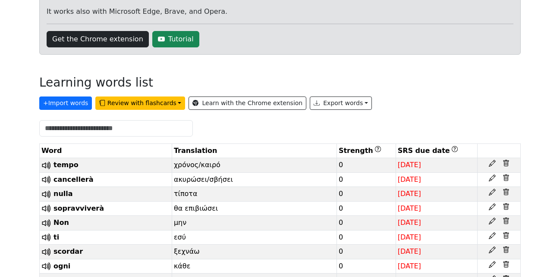
click at [506, 164] on icon at bounding box center [505, 163] width 7 height 7
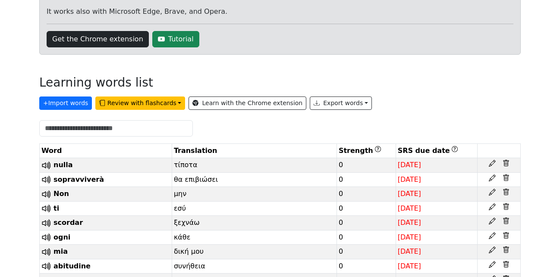
click at [506, 164] on icon at bounding box center [505, 163] width 7 height 7
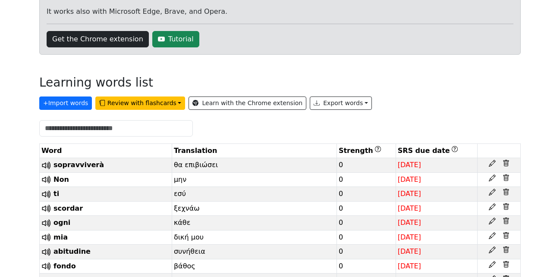
click at [506, 164] on icon at bounding box center [505, 163] width 7 height 7
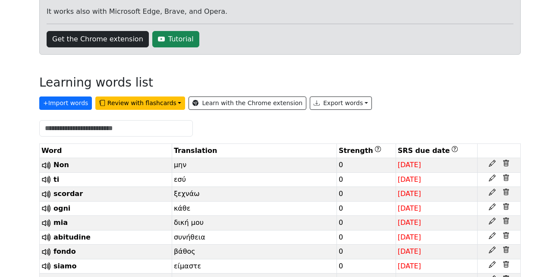
click at [506, 164] on icon at bounding box center [505, 163] width 7 height 7
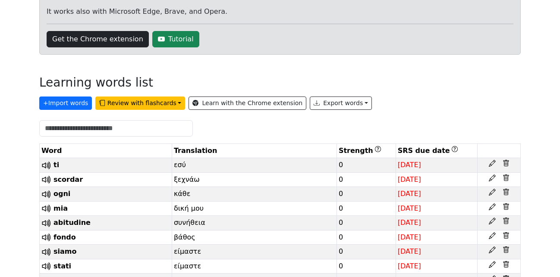
click at [506, 164] on icon at bounding box center [505, 163] width 7 height 7
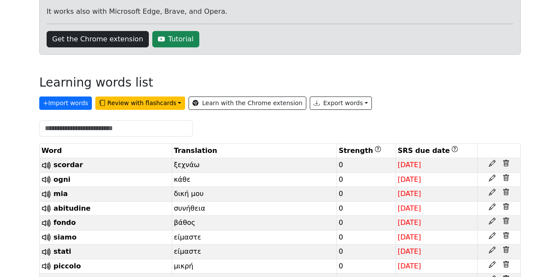
click at [506, 164] on icon at bounding box center [505, 163] width 7 height 7
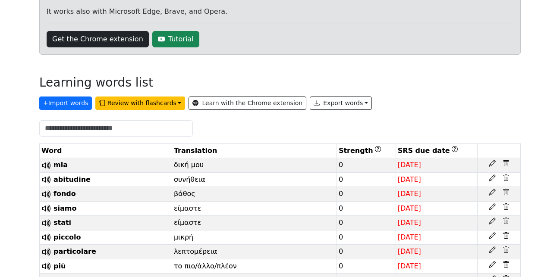
click at [506, 164] on icon at bounding box center [505, 163] width 7 height 7
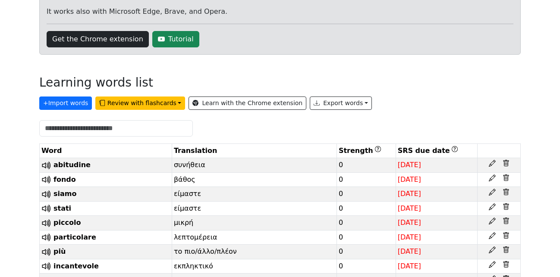
click at [506, 164] on icon at bounding box center [505, 163] width 7 height 7
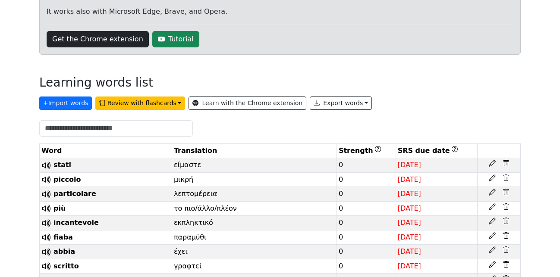
click at [506, 164] on icon at bounding box center [505, 163] width 7 height 7
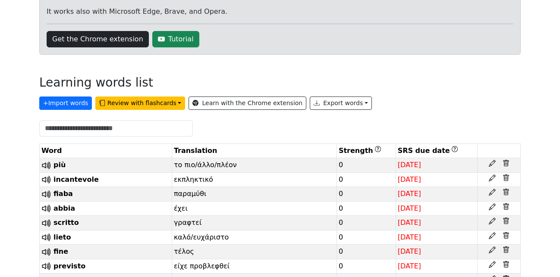
click at [506, 164] on icon at bounding box center [505, 163] width 7 height 7
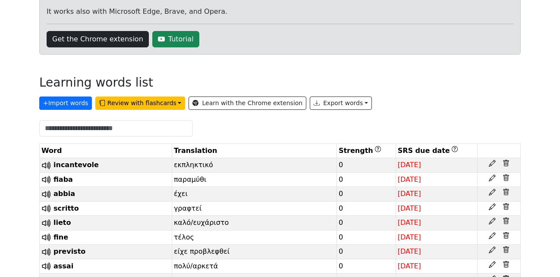
click at [506, 164] on icon at bounding box center [505, 163] width 7 height 7
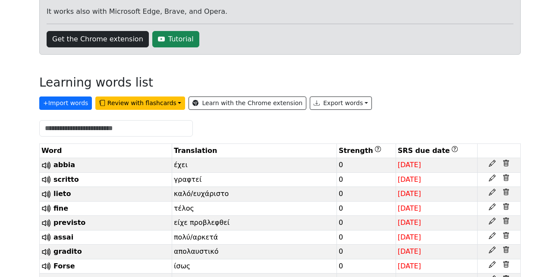
click at [506, 164] on icon at bounding box center [505, 163] width 7 height 7
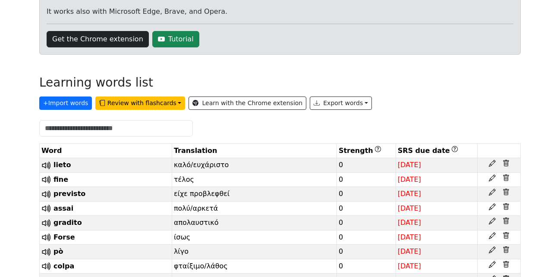
click at [506, 164] on icon at bounding box center [505, 163] width 7 height 7
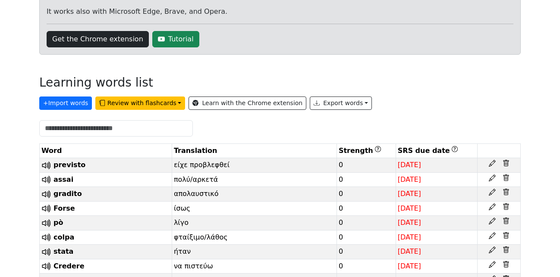
click at [506, 164] on icon at bounding box center [505, 163] width 7 height 7
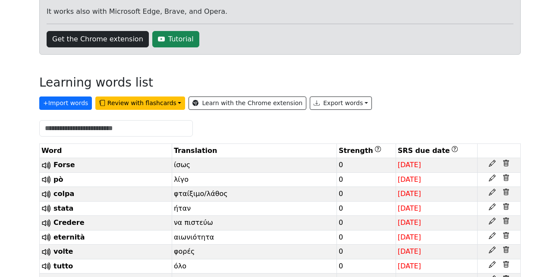
click at [506, 164] on icon at bounding box center [505, 163] width 7 height 7
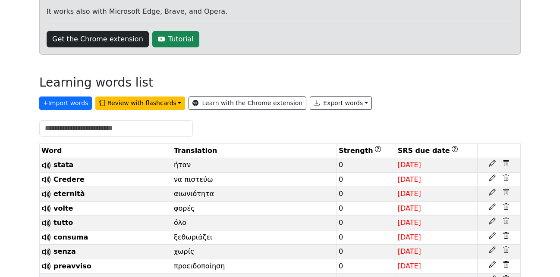
click at [506, 164] on icon at bounding box center [505, 163] width 7 height 7
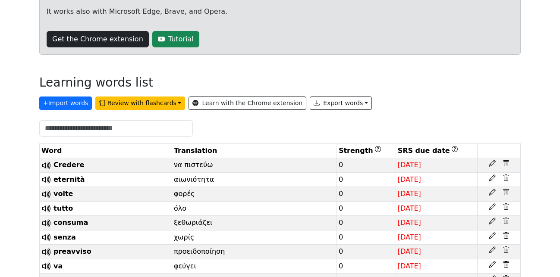
click at [506, 164] on icon at bounding box center [505, 163] width 7 height 7
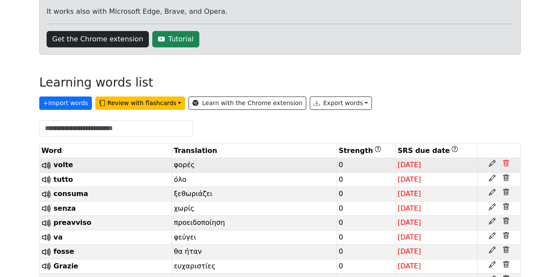
click at [506, 164] on icon at bounding box center [505, 163] width 7 height 7
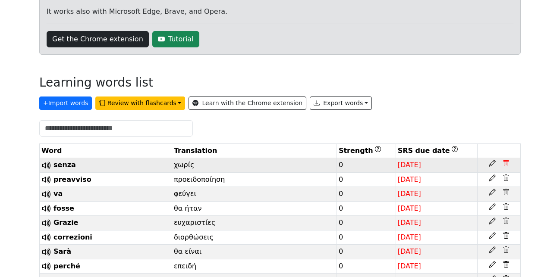
click at [506, 164] on icon at bounding box center [505, 163] width 7 height 7
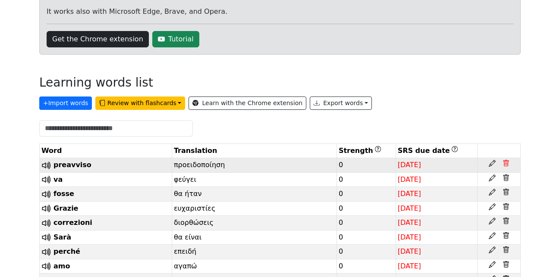
click at [506, 164] on icon at bounding box center [505, 163] width 7 height 7
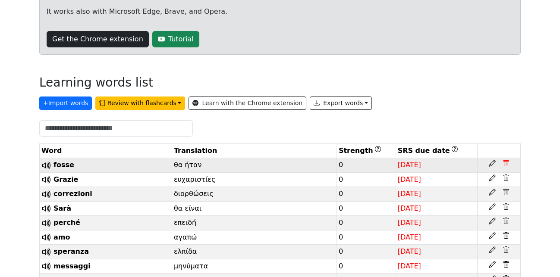
click at [506, 164] on icon at bounding box center [505, 163] width 7 height 7
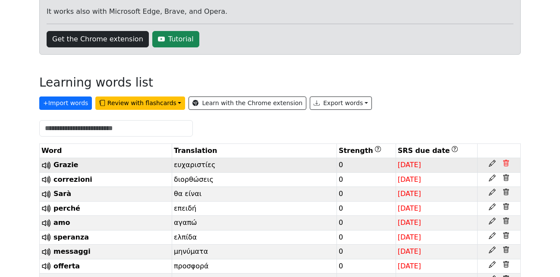
click at [506, 164] on icon at bounding box center [505, 163] width 7 height 7
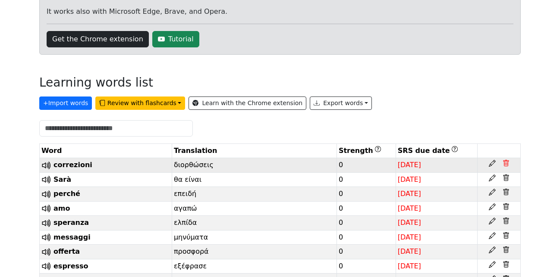
click at [506, 164] on icon at bounding box center [505, 163] width 7 height 7
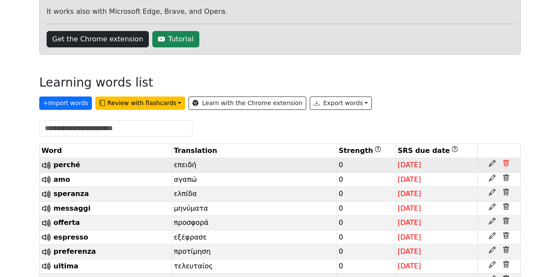
click at [505, 164] on icon at bounding box center [505, 163] width 7 height 7
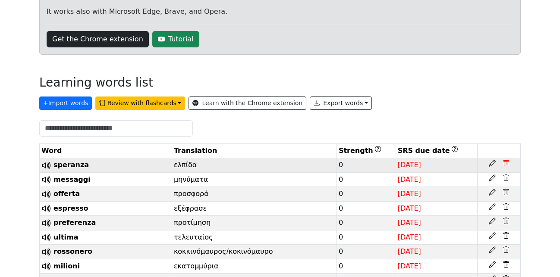
click at [505, 164] on icon at bounding box center [505, 163] width 7 height 7
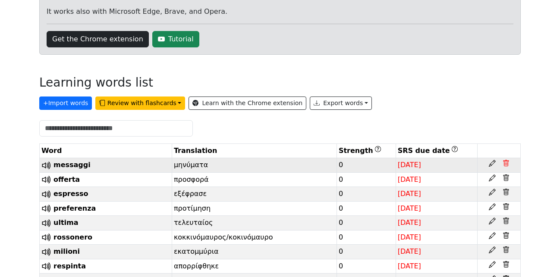
click at [505, 164] on icon at bounding box center [505, 163] width 7 height 7
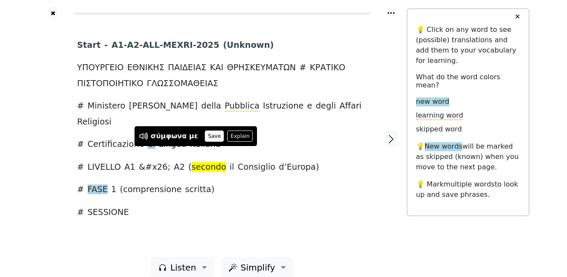
click at [205, 135] on button "Save" at bounding box center [214, 136] width 19 height 11
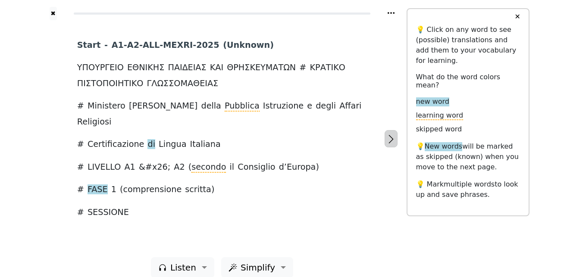
click at [392, 136] on icon "button" at bounding box center [391, 139] width 10 height 10
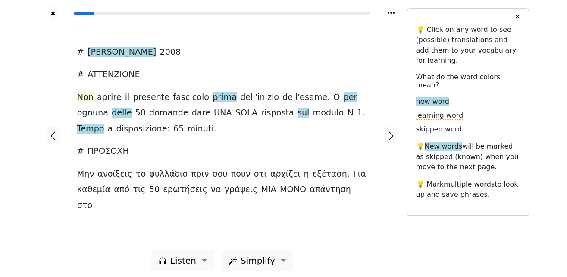
click at [83, 99] on span "Non" at bounding box center [85, 97] width 16 height 11
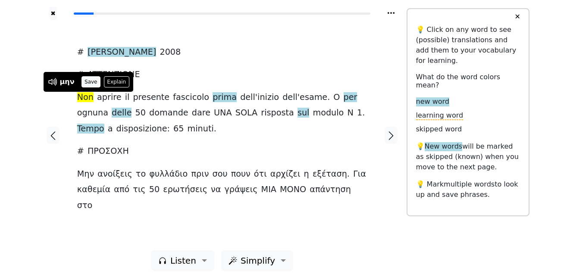
click at [84, 78] on button "Save" at bounding box center [91, 81] width 19 height 11
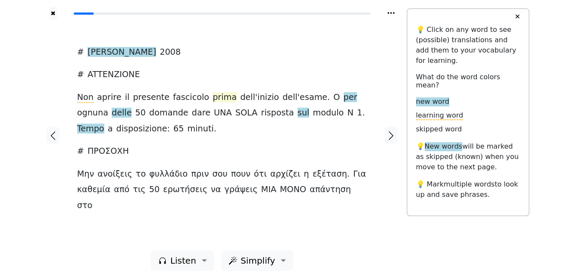
click at [213, 98] on span "prima" at bounding box center [225, 97] width 24 height 11
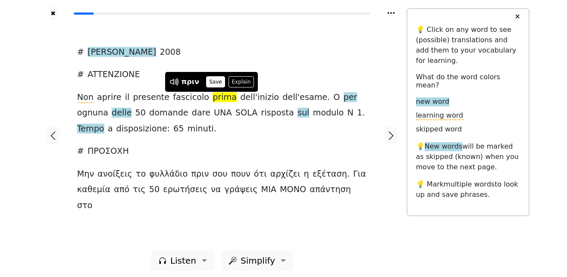
click at [215, 81] on button "Save" at bounding box center [215, 81] width 19 height 11
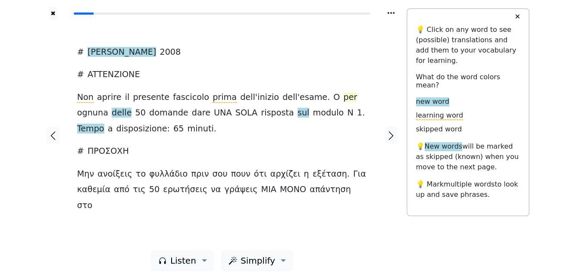
click at [344, 100] on span "per" at bounding box center [351, 97] width 14 height 11
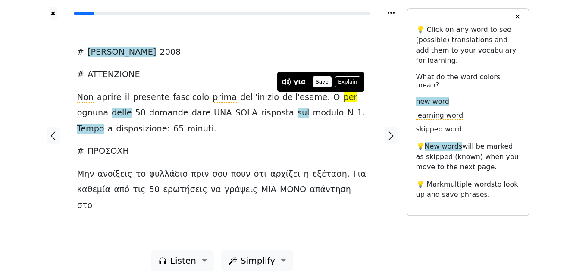
click at [320, 79] on button "Save" at bounding box center [322, 81] width 19 height 11
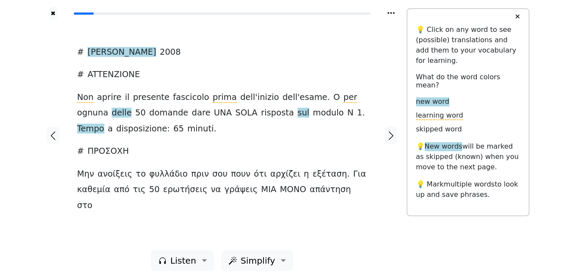
click at [108, 108] on span "ognuna" at bounding box center [92, 113] width 31 height 11
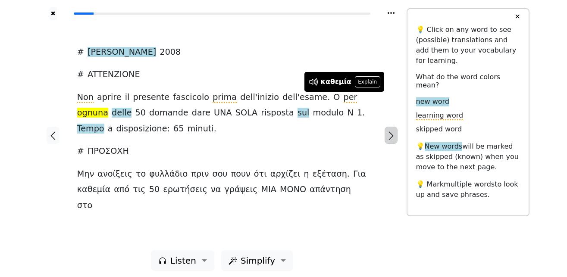
click at [392, 133] on icon "button" at bounding box center [391, 136] width 10 height 10
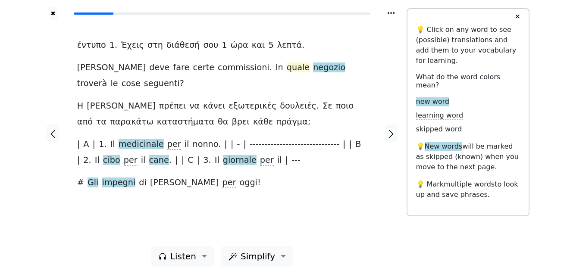
click at [287, 70] on span "quale" at bounding box center [298, 68] width 23 height 11
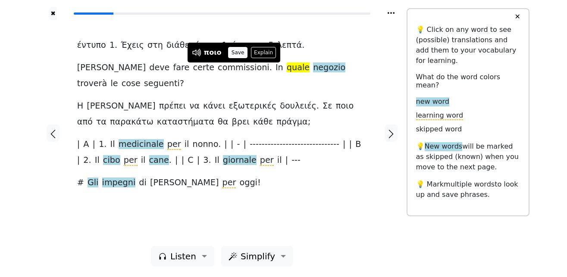
click at [235, 52] on button "Save" at bounding box center [237, 52] width 19 height 11
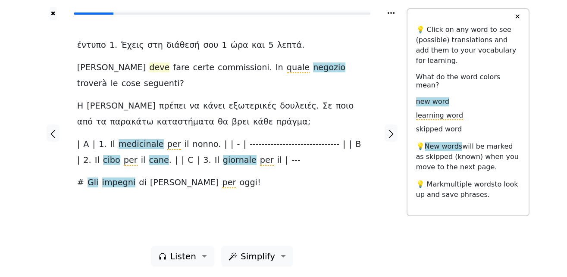
click at [149, 71] on span "deve" at bounding box center [159, 68] width 20 height 11
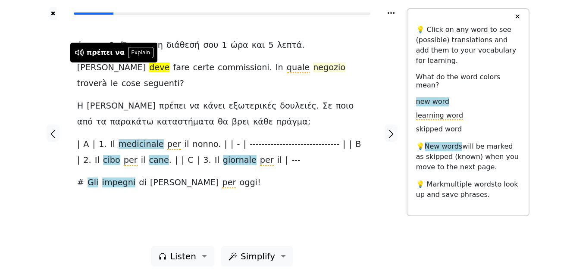
click at [313, 71] on span "negozio" at bounding box center [329, 68] width 32 height 11
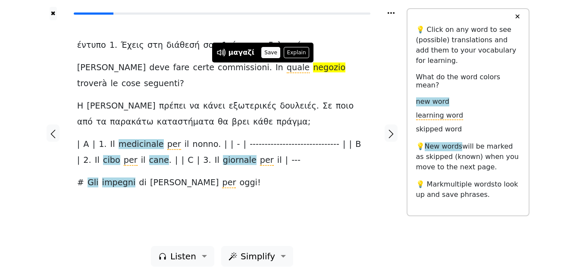
click at [267, 53] on button "Save" at bounding box center [270, 52] width 19 height 11
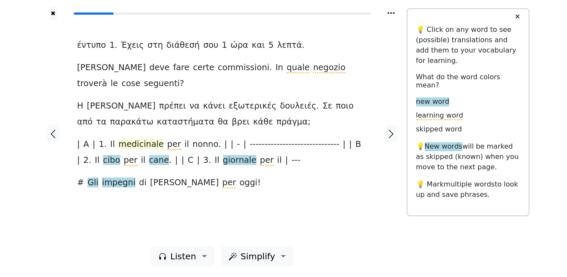
click at [141, 144] on span "medicinale" at bounding box center [141, 144] width 45 height 11
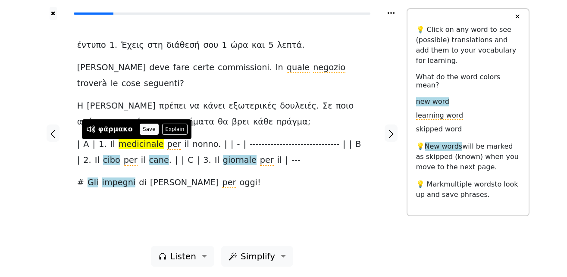
click at [145, 129] on button "Save" at bounding box center [149, 129] width 19 height 11
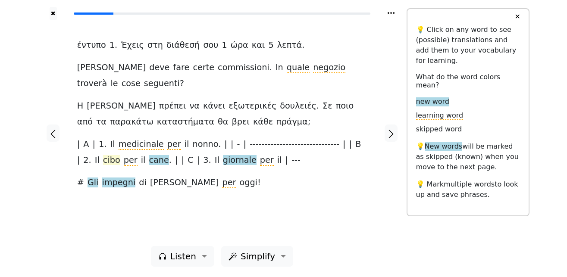
click at [103, 160] on span "cibo" at bounding box center [111, 160] width 17 height 11
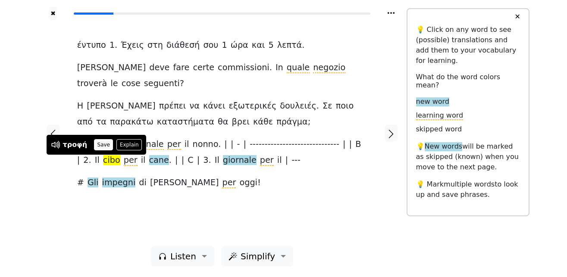
click at [100, 147] on button "Save" at bounding box center [103, 144] width 19 height 11
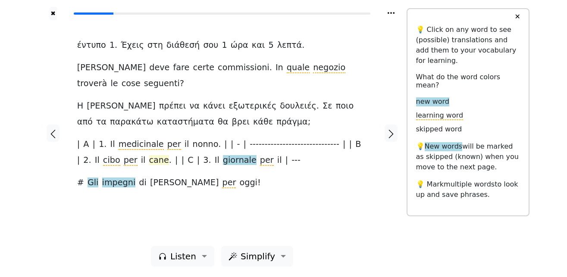
click at [149, 163] on span "cane" at bounding box center [159, 160] width 20 height 11
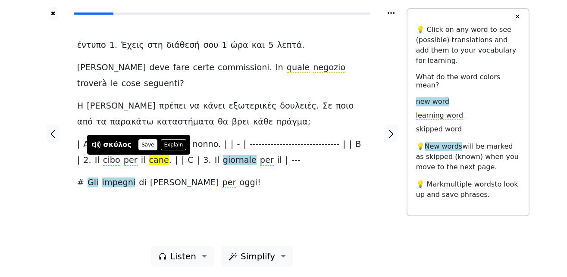
click at [143, 144] on button "Save" at bounding box center [147, 144] width 19 height 11
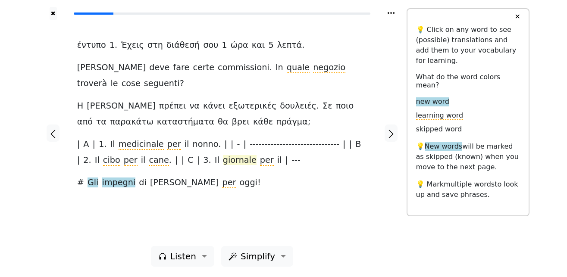
click at [223, 163] on span "giornale" at bounding box center [240, 160] width 34 height 11
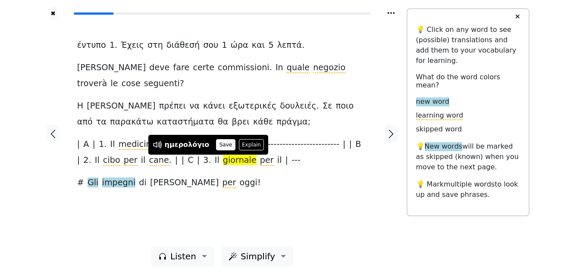
click at [220, 145] on button "Save" at bounding box center [225, 144] width 19 height 11
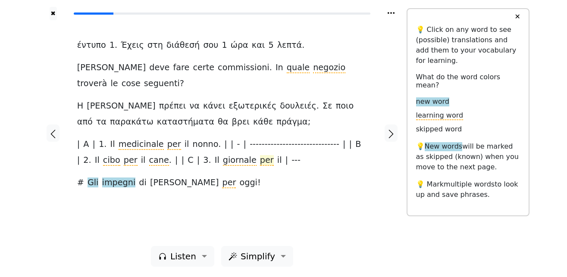
click at [260, 163] on span "per" at bounding box center [267, 160] width 14 height 11
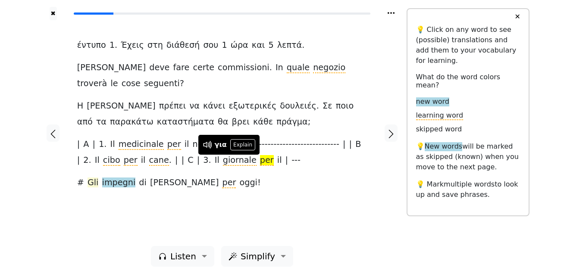
click at [91, 182] on span "Gli" at bounding box center [93, 183] width 11 height 11
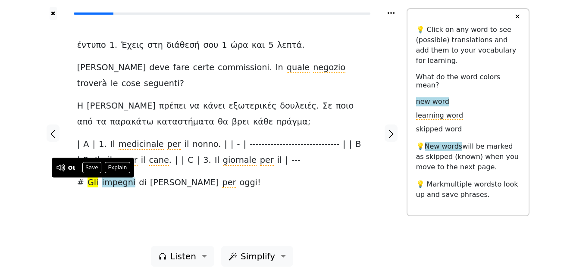
click at [94, 168] on button "Save" at bounding box center [91, 167] width 19 height 11
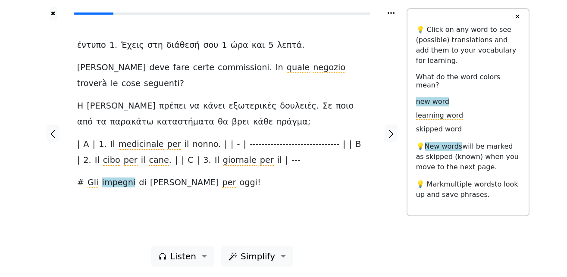
click at [116, 185] on span "impegni" at bounding box center [119, 183] width 34 height 11
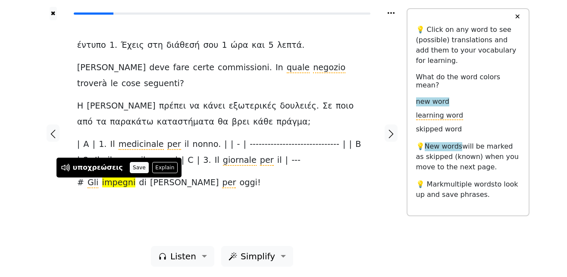
click at [130, 168] on button "Save" at bounding box center [139, 167] width 19 height 11
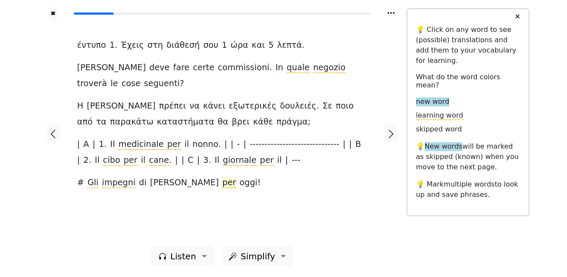
click at [222, 186] on span "per" at bounding box center [229, 183] width 14 height 11
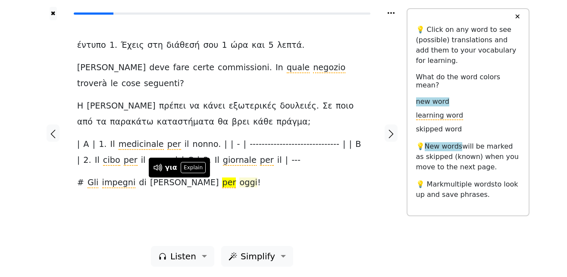
click at [239, 185] on span "oggi" at bounding box center [248, 183] width 18 height 11
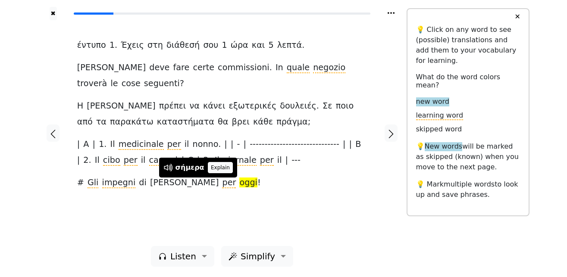
click at [210, 170] on button "Explain" at bounding box center [220, 167] width 25 height 11
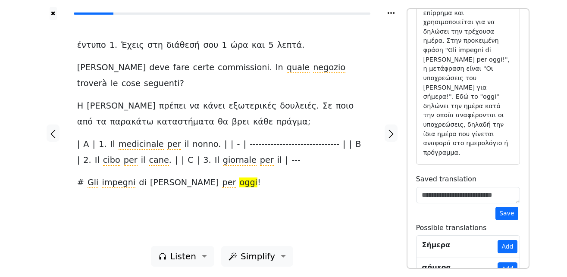
scroll to position [83, 0]
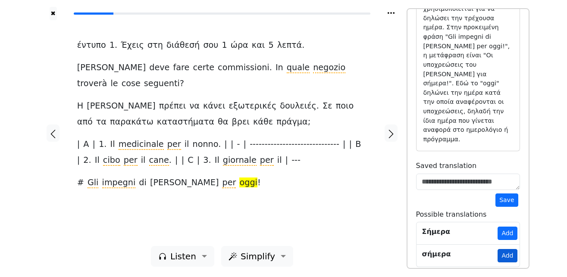
click at [502, 250] on button "Add" at bounding box center [507, 255] width 19 height 13
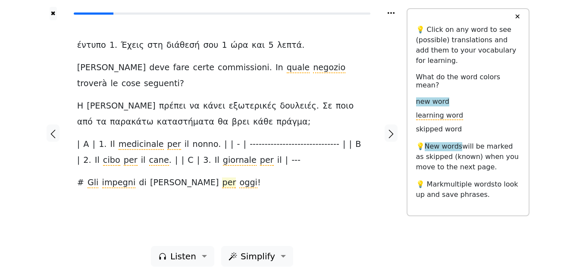
click at [222, 184] on span "per" at bounding box center [229, 183] width 14 height 11
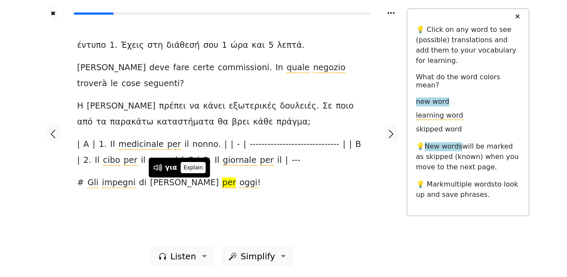
click at [187, 170] on button "Explain" at bounding box center [193, 167] width 25 height 11
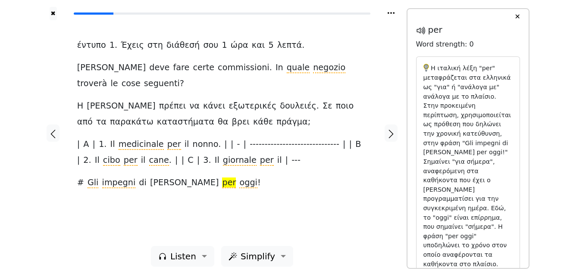
click at [557, 211] on div "✖ έντυπο 1 . Έχεις στη διάθεσή σου 1 ώρα και 5 λεπτά . [PERSON_NAME] deve fare …" at bounding box center [283, 138] width 567 height 277
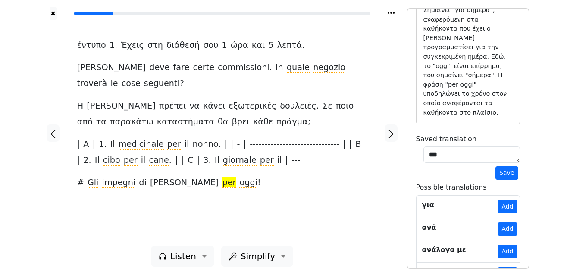
scroll to position [183, 0]
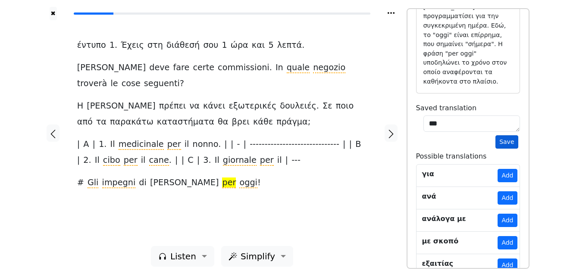
click at [502, 135] on button "Save" at bounding box center [507, 141] width 22 height 13
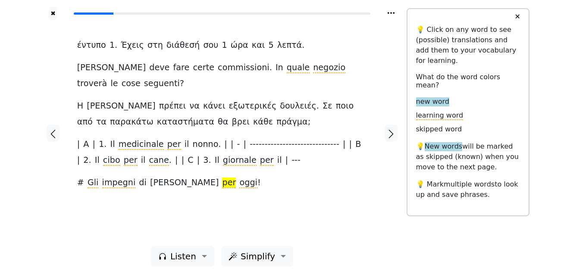
scroll to position [0, 0]
click at [391, 134] on icon "button" at bounding box center [391, 134] width 10 height 10
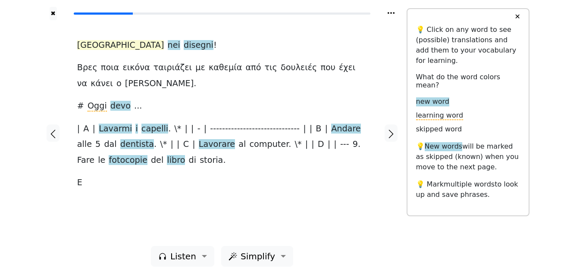
click at [91, 46] on span "[GEOGRAPHIC_DATA]" at bounding box center [120, 45] width 87 height 11
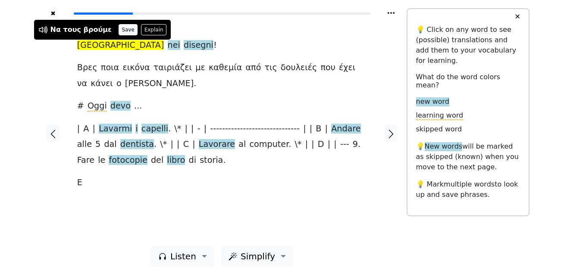
click at [119, 30] on button "Save" at bounding box center [128, 29] width 19 height 11
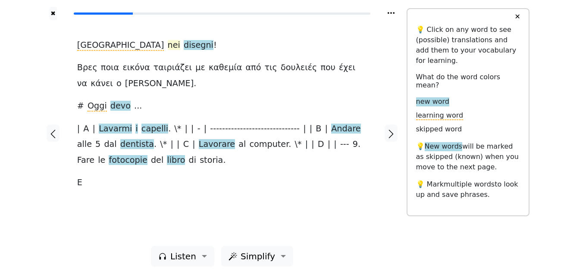
click at [168, 47] on span "nei" at bounding box center [174, 45] width 13 height 11
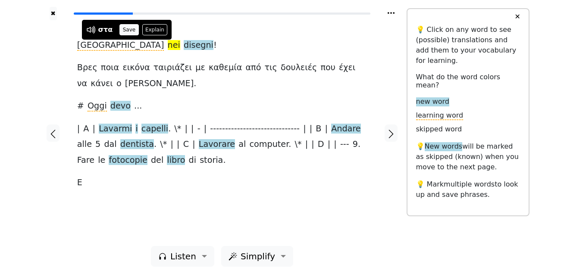
click at [128, 31] on button "Save" at bounding box center [128, 29] width 19 height 11
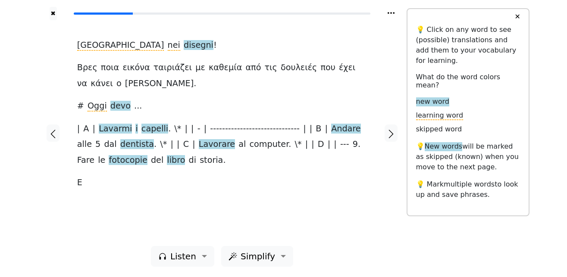
click at [184, 45] on span "disegni" at bounding box center [199, 45] width 30 height 11
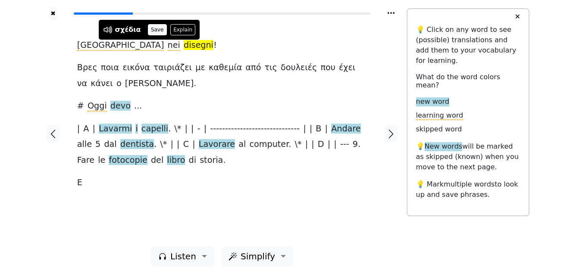
click at [150, 32] on button "Save" at bounding box center [157, 29] width 19 height 11
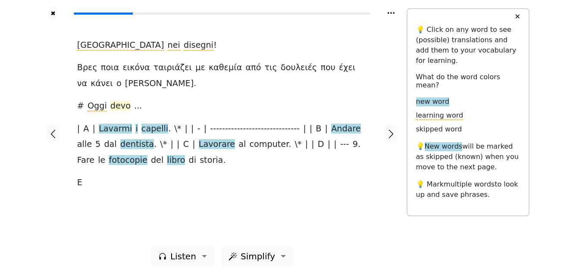
click at [113, 109] on span "devo" at bounding box center [120, 106] width 20 height 11
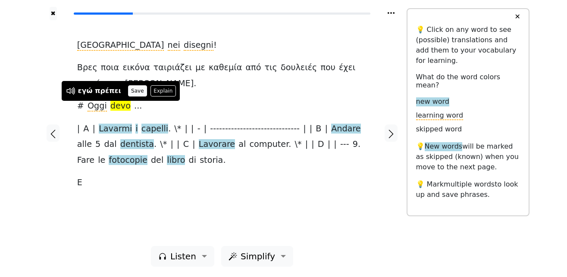
click at [128, 91] on button "Save" at bounding box center [137, 90] width 19 height 11
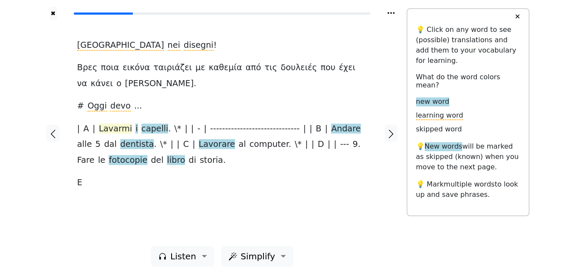
click at [113, 127] on span "Lavarmi" at bounding box center [115, 129] width 33 height 11
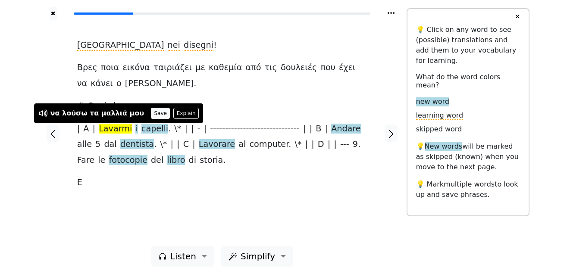
click at [151, 113] on button "Save" at bounding box center [160, 113] width 19 height 11
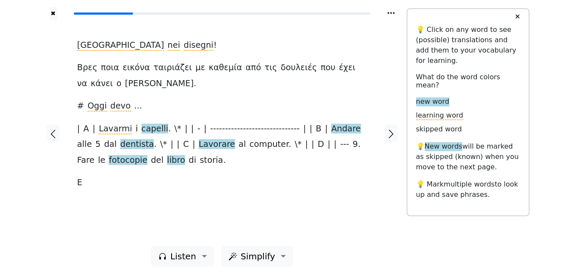
click at [135, 131] on span "i" at bounding box center [136, 129] width 2 height 11
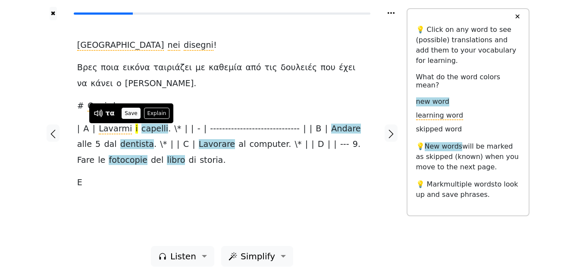
click at [130, 115] on button "Save" at bounding box center [131, 113] width 19 height 11
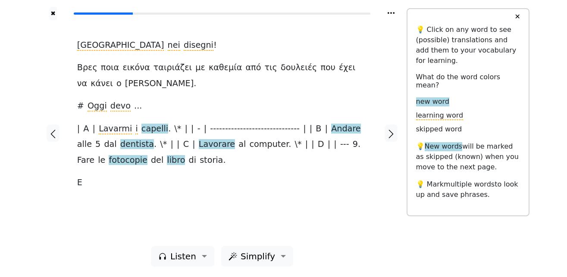
click at [142, 130] on span "capelli" at bounding box center [154, 129] width 27 height 11
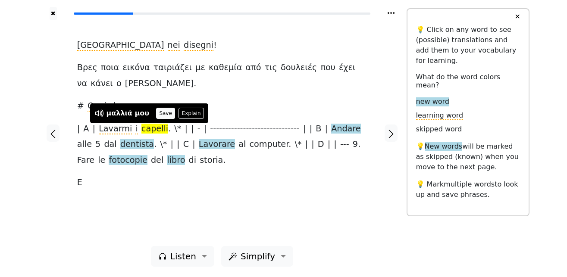
click at [157, 115] on button "Save" at bounding box center [165, 113] width 19 height 11
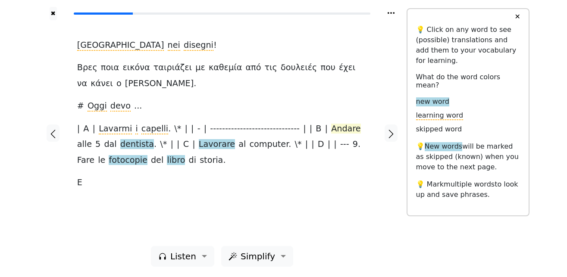
click at [337, 129] on span "Andare" at bounding box center [346, 129] width 30 height 11
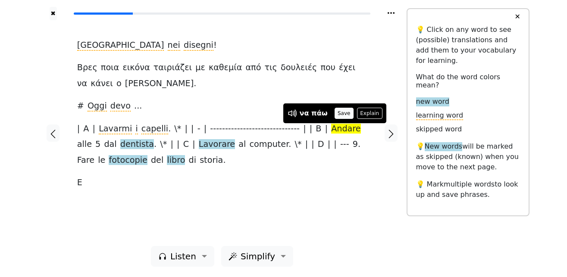
click at [337, 113] on button "Save" at bounding box center [344, 113] width 19 height 11
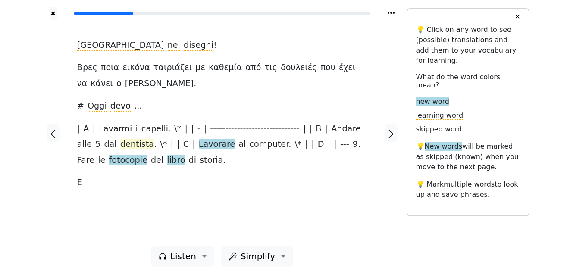
click at [120, 146] on span "dentista" at bounding box center [137, 144] width 34 height 11
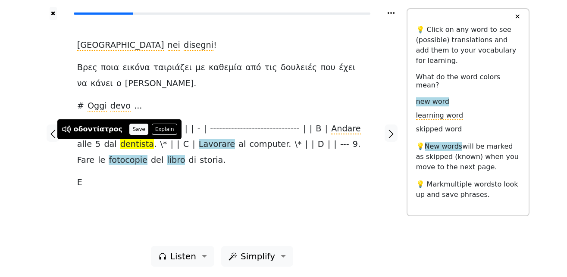
click at [137, 124] on button "Save" at bounding box center [138, 129] width 19 height 11
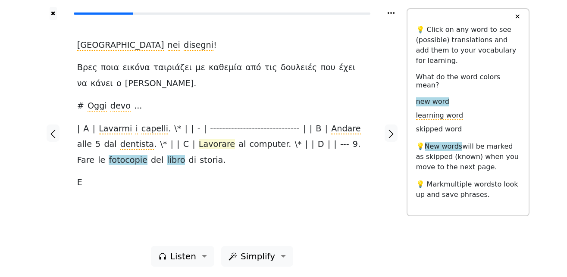
click at [199, 146] on span "Lavorare" at bounding box center [217, 144] width 36 height 11
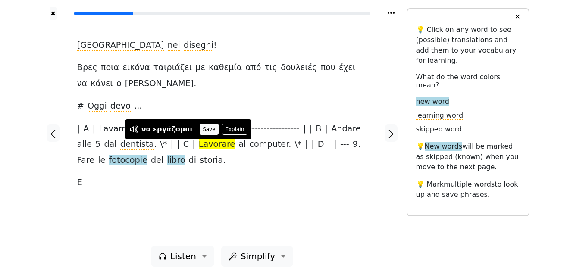
click at [201, 130] on button "Save" at bounding box center [209, 129] width 19 height 11
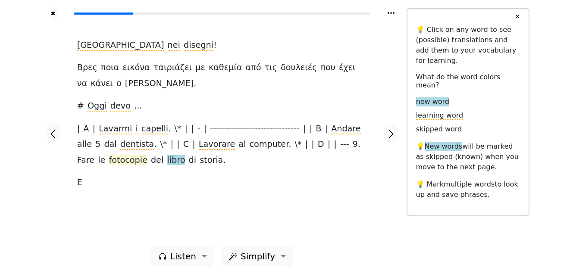
click at [109, 160] on span "fotocopie" at bounding box center [128, 160] width 38 height 11
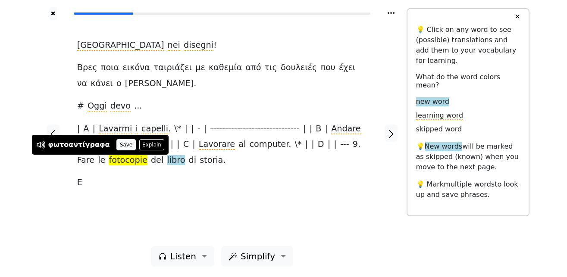
click at [116, 148] on button "Save" at bounding box center [125, 144] width 19 height 11
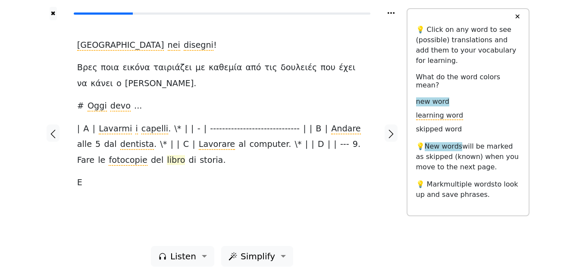
click at [167, 163] on span "libro" at bounding box center [176, 160] width 18 height 11
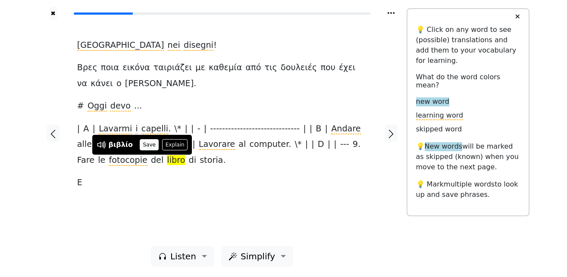
click at [145, 146] on button "Save" at bounding box center [149, 144] width 19 height 11
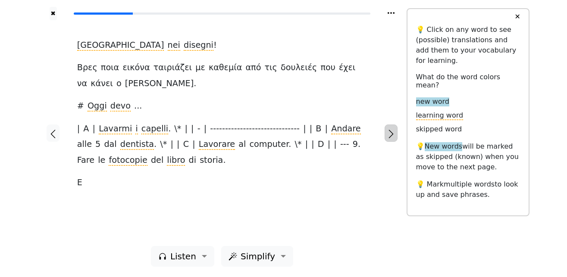
click at [389, 137] on icon "button" at bounding box center [391, 134] width 10 height 10
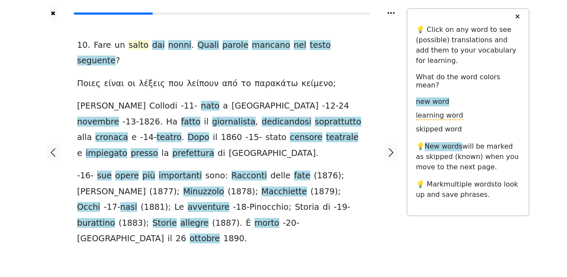
click at [130, 47] on span "salto" at bounding box center [139, 45] width 20 height 11
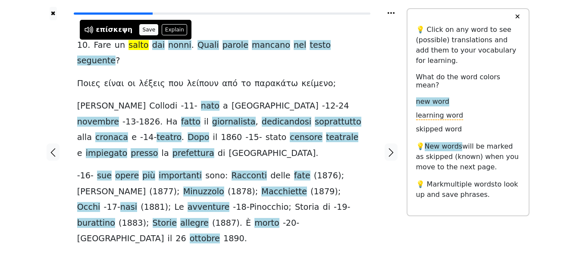
click at [145, 28] on button "Save" at bounding box center [148, 29] width 19 height 11
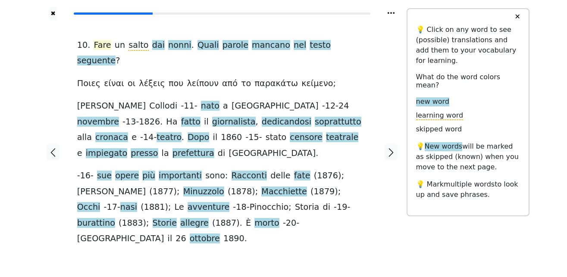
click at [94, 45] on span "Fare" at bounding box center [102, 45] width 17 height 11
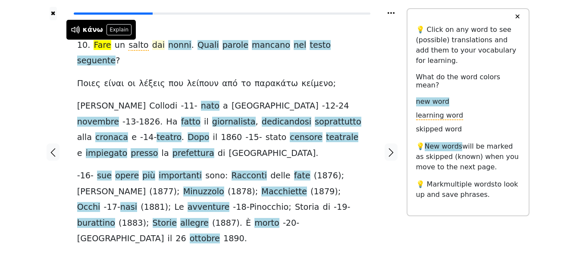
click at [152, 47] on span "dai" at bounding box center [158, 45] width 13 height 11
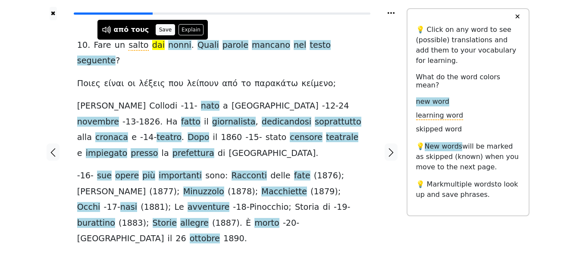
click at [162, 31] on button "Save" at bounding box center [165, 29] width 19 height 11
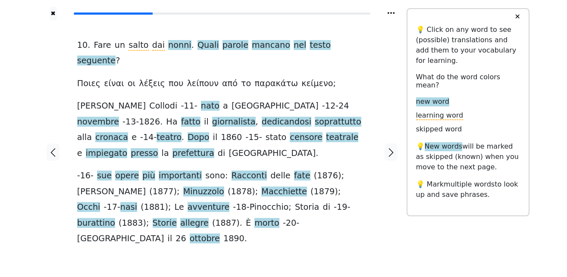
click at [168, 45] on span "nonni" at bounding box center [179, 45] width 23 height 11
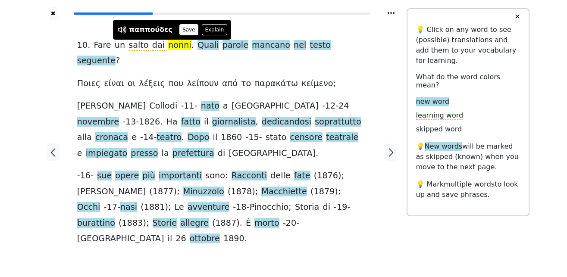
click at [179, 30] on button "Save" at bounding box center [188, 29] width 19 height 11
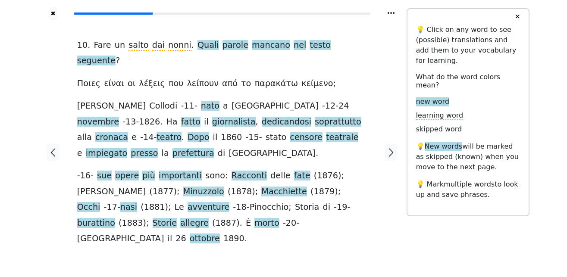
click at [198, 47] on span "Quali" at bounding box center [209, 45] width 22 height 11
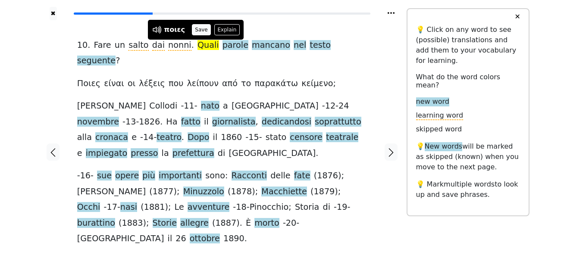
click at [198, 30] on button "Save" at bounding box center [201, 29] width 19 height 11
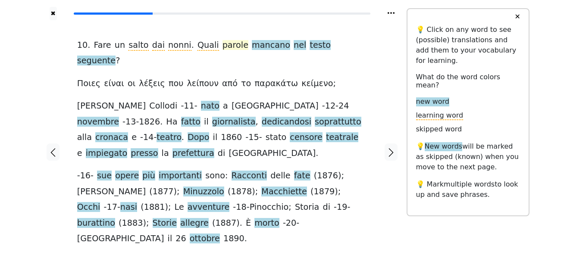
click at [223, 48] on span "parole" at bounding box center [236, 45] width 26 height 11
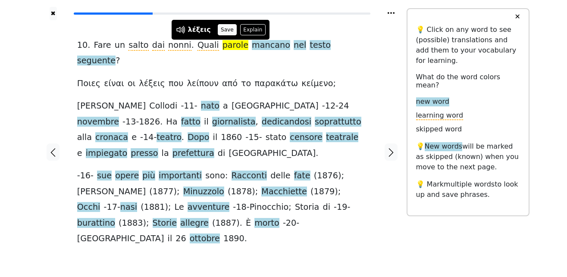
click at [221, 31] on button "Save" at bounding box center [227, 29] width 19 height 11
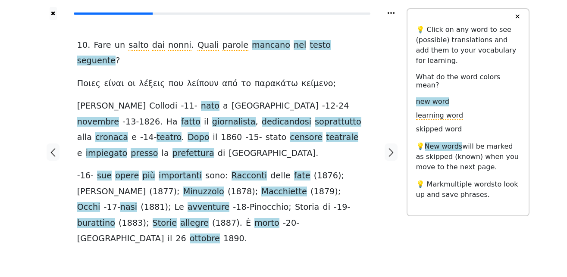
click at [252, 45] on span "mancano" at bounding box center [271, 45] width 38 height 11
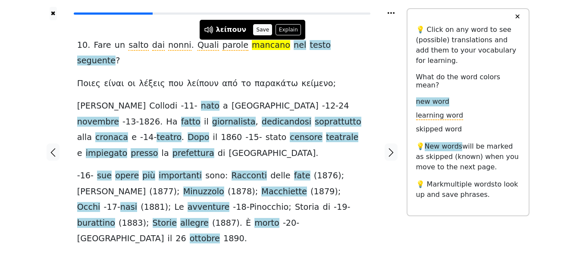
click at [258, 30] on button "Save" at bounding box center [262, 29] width 19 height 11
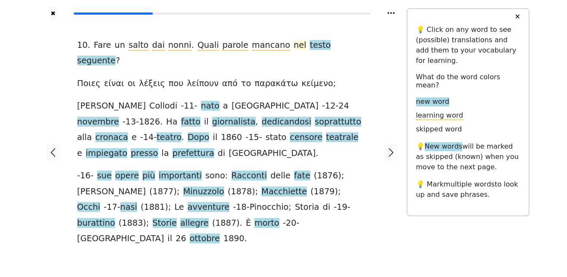
click at [294, 46] on span "nel" at bounding box center [300, 45] width 13 height 11
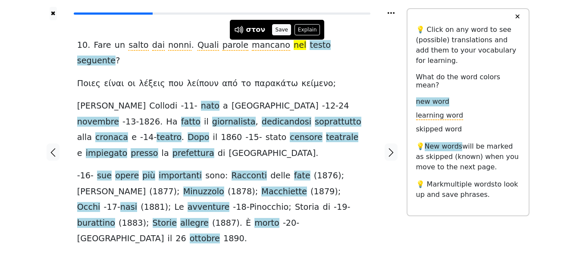
click at [278, 31] on button "Save" at bounding box center [281, 29] width 19 height 11
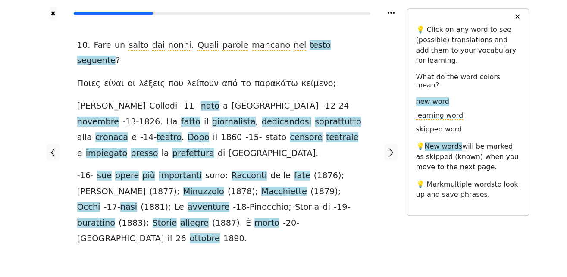
click at [310, 47] on span "testo" at bounding box center [320, 45] width 21 height 11
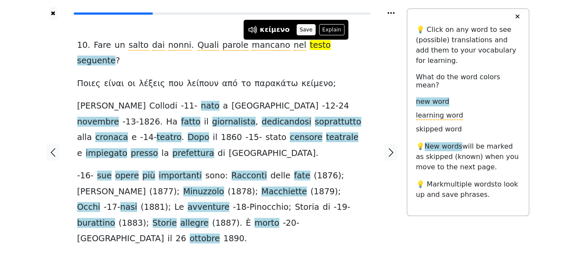
click at [298, 33] on button "Save" at bounding box center [306, 29] width 19 height 11
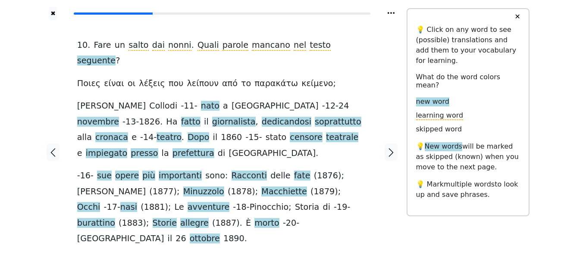
click at [116, 56] on span "seguente" at bounding box center [96, 61] width 38 height 11
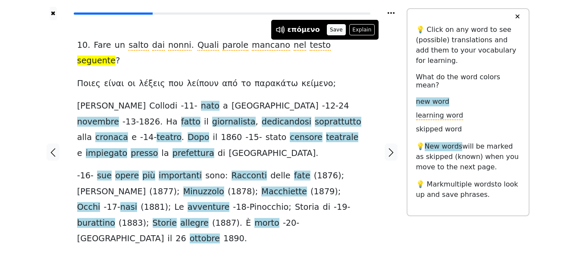
click at [328, 31] on button "Save" at bounding box center [336, 29] width 19 height 11
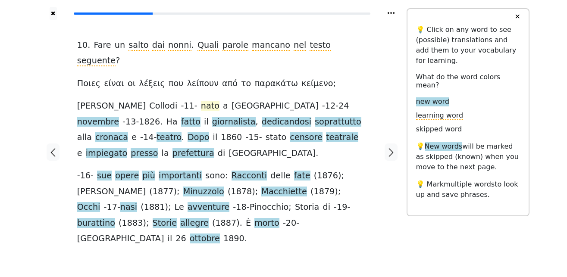
click at [201, 101] on span "nato" at bounding box center [210, 106] width 19 height 11
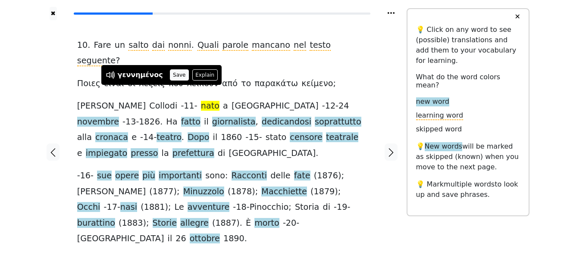
click at [170, 74] on button "Save" at bounding box center [179, 74] width 19 height 11
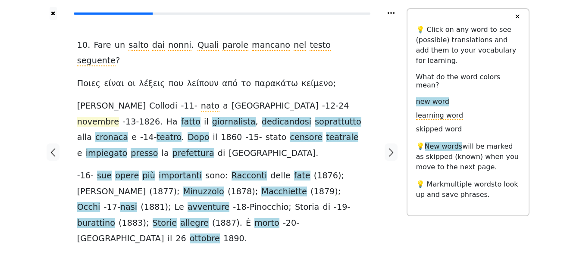
click at [119, 117] on span "novembre" at bounding box center [98, 122] width 42 height 11
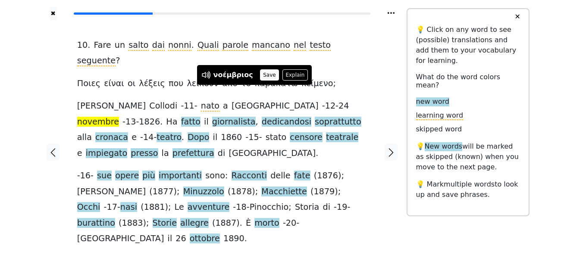
click at [265, 75] on button "Save" at bounding box center [269, 74] width 19 height 11
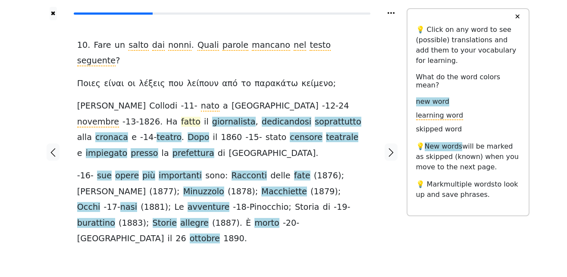
click at [201, 117] on span "fatto" at bounding box center [190, 122] width 19 height 11
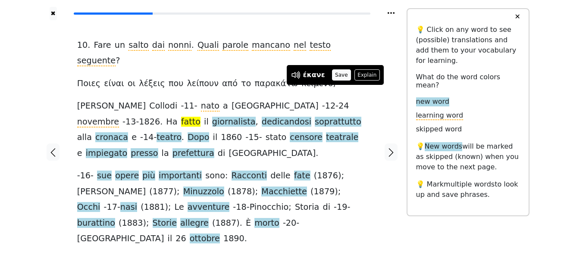
click at [340, 75] on button "Save" at bounding box center [341, 74] width 19 height 11
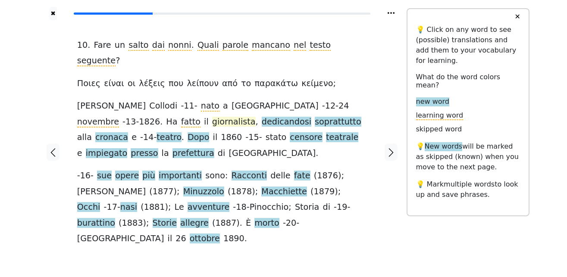
click at [212, 117] on span "giornalista" at bounding box center [234, 122] width 44 height 11
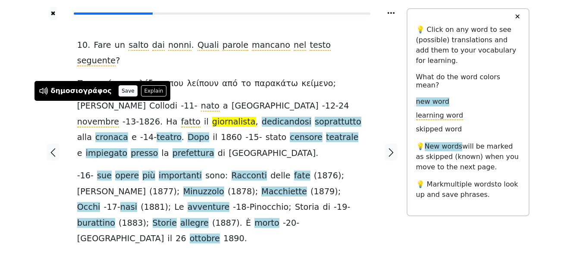
click at [119, 93] on button "Save" at bounding box center [128, 90] width 19 height 11
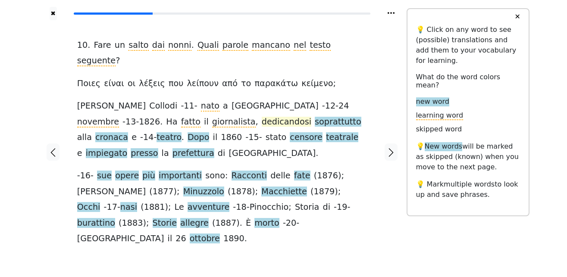
click at [262, 117] on span "dedicandosi" at bounding box center [287, 122] width 50 height 11
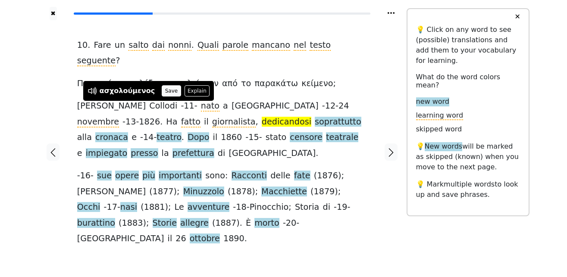
click at [162, 90] on button "Save" at bounding box center [171, 90] width 19 height 11
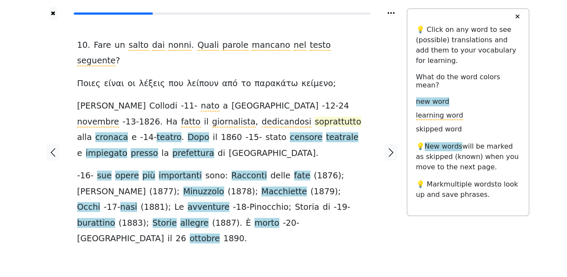
click at [315, 117] on span "soprattutto" at bounding box center [338, 122] width 47 height 11
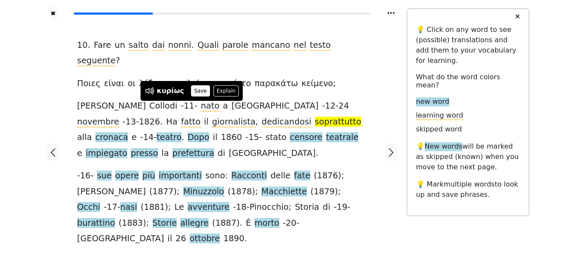
click at [198, 92] on button "Save" at bounding box center [200, 90] width 19 height 11
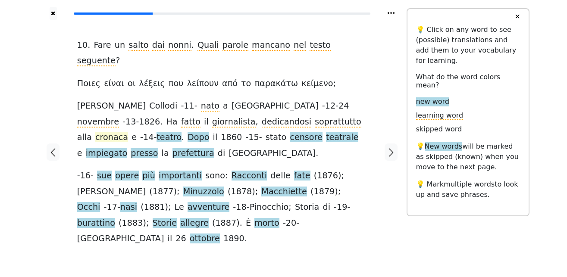
click at [128, 132] on span "cronaca" at bounding box center [111, 137] width 33 height 11
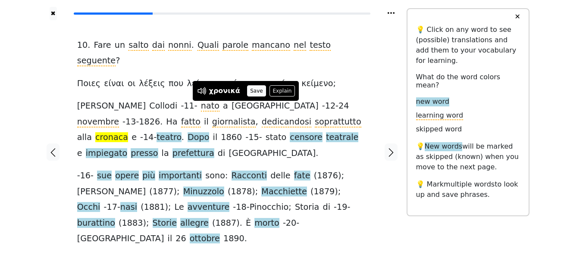
click at [252, 94] on button "Save" at bounding box center [256, 90] width 19 height 11
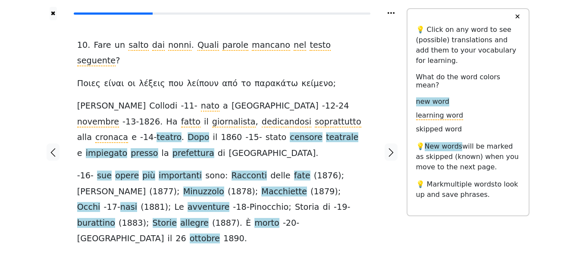
click at [181, 132] on span "teatro" at bounding box center [169, 137] width 25 height 11
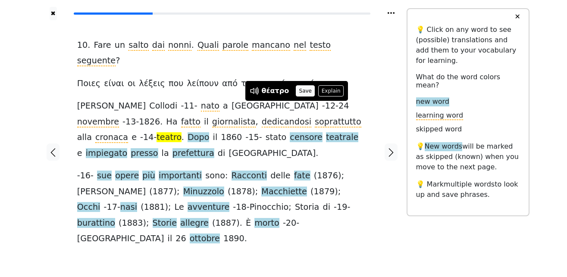
click at [302, 92] on button "Save" at bounding box center [305, 90] width 19 height 11
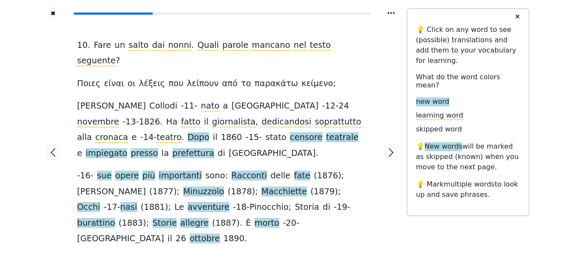
click at [209, 132] on span "Dopo" at bounding box center [199, 137] width 22 height 11
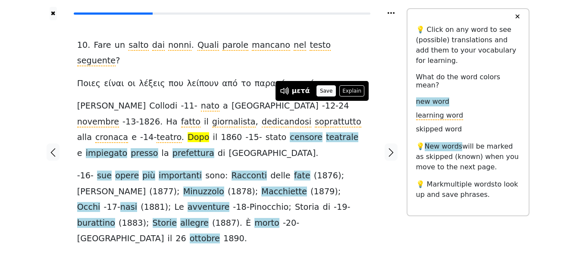
click at [324, 91] on button "Save" at bounding box center [326, 90] width 19 height 11
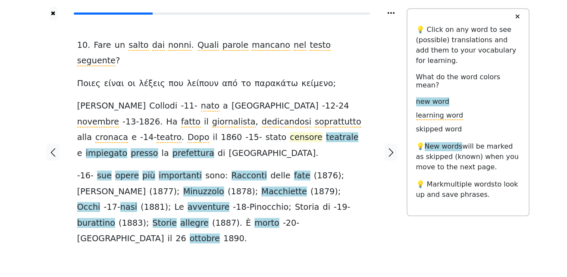
click at [290, 132] on span "censore" at bounding box center [306, 137] width 33 height 11
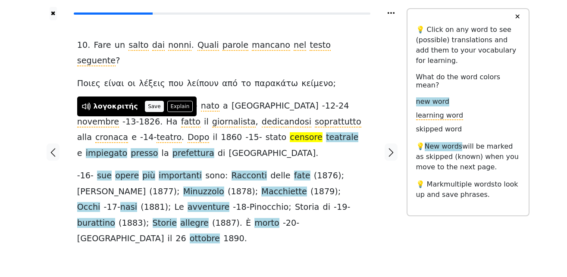
click at [148, 107] on button "Save" at bounding box center [154, 106] width 19 height 11
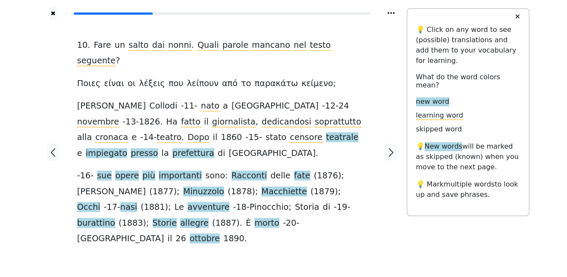
click at [326, 132] on span "teatrale" at bounding box center [342, 137] width 32 height 11
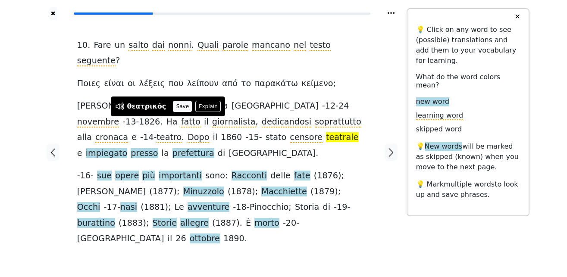
click at [174, 104] on button "Save" at bounding box center [182, 106] width 19 height 11
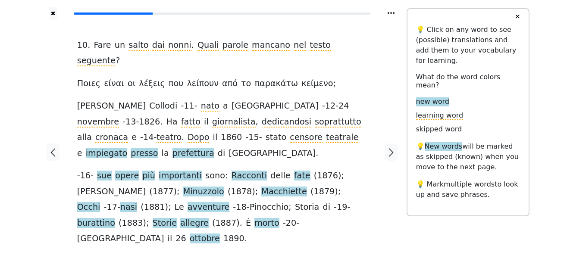
click at [128, 148] on span "impiegato" at bounding box center [107, 153] width 42 height 11
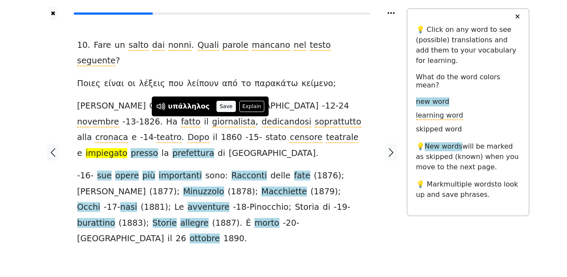
click at [223, 107] on button "Save" at bounding box center [226, 106] width 19 height 11
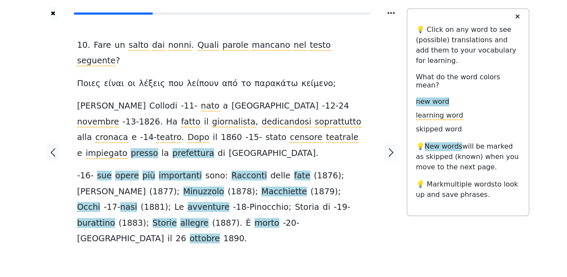
click at [158, 148] on span "presso" at bounding box center [144, 153] width 27 height 11
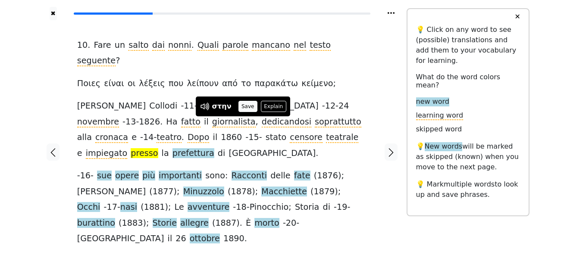
click at [247, 109] on button "Save" at bounding box center [248, 106] width 19 height 11
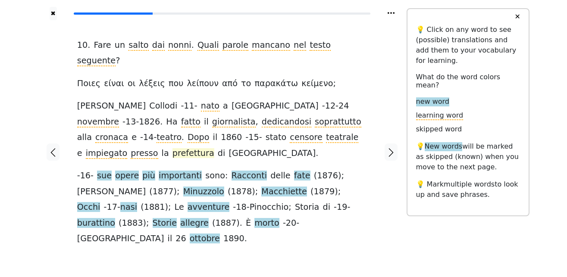
click at [214, 148] on span "prefettura" at bounding box center [194, 153] width 42 height 11
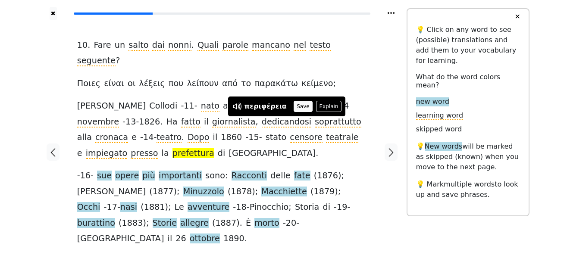
click at [294, 106] on button "Save" at bounding box center [303, 106] width 19 height 11
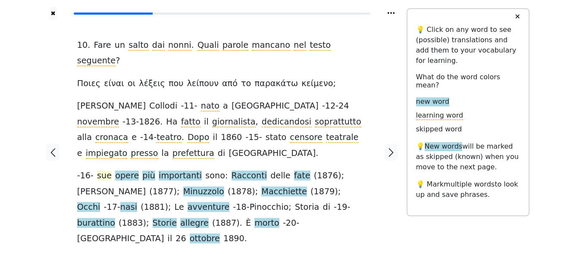
click at [102, 171] on span "sue" at bounding box center [104, 176] width 15 height 11
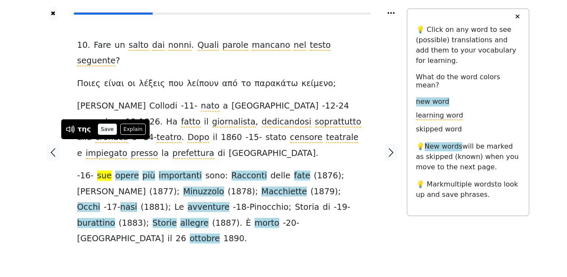
click at [108, 131] on button "Save" at bounding box center [107, 129] width 19 height 11
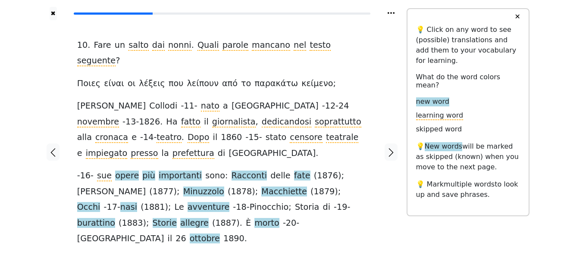
click at [120, 171] on span "opere" at bounding box center [127, 176] width 24 height 11
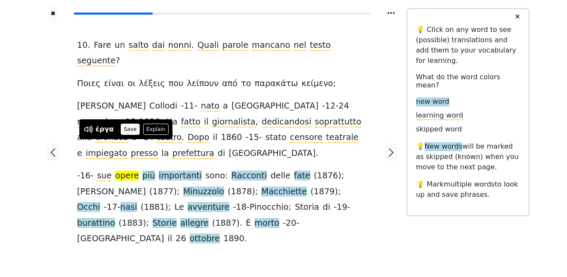
click at [130, 130] on button "Save" at bounding box center [130, 129] width 19 height 11
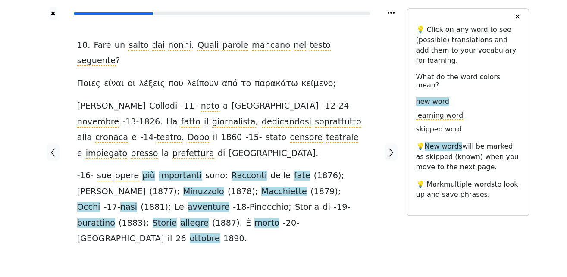
click at [143, 171] on span "più" at bounding box center [148, 176] width 13 height 11
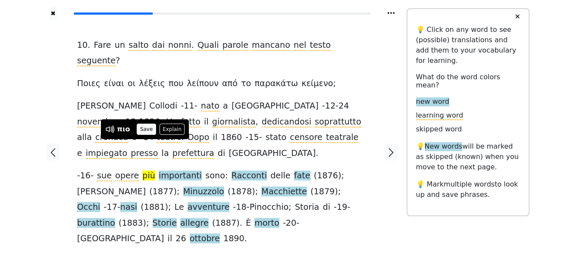
click at [147, 131] on button "Save" at bounding box center [146, 129] width 19 height 11
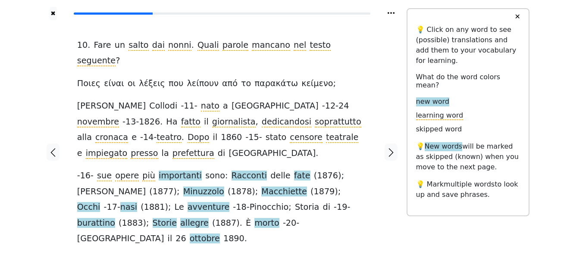
click at [170, 171] on span "importanti" at bounding box center [180, 176] width 43 height 11
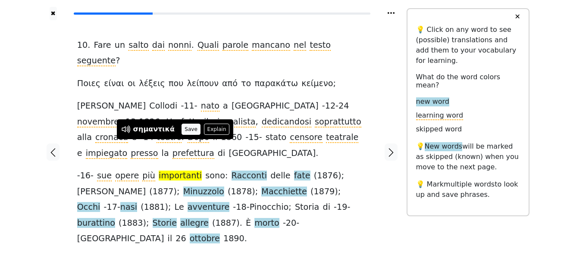
click at [184, 127] on button "Save" at bounding box center [191, 129] width 19 height 11
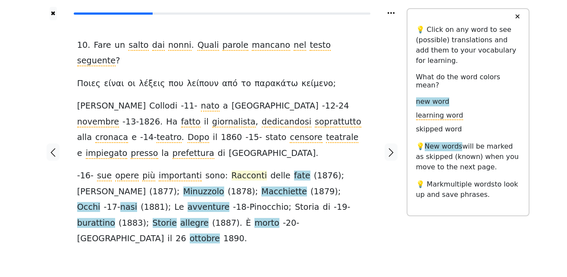
click at [238, 171] on span "Racconti" at bounding box center [250, 176] width 36 height 11
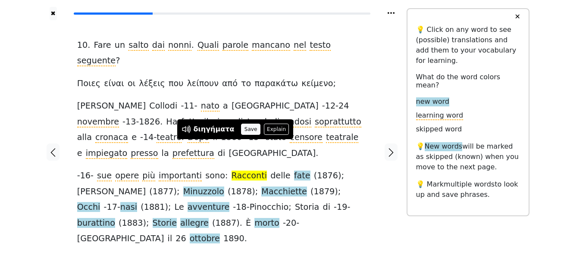
click at [242, 132] on button "Save" at bounding box center [250, 129] width 19 height 11
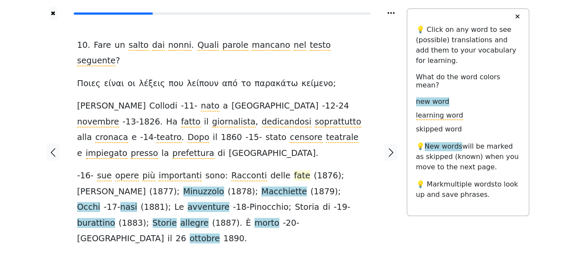
click at [294, 171] on span "fate" at bounding box center [302, 176] width 16 height 11
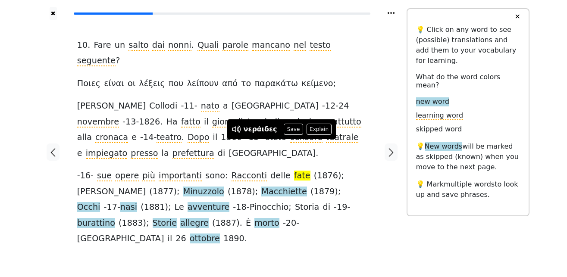
click at [286, 129] on button "Save" at bounding box center [293, 129] width 19 height 11
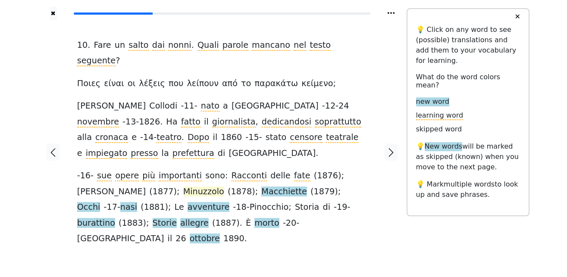
click at [183, 187] on span "Minuzzolo" at bounding box center [203, 192] width 41 height 11
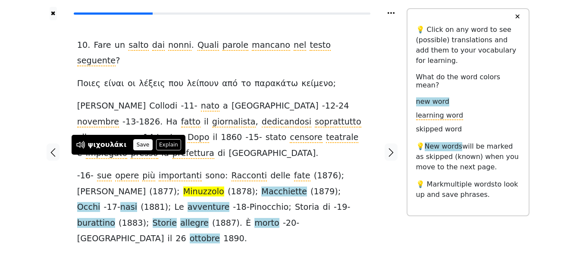
click at [135, 145] on button "Save" at bounding box center [142, 144] width 19 height 11
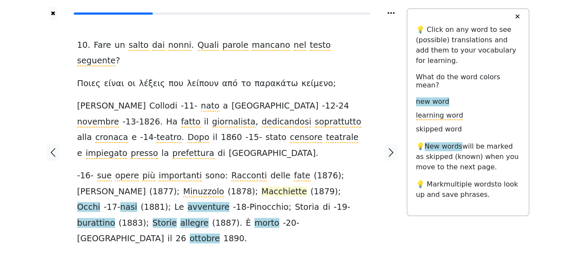
click at [261, 187] on span "Macchiette" at bounding box center [284, 192] width 46 height 11
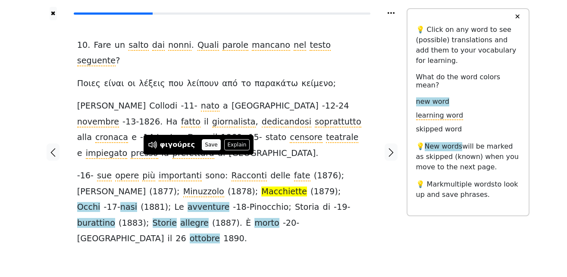
click at [207, 146] on button "Save" at bounding box center [211, 144] width 19 height 11
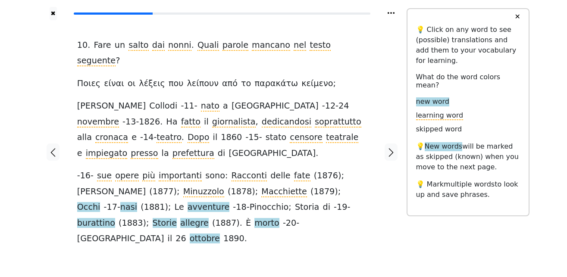
click at [100, 202] on span "Occhi" at bounding box center [88, 207] width 23 height 11
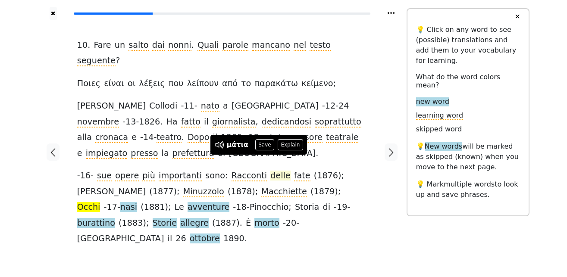
click at [266, 143] on button "Save" at bounding box center [264, 144] width 19 height 11
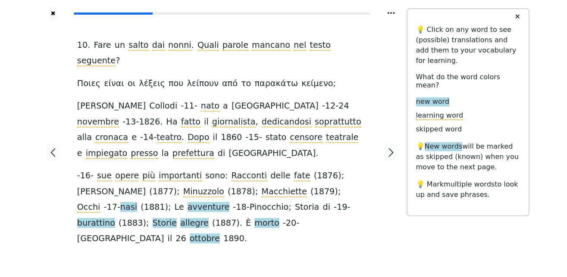
click at [137, 202] on span "nasi" at bounding box center [128, 207] width 17 height 11
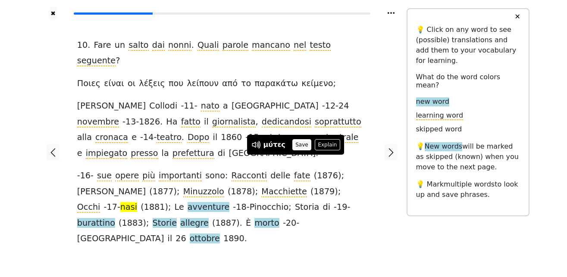
click at [296, 146] on button "Save" at bounding box center [301, 144] width 19 height 11
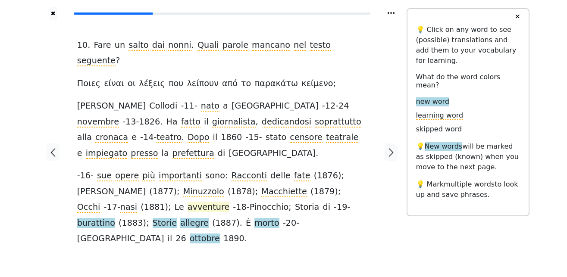
click at [188, 202] on span "avventure" at bounding box center [209, 207] width 42 height 11
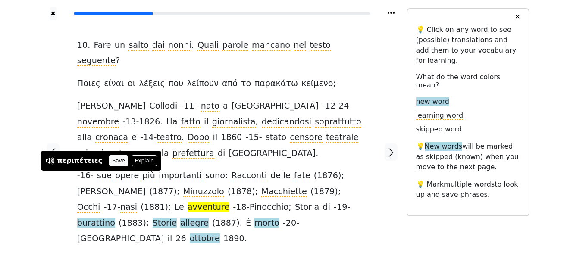
click at [111, 159] on button "Save" at bounding box center [118, 160] width 19 height 11
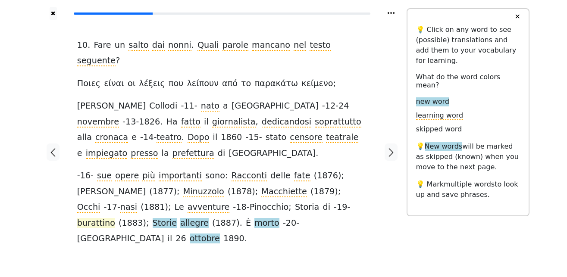
click at [115, 218] on span "burattino" at bounding box center [96, 223] width 38 height 11
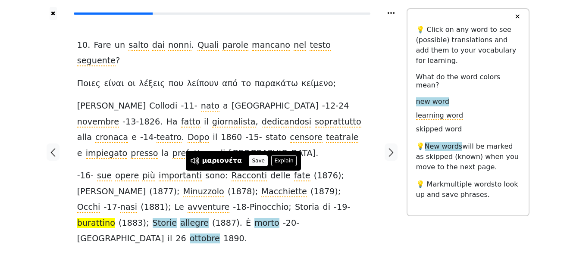
click at [252, 162] on button "Save" at bounding box center [258, 160] width 19 height 11
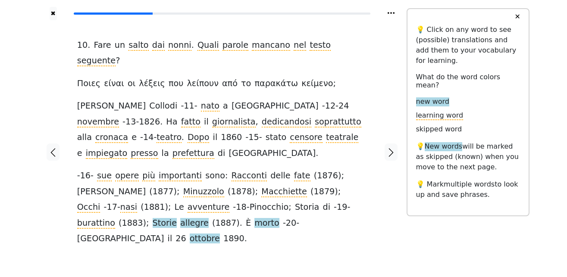
click at [177, 218] on span "Storie" at bounding box center [165, 223] width 24 height 11
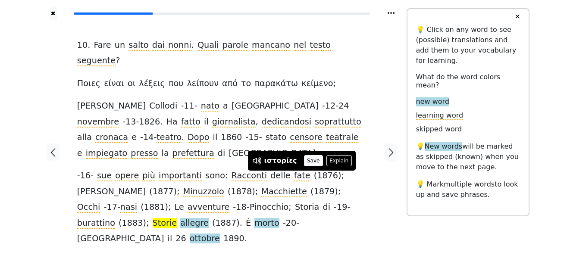
click at [309, 162] on button "Save" at bounding box center [313, 160] width 19 height 11
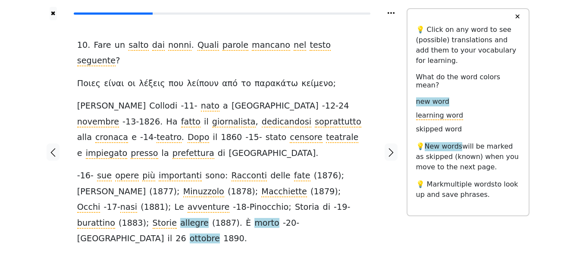
click at [209, 218] on span "allegre" at bounding box center [194, 223] width 28 height 11
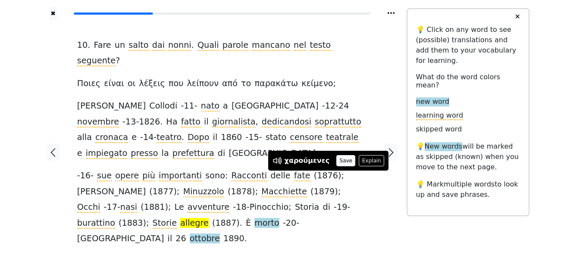
click at [336, 160] on button "Save" at bounding box center [345, 160] width 19 height 11
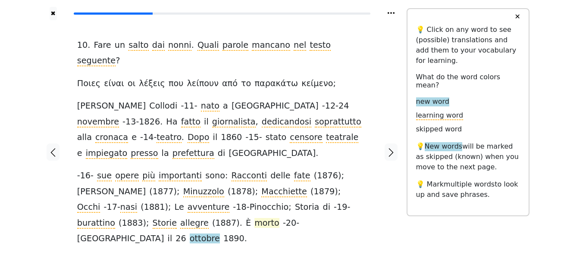
click at [254, 218] on span "morto" at bounding box center [266, 223] width 25 height 11
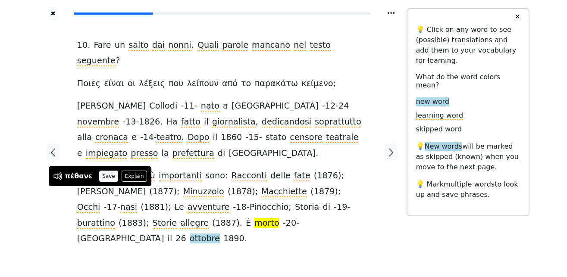
click at [106, 176] on button "Save" at bounding box center [108, 176] width 19 height 11
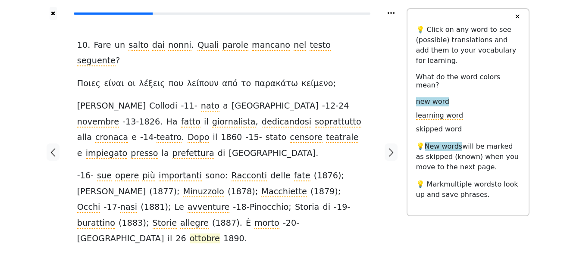
click at [190, 234] on span "ottobre" at bounding box center [205, 239] width 30 height 11
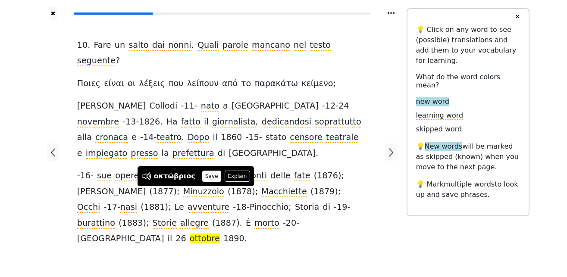
click at [206, 176] on button "Save" at bounding box center [211, 176] width 19 height 11
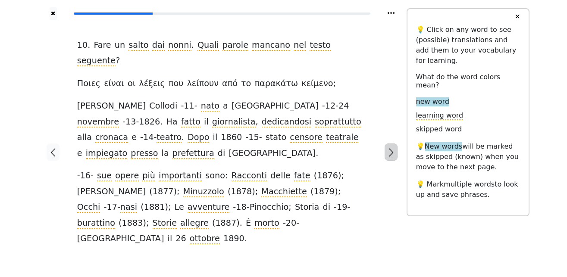
click at [396, 148] on icon "button" at bounding box center [391, 153] width 10 height 10
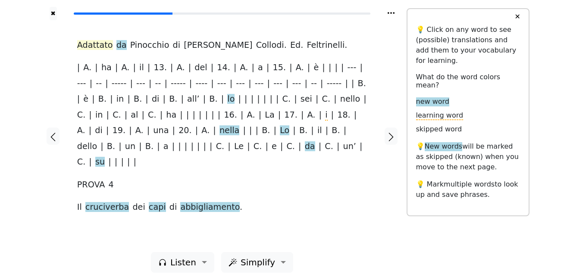
click at [102, 47] on span "Adattato" at bounding box center [95, 45] width 36 height 11
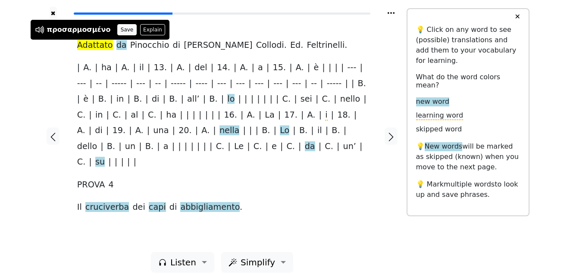
click at [117, 29] on button "Save" at bounding box center [126, 29] width 19 height 11
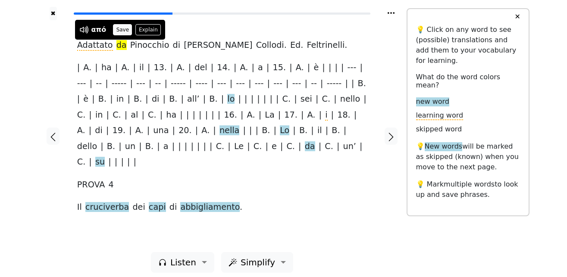
click at [120, 31] on button "Save" at bounding box center [122, 29] width 19 height 11
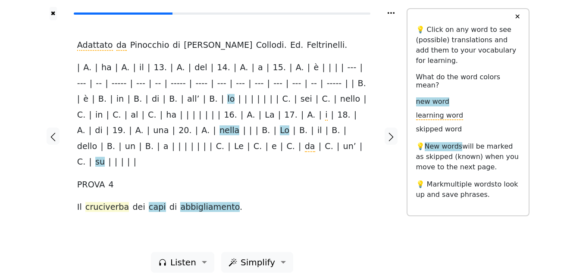
click at [109, 202] on span "cruciverba" at bounding box center [107, 207] width 44 height 11
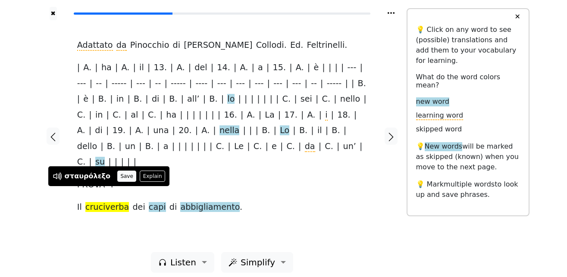
click at [117, 176] on button "Save" at bounding box center [126, 176] width 19 height 11
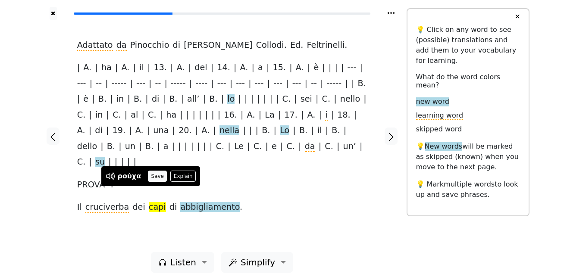
click at [155, 179] on button "Save" at bounding box center [157, 176] width 19 height 11
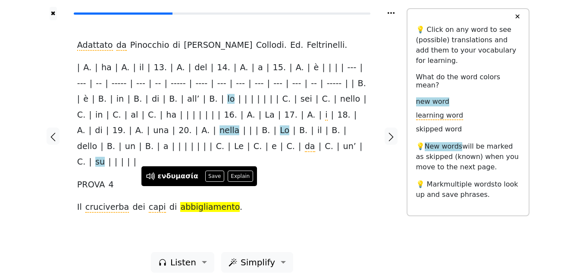
click at [206, 174] on button "Save" at bounding box center [214, 176] width 19 height 11
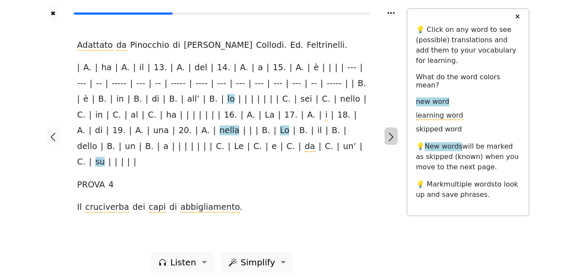
click at [389, 134] on icon "button" at bounding box center [391, 137] width 10 height 10
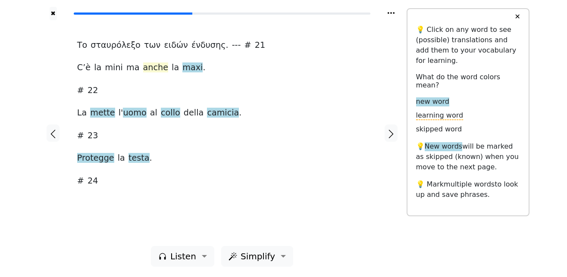
click at [145, 70] on span "anche" at bounding box center [155, 68] width 25 height 11
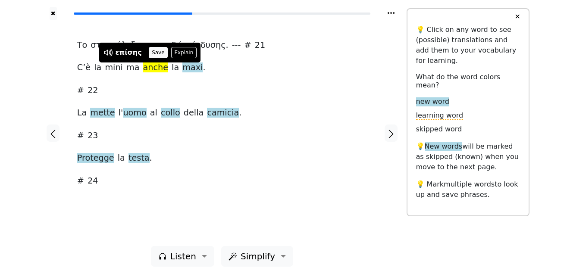
click at [150, 51] on button "Save" at bounding box center [158, 52] width 19 height 11
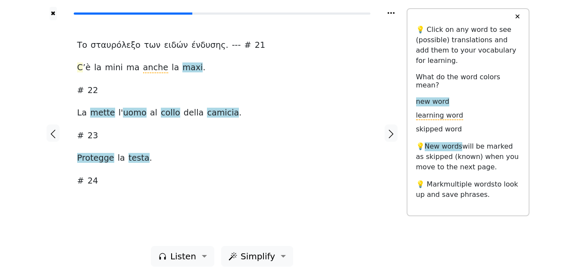
click at [82, 69] on span "C" at bounding box center [80, 68] width 6 height 11
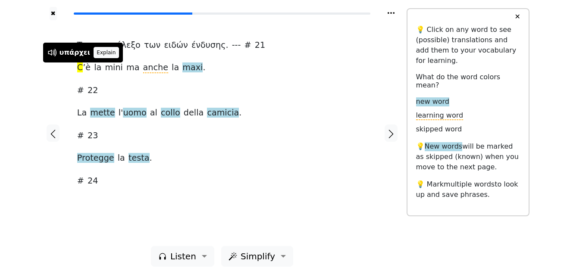
click at [94, 55] on button "Explain" at bounding box center [106, 52] width 25 height 11
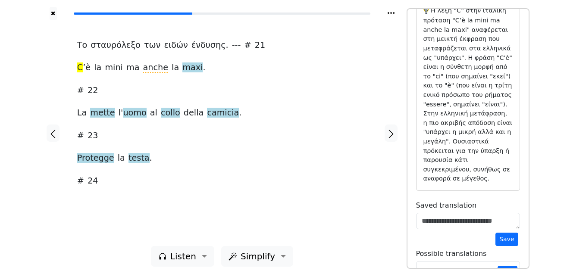
scroll to position [107, 0]
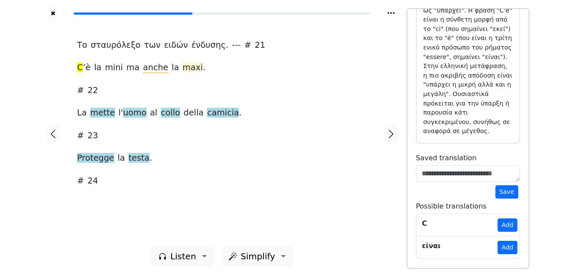
click at [182, 67] on span "maxi" at bounding box center [192, 68] width 20 height 11
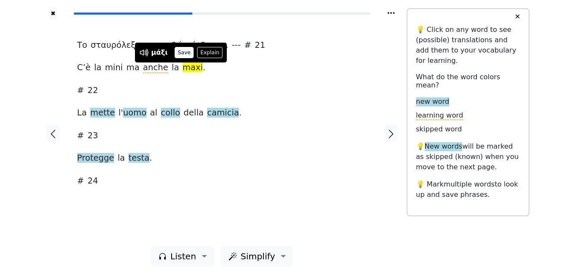
click at [179, 54] on button "Save" at bounding box center [184, 52] width 19 height 11
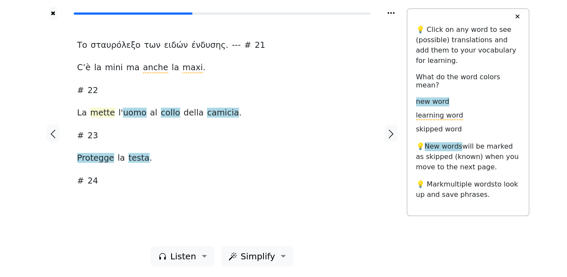
click at [100, 111] on span "mette" at bounding box center [102, 113] width 25 height 11
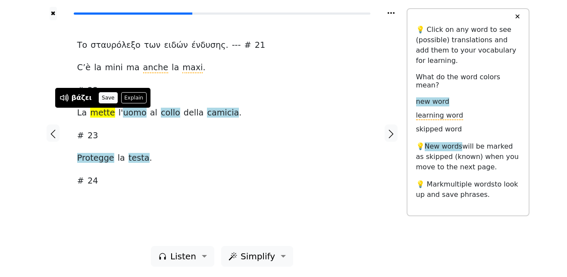
click at [101, 99] on button "Save" at bounding box center [108, 97] width 19 height 11
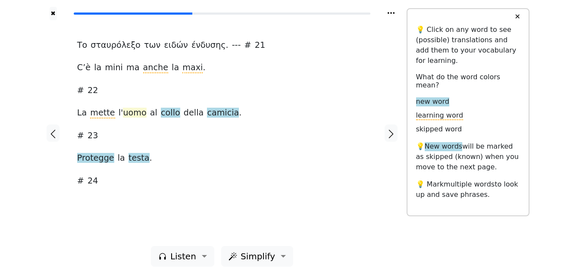
click at [123, 116] on span "uomo" at bounding box center [134, 113] width 23 height 11
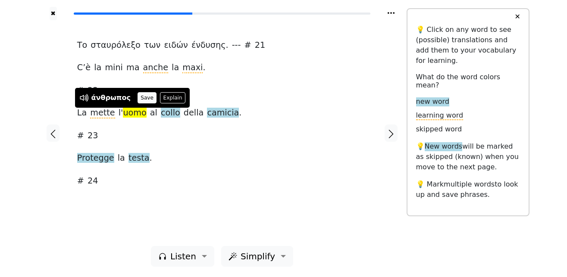
click at [138, 97] on button "Save" at bounding box center [147, 97] width 19 height 11
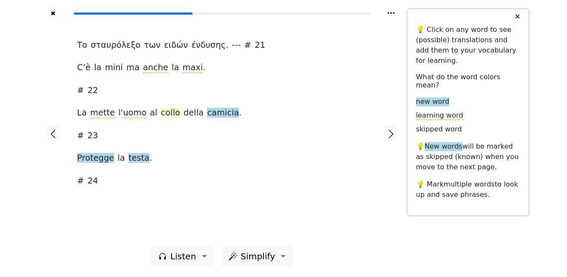
click at [161, 117] on span "collo" at bounding box center [170, 113] width 19 height 11
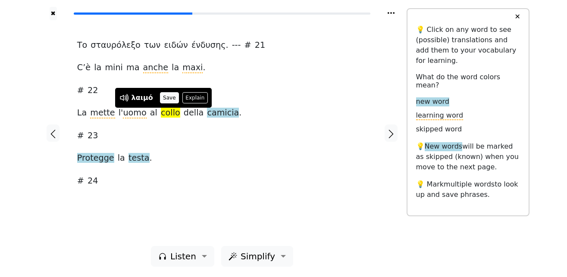
click at [168, 97] on button "Save" at bounding box center [169, 97] width 19 height 11
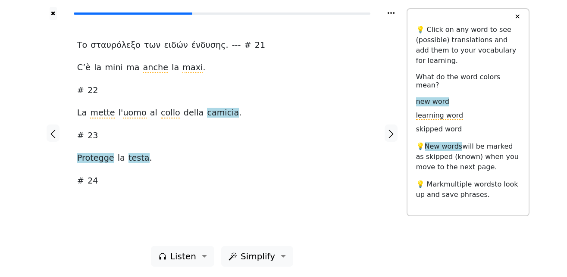
click at [207, 118] on span "camicia" at bounding box center [223, 113] width 32 height 11
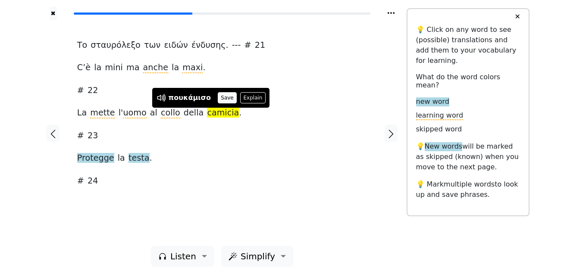
click at [218, 99] on button "Save" at bounding box center [227, 97] width 19 height 11
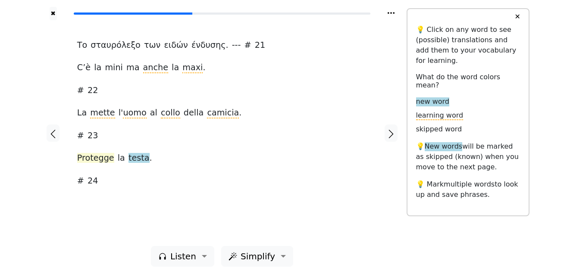
click at [103, 158] on span "Protegge" at bounding box center [95, 158] width 37 height 11
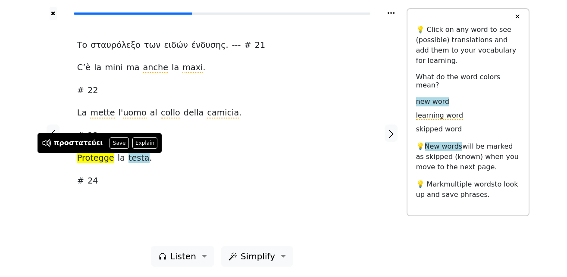
drag, startPoint x: 113, startPoint y: 142, endPoint x: 107, endPoint y: 147, distance: 7.4
click at [113, 143] on button "Save" at bounding box center [119, 143] width 19 height 11
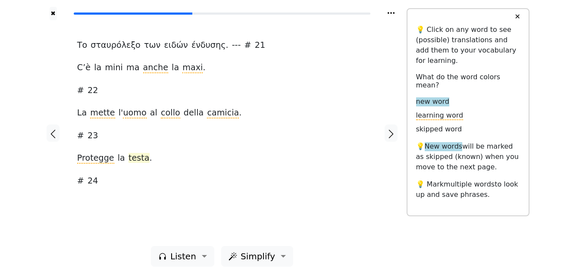
click at [133, 160] on span "testa" at bounding box center [139, 158] width 21 height 11
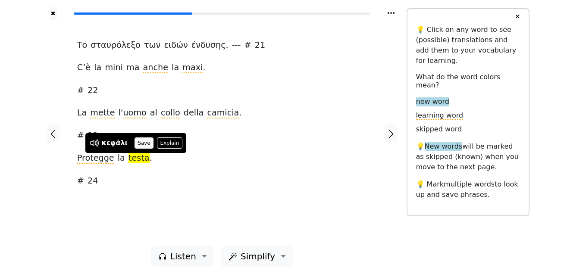
click at [138, 143] on button "Save" at bounding box center [144, 143] width 19 height 11
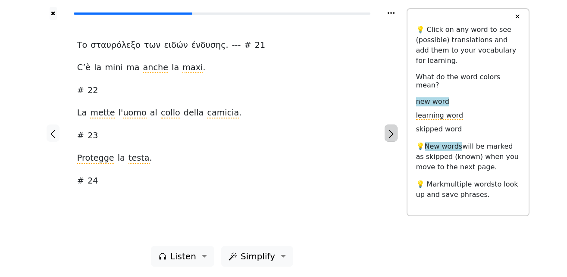
click at [393, 135] on icon "button" at bounding box center [391, 134] width 5 height 9
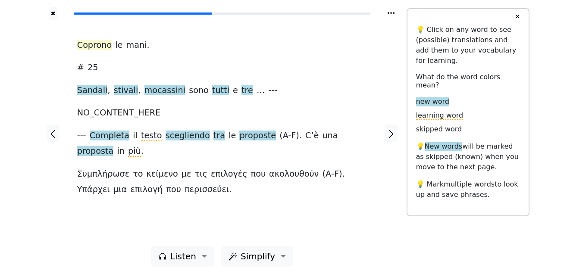
click at [94, 46] on span "Coprono" at bounding box center [94, 45] width 35 height 11
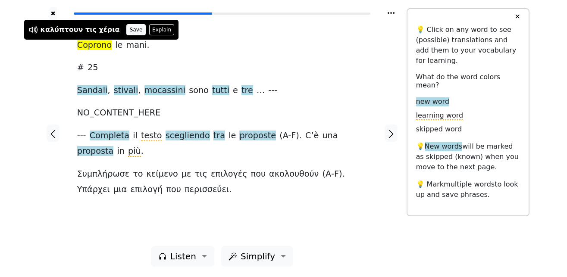
click at [126, 31] on button "Save" at bounding box center [135, 29] width 19 height 11
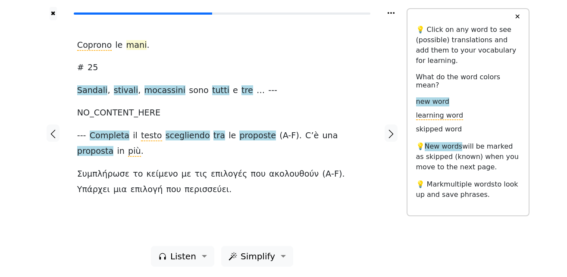
click at [126, 47] on span "mani" at bounding box center [136, 45] width 21 height 11
click at [147, 31] on button "Explain" at bounding box center [151, 29] width 25 height 11
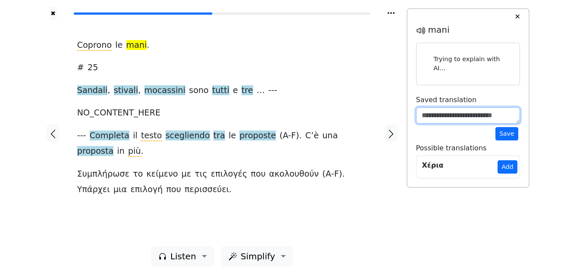
click at [443, 119] on textarea at bounding box center [468, 115] width 104 height 16
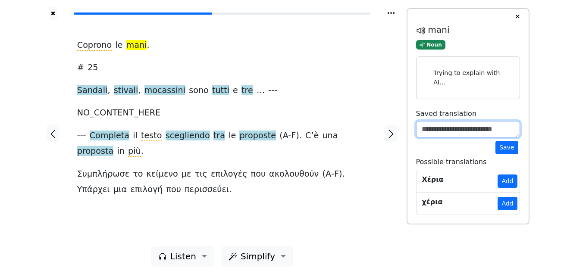
click at [438, 125] on textarea at bounding box center [468, 129] width 104 height 16
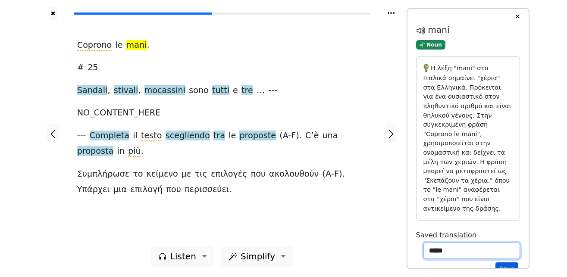
type textarea "*****"
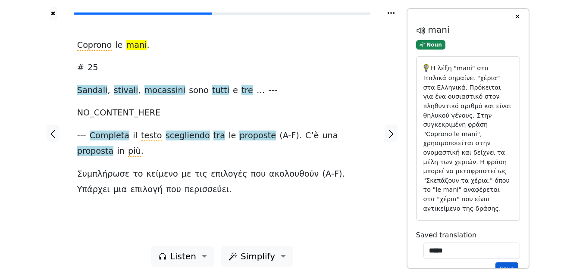
click at [503, 263] on button "Save" at bounding box center [507, 269] width 22 height 13
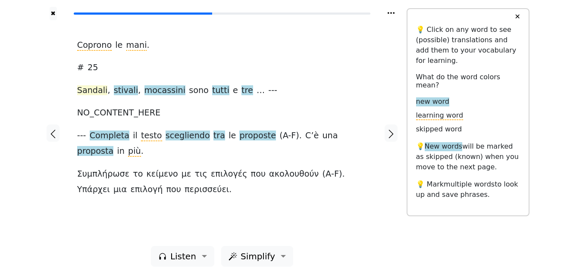
click at [90, 91] on span "Sandali" at bounding box center [92, 90] width 31 height 11
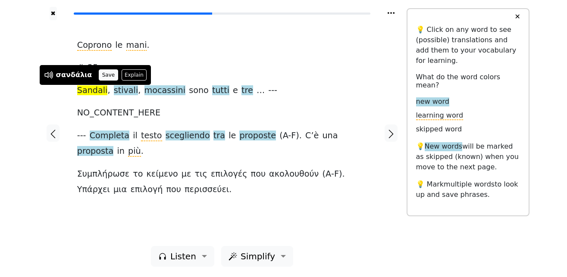
click at [99, 74] on button "Save" at bounding box center [108, 74] width 19 height 11
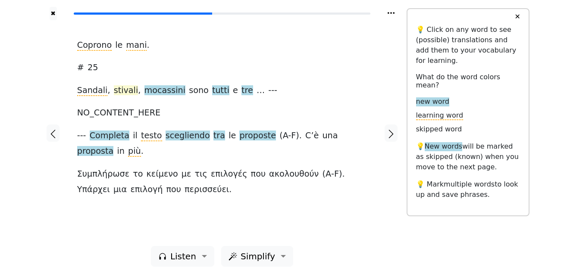
click at [114, 87] on span "stivali" at bounding box center [126, 90] width 25 height 11
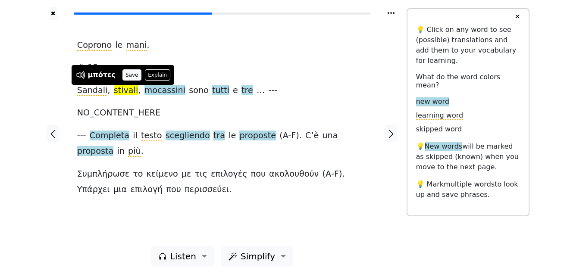
click at [122, 77] on button "Save" at bounding box center [131, 74] width 19 height 11
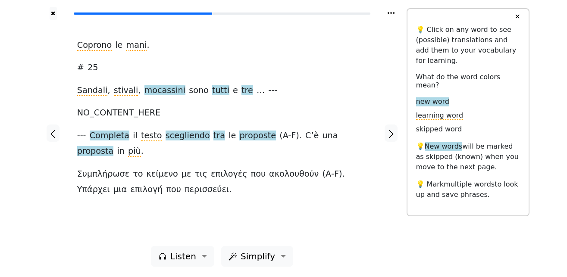
click at [148, 91] on span "mocassini" at bounding box center [164, 90] width 41 height 11
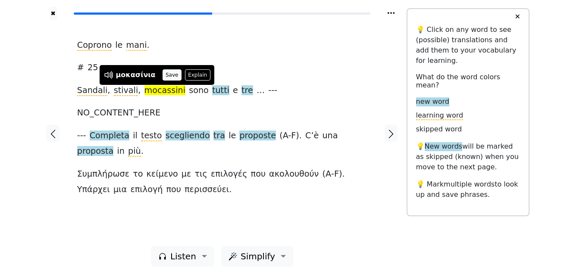
click at [166, 74] on button "Save" at bounding box center [172, 74] width 19 height 11
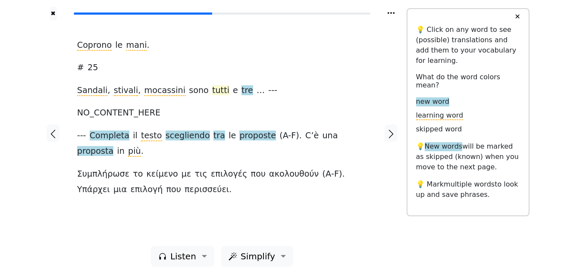
click at [212, 94] on span "tutti" at bounding box center [220, 90] width 17 height 11
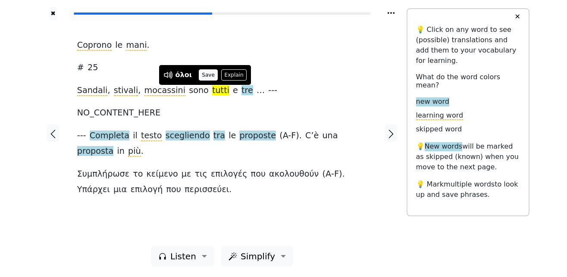
click at [204, 76] on button "Save" at bounding box center [208, 74] width 19 height 11
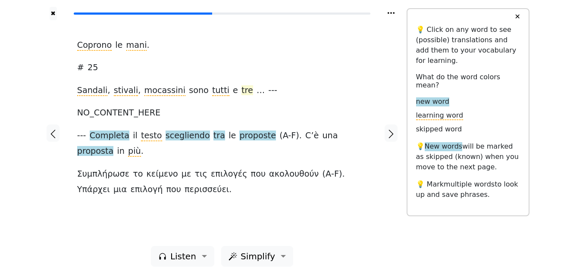
click at [242, 93] on span "tre" at bounding box center [248, 90] width 12 height 11
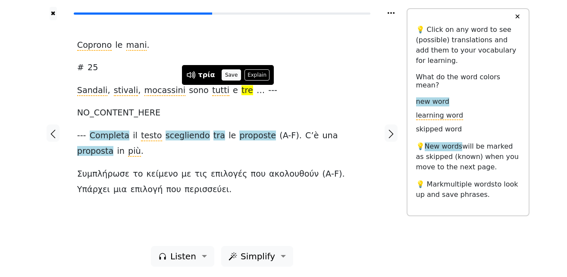
click at [227, 78] on button "Save" at bounding box center [231, 74] width 19 height 11
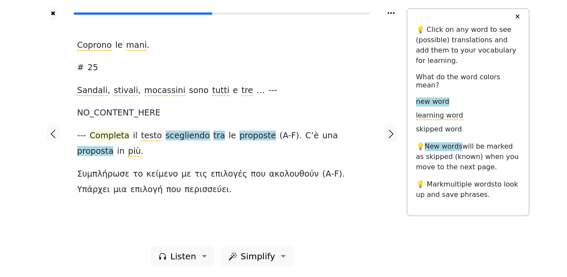
click at [115, 137] on span "Completa" at bounding box center [110, 136] width 40 height 11
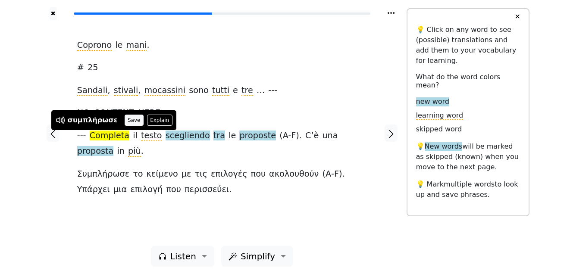
click at [125, 119] on button "Save" at bounding box center [134, 120] width 19 height 11
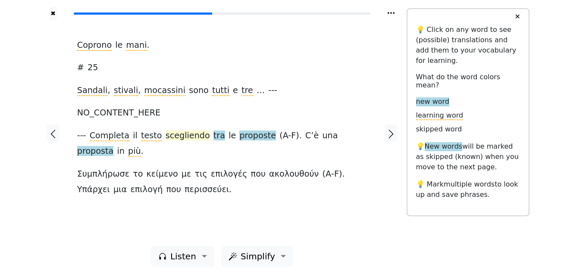
click at [178, 136] on span "scegliendo" at bounding box center [188, 136] width 44 height 11
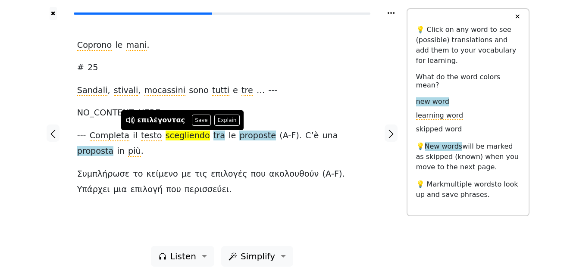
click at [194, 120] on button "Save" at bounding box center [201, 120] width 19 height 11
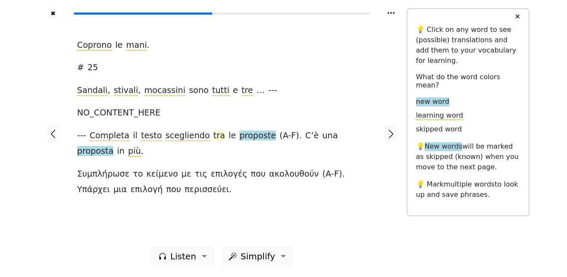
click at [214, 138] on span "tra" at bounding box center [220, 136] width 12 height 11
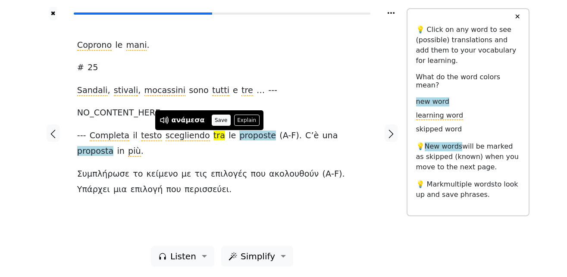
click at [216, 120] on button "Save" at bounding box center [221, 120] width 19 height 11
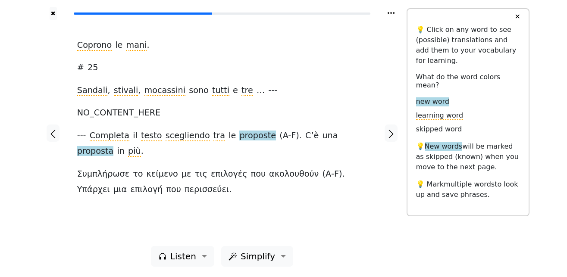
click at [248, 137] on span "proposte" at bounding box center [257, 136] width 37 height 11
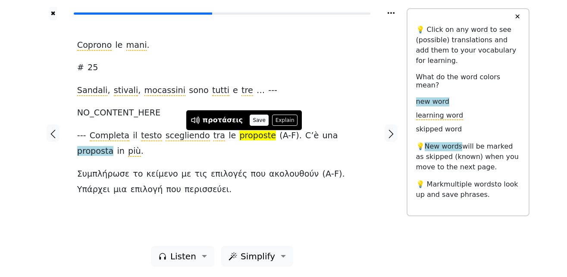
click at [255, 120] on button "Save" at bounding box center [259, 120] width 19 height 11
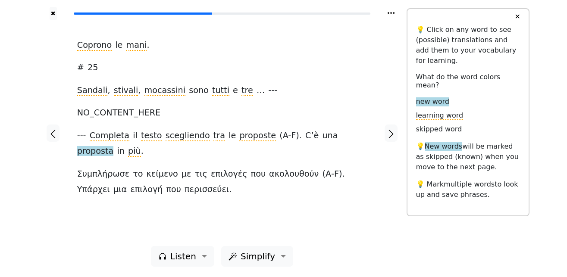
click at [114, 146] on span "proposta" at bounding box center [95, 151] width 37 height 11
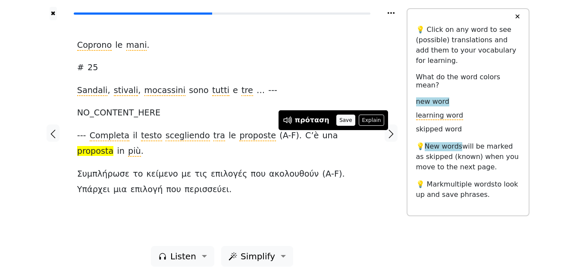
click at [336, 120] on button "Save" at bounding box center [345, 120] width 19 height 11
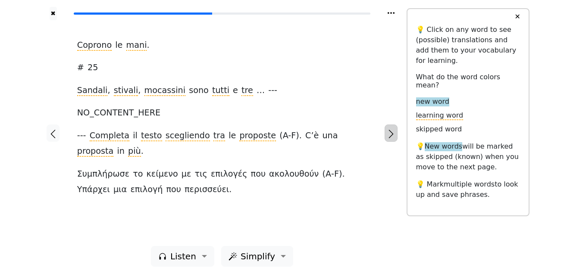
click at [393, 134] on icon "button" at bounding box center [391, 134] width 10 height 10
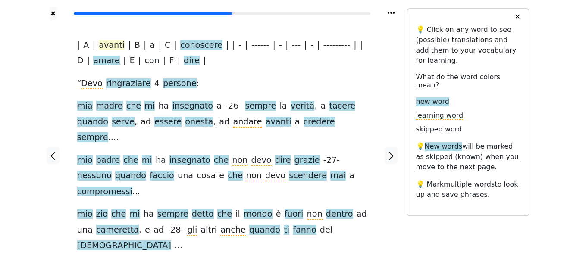
click at [112, 47] on span "avanti" at bounding box center [112, 45] width 26 height 11
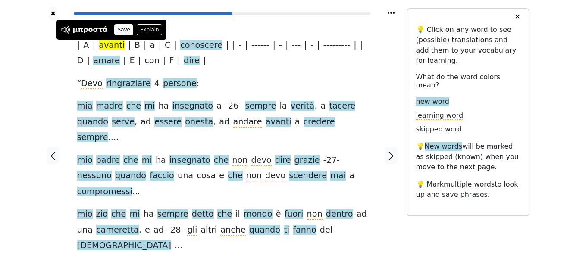
click at [114, 25] on button "Save" at bounding box center [123, 29] width 19 height 11
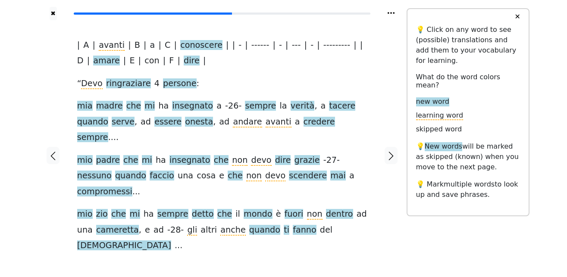
click at [190, 47] on span "conoscere" at bounding box center [201, 45] width 42 height 11
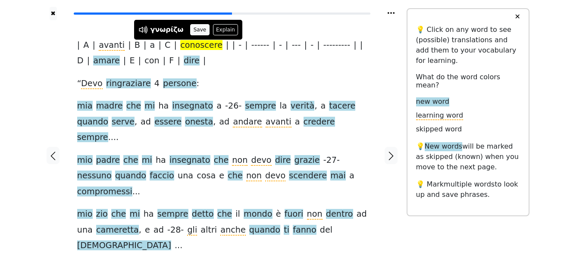
click at [195, 28] on button "Save" at bounding box center [199, 29] width 19 height 11
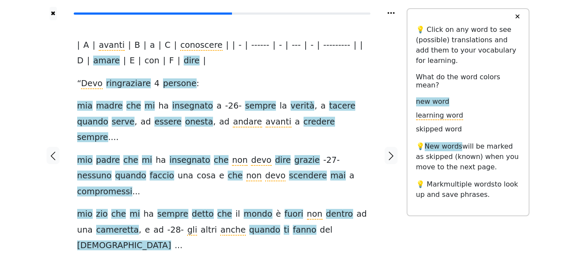
click at [93, 63] on span "amare" at bounding box center [106, 61] width 26 height 11
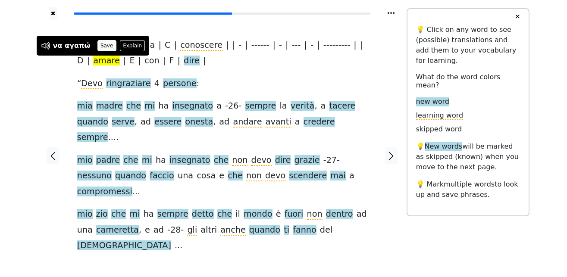
click at [98, 45] on button "Save" at bounding box center [106, 45] width 19 height 11
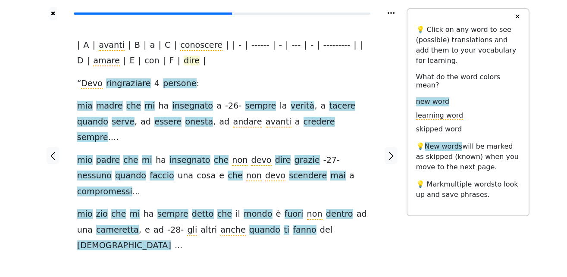
click at [184, 63] on span "dire" at bounding box center [192, 61] width 16 height 11
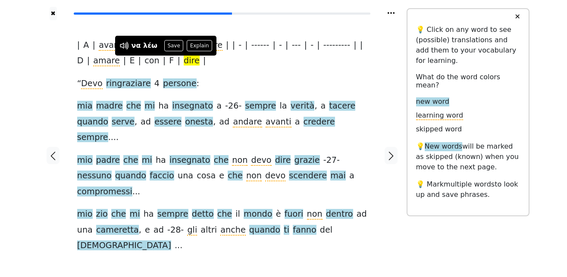
drag, startPoint x: 166, startPoint y: 44, endPoint x: 157, endPoint y: 49, distance: 10.0
click at [166, 44] on button "Save" at bounding box center [173, 45] width 19 height 11
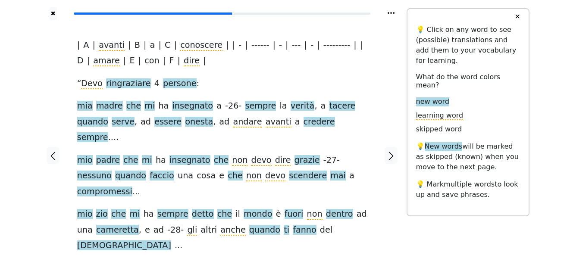
click at [128, 86] on span "ringraziare" at bounding box center [128, 83] width 45 height 11
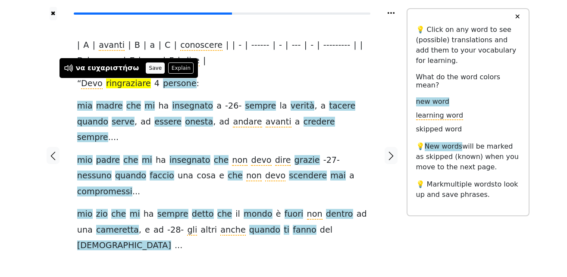
click at [146, 67] on button "Save" at bounding box center [155, 68] width 19 height 11
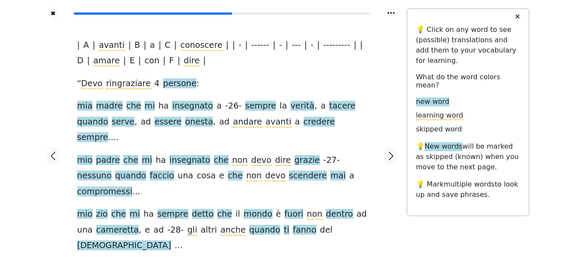
click at [173, 85] on span "persone" at bounding box center [180, 83] width 34 height 11
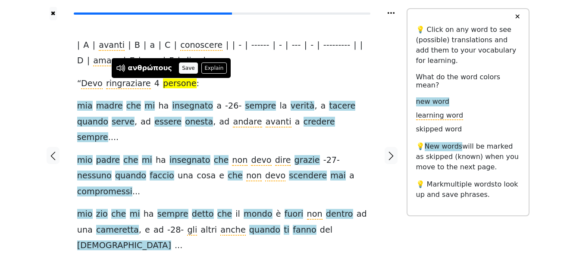
click at [182, 68] on button "Save" at bounding box center [188, 68] width 19 height 11
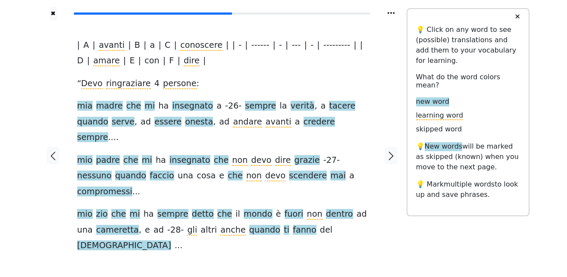
click at [88, 107] on span "mia" at bounding box center [85, 106] width 16 height 11
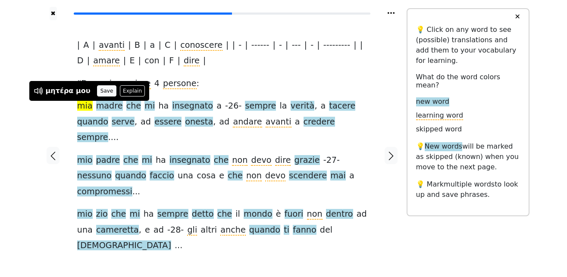
click at [98, 90] on button "Save" at bounding box center [106, 90] width 19 height 11
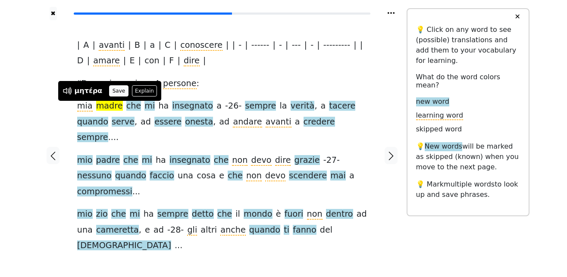
click at [114, 90] on button "Save" at bounding box center [118, 90] width 19 height 11
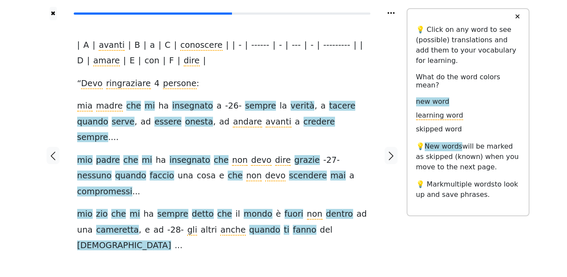
click at [131, 108] on span "che" at bounding box center [133, 106] width 15 height 11
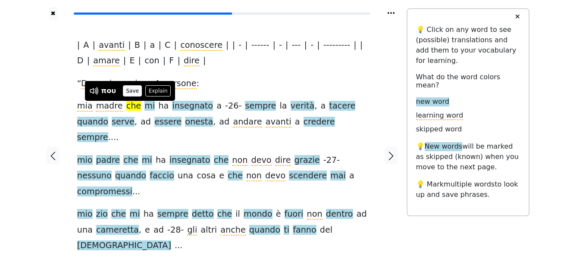
click at [133, 91] on button "Save" at bounding box center [132, 90] width 19 height 11
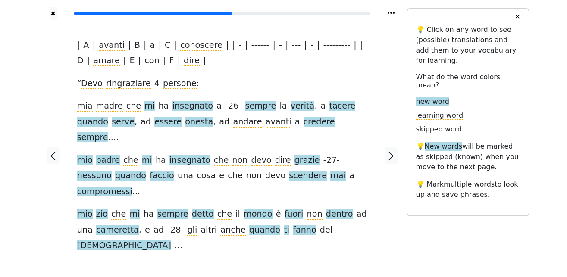
click at [144, 107] on span "mi" at bounding box center [149, 106] width 10 height 11
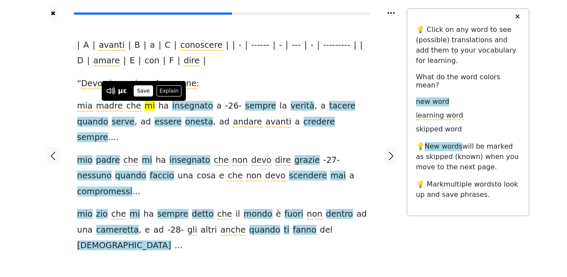
click at [146, 91] on button "Save" at bounding box center [143, 90] width 19 height 11
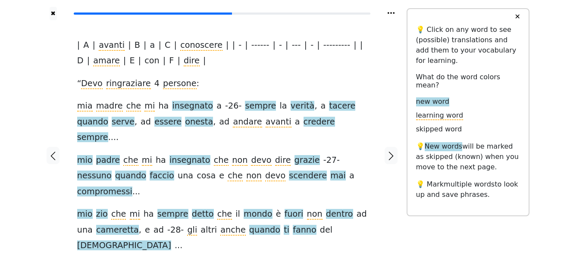
click at [181, 109] on span "insegnato" at bounding box center [192, 106] width 41 height 11
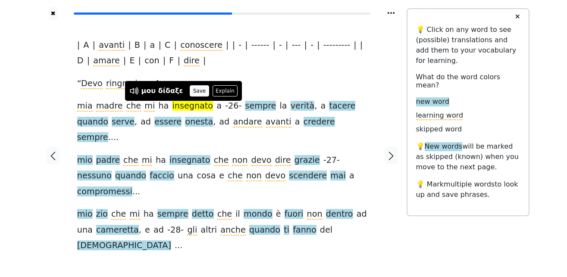
click at [190, 89] on button "Save" at bounding box center [199, 90] width 19 height 11
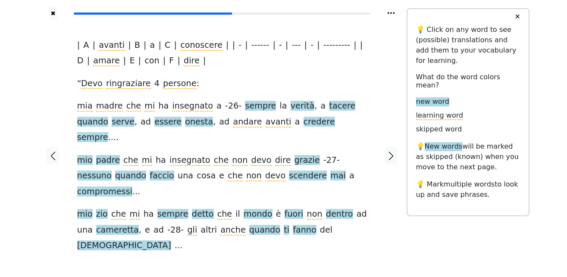
click at [245, 110] on span "sempre" at bounding box center [260, 106] width 31 height 11
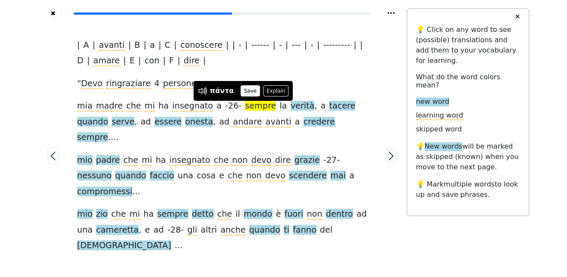
click at [250, 91] on button "Save" at bounding box center [250, 90] width 19 height 11
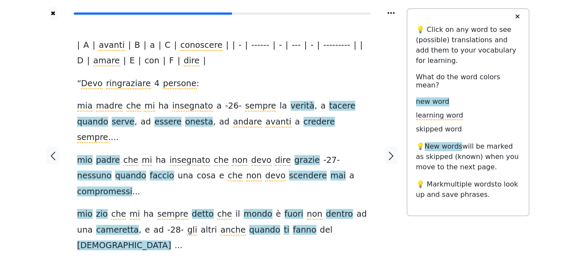
click at [291, 106] on span "verità" at bounding box center [303, 106] width 24 height 11
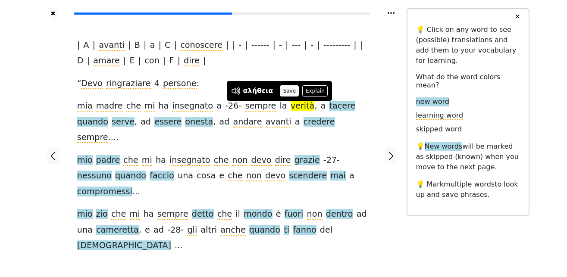
click at [282, 91] on button "Save" at bounding box center [289, 90] width 19 height 11
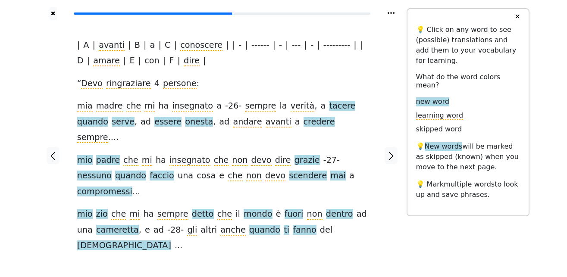
click at [329, 106] on span "tacere" at bounding box center [342, 106] width 26 height 11
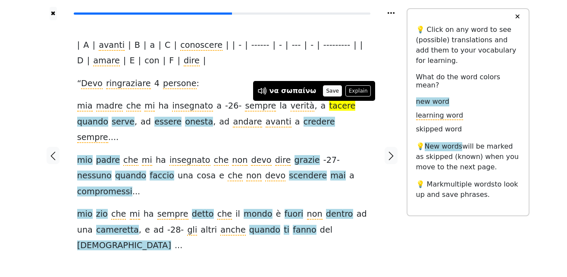
click at [323, 91] on button "Save" at bounding box center [332, 90] width 19 height 11
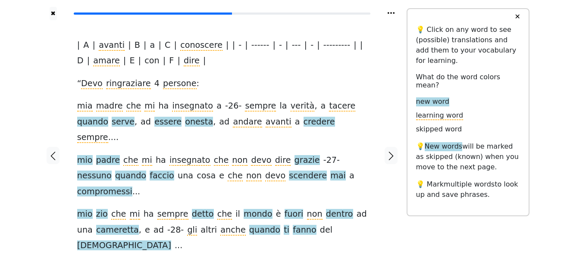
click at [108, 117] on span "quando" at bounding box center [92, 122] width 31 height 11
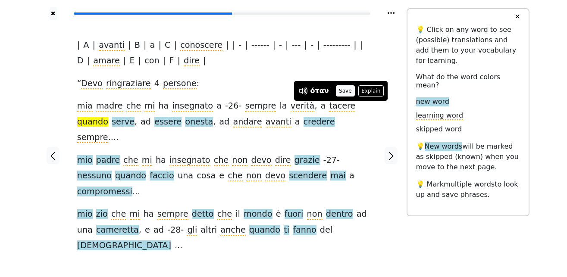
click at [341, 90] on button "Save" at bounding box center [345, 90] width 19 height 11
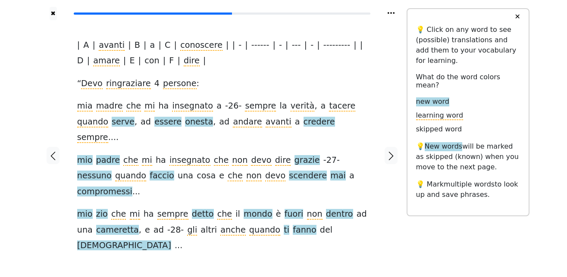
click at [112, 125] on span "serve" at bounding box center [123, 122] width 23 height 11
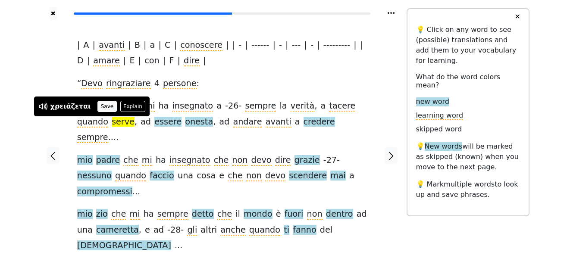
click at [102, 105] on button "Save" at bounding box center [106, 106] width 19 height 11
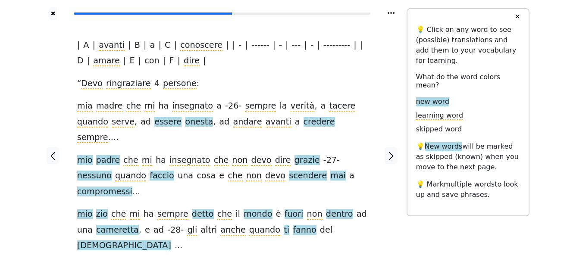
click at [154, 124] on span "essere" at bounding box center [167, 122] width 27 height 11
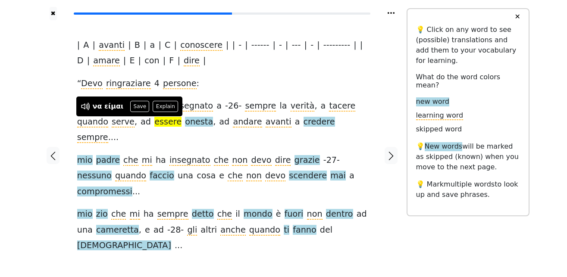
drag, startPoint x: 134, startPoint y: 108, endPoint x: 143, endPoint y: 113, distance: 10.4
click at [134, 108] on button "Save" at bounding box center [139, 106] width 19 height 11
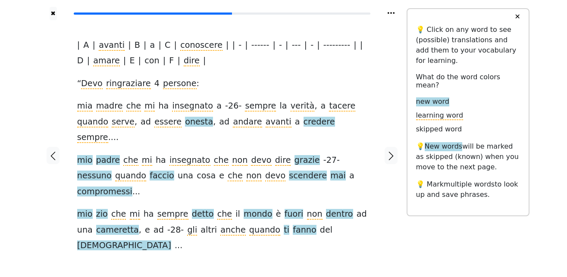
click at [185, 125] on span "onesta" at bounding box center [199, 122] width 28 height 11
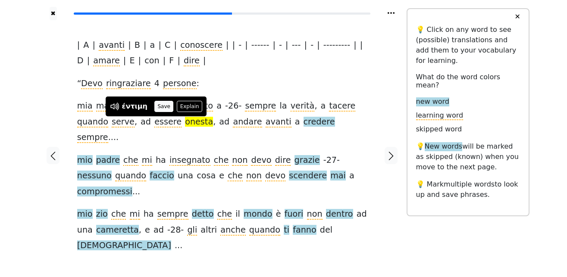
click at [158, 108] on button "Save" at bounding box center [163, 106] width 19 height 11
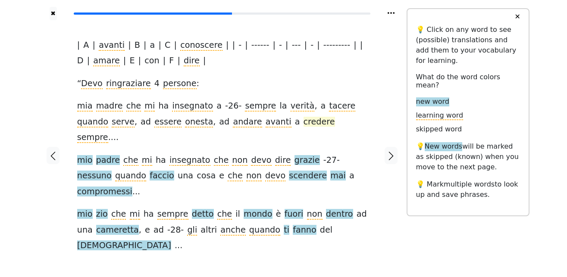
click at [304, 121] on span "credere" at bounding box center [319, 122] width 31 height 11
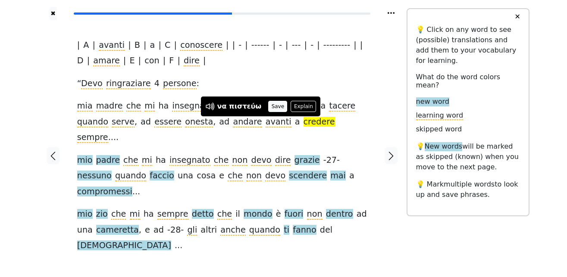
click at [270, 107] on button "Save" at bounding box center [277, 106] width 19 height 11
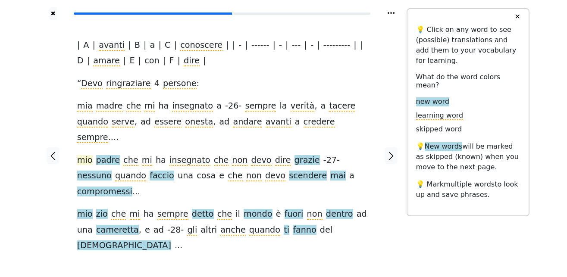
click at [86, 155] on span "mio" at bounding box center [85, 160] width 16 height 11
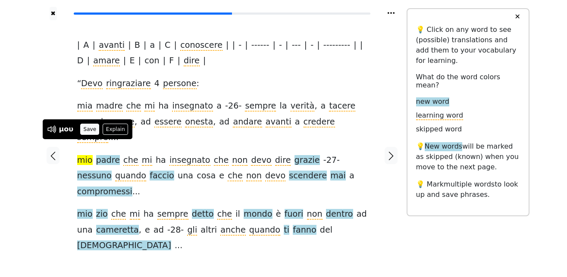
click at [87, 132] on button "Save" at bounding box center [89, 129] width 19 height 11
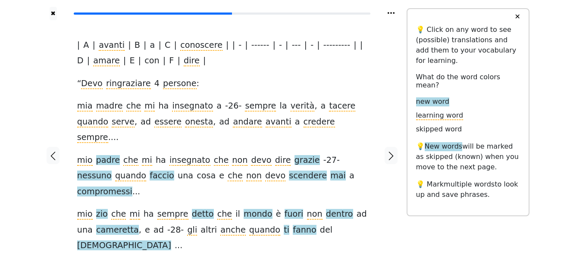
click at [106, 155] on span "padre" at bounding box center [108, 160] width 24 height 11
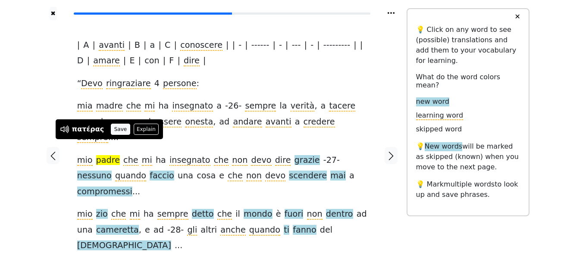
click at [112, 127] on button "Save" at bounding box center [120, 129] width 19 height 11
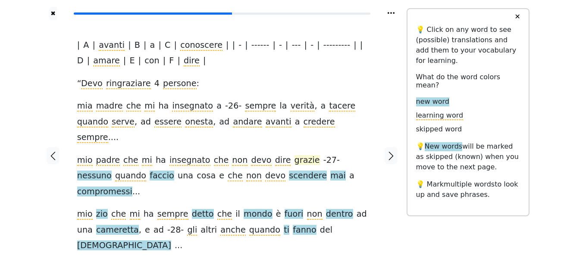
click at [295, 155] on span "grazie" at bounding box center [307, 160] width 25 height 11
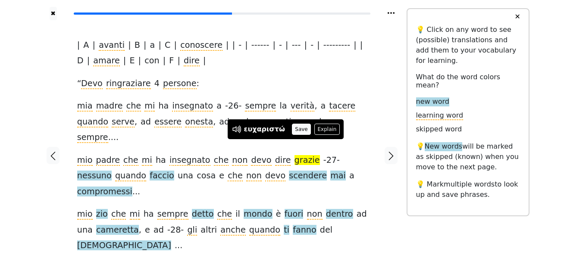
click at [292, 127] on button "Save" at bounding box center [301, 129] width 19 height 11
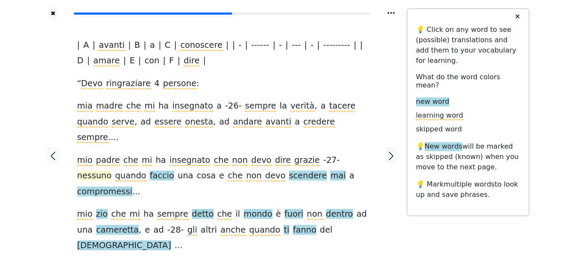
click at [112, 171] on span "nessuno" at bounding box center [94, 176] width 35 height 11
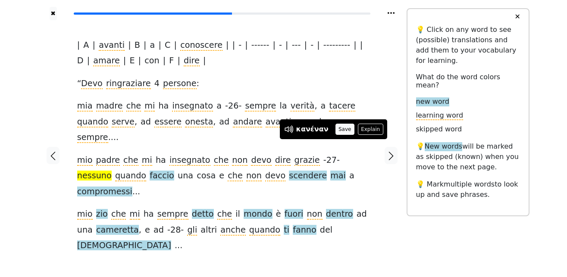
click at [336, 130] on button "Save" at bounding box center [345, 129] width 19 height 11
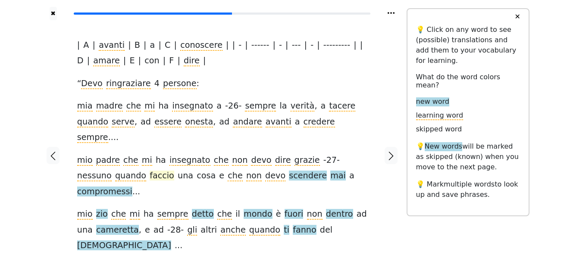
click at [150, 171] on span "faccio" at bounding box center [162, 176] width 25 height 11
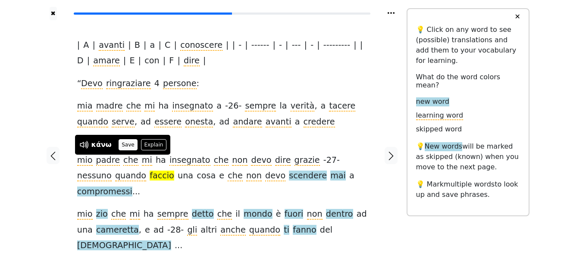
click at [131, 146] on button "Save" at bounding box center [128, 144] width 19 height 11
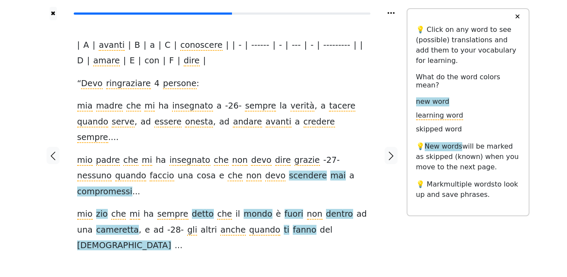
click at [115, 171] on span "quando" at bounding box center [130, 176] width 31 height 11
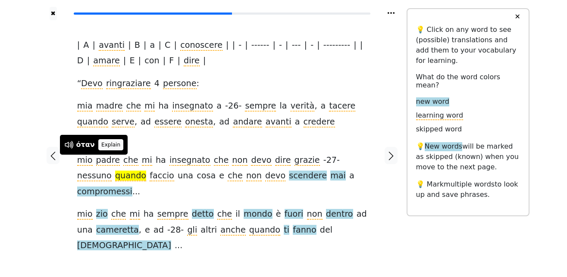
click at [103, 148] on button "Explain" at bounding box center [110, 144] width 25 height 11
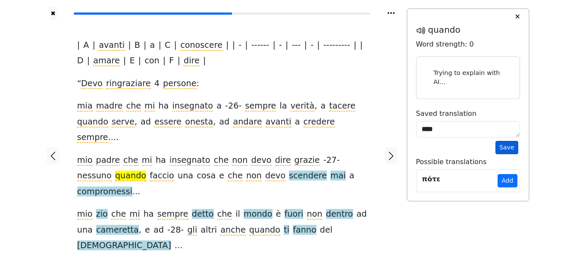
click at [509, 148] on button "Save" at bounding box center [507, 147] width 22 height 13
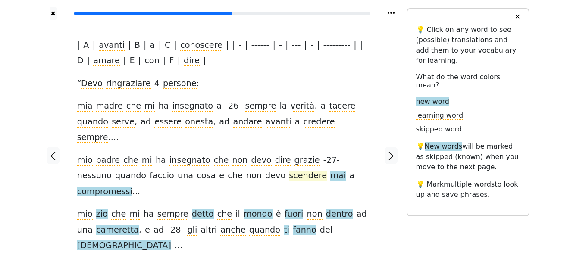
click at [289, 171] on span "scendere" at bounding box center [308, 176] width 38 height 11
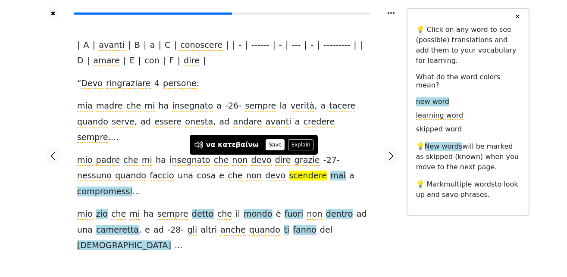
click at [266, 143] on button "Save" at bounding box center [275, 144] width 19 height 11
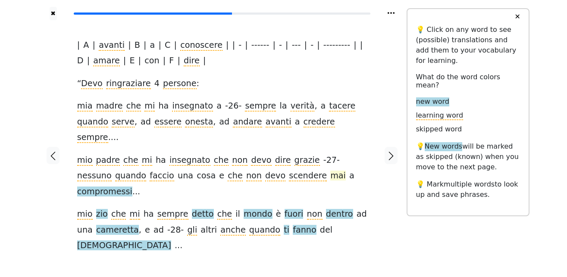
click at [330, 171] on span "mai" at bounding box center [338, 176] width 16 height 11
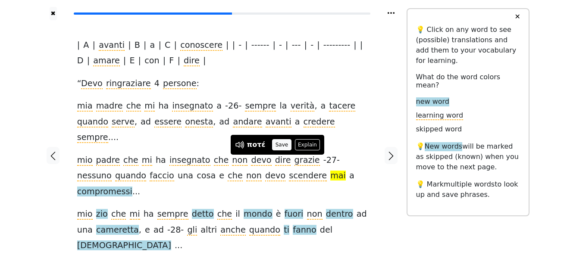
click at [283, 146] on button "Save" at bounding box center [281, 144] width 19 height 11
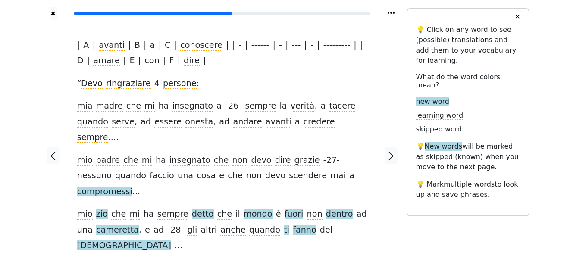
click at [132, 187] on span "compromessi" at bounding box center [104, 192] width 55 height 11
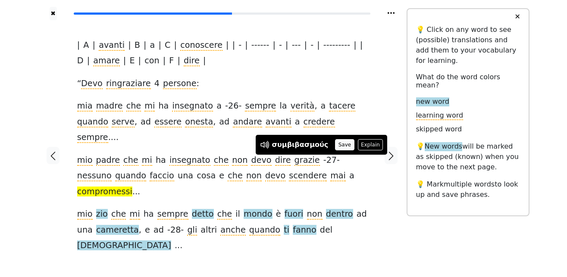
click at [335, 145] on button "Save" at bounding box center [344, 144] width 19 height 11
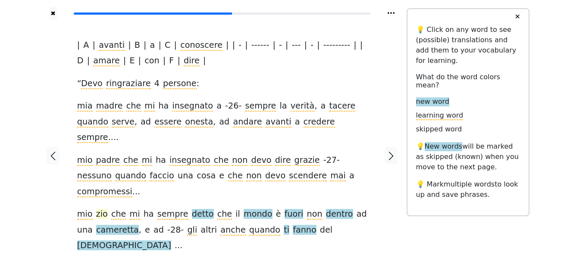
click at [101, 209] on span "zio" at bounding box center [102, 214] width 12 height 11
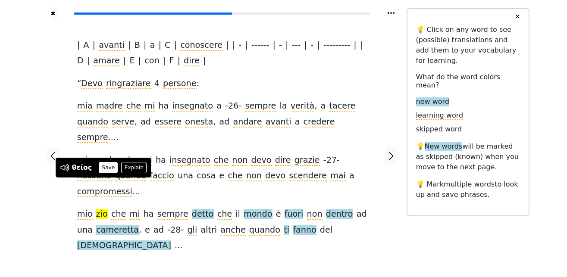
click at [106, 170] on button "Save" at bounding box center [108, 167] width 19 height 11
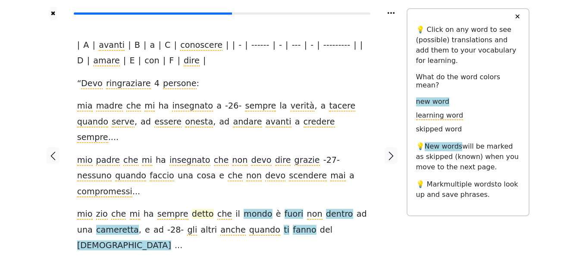
click at [192, 209] on span "detto" at bounding box center [203, 214] width 22 height 11
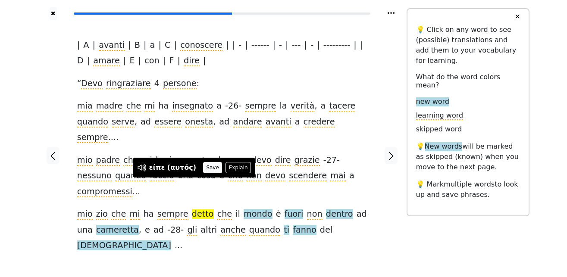
click at [204, 166] on button "Save" at bounding box center [212, 167] width 19 height 11
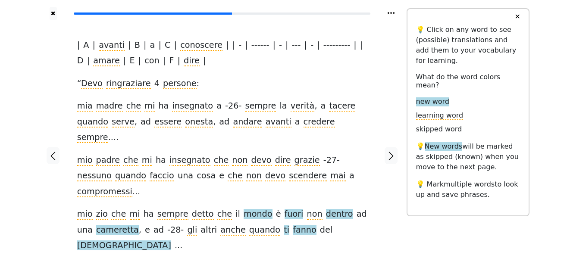
click at [244, 209] on span "mondo" at bounding box center [258, 214] width 29 height 11
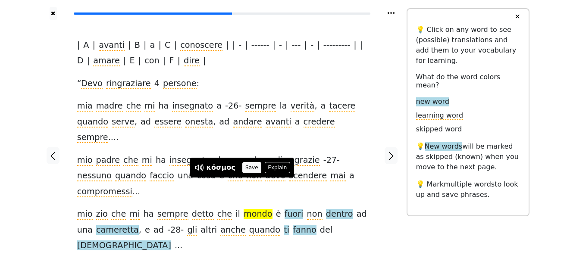
click at [248, 167] on button "Save" at bounding box center [251, 167] width 19 height 11
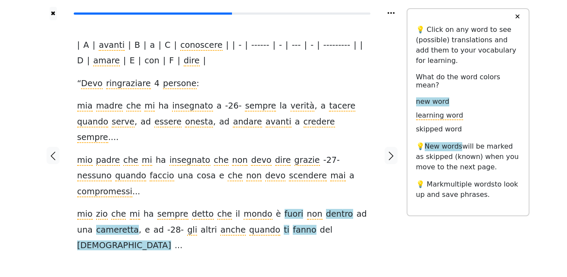
click at [285, 209] on span "fuori" at bounding box center [294, 214] width 19 height 11
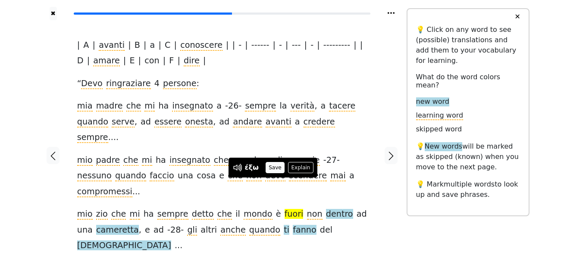
click at [272, 164] on button "Save" at bounding box center [275, 167] width 19 height 11
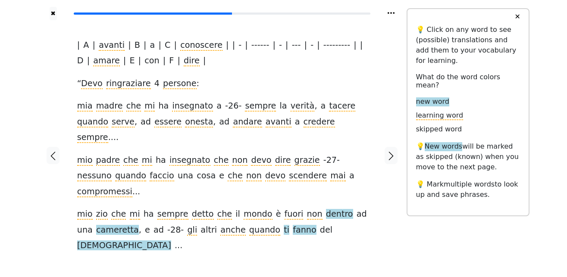
click at [326, 209] on span "dentro" at bounding box center [339, 214] width 27 height 11
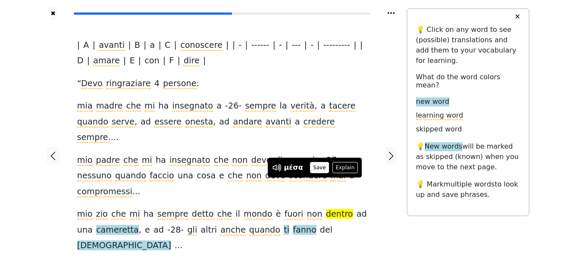
click at [313, 170] on button "Save" at bounding box center [319, 167] width 19 height 11
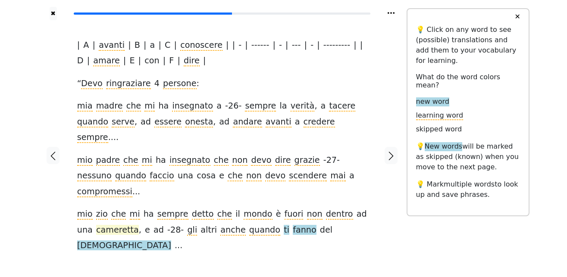
click at [104, 225] on span "cameretta" at bounding box center [117, 230] width 43 height 11
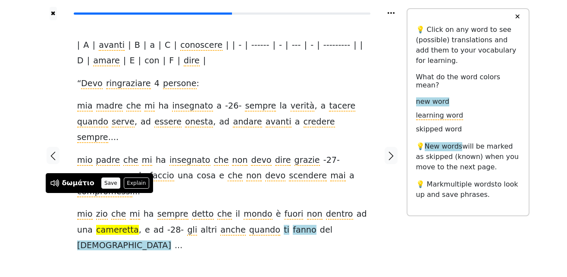
click at [109, 183] on button "Save" at bounding box center [110, 183] width 19 height 11
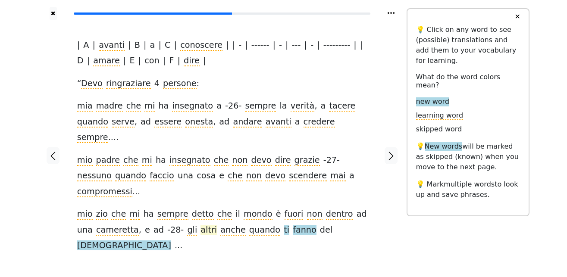
click at [201, 225] on span "altri" at bounding box center [209, 230] width 16 height 11
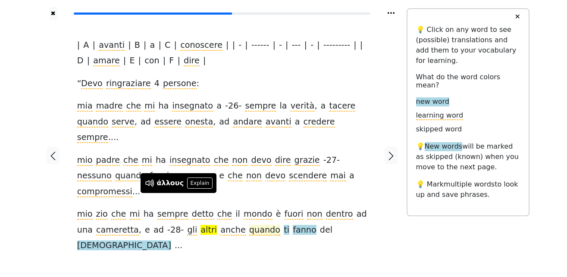
click at [249, 225] on span "quando" at bounding box center [264, 230] width 31 height 11
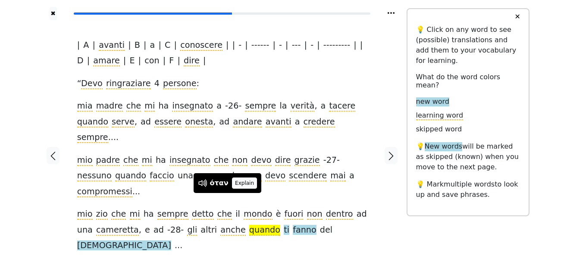
click at [239, 185] on button "Explain" at bounding box center [244, 183] width 25 height 11
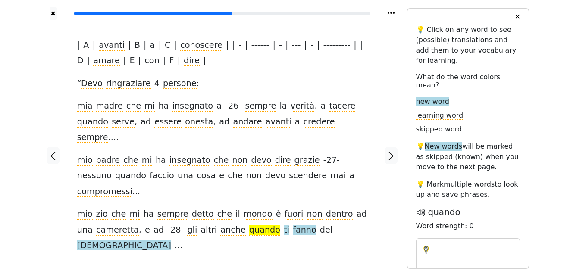
type textarea "****"
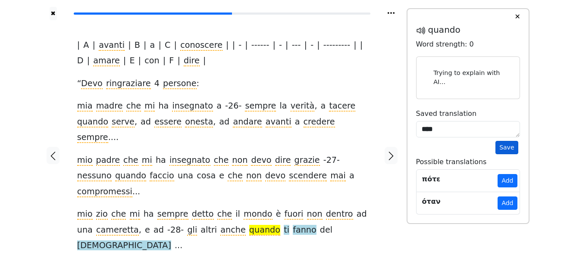
click at [512, 150] on button "Save" at bounding box center [507, 147] width 22 height 13
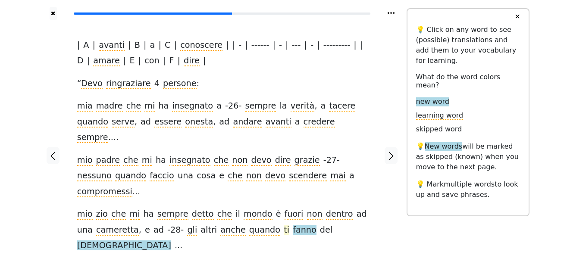
click at [284, 225] on span "ti" at bounding box center [287, 230] width 6 height 11
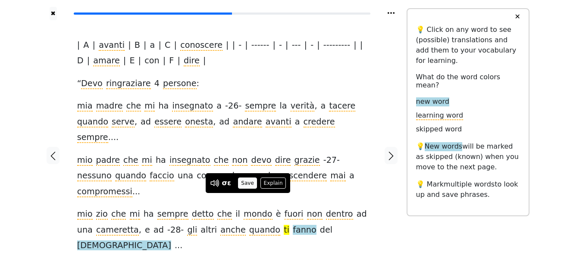
click at [247, 185] on button "Save" at bounding box center [247, 183] width 19 height 11
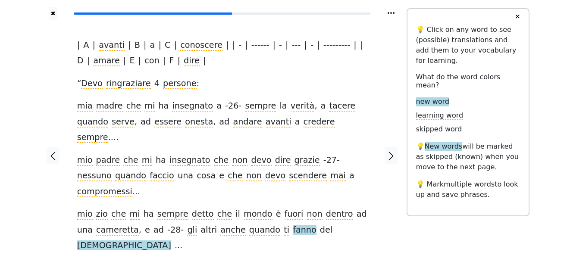
click at [293, 225] on span "fanno" at bounding box center [305, 230] width 24 height 11
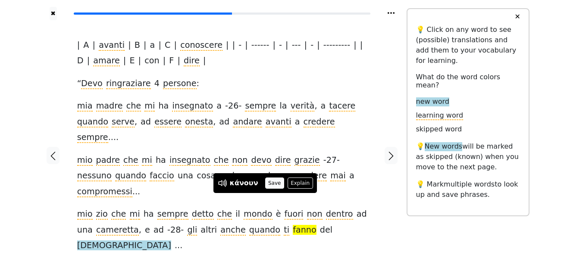
click at [267, 182] on button "Save" at bounding box center [274, 183] width 19 height 11
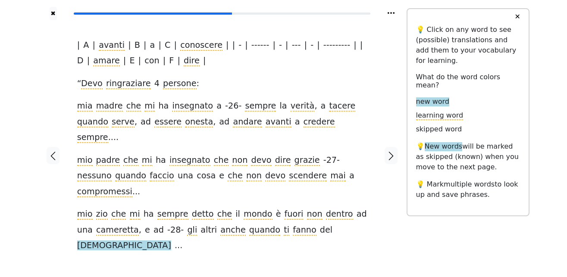
click at [171, 241] on span "[DEMOGRAPHIC_DATA]" at bounding box center [124, 246] width 94 height 11
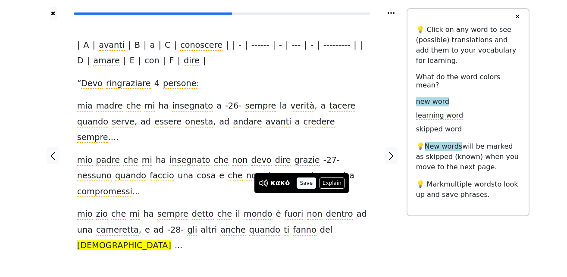
click at [305, 183] on button "Save" at bounding box center [306, 183] width 19 height 11
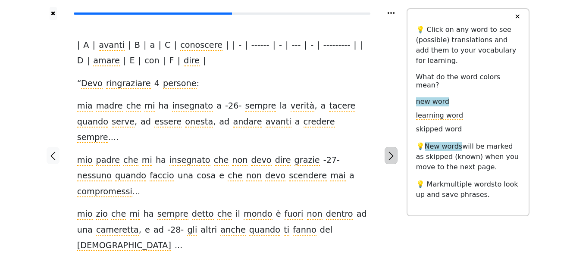
click at [392, 151] on icon "button" at bounding box center [391, 156] width 10 height 10
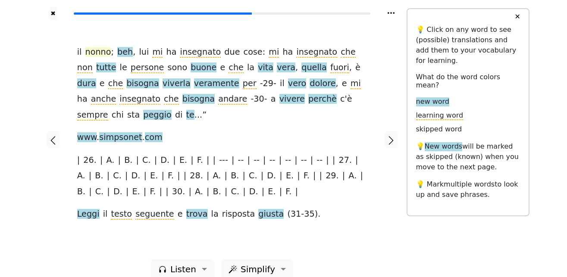
click at [99, 55] on span "nonno" at bounding box center [98, 52] width 26 height 11
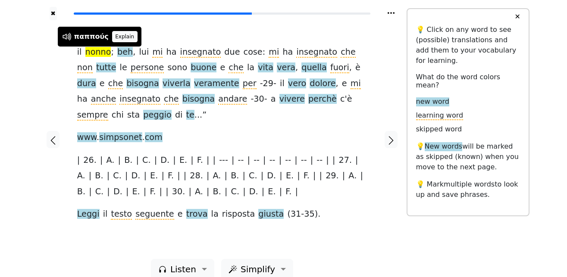
click at [114, 34] on button "Explain" at bounding box center [124, 36] width 25 height 11
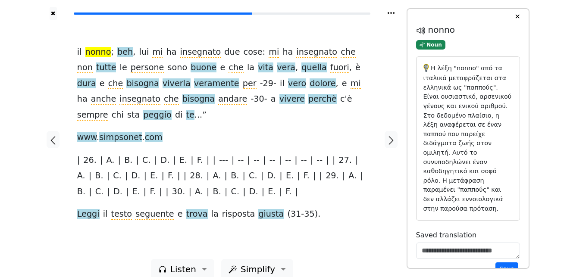
click at [512, 205] on div "Η λέξη "nonno" από τα ιταλικά μεταφράζεται στα ελληνικά ως "παππούς". Είναι ουσ…" at bounding box center [468, 138] width 103 height 163
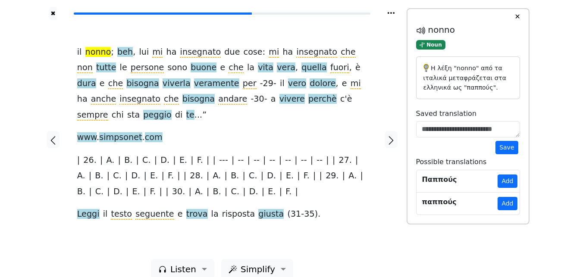
click at [509, 206] on button "Add" at bounding box center [507, 203] width 19 height 13
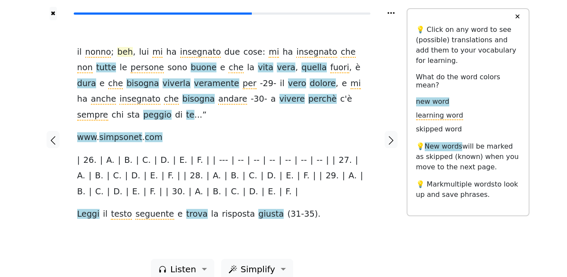
click at [119, 52] on span "beh" at bounding box center [125, 52] width 16 height 11
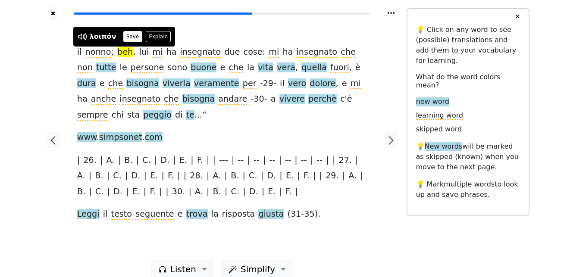
click at [129, 38] on button "Save" at bounding box center [132, 36] width 19 height 11
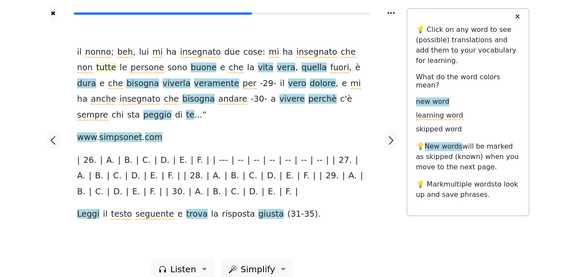
click at [116, 63] on span "tutte" at bounding box center [106, 68] width 20 height 11
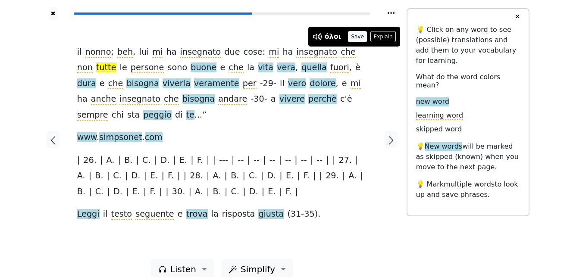
click at [358, 37] on button "Save" at bounding box center [357, 36] width 19 height 11
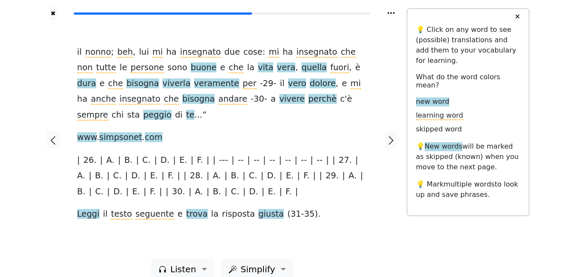
click at [191, 68] on span "buone" at bounding box center [204, 68] width 26 height 11
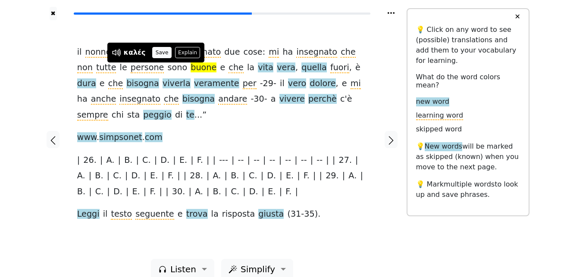
click at [157, 51] on button "Save" at bounding box center [161, 52] width 19 height 11
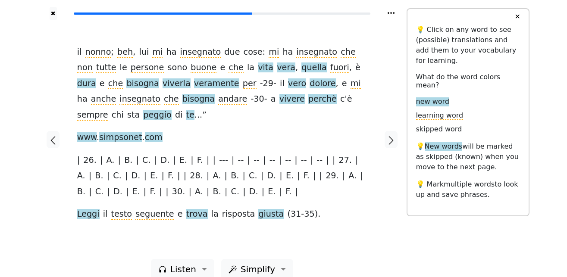
click at [258, 69] on span "vita" at bounding box center [266, 68] width 16 height 11
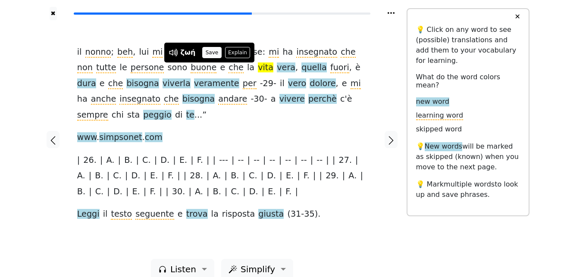
click at [207, 50] on button "Save" at bounding box center [211, 52] width 19 height 11
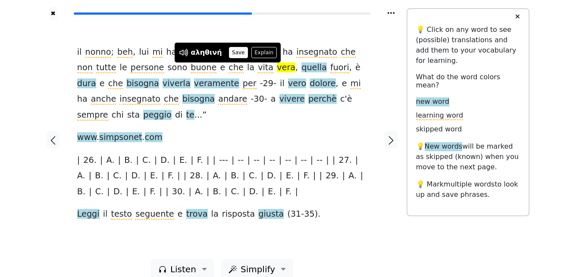
click at [233, 49] on button "Save" at bounding box center [238, 52] width 19 height 11
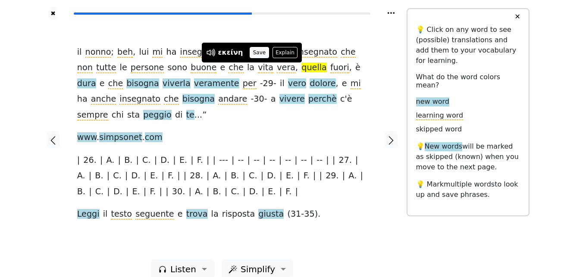
click at [254, 52] on button "Save" at bounding box center [259, 52] width 19 height 11
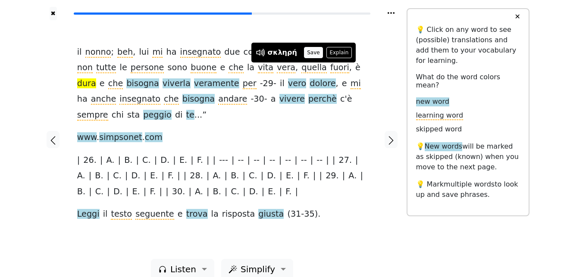
click at [306, 54] on button "Save" at bounding box center [313, 52] width 19 height 11
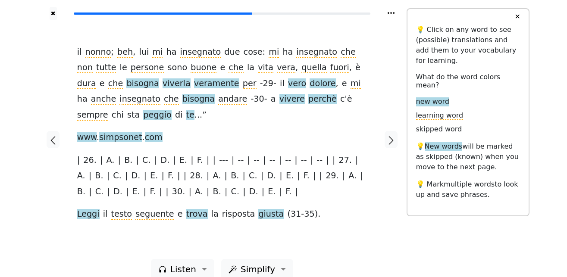
click at [159, 78] on span "bisogna" at bounding box center [142, 83] width 32 height 11
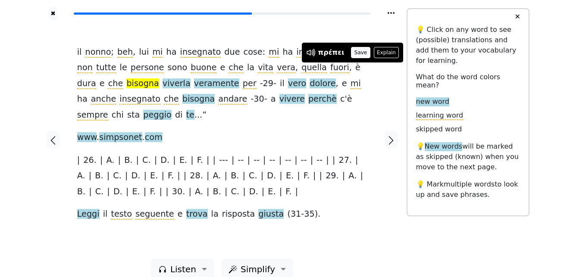
click at [354, 51] on button "Save" at bounding box center [360, 52] width 19 height 11
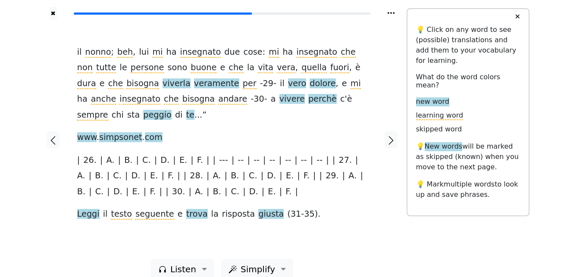
click at [163, 86] on span "viverla" at bounding box center [177, 83] width 28 height 11
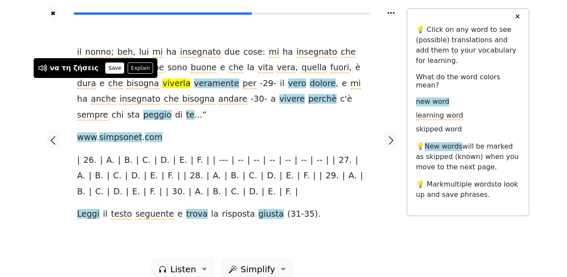
click at [105, 68] on button "Save" at bounding box center [114, 68] width 19 height 11
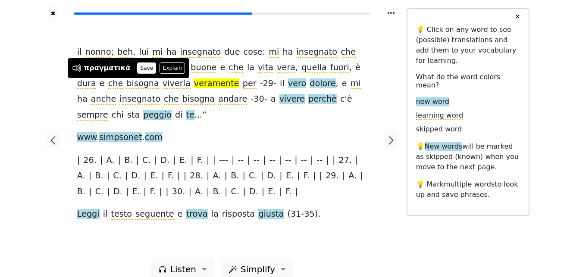
click at [137, 69] on button "Save" at bounding box center [146, 68] width 19 height 11
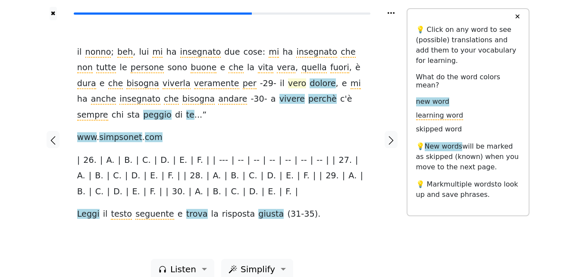
click at [288, 87] on span "vero" at bounding box center [297, 83] width 18 height 11
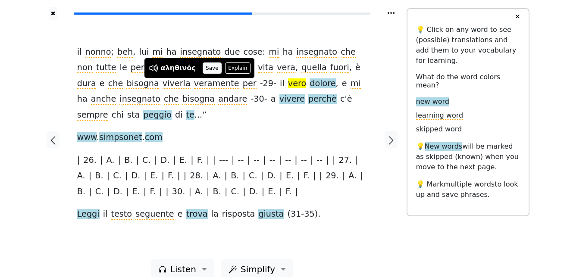
click at [203, 68] on button "Save" at bounding box center [212, 68] width 19 height 11
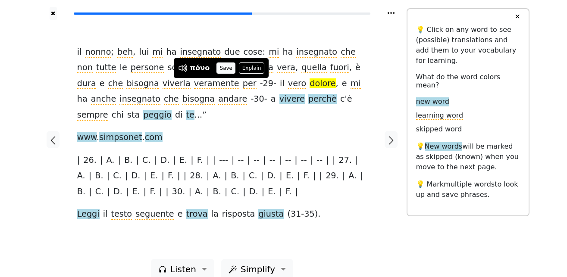
click at [222, 69] on button "Save" at bounding box center [226, 68] width 19 height 11
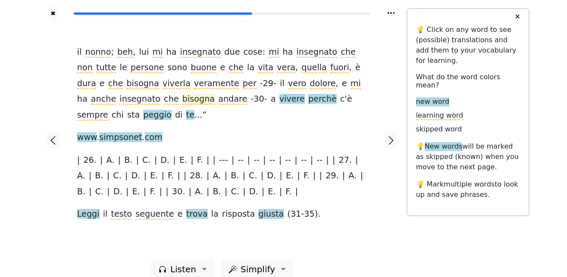
click at [182, 104] on span "bisogna" at bounding box center [198, 99] width 32 height 11
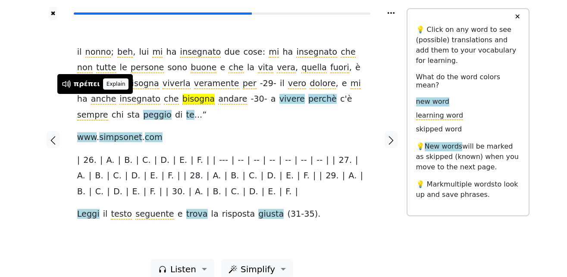
click at [109, 86] on button "Explain" at bounding box center [115, 83] width 25 height 11
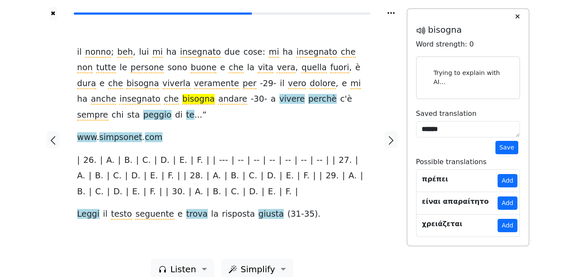
click at [510, 148] on button "Save" at bounding box center [507, 147] width 22 height 13
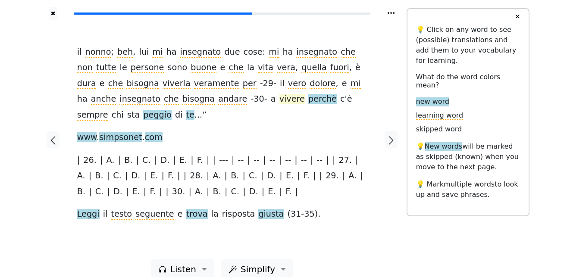
click at [279, 100] on span "vivere" at bounding box center [291, 99] width 25 height 11
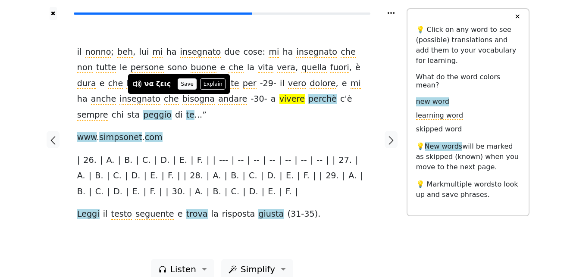
click at [182, 86] on button "Save" at bounding box center [187, 83] width 19 height 11
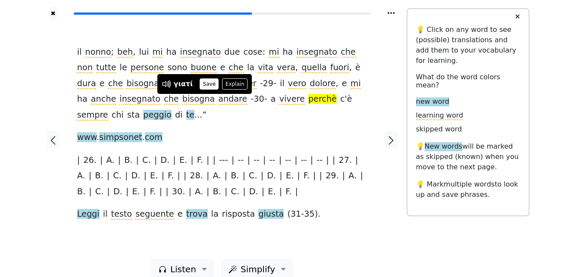
click at [204, 84] on button "Save" at bounding box center [209, 83] width 19 height 11
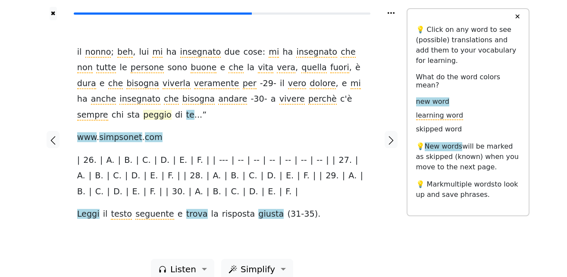
click at [171, 110] on span "peggio" at bounding box center [157, 115] width 28 height 11
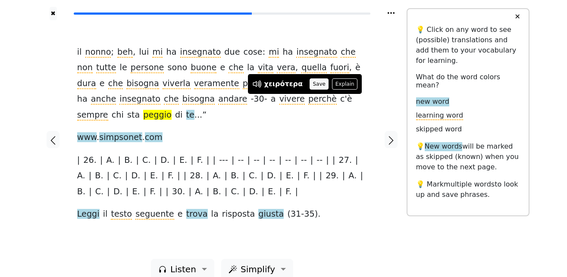
click at [310, 82] on button "Save" at bounding box center [319, 83] width 19 height 11
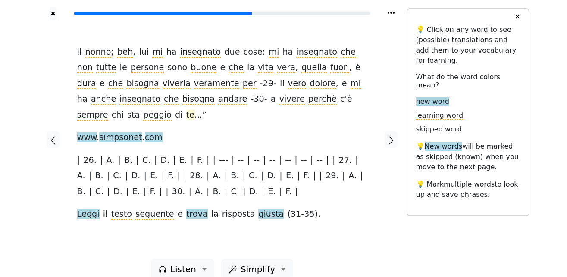
click at [195, 110] on span "te" at bounding box center [190, 115] width 8 height 11
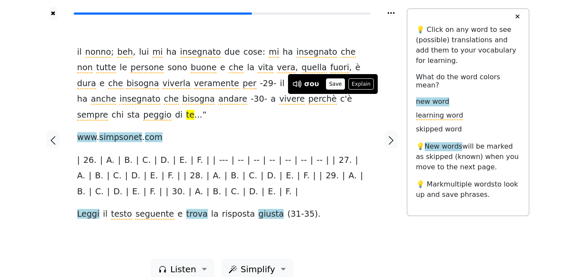
click at [333, 86] on button "Save" at bounding box center [335, 83] width 19 height 11
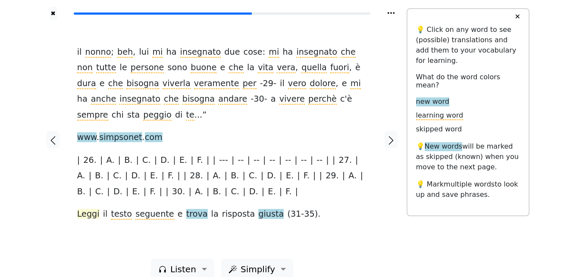
click at [92, 209] on span "Leggi" at bounding box center [88, 214] width 22 height 11
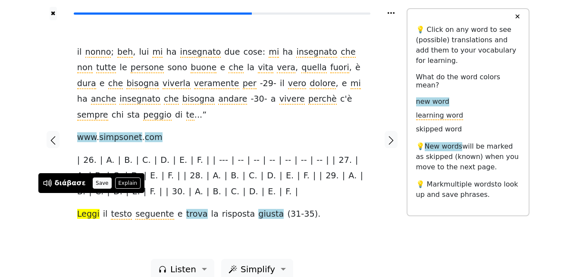
click at [100, 182] on button "Save" at bounding box center [102, 183] width 19 height 11
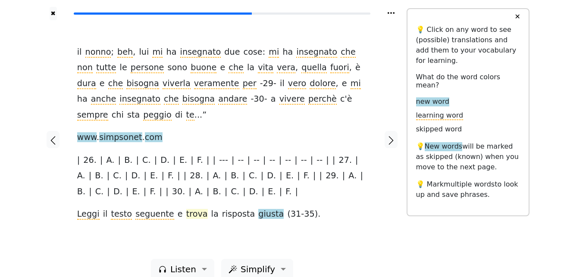
click at [186, 209] on span "trova" at bounding box center [197, 214] width 22 height 11
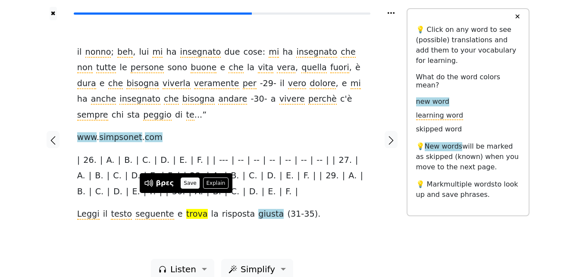
click at [188, 183] on button "Save" at bounding box center [190, 183] width 19 height 11
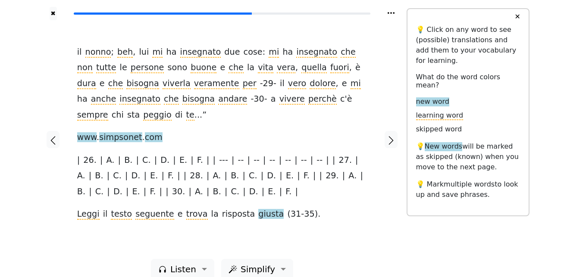
click at [258, 209] on span "giusta" at bounding box center [270, 214] width 25 height 11
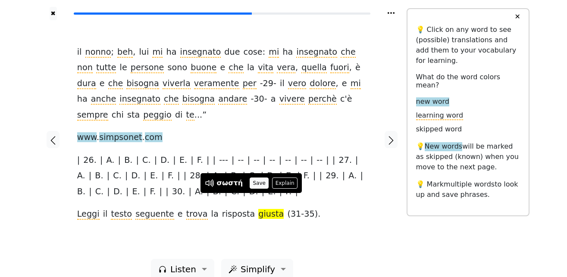
click at [253, 182] on button "Save" at bounding box center [259, 183] width 19 height 11
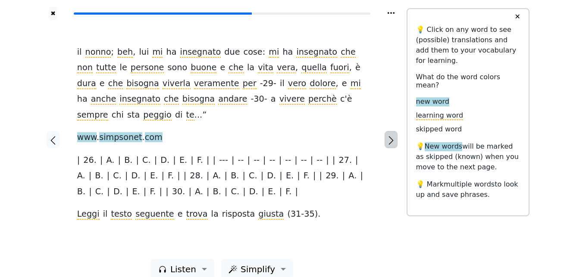
click at [392, 136] on icon "button" at bounding box center [391, 140] width 10 height 10
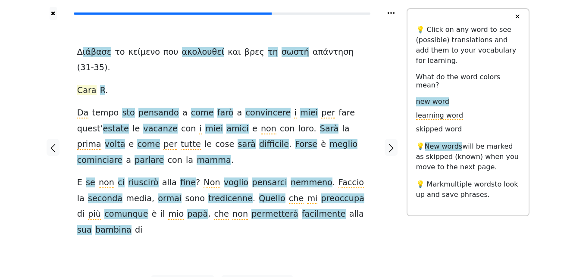
click at [86, 85] on span "Cara" at bounding box center [86, 90] width 19 height 11
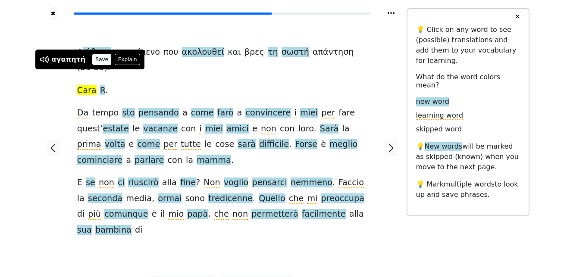
click at [97, 55] on button "Save" at bounding box center [101, 59] width 19 height 11
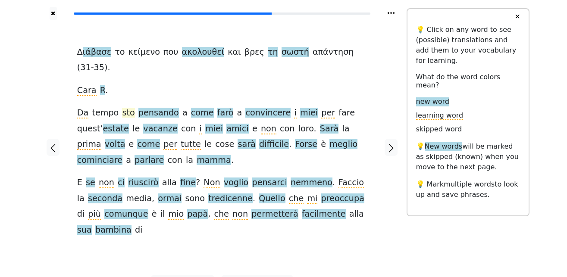
click at [125, 108] on span "sto" at bounding box center [128, 113] width 13 height 11
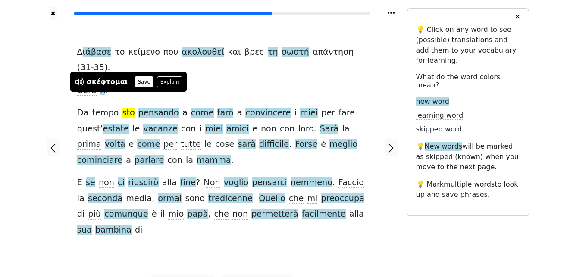
click at [136, 81] on button "Save" at bounding box center [144, 81] width 19 height 11
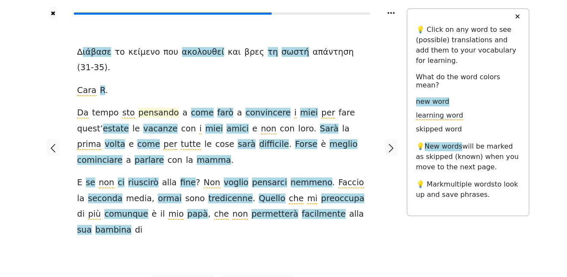
click at [148, 108] on span "pensando" at bounding box center [158, 113] width 41 height 11
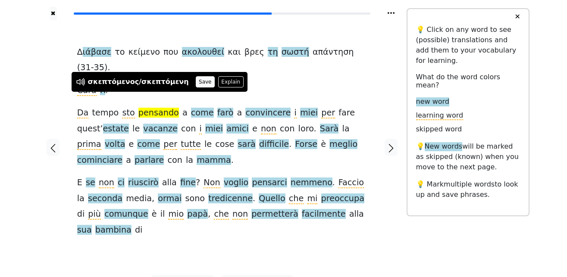
click at [196, 82] on button "Save" at bounding box center [205, 81] width 19 height 11
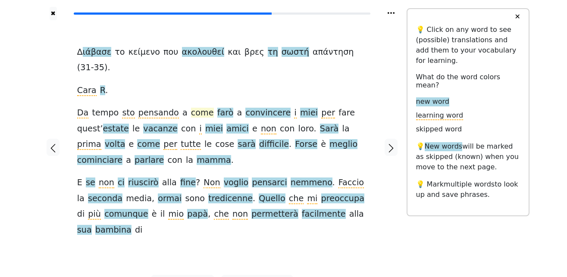
drag, startPoint x: 190, startPoint y: 92, endPoint x: 186, endPoint y: 99, distance: 8.3
click at [191, 108] on span "come" at bounding box center [202, 113] width 23 height 11
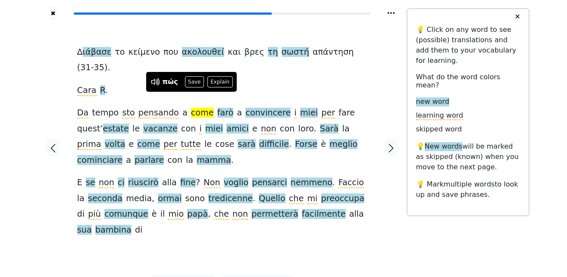
click at [190, 82] on button "Save" at bounding box center [194, 81] width 19 height 11
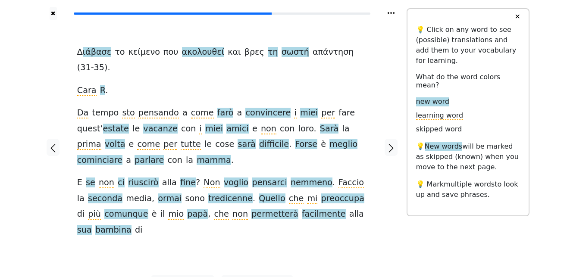
click at [217, 108] on span "farò" at bounding box center [225, 113] width 16 height 11
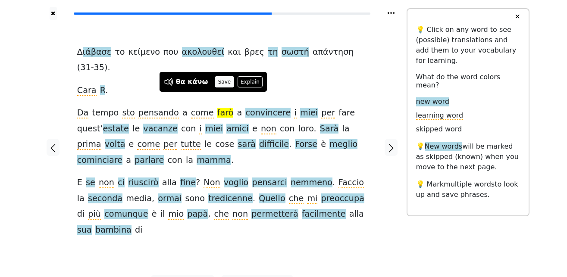
click at [222, 82] on button "Save" at bounding box center [224, 81] width 19 height 11
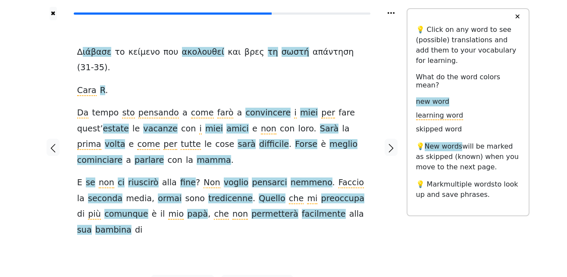
click at [247, 108] on span "convincere" at bounding box center [267, 113] width 45 height 11
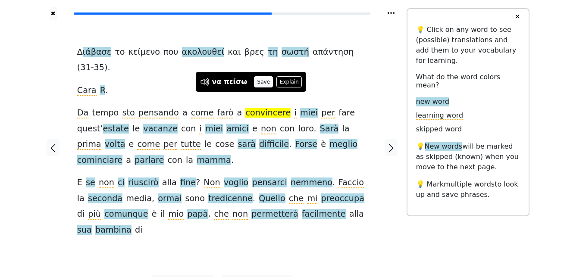
click at [261, 83] on button "Save" at bounding box center [263, 81] width 19 height 11
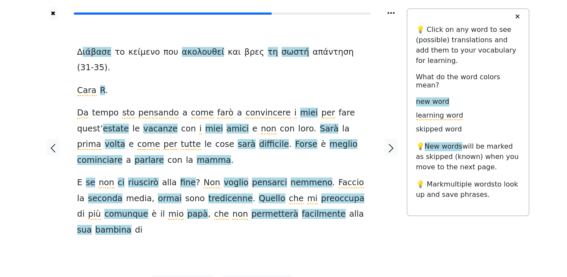
click at [300, 108] on span "miei" at bounding box center [309, 113] width 18 height 11
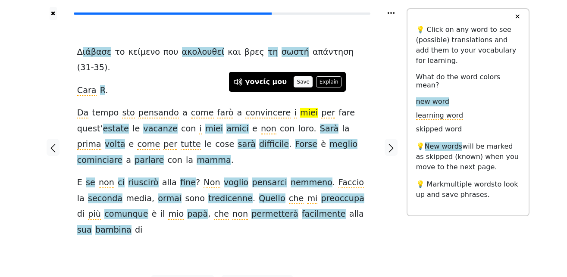
click at [296, 81] on button "Save" at bounding box center [303, 81] width 19 height 11
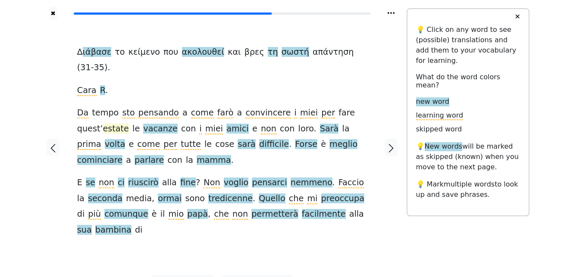
click at [112, 124] on span "estate" at bounding box center [116, 129] width 26 height 11
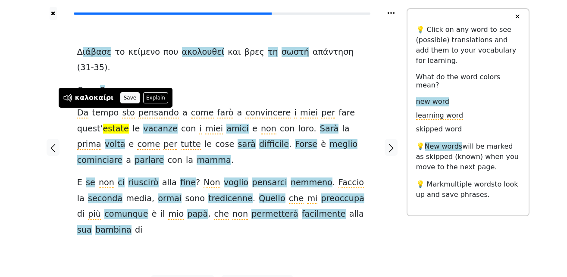
click at [126, 94] on button "Save" at bounding box center [129, 97] width 19 height 11
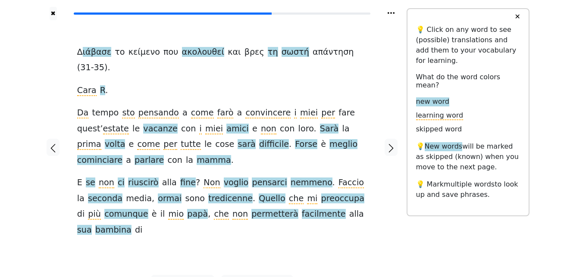
click at [156, 124] on span "vacanze" at bounding box center [160, 129] width 34 height 11
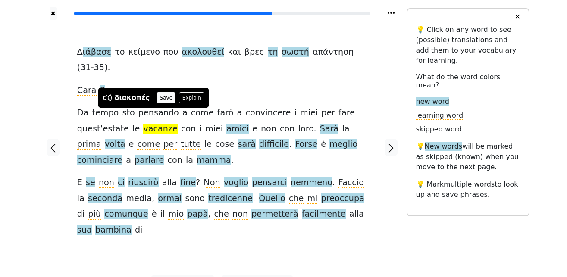
click at [160, 95] on button "Save" at bounding box center [166, 97] width 19 height 11
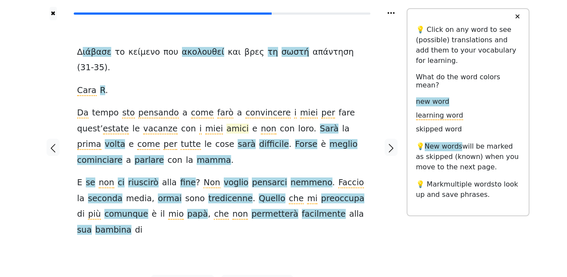
click at [226, 124] on span "amici" at bounding box center [237, 129] width 22 height 11
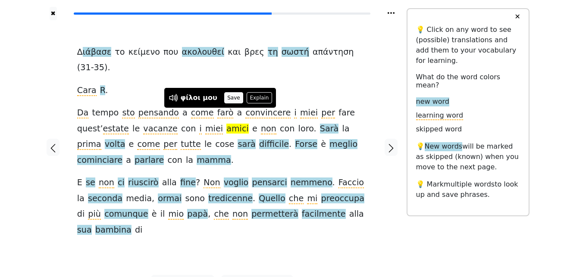
click at [228, 98] on button "Save" at bounding box center [233, 97] width 19 height 11
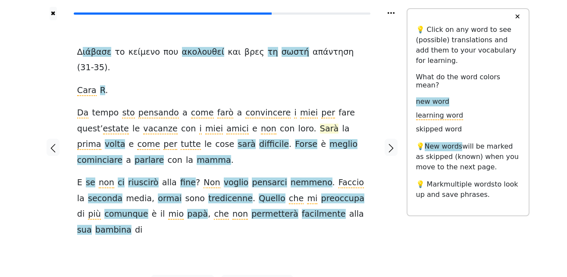
click at [320, 124] on span "Sarà" at bounding box center [329, 129] width 19 height 11
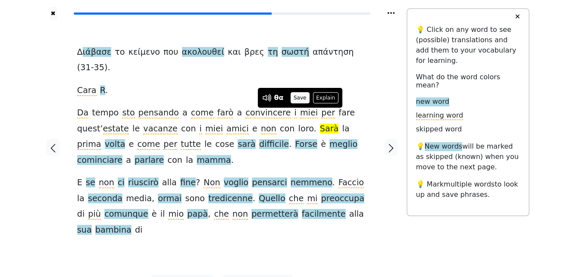
click at [300, 100] on button "Save" at bounding box center [300, 97] width 19 height 11
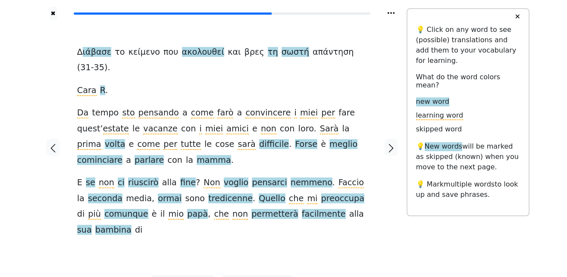
click at [105, 139] on span at bounding box center [102, 144] width 3 height 11
click at [126, 139] on span "volta" at bounding box center [115, 144] width 21 height 11
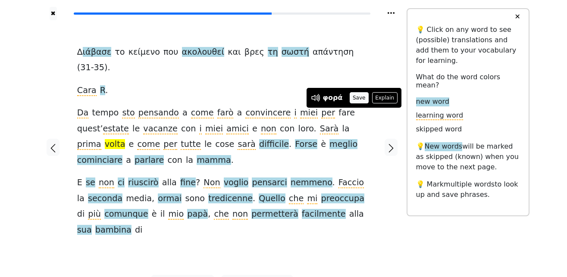
click at [354, 101] on button "Save" at bounding box center [359, 97] width 19 height 11
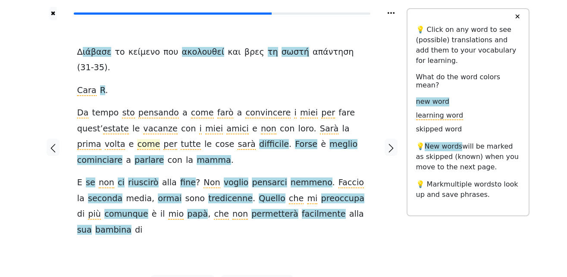
click at [137, 139] on span "come" at bounding box center [148, 144] width 23 height 11
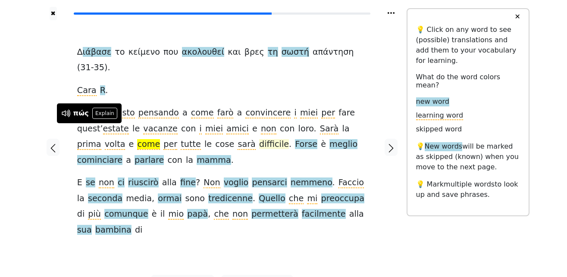
click at [259, 139] on span "difficile" at bounding box center [274, 144] width 30 height 11
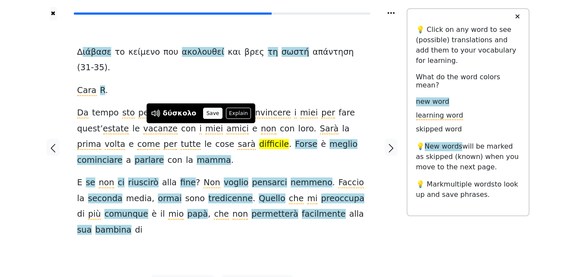
click at [210, 111] on button "Save" at bounding box center [212, 113] width 19 height 11
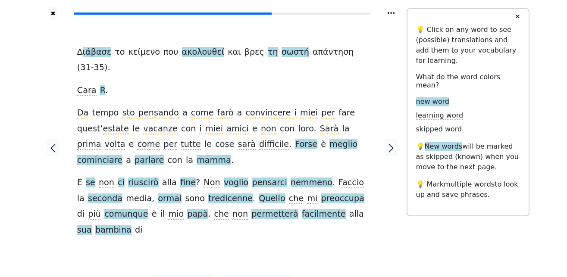
click at [295, 139] on span "Forse" at bounding box center [306, 144] width 22 height 11
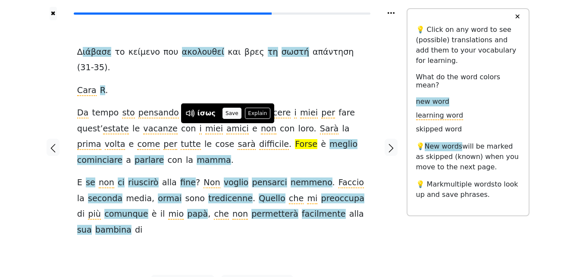
click at [230, 116] on button "Save" at bounding box center [232, 113] width 19 height 11
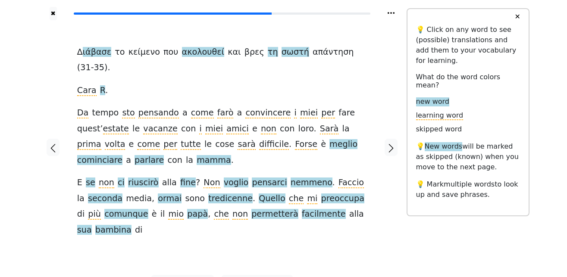
click at [330, 139] on span "meglio" at bounding box center [344, 144] width 28 height 11
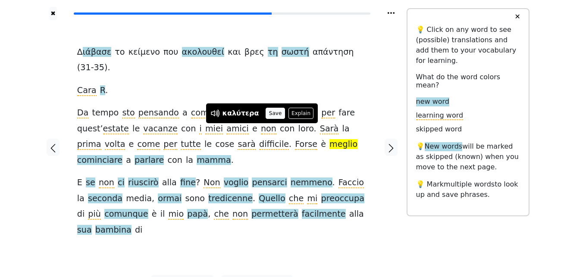
click at [268, 114] on button "Save" at bounding box center [275, 113] width 19 height 11
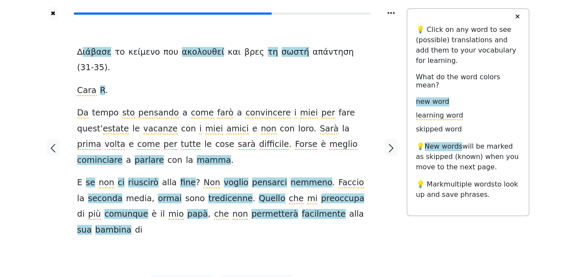
click at [122, 155] on span "cominciare" at bounding box center [99, 160] width 45 height 11
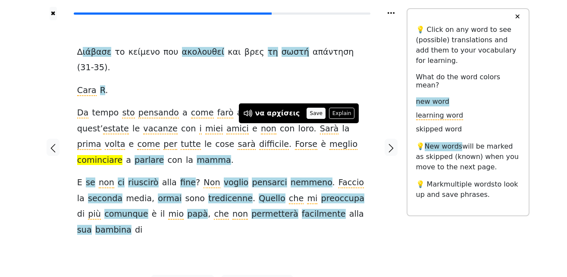
click at [309, 113] on button "Save" at bounding box center [316, 113] width 19 height 11
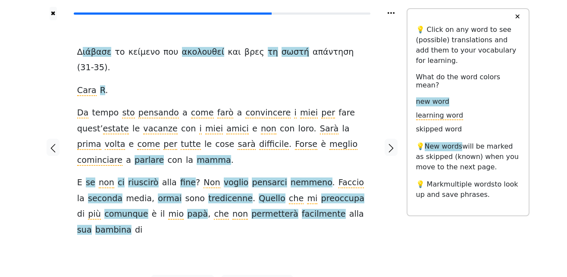
click at [164, 155] on span "parlare" at bounding box center [149, 160] width 29 height 11
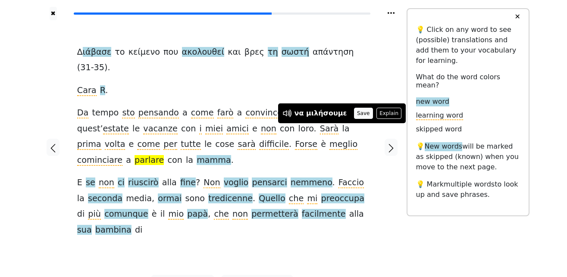
click at [354, 112] on button "Save" at bounding box center [363, 113] width 19 height 11
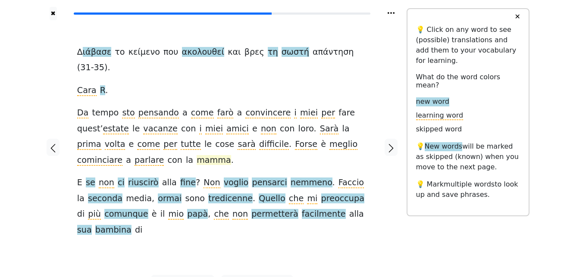
click at [197, 155] on span "mamma" at bounding box center [214, 160] width 35 height 11
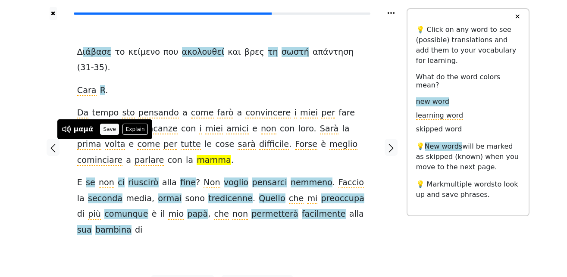
click at [113, 130] on button "Save" at bounding box center [109, 129] width 19 height 11
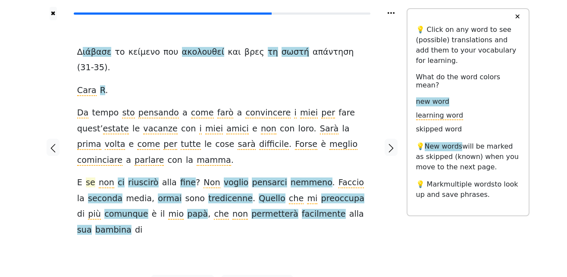
click at [88, 178] on span "se" at bounding box center [90, 183] width 9 height 11
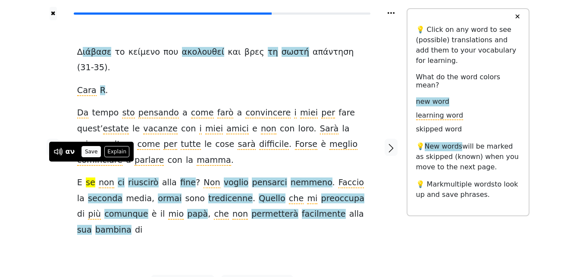
click at [87, 152] on button "Save" at bounding box center [91, 151] width 19 height 11
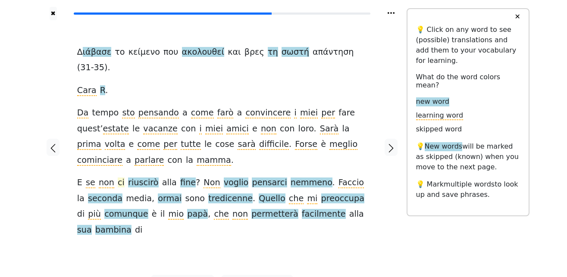
click at [118, 178] on span "ci" at bounding box center [121, 183] width 7 height 11
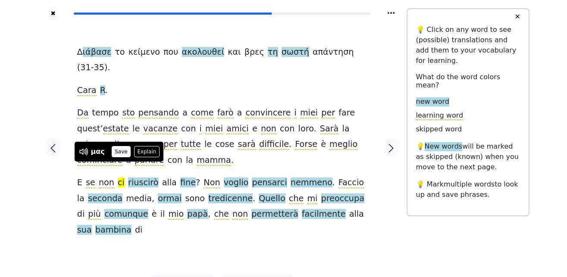
click at [119, 154] on button "Save" at bounding box center [121, 151] width 19 height 11
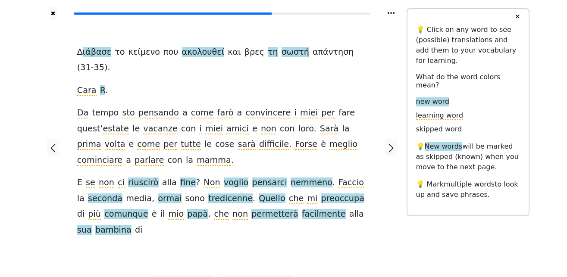
click at [130, 178] on span "riuscirò" at bounding box center [143, 183] width 30 height 11
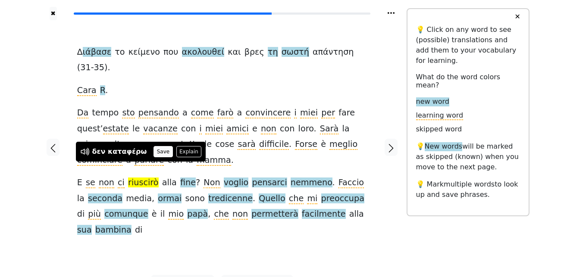
click at [154, 151] on button "Save" at bounding box center [163, 151] width 19 height 11
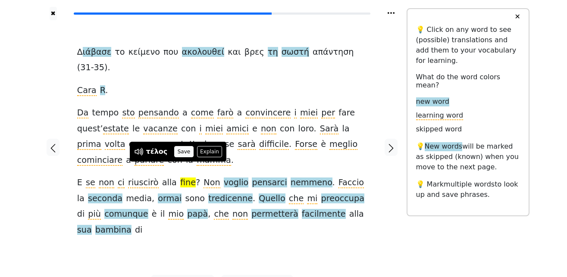
click at [179, 150] on button "Save" at bounding box center [183, 151] width 19 height 11
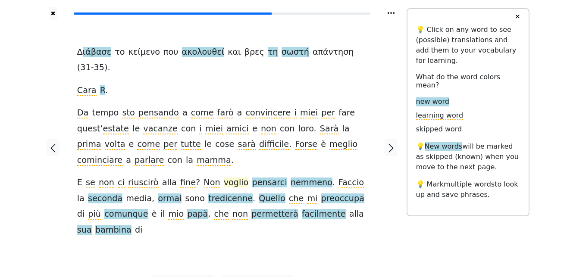
click at [224, 178] on span "voglio" at bounding box center [236, 183] width 25 height 11
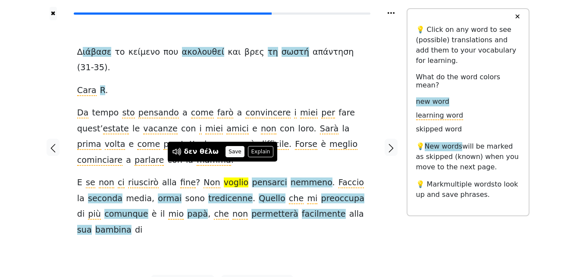
click at [229, 149] on button "Save" at bounding box center [235, 151] width 19 height 11
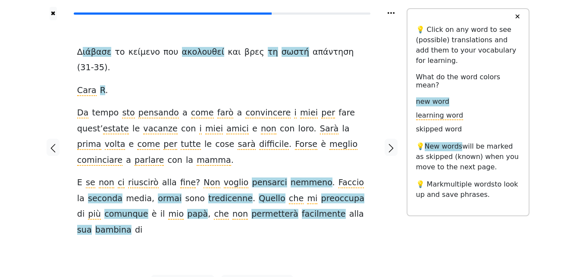
click at [261, 178] on span "pensarci" at bounding box center [269, 183] width 35 height 11
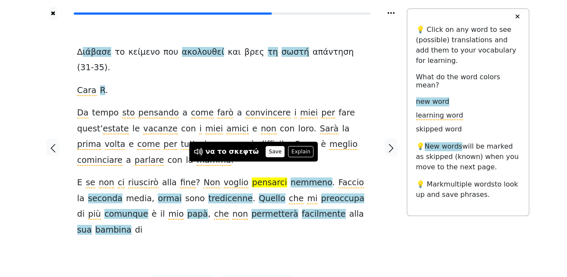
click at [266, 154] on button "Save" at bounding box center [275, 151] width 19 height 11
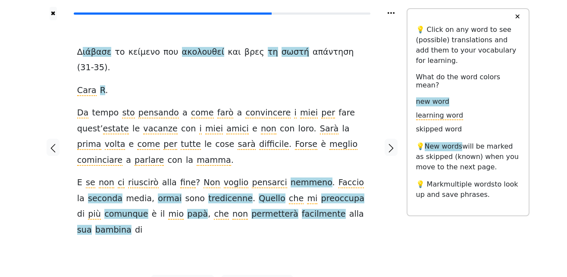
click at [291, 178] on span "nemmeno" at bounding box center [312, 183] width 42 height 11
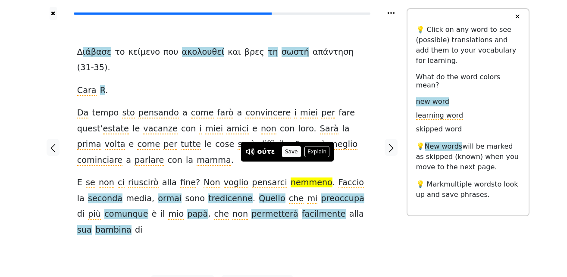
click at [291, 151] on button "Save" at bounding box center [291, 151] width 19 height 11
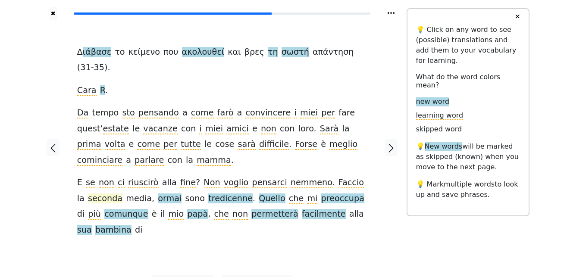
click at [98, 194] on span "seconda" at bounding box center [105, 199] width 35 height 11
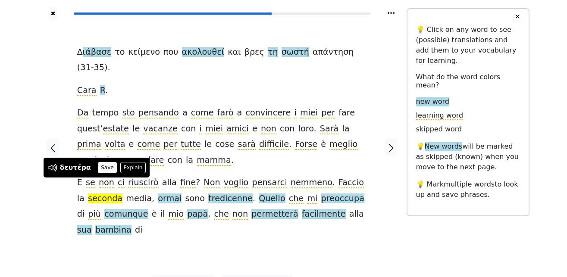
click at [100, 166] on button "Save" at bounding box center [107, 167] width 19 height 11
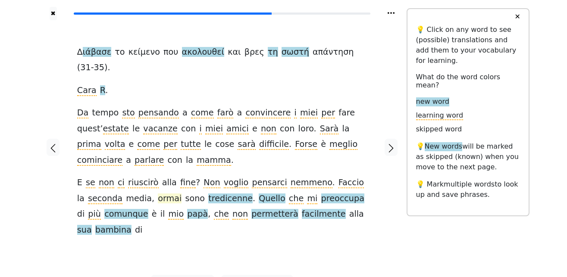
click at [158, 194] on span "ormai" at bounding box center [170, 199] width 24 height 11
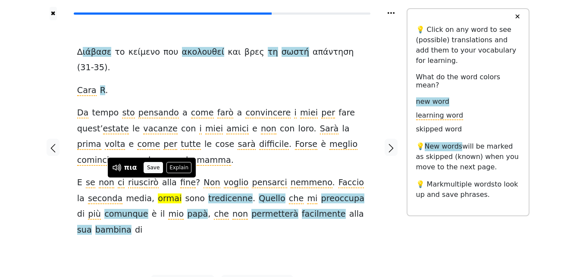
click at [150, 167] on button "Save" at bounding box center [153, 167] width 19 height 11
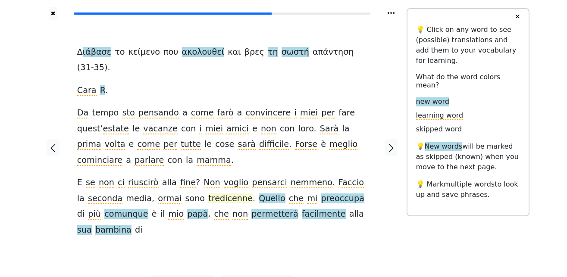
click at [208, 194] on span "tredicenne" at bounding box center [230, 199] width 44 height 11
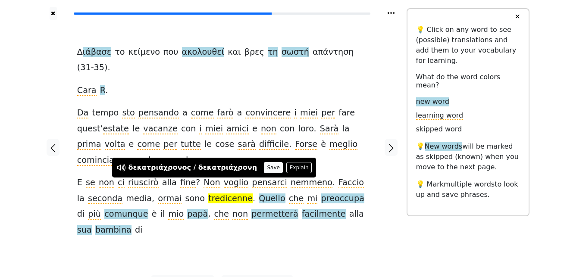
click at [264, 169] on button "Save" at bounding box center [273, 167] width 19 height 11
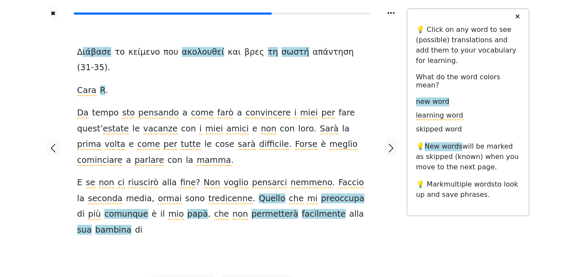
click at [259, 194] on span "Quello" at bounding box center [272, 199] width 26 height 11
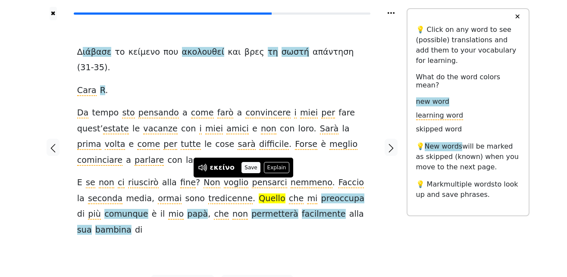
click at [247, 165] on button "Save" at bounding box center [251, 167] width 19 height 11
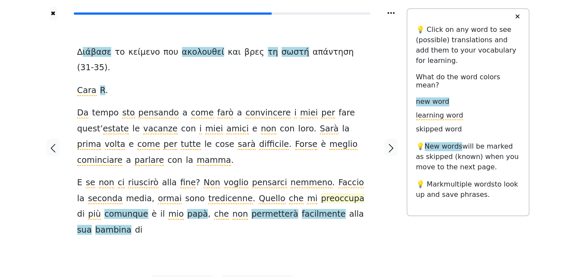
click at [321, 194] on span "preoccupa" at bounding box center [342, 199] width 43 height 11
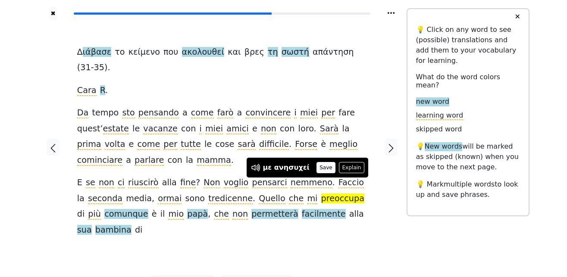
click at [317, 164] on button "Save" at bounding box center [326, 167] width 19 height 11
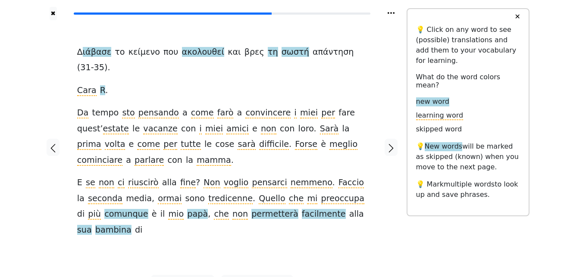
click at [104, 209] on span "comunque" at bounding box center [126, 214] width 44 height 11
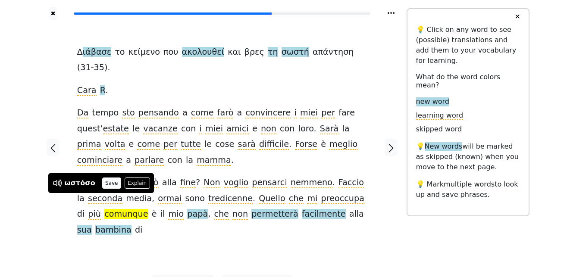
click at [104, 182] on button "Save" at bounding box center [111, 183] width 19 height 11
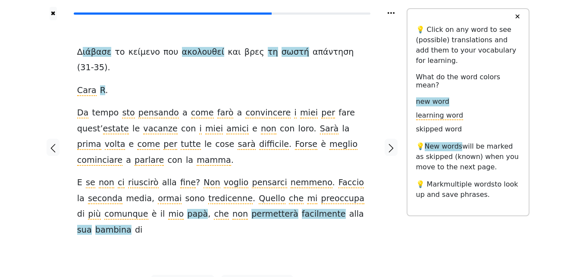
click at [187, 209] on span "papà" at bounding box center [197, 214] width 21 height 11
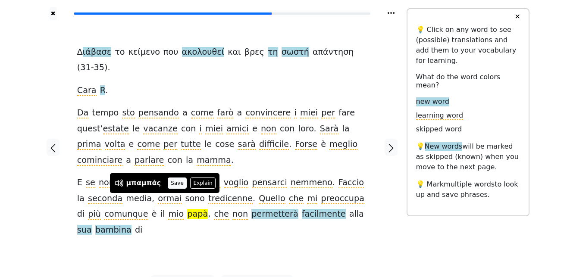
click at [169, 183] on button "Save" at bounding box center [177, 183] width 19 height 11
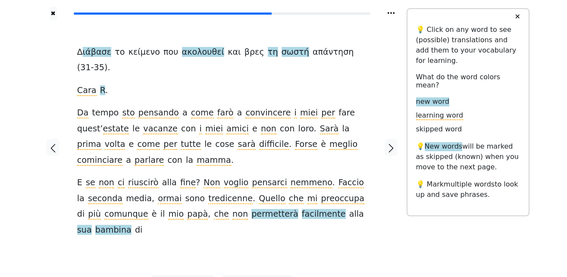
click at [251, 209] on span "permetterà" at bounding box center [274, 214] width 47 height 11
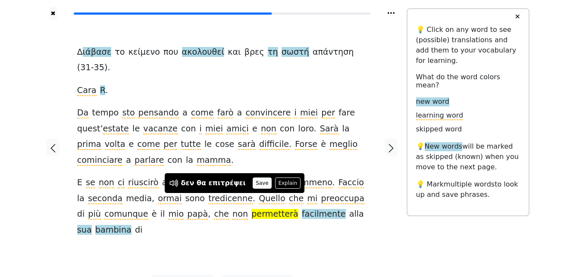
click at [253, 183] on button "Save" at bounding box center [262, 183] width 19 height 11
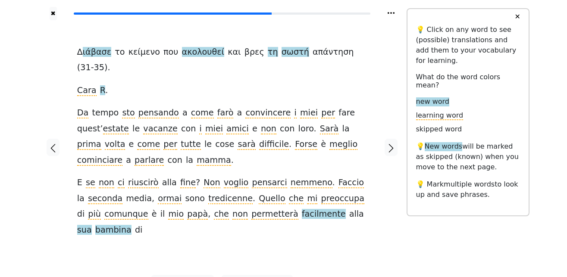
click at [302, 209] on span "facilmente" at bounding box center [324, 214] width 44 height 11
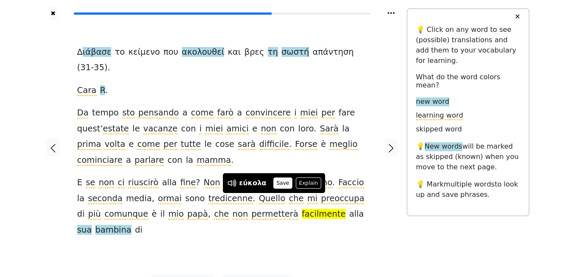
click at [274, 182] on button "Save" at bounding box center [282, 183] width 19 height 11
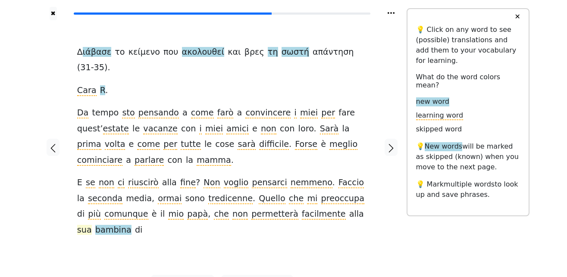
click at [92, 225] on span "sua" at bounding box center [84, 230] width 15 height 11
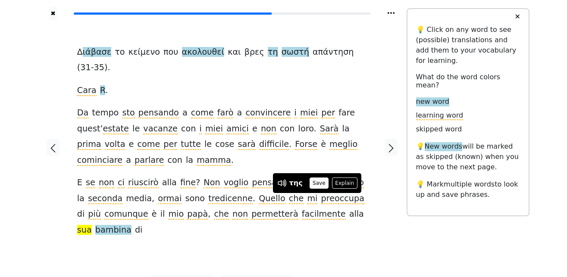
click at [316, 182] on button "Save" at bounding box center [319, 183] width 19 height 11
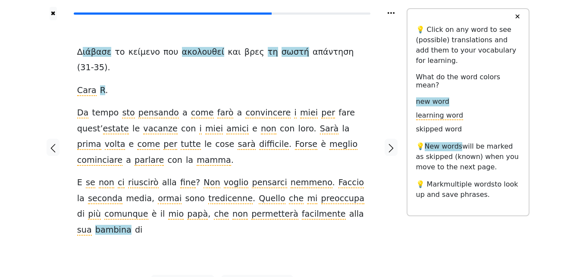
click at [132, 225] on span "bambina" at bounding box center [113, 230] width 36 height 11
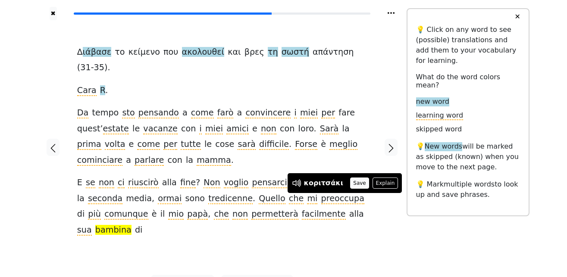
click at [350, 179] on button "Save" at bounding box center [359, 183] width 19 height 11
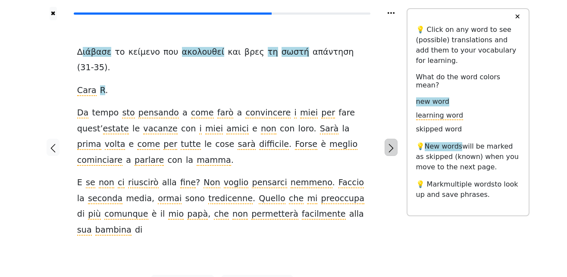
click at [390, 143] on icon "button" at bounding box center [391, 148] width 10 height 10
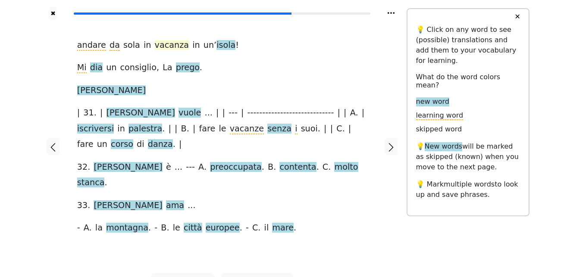
click at [155, 45] on span "vacanza" at bounding box center [172, 45] width 34 height 11
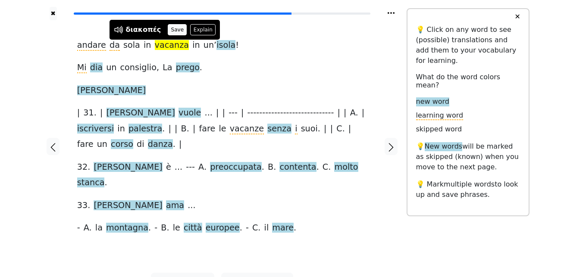
click at [176, 28] on button "Save" at bounding box center [177, 29] width 19 height 11
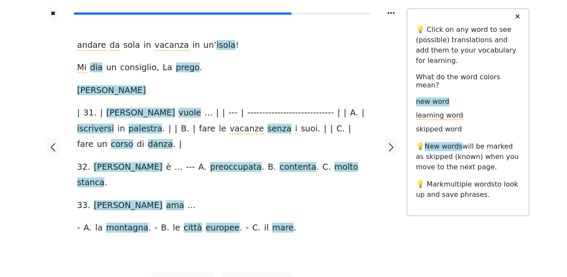
click at [217, 47] on span "isola" at bounding box center [226, 45] width 19 height 11
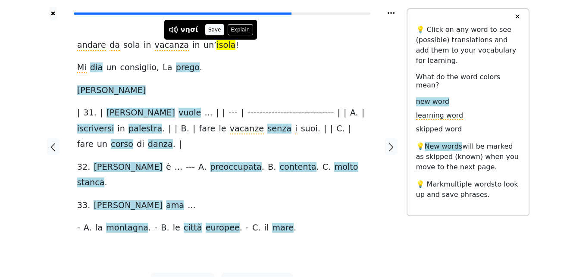
click at [212, 29] on button "Save" at bounding box center [214, 29] width 19 height 11
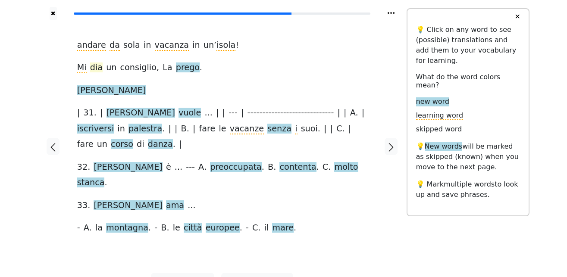
click at [94, 71] on span "dia" at bounding box center [96, 68] width 13 height 11
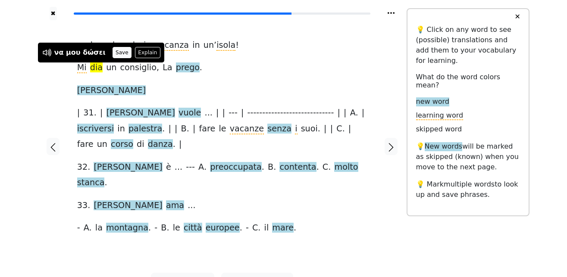
click at [113, 47] on button "Save" at bounding box center [122, 52] width 19 height 11
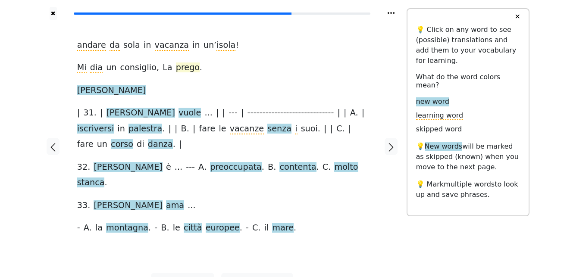
click at [176, 70] on span "prego" at bounding box center [188, 68] width 24 height 11
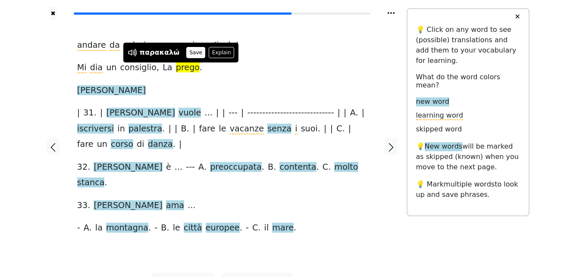
click at [191, 50] on button "Save" at bounding box center [195, 52] width 19 height 11
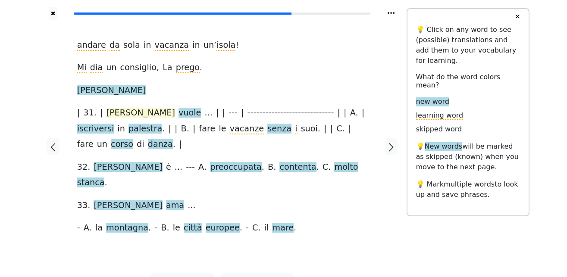
click at [119, 114] on span "[PERSON_NAME]" at bounding box center [141, 113] width 69 height 11
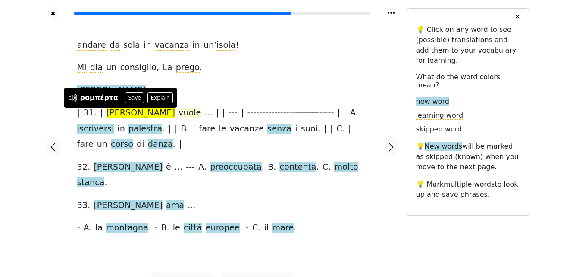
click at [179, 113] on span "vuole" at bounding box center [190, 113] width 22 height 11
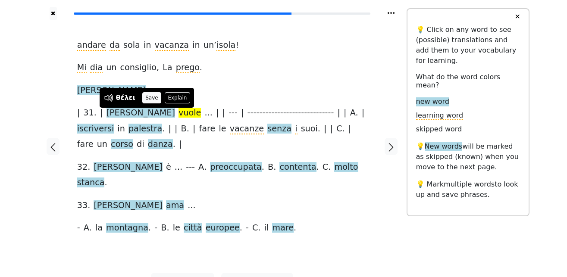
click at [152, 94] on button "Save" at bounding box center [151, 97] width 19 height 11
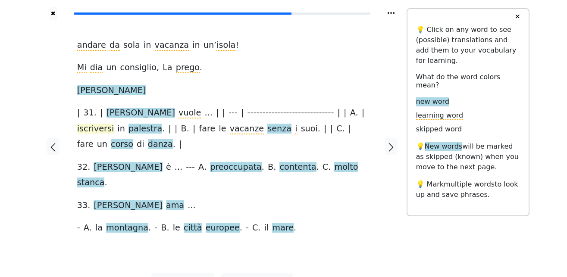
click at [114, 124] on span "iscriversi" at bounding box center [95, 129] width 37 height 11
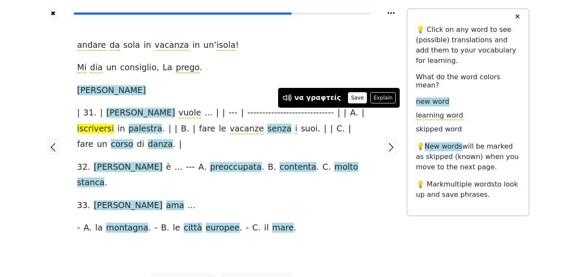
click at [348, 98] on button "Save" at bounding box center [357, 97] width 19 height 11
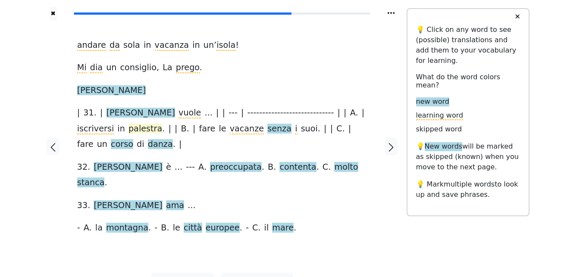
click at [129, 133] on span "palestra" at bounding box center [146, 129] width 34 height 11
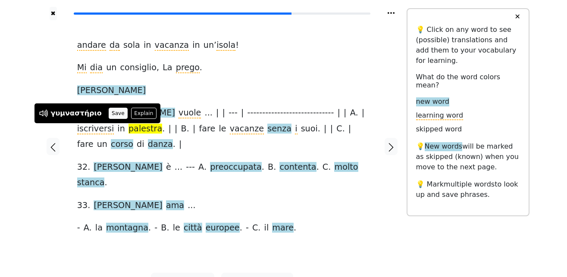
click at [109, 112] on button "Save" at bounding box center [118, 113] width 19 height 11
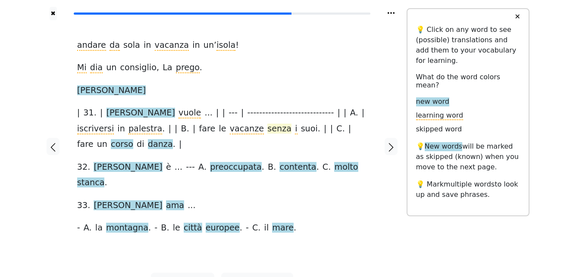
click at [267, 128] on span "senza" at bounding box center [279, 129] width 24 height 11
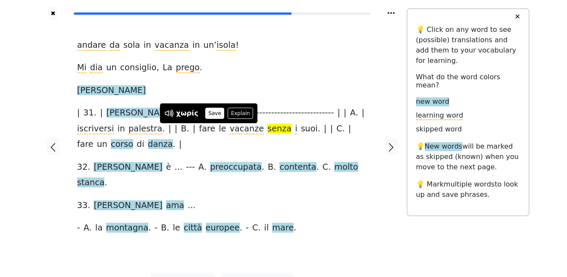
click at [213, 110] on button "Save" at bounding box center [214, 113] width 19 height 11
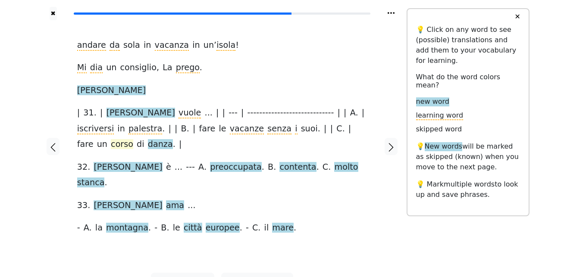
click at [133, 139] on span "corso" at bounding box center [122, 144] width 22 height 11
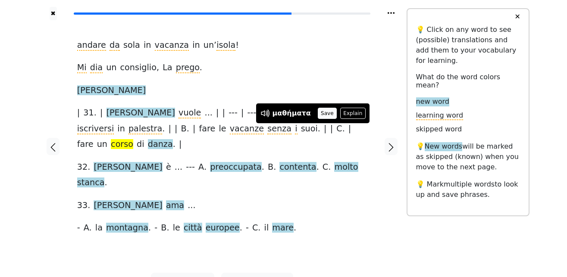
click at [318, 114] on button "Save" at bounding box center [327, 113] width 19 height 11
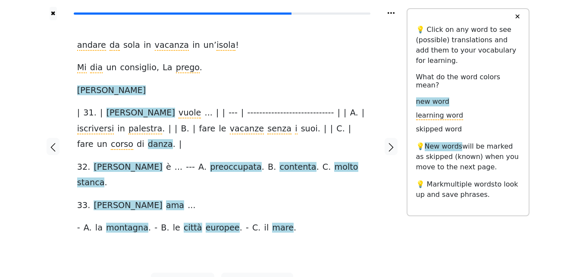
click at [173, 139] on span "danza" at bounding box center [160, 144] width 25 height 11
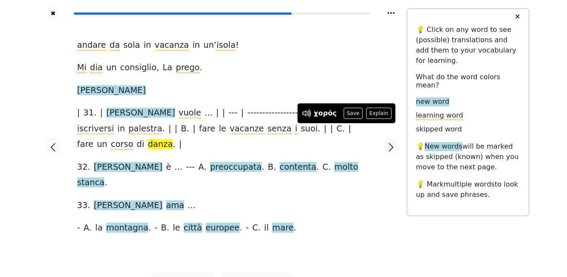
drag, startPoint x: 346, startPoint y: 113, endPoint x: 151, endPoint y: 136, distance: 195.9
click at [345, 113] on button "Save" at bounding box center [353, 113] width 19 height 11
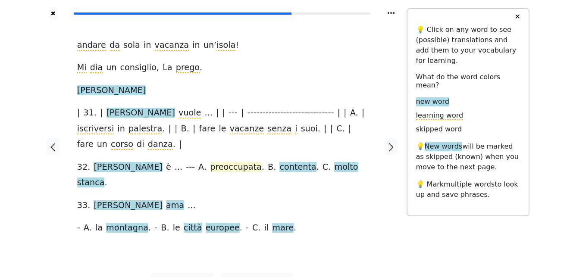
click at [210, 162] on span "preoccupata" at bounding box center [236, 167] width 52 height 11
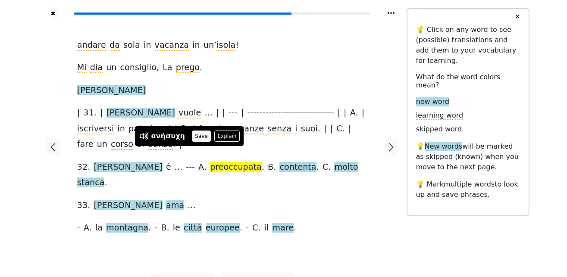
click at [198, 133] on button "Save" at bounding box center [201, 136] width 19 height 11
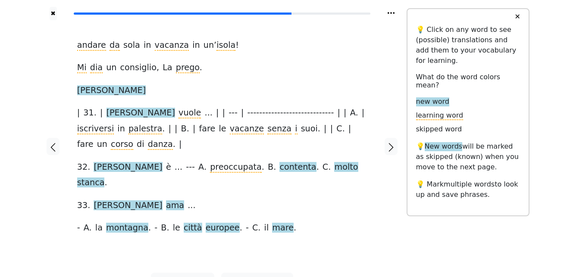
click at [279, 162] on span "contenta" at bounding box center [297, 167] width 37 height 11
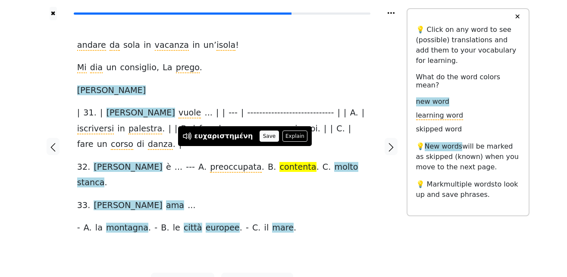
click at [261, 135] on button "Save" at bounding box center [269, 136] width 19 height 11
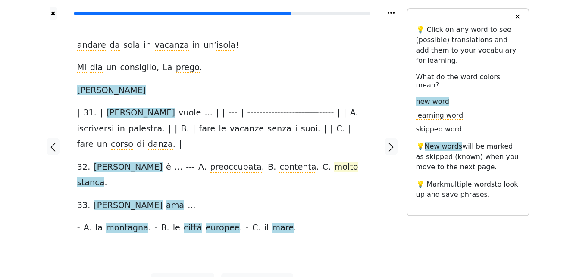
click at [334, 162] on span "molto" at bounding box center [346, 167] width 24 height 11
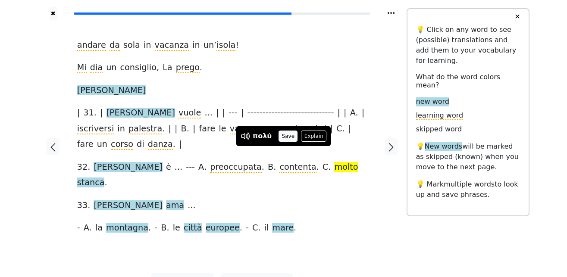
click at [284, 135] on button "Save" at bounding box center [288, 136] width 19 height 11
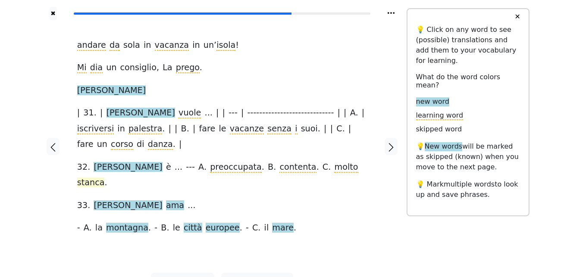
click at [105, 178] on span "stanca" at bounding box center [91, 183] width 28 height 11
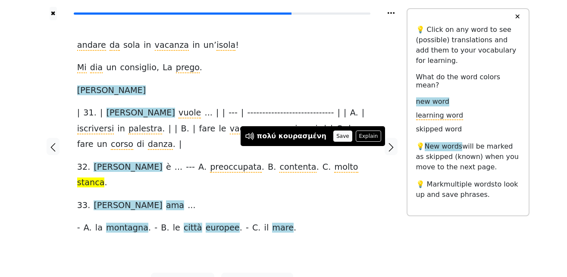
click at [333, 138] on button "Save" at bounding box center [342, 136] width 19 height 11
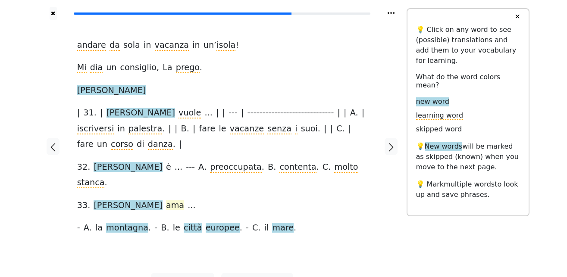
click at [166, 201] on span "ama" at bounding box center [175, 206] width 18 height 11
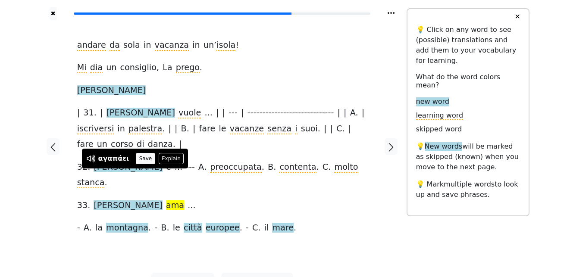
click at [142, 158] on button "Save" at bounding box center [145, 158] width 19 height 11
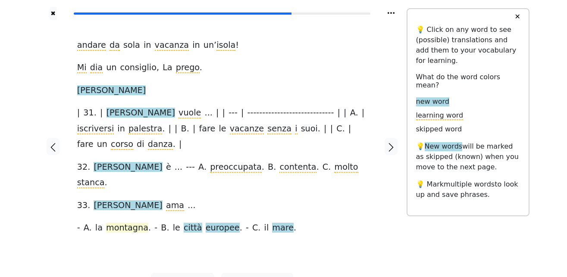
click at [122, 223] on span "montagna" at bounding box center [127, 228] width 42 height 11
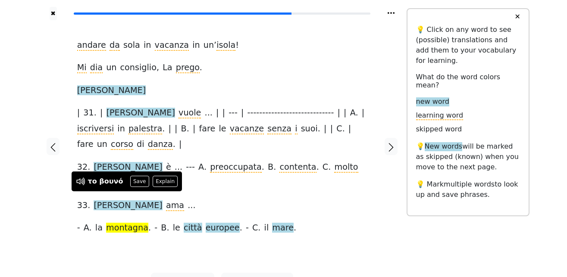
click at [134, 175] on div "το βουνό Save Explain" at bounding box center [127, 182] width 110 height 20
click at [134, 183] on button "Save" at bounding box center [139, 181] width 19 height 11
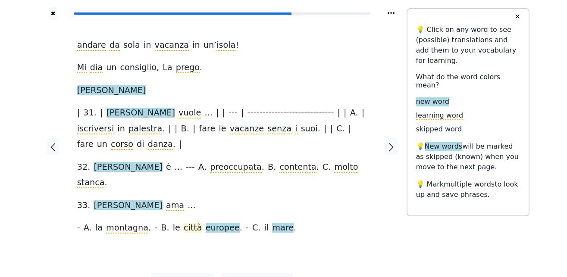
click at [184, 223] on span "città" at bounding box center [193, 228] width 19 height 11
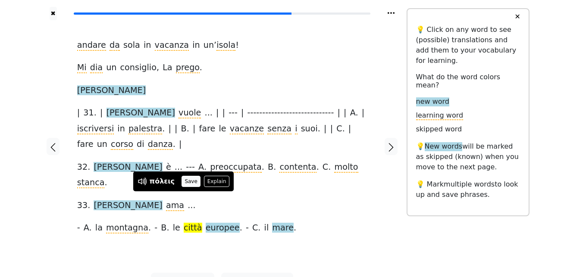
click at [186, 179] on button "Save" at bounding box center [191, 181] width 19 height 11
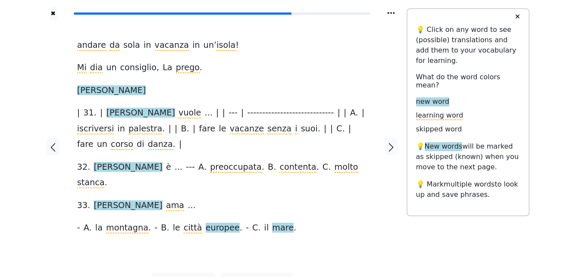
click at [206, 223] on span "europee" at bounding box center [223, 228] width 34 height 11
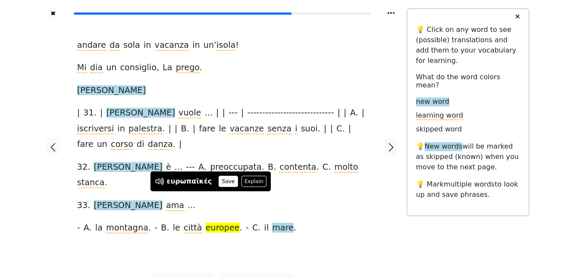
click at [227, 181] on button "Save" at bounding box center [228, 181] width 19 height 11
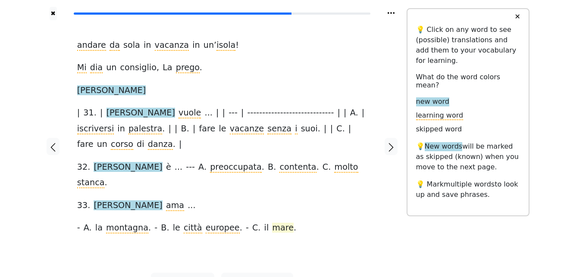
drag, startPoint x: 242, startPoint y: 195, endPoint x: 257, endPoint y: 201, distance: 16.9
click at [272, 223] on span "mare" at bounding box center [283, 228] width 22 height 11
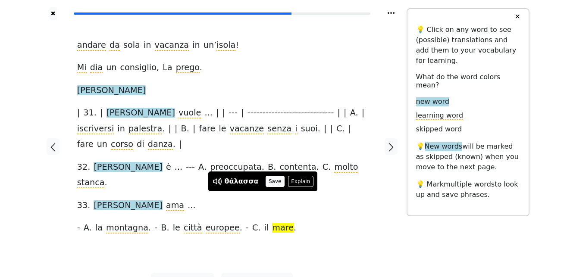
click at [270, 179] on button "Save" at bounding box center [275, 181] width 19 height 11
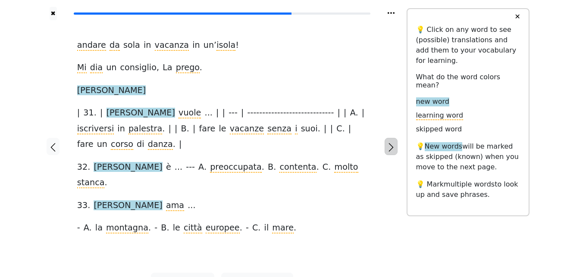
click at [386, 140] on button "button" at bounding box center [391, 146] width 13 height 17
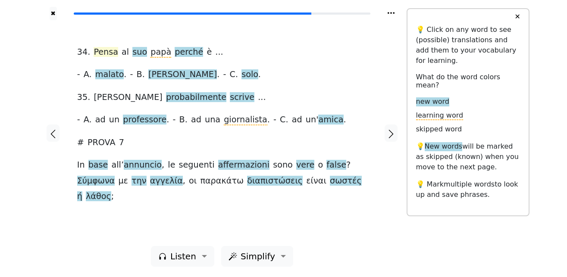
click at [104, 53] on span "Pensa" at bounding box center [106, 52] width 25 height 11
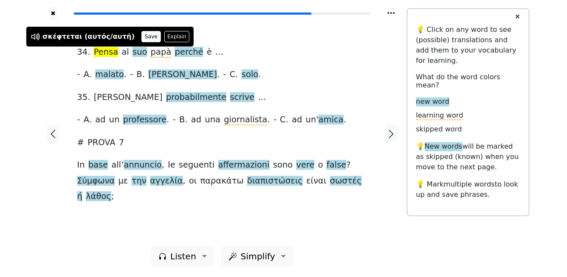
click at [141, 38] on button "Save" at bounding box center [150, 36] width 19 height 11
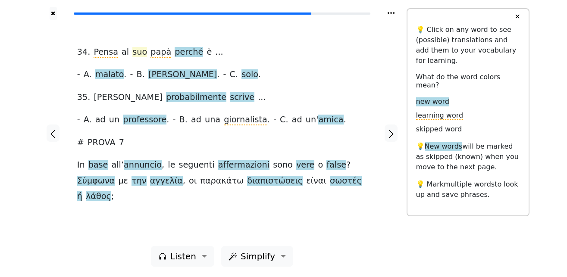
click at [132, 54] on span "suo" at bounding box center [139, 52] width 15 height 11
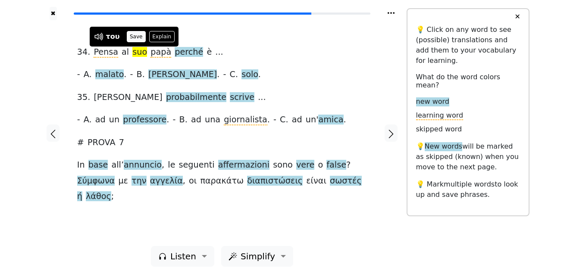
click at [133, 37] on button "Save" at bounding box center [136, 36] width 19 height 11
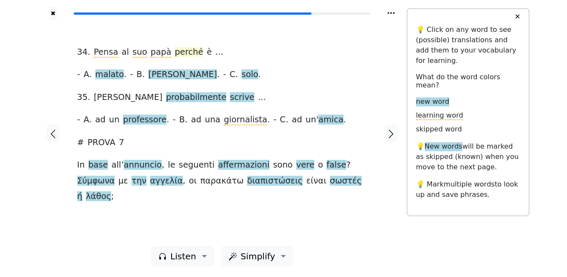
click at [175, 53] on span "perché" at bounding box center [189, 52] width 28 height 11
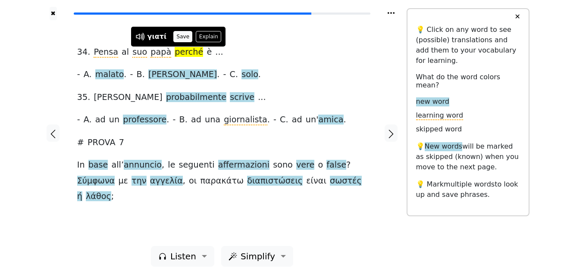
click at [181, 34] on button "Save" at bounding box center [182, 36] width 19 height 11
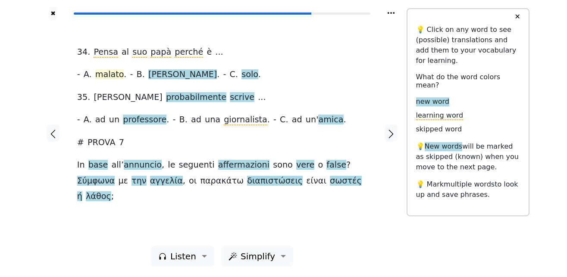
click at [107, 75] on span "malato" at bounding box center [109, 74] width 28 height 11
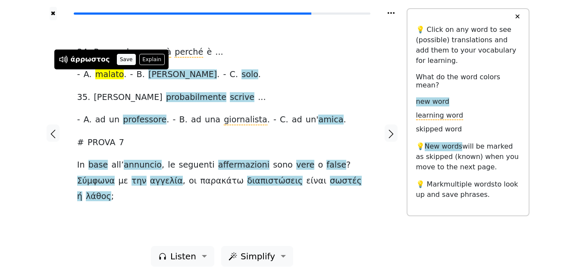
click at [126, 57] on button "Save" at bounding box center [126, 59] width 19 height 11
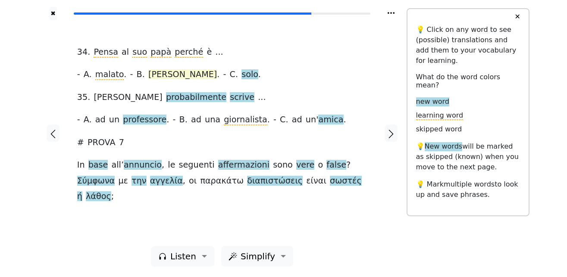
click at [148, 79] on span "[PERSON_NAME]" at bounding box center [182, 74] width 69 height 11
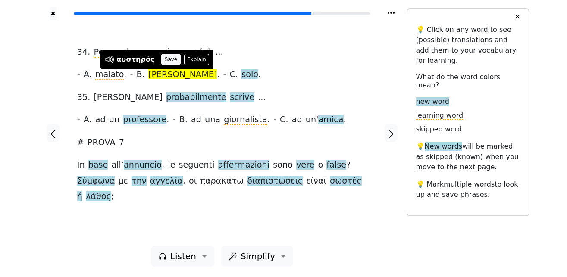
click at [166, 57] on button "Save" at bounding box center [170, 59] width 19 height 11
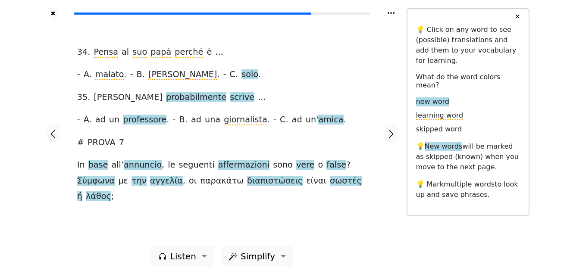
click at [242, 77] on span "solo" at bounding box center [250, 74] width 16 height 11
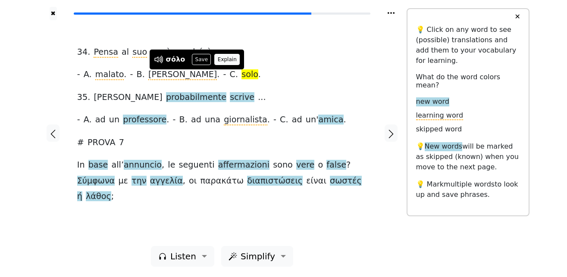
click at [223, 62] on button "Explain" at bounding box center [226, 59] width 25 height 11
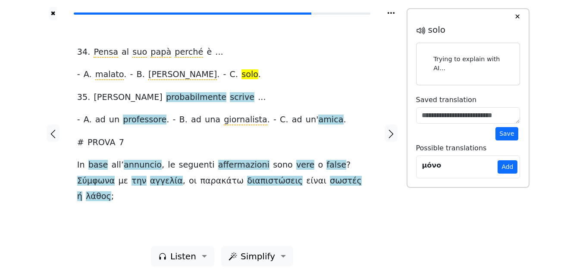
click at [446, 165] on link "μόνο Add" at bounding box center [468, 167] width 104 height 23
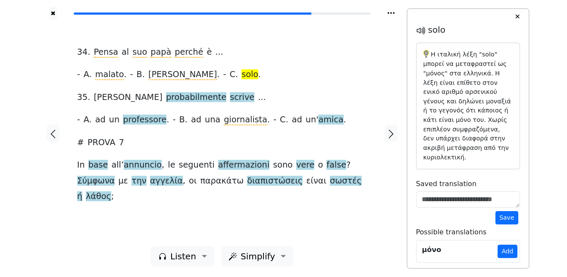
click at [440, 245] on link "μόνο Add" at bounding box center [468, 251] width 104 height 23
click at [435, 245] on div "μόνο" at bounding box center [431, 250] width 19 height 10
click at [449, 194] on textarea at bounding box center [468, 200] width 104 height 16
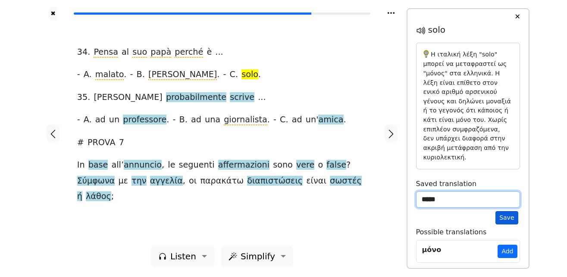
type textarea "*****"
drag, startPoint x: 507, startPoint y: 213, endPoint x: 491, endPoint y: 217, distance: 16.1
click at [507, 213] on button "Save" at bounding box center [507, 217] width 22 height 13
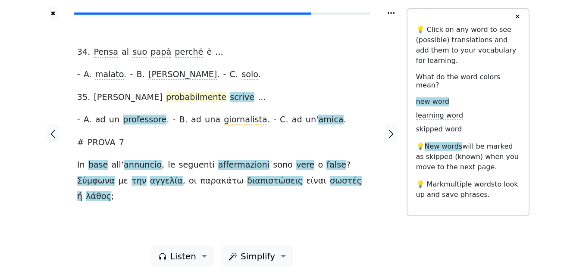
click at [166, 100] on span "probabilmente" at bounding box center [196, 97] width 60 height 11
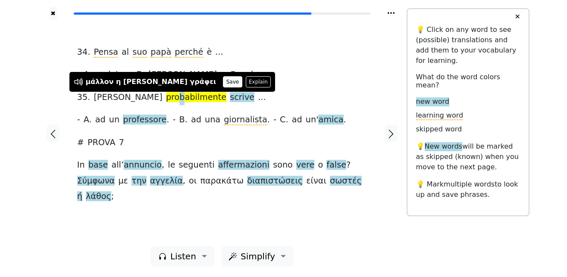
click at [223, 82] on button "Save" at bounding box center [232, 81] width 19 height 11
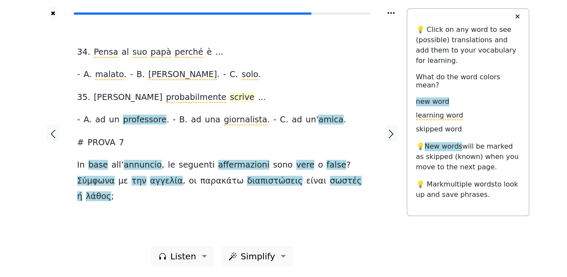
drag, startPoint x: 186, startPoint y: 88, endPoint x: 188, endPoint y: 100, distance: 11.8
click at [230, 100] on span "scrive" at bounding box center [242, 97] width 25 height 11
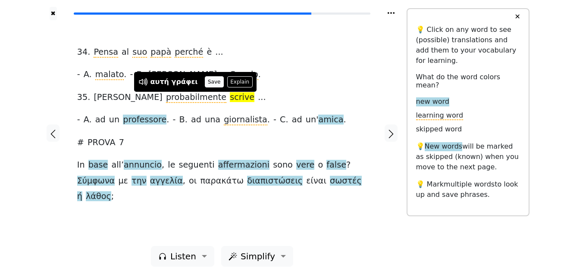
click at [205, 82] on button "Save" at bounding box center [214, 81] width 19 height 11
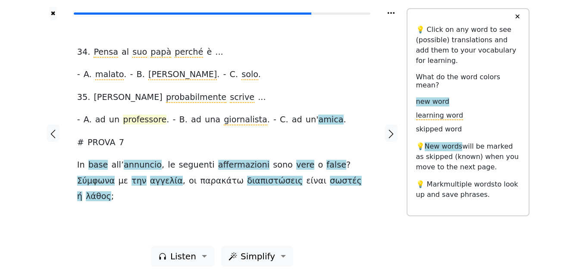
click at [144, 121] on span "professore" at bounding box center [145, 120] width 44 height 11
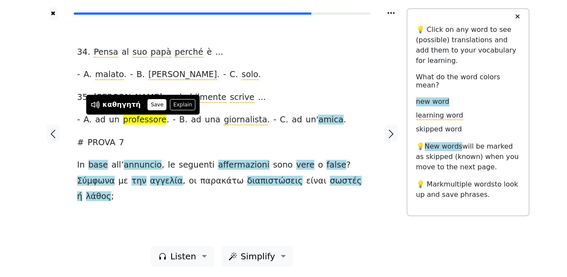
click at [149, 102] on button "Save" at bounding box center [157, 104] width 19 height 11
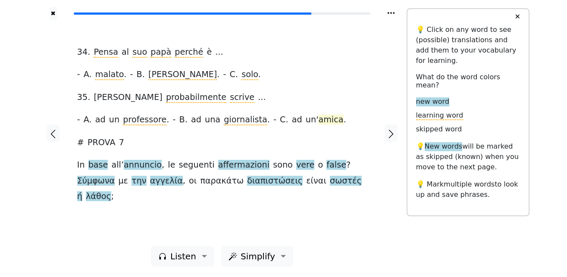
click at [318, 119] on span "amica" at bounding box center [330, 120] width 25 height 11
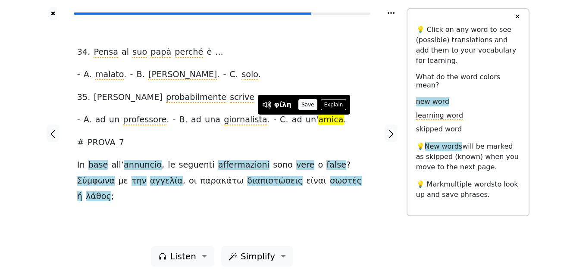
click at [303, 105] on button "Save" at bounding box center [307, 104] width 19 height 11
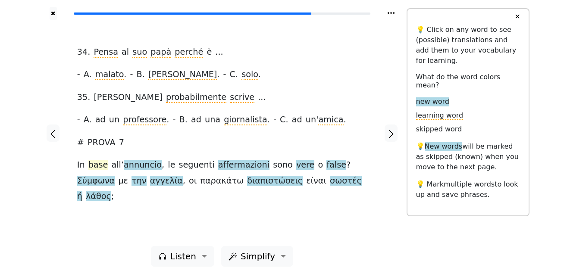
click at [98, 165] on span "base" at bounding box center [98, 165] width 20 height 11
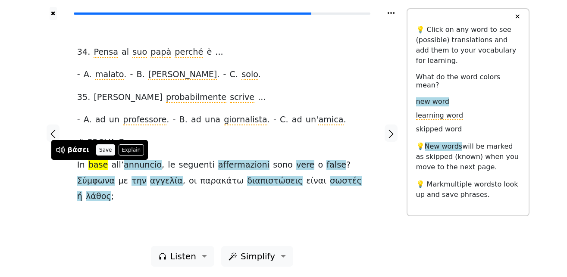
click at [97, 151] on button "Save" at bounding box center [105, 149] width 19 height 11
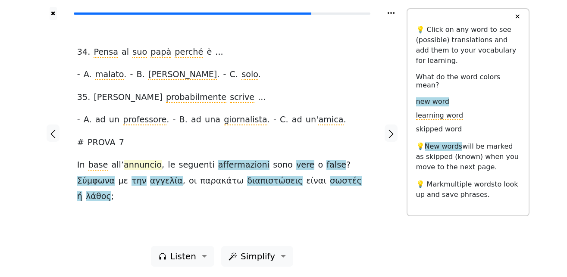
click at [137, 164] on span "annuncio" at bounding box center [143, 165] width 38 height 11
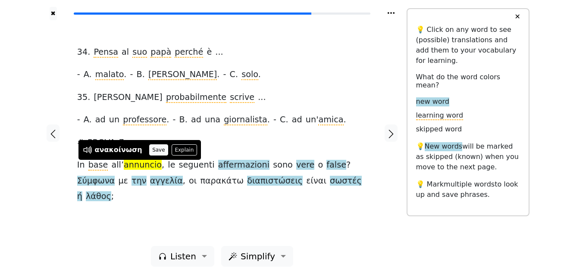
click at [149, 151] on button "Save" at bounding box center [158, 149] width 19 height 11
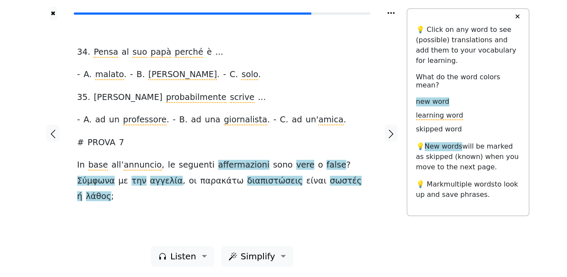
click at [230, 166] on span "affermazioni" at bounding box center [243, 165] width 51 height 11
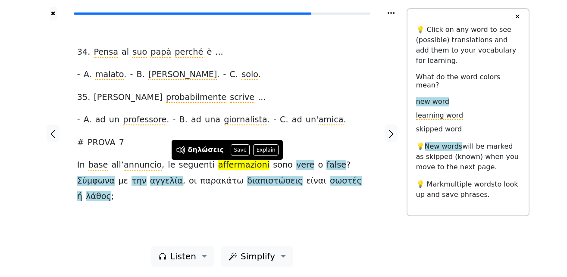
click at [236, 149] on button "Save" at bounding box center [240, 149] width 19 height 11
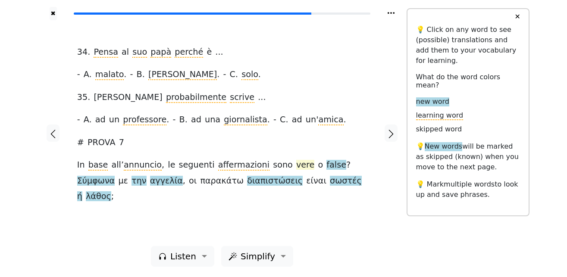
click at [296, 166] on span "vere" at bounding box center [305, 165] width 18 height 11
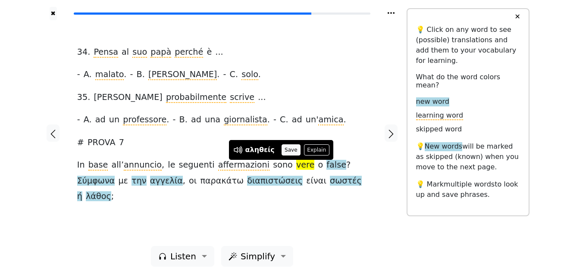
click at [286, 148] on button "Save" at bounding box center [291, 149] width 19 height 11
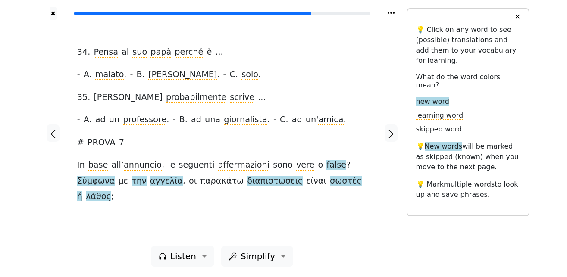
click at [327, 165] on span "false" at bounding box center [337, 165] width 20 height 11
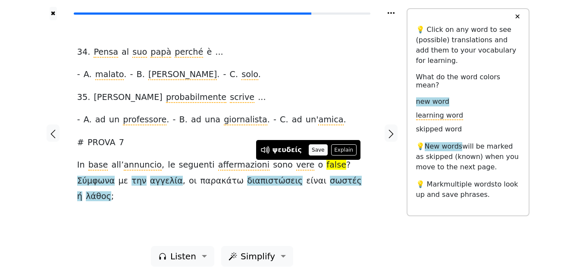
click at [314, 153] on button "Save" at bounding box center [318, 149] width 19 height 11
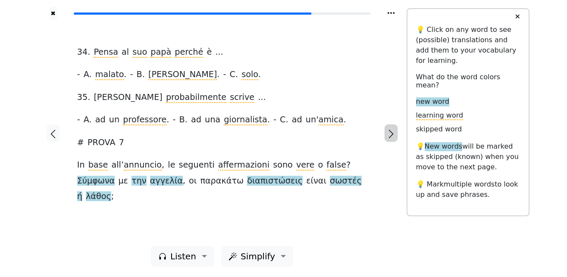
click at [395, 137] on icon "button" at bounding box center [391, 134] width 10 height 10
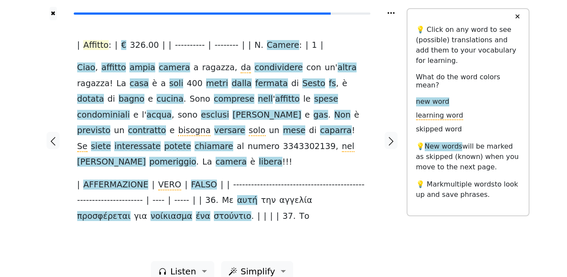
click at [100, 45] on span "Affitto" at bounding box center [95, 45] width 25 height 11
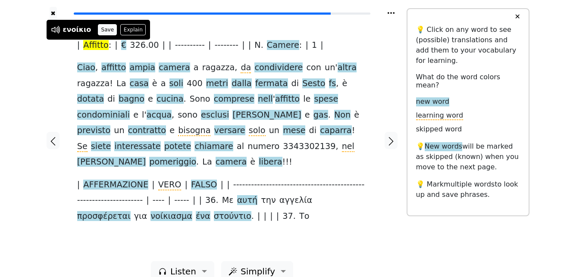
click at [102, 31] on button "Save" at bounding box center [107, 29] width 19 height 11
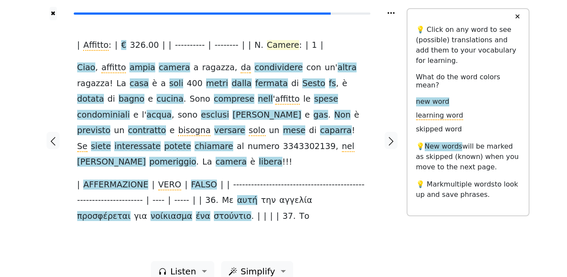
click at [267, 49] on span "Camere" at bounding box center [283, 45] width 32 height 11
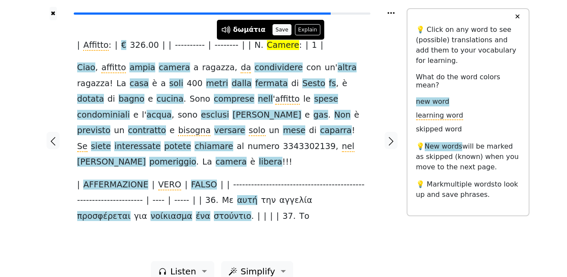
click at [277, 30] on button "Save" at bounding box center [282, 29] width 19 height 11
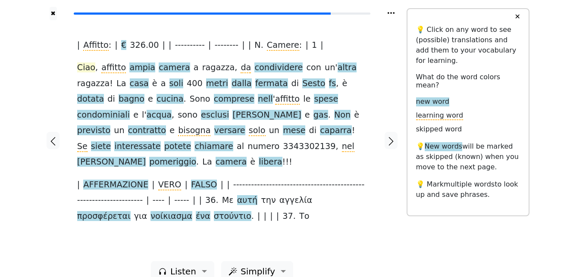
click at [87, 69] on span "Ciao" at bounding box center [86, 68] width 18 height 11
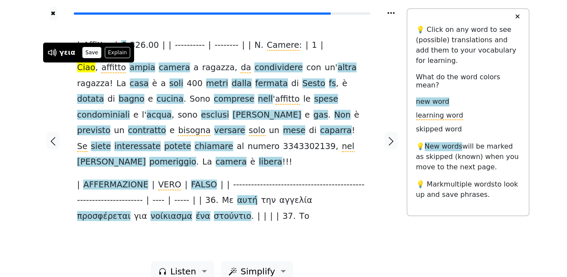
click at [88, 54] on button "Save" at bounding box center [91, 52] width 19 height 11
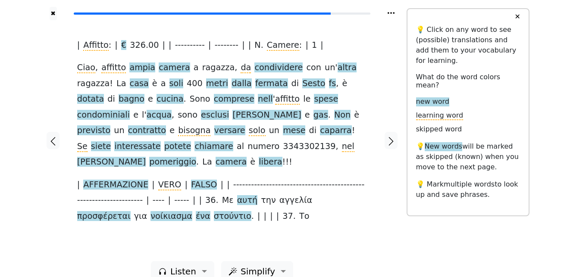
click at [130, 71] on span "ampia" at bounding box center [142, 68] width 26 height 11
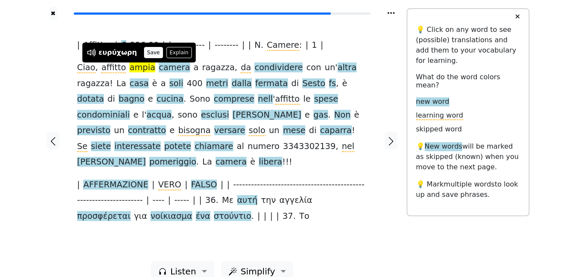
click at [152, 52] on button "Save" at bounding box center [153, 52] width 19 height 11
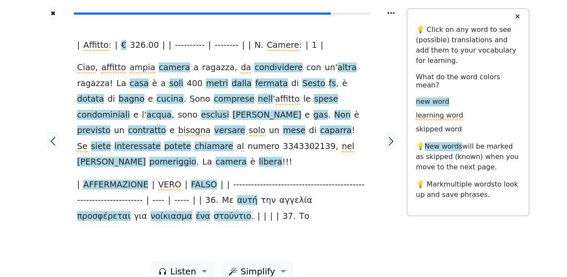
click at [165, 71] on span "camera" at bounding box center [174, 68] width 31 height 11
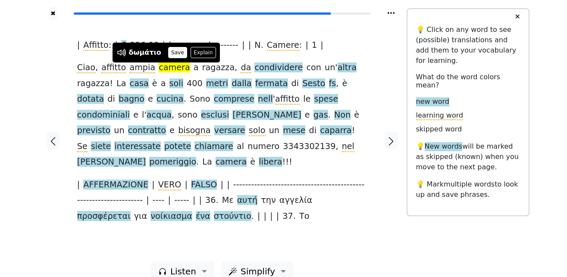
click at [169, 55] on button "Save" at bounding box center [177, 52] width 19 height 11
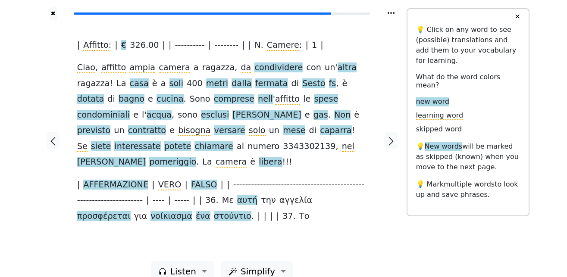
click at [257, 69] on span "condividere" at bounding box center [278, 68] width 48 height 11
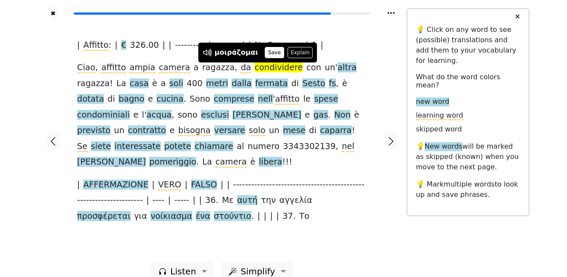
click at [268, 55] on button "Save" at bounding box center [274, 52] width 19 height 11
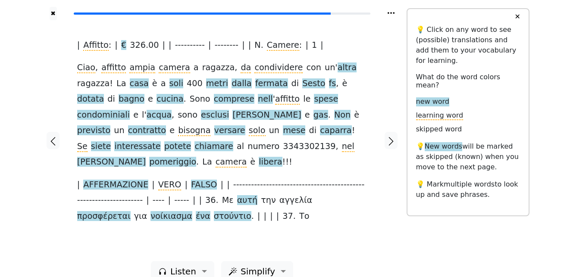
click at [338, 69] on span "altra" at bounding box center [347, 68] width 19 height 11
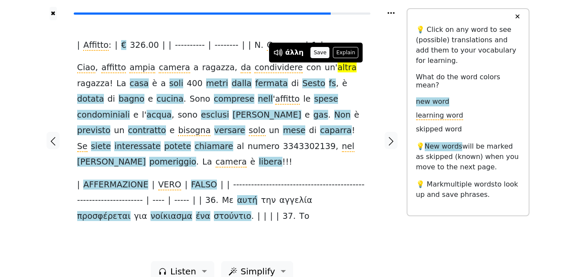
click at [315, 53] on button "Save" at bounding box center [320, 52] width 19 height 11
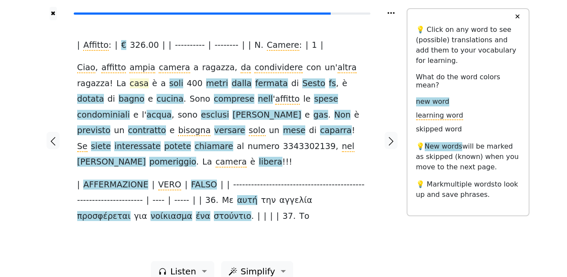
click at [130, 84] on span "casa" at bounding box center [139, 83] width 19 height 11
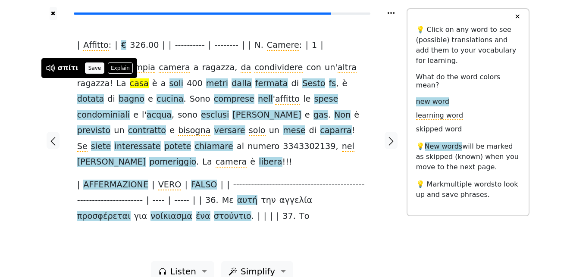
click at [92, 66] on button "Save" at bounding box center [94, 68] width 19 height 11
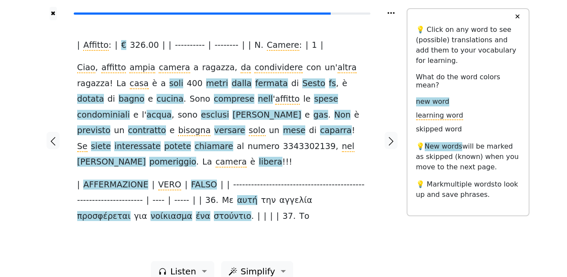
click at [170, 84] on span "soli" at bounding box center [177, 83] width 14 height 11
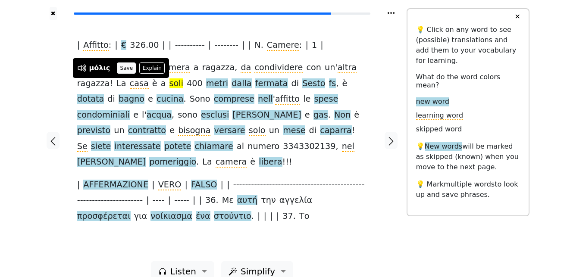
click at [119, 69] on button "Save" at bounding box center [126, 68] width 19 height 11
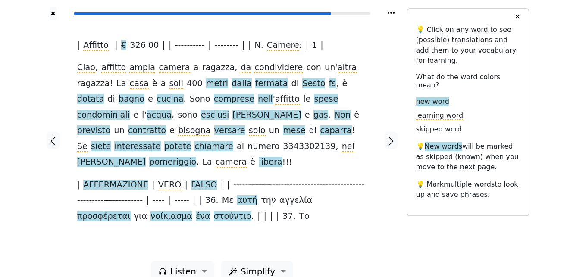
click at [206, 85] on span "metri" at bounding box center [217, 83] width 22 height 11
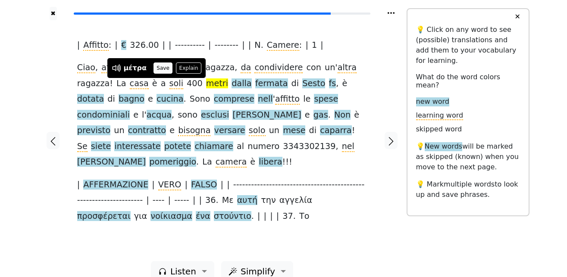
click at [157, 67] on button "Save" at bounding box center [163, 68] width 19 height 11
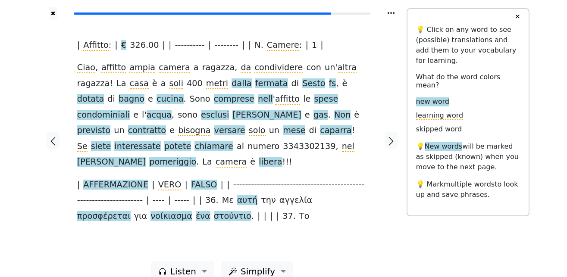
click at [232, 85] on span "dalla" at bounding box center [242, 83] width 20 height 11
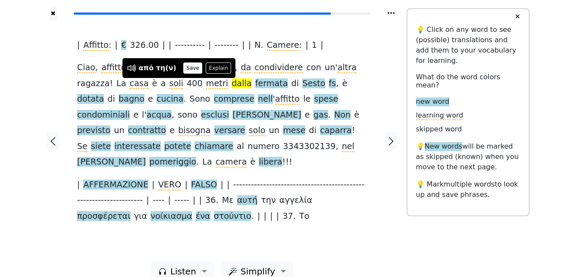
click at [183, 68] on button "Save" at bounding box center [192, 68] width 19 height 11
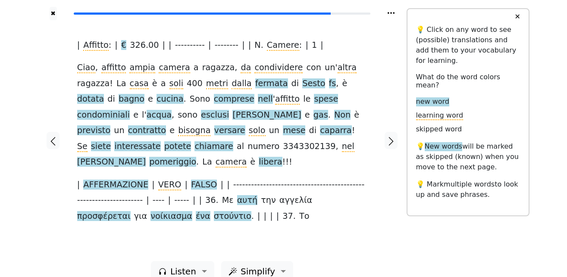
click at [255, 85] on span "fermata" at bounding box center [271, 83] width 33 height 11
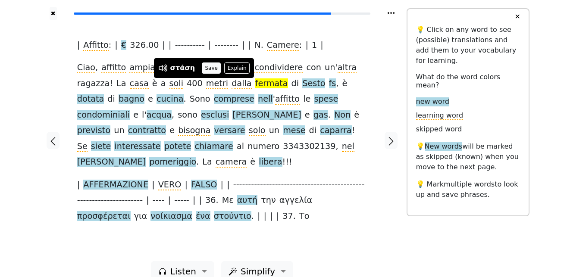
click at [209, 66] on button "Save" at bounding box center [211, 68] width 19 height 11
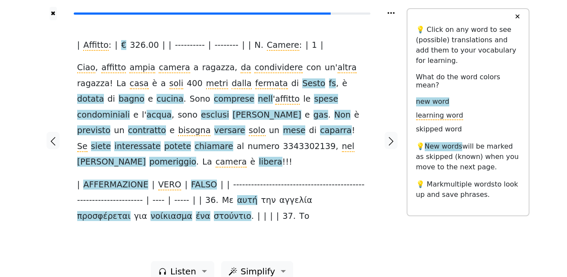
click at [302, 82] on span "Sesto" at bounding box center [313, 83] width 23 height 11
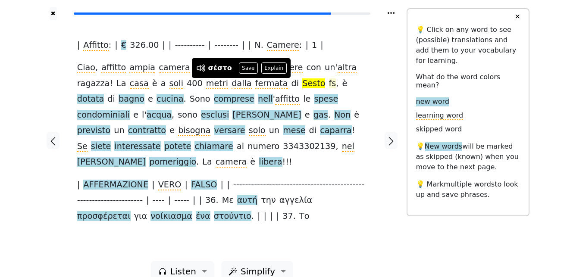
click at [329, 84] on span "fs" at bounding box center [332, 83] width 7 height 11
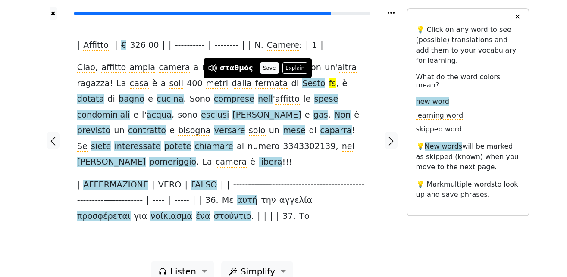
click at [260, 66] on button "Save" at bounding box center [269, 68] width 19 height 11
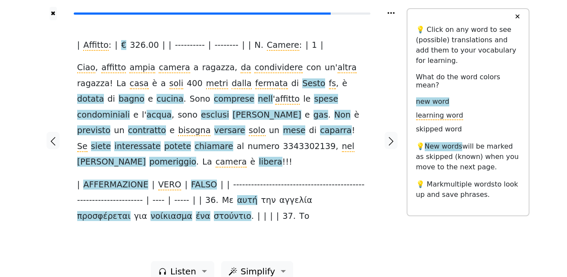
click at [104, 94] on span "dotata" at bounding box center [90, 99] width 27 height 11
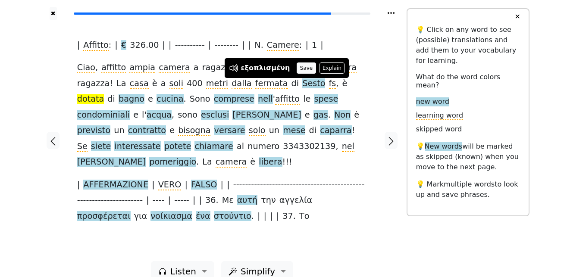
click at [299, 67] on button "Save" at bounding box center [306, 68] width 19 height 11
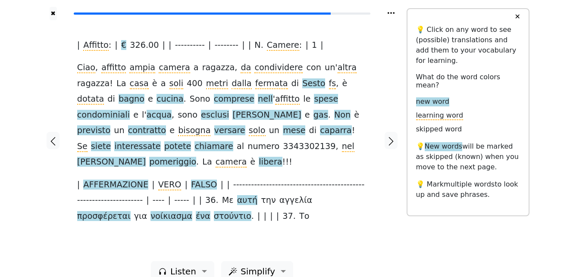
click at [144, 94] on span "bagno" at bounding box center [132, 99] width 26 height 11
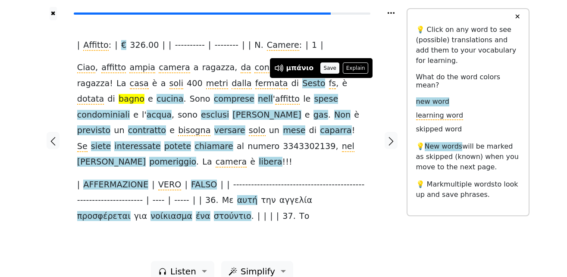
click at [326, 66] on button "Save" at bounding box center [329, 68] width 19 height 11
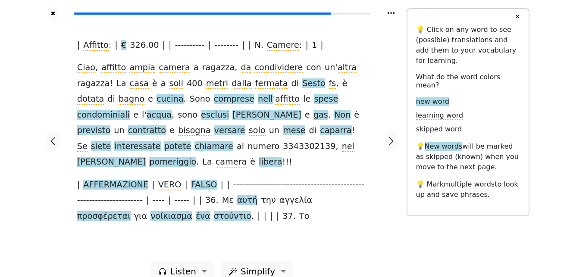
click at [184, 94] on span "cucina" at bounding box center [170, 99] width 27 height 11
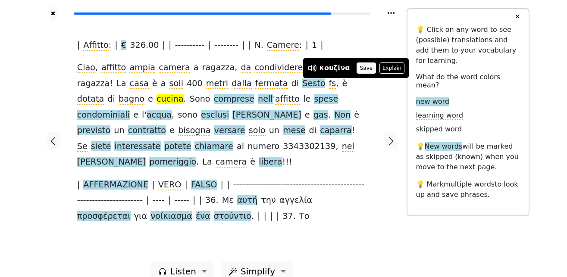
click at [360, 66] on button "Save" at bounding box center [366, 68] width 19 height 11
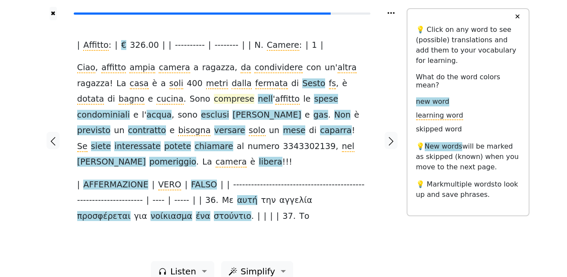
click at [214, 102] on span "comprese" at bounding box center [234, 99] width 41 height 11
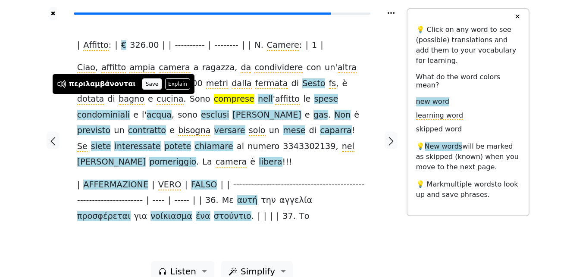
click at [142, 85] on button "Save" at bounding box center [151, 83] width 19 height 11
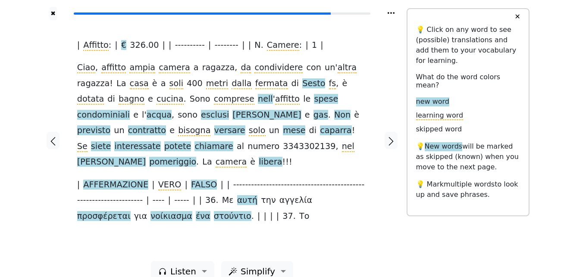
click at [258, 102] on span "nell" at bounding box center [265, 99] width 15 height 11
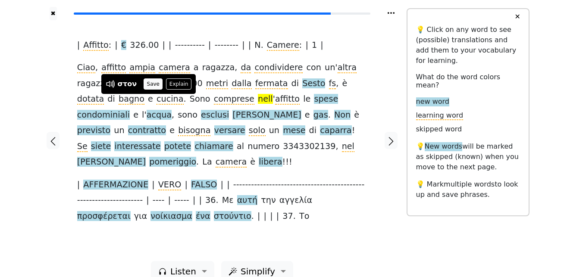
click at [149, 87] on button "Save" at bounding box center [153, 83] width 19 height 11
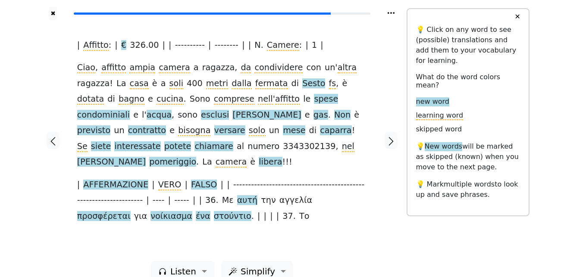
click at [275, 101] on span "affitto" at bounding box center [287, 99] width 25 height 11
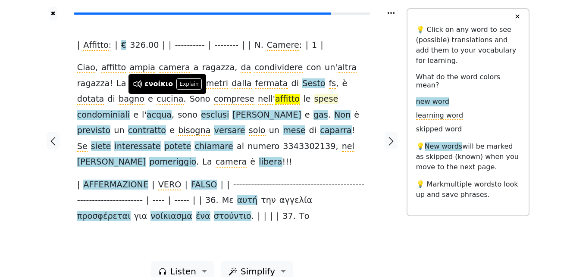
click at [314, 101] on span "spese" at bounding box center [326, 99] width 24 height 11
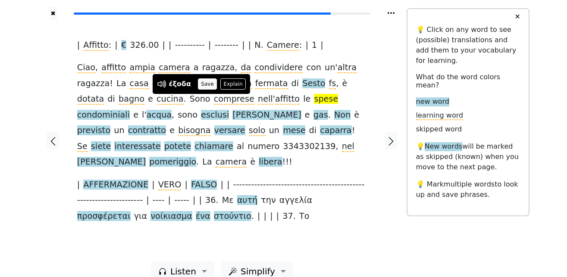
click at [205, 82] on button "Save" at bounding box center [207, 83] width 19 height 11
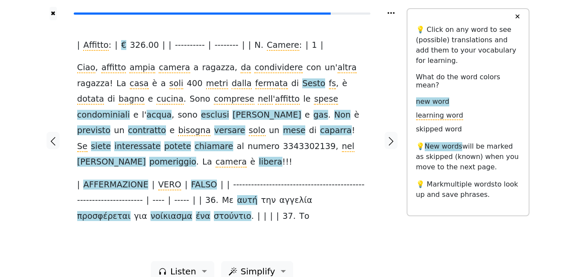
click at [130, 110] on span "condominiali" at bounding box center [103, 115] width 53 height 11
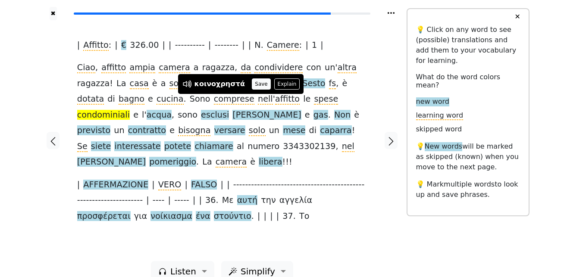
click at [252, 85] on button "Save" at bounding box center [261, 83] width 19 height 11
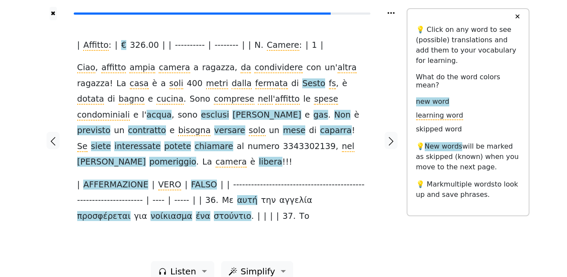
click at [172, 110] on span "acqua" at bounding box center [159, 115] width 25 height 11
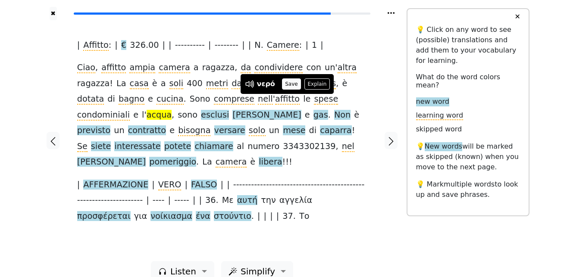
click at [287, 81] on button "Save" at bounding box center [291, 83] width 19 height 11
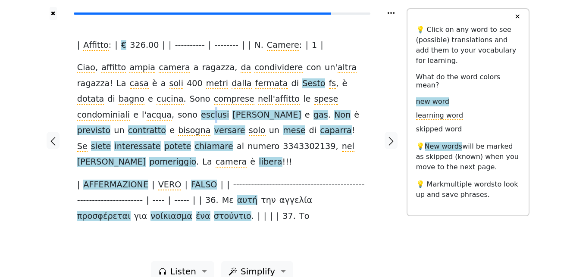
click at [229, 110] on span "esclusi" at bounding box center [215, 115] width 28 height 11
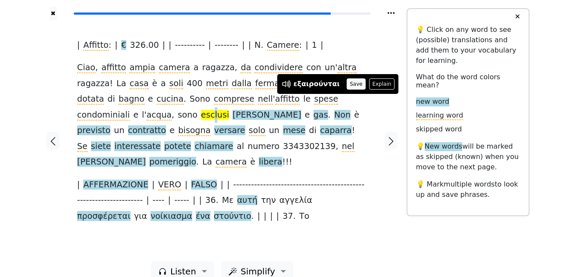
click at [351, 82] on button "Save" at bounding box center [356, 83] width 19 height 11
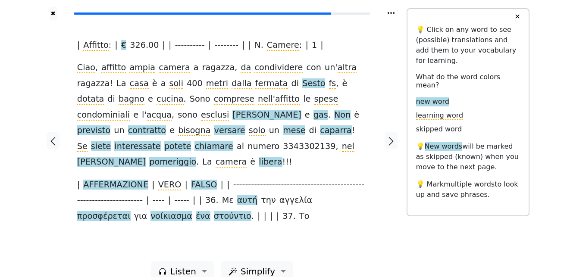
click at [301, 110] on span "[PERSON_NAME]" at bounding box center [266, 115] width 69 height 11
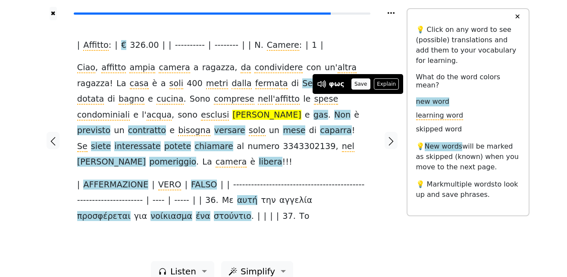
drag, startPoint x: 355, startPoint y: 81, endPoint x: 232, endPoint y: 106, distance: 125.4
click at [355, 81] on button "Save" at bounding box center [361, 83] width 19 height 11
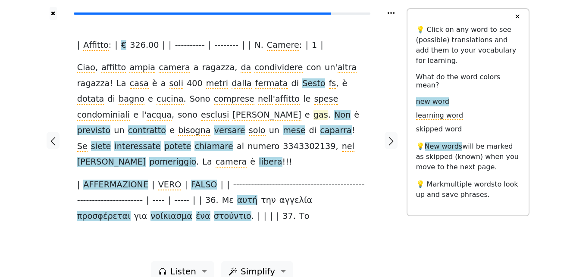
click at [314, 117] on span "gas" at bounding box center [321, 115] width 15 height 11
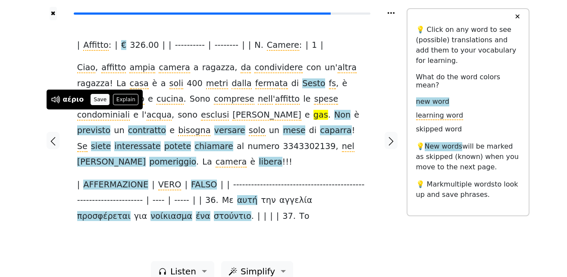
click at [95, 101] on button "Save" at bounding box center [100, 99] width 19 height 11
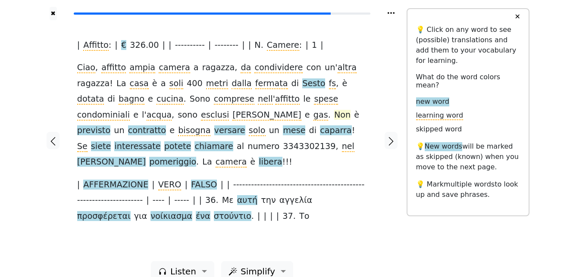
click at [334, 115] on span "Νon" at bounding box center [342, 115] width 16 height 11
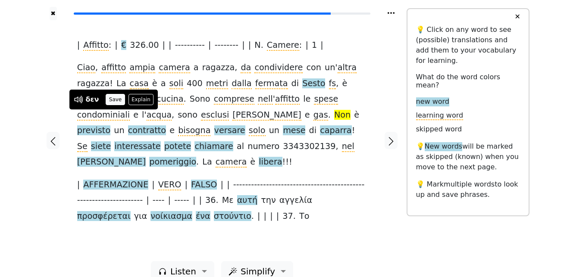
click at [113, 100] on button "Save" at bounding box center [115, 99] width 19 height 11
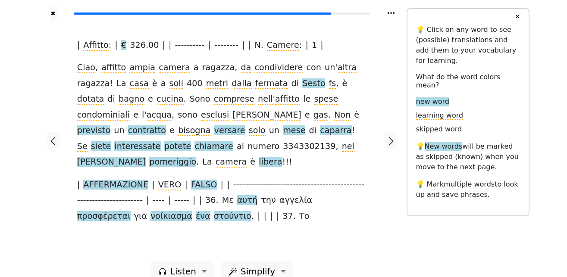
click at [110, 126] on span "previsto" at bounding box center [93, 131] width 33 height 11
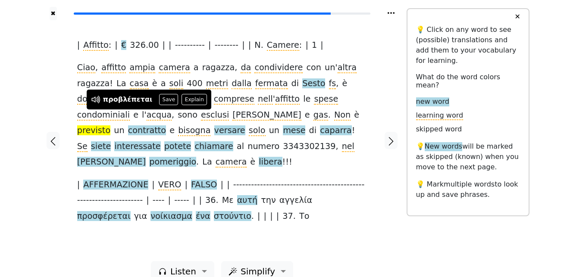
drag, startPoint x: 168, startPoint y: 103, endPoint x: 176, endPoint y: 109, distance: 10.2
click at [168, 101] on button "Save" at bounding box center [168, 99] width 19 height 11
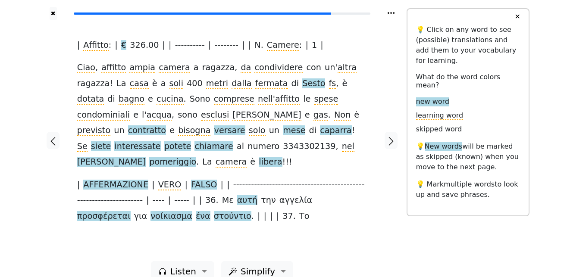
click at [166, 126] on span "contratto" at bounding box center [147, 131] width 38 height 11
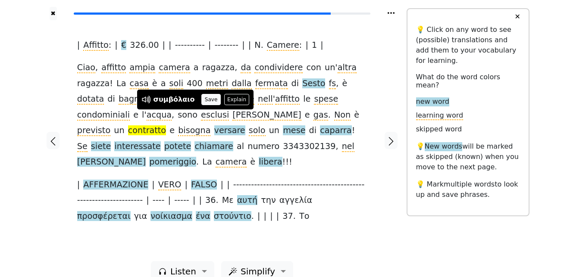
click at [205, 100] on button "Save" at bounding box center [210, 99] width 19 height 11
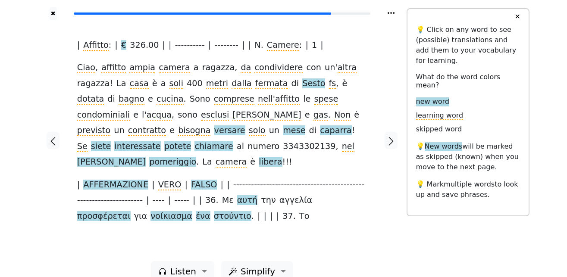
click at [245, 126] on span "versare" at bounding box center [229, 131] width 31 height 11
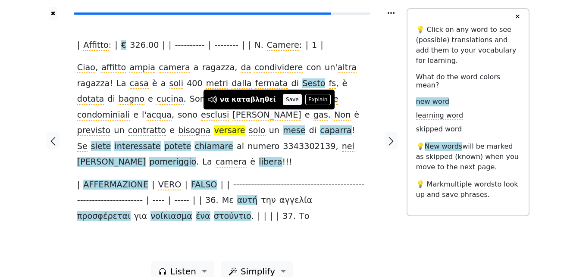
click at [283, 99] on button "Save" at bounding box center [292, 99] width 19 height 11
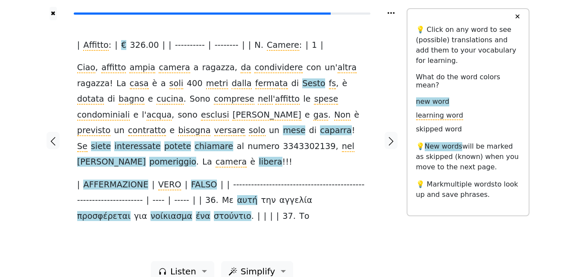
click at [305, 126] on span "mese" at bounding box center [294, 131] width 22 height 11
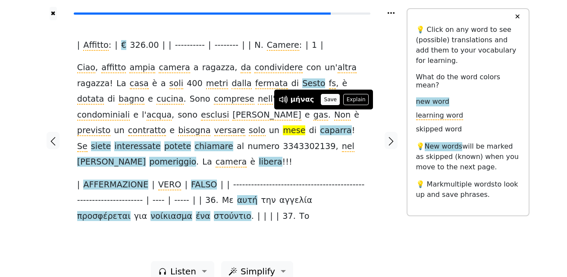
click at [328, 99] on button "Save" at bounding box center [330, 99] width 19 height 11
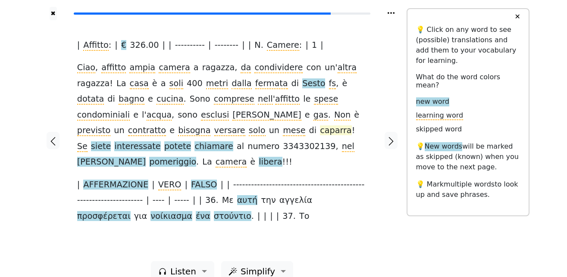
drag, startPoint x: 170, startPoint y: 131, endPoint x: 94, endPoint y: 135, distance: 76.5
click at [320, 135] on span "caparra" at bounding box center [335, 131] width 31 height 11
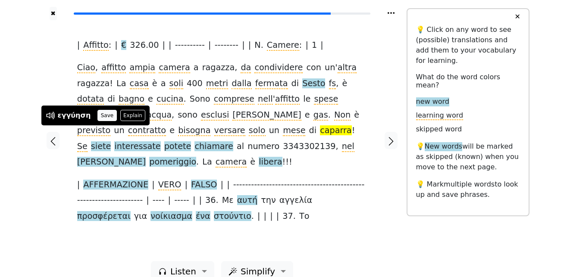
click at [106, 114] on button "Save" at bounding box center [106, 115] width 19 height 11
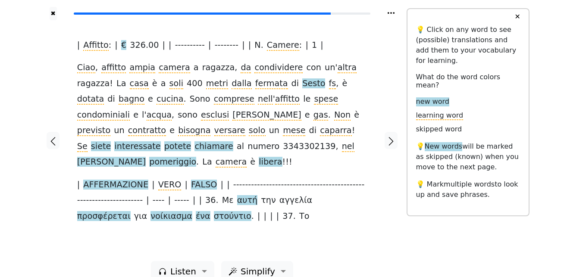
click at [111, 141] on span "siete" at bounding box center [101, 146] width 20 height 11
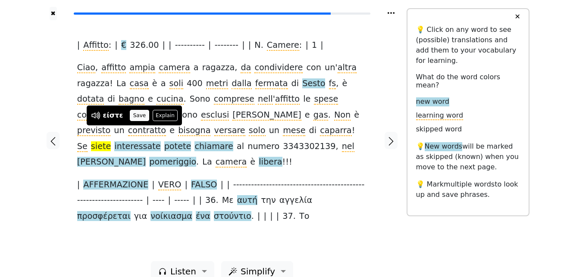
click at [140, 116] on button "Save" at bounding box center [139, 115] width 19 height 11
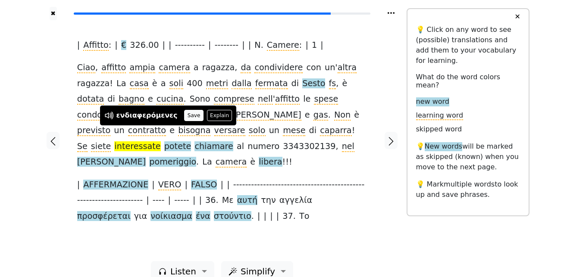
click at [185, 115] on button "Save" at bounding box center [193, 115] width 19 height 11
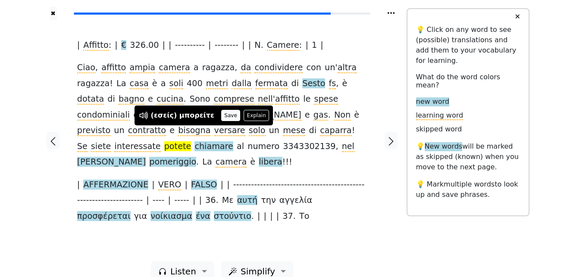
click at [221, 114] on button "Save" at bounding box center [230, 115] width 19 height 11
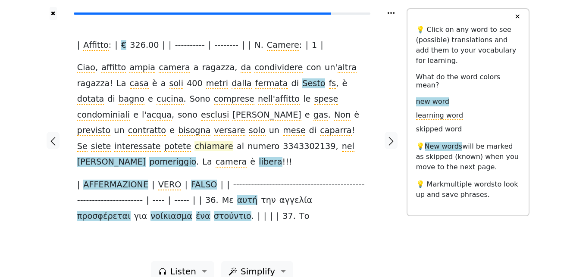
click at [232, 141] on span "chiamare" at bounding box center [214, 146] width 39 height 11
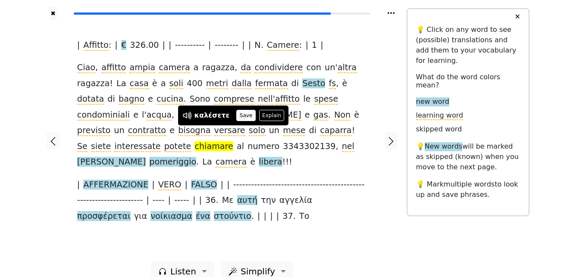
click at [239, 115] on button "Save" at bounding box center [245, 115] width 19 height 11
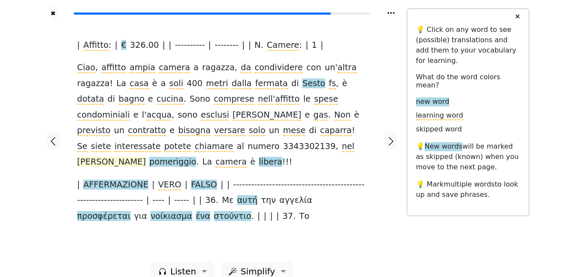
click at [83, 157] on span "[PERSON_NAME]" at bounding box center [111, 162] width 69 height 11
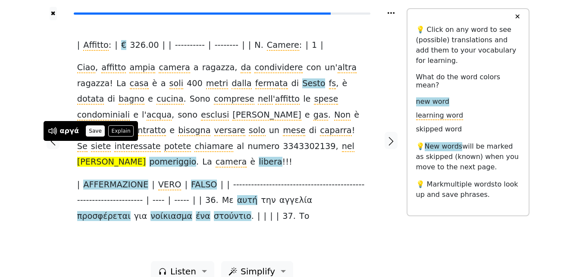
click at [92, 130] on button "Save" at bounding box center [95, 131] width 19 height 11
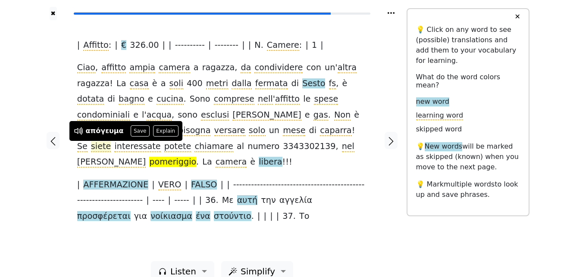
click at [133, 129] on button "Save" at bounding box center [140, 131] width 19 height 11
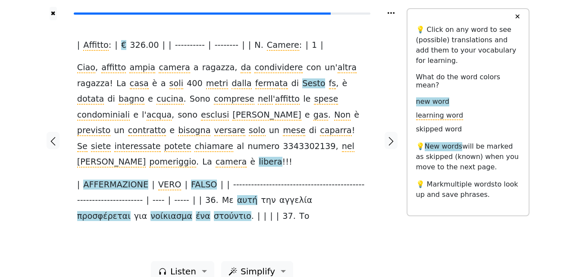
click at [259, 157] on span "libera" at bounding box center [270, 162] width 23 height 11
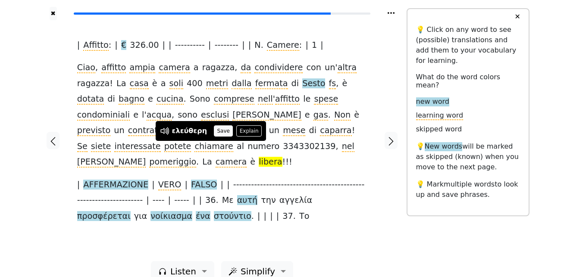
click at [216, 128] on button "Save" at bounding box center [223, 131] width 19 height 11
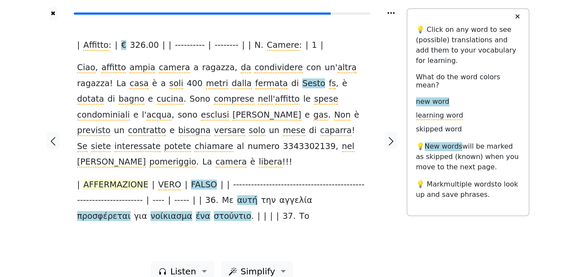
click at [102, 180] on span "AFFERMAZIONE" at bounding box center [115, 185] width 65 height 11
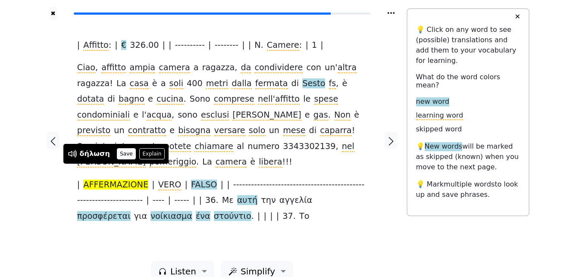
click at [119, 152] on button "Save" at bounding box center [126, 153] width 19 height 11
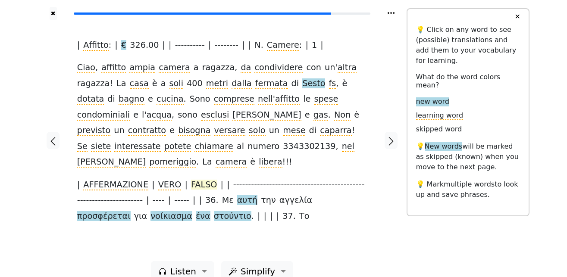
click at [193, 180] on span "FALSO" at bounding box center [204, 185] width 26 height 11
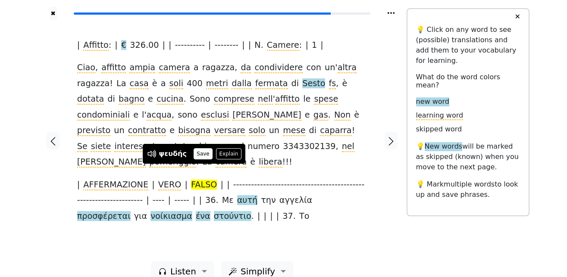
click at [201, 156] on button "Save" at bounding box center [203, 153] width 19 height 11
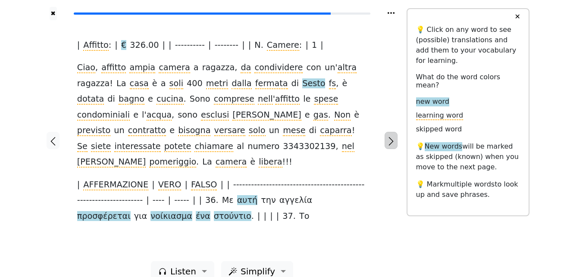
click at [391, 136] on icon "button" at bounding box center [391, 141] width 10 height 10
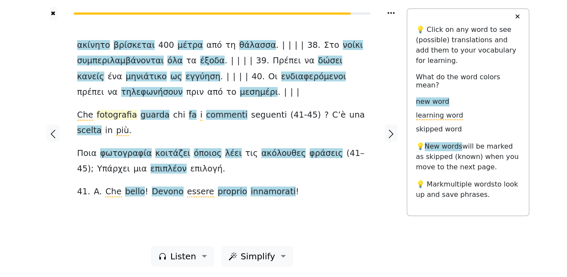
click at [114, 116] on span "fotografia" at bounding box center [117, 115] width 40 height 11
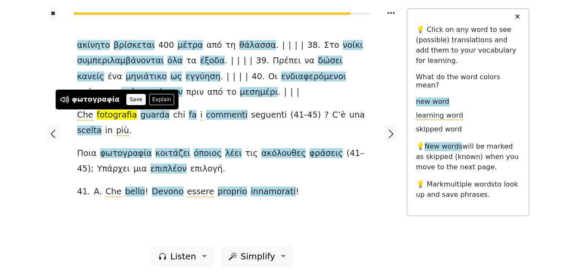
click at [129, 99] on button "Save" at bounding box center [135, 99] width 19 height 11
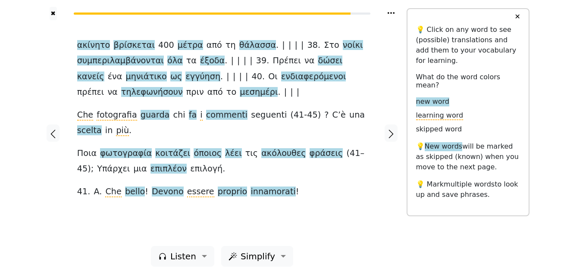
click at [148, 115] on span "guarda" at bounding box center [155, 115] width 29 height 11
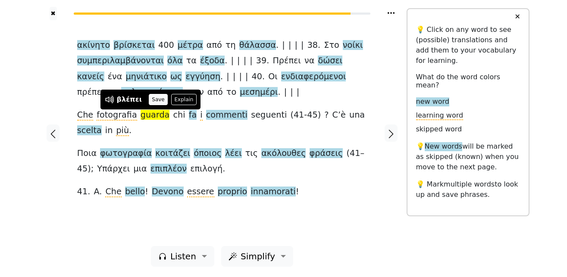
click at [153, 101] on button "Save" at bounding box center [158, 99] width 19 height 11
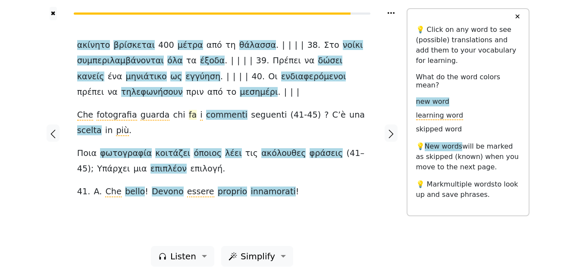
click at [189, 119] on span "fa" at bounding box center [193, 115] width 8 height 11
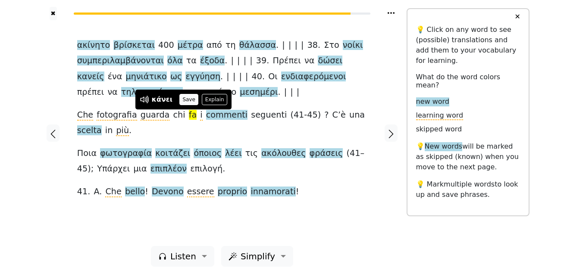
click at [183, 99] on button "Save" at bounding box center [188, 99] width 19 height 11
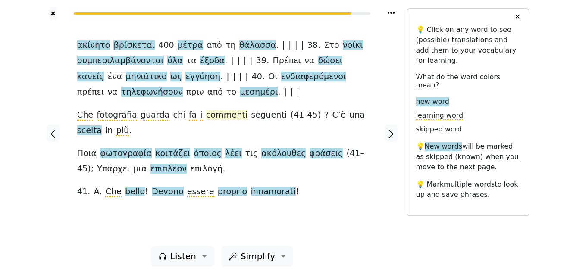
click at [209, 115] on span "commenti" at bounding box center [227, 115] width 42 height 11
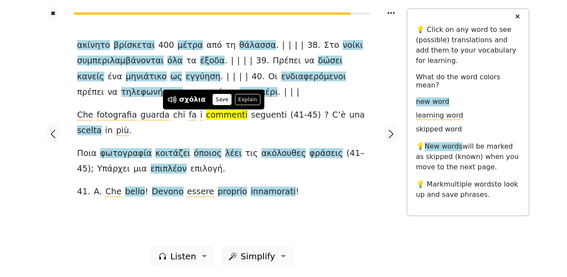
click at [220, 97] on button "Save" at bounding box center [222, 99] width 19 height 11
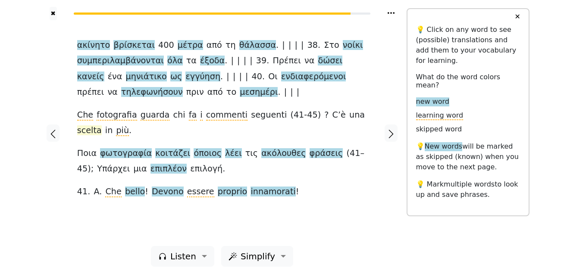
click at [102, 126] on span "scelta" at bounding box center [89, 131] width 25 height 11
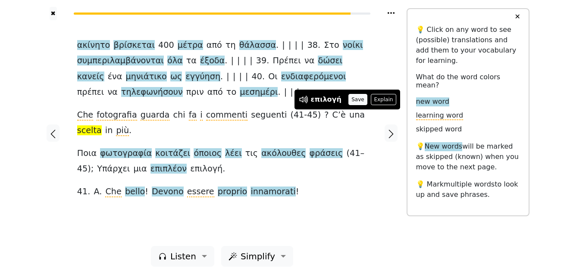
click at [355, 99] on button "Save" at bounding box center [358, 99] width 19 height 11
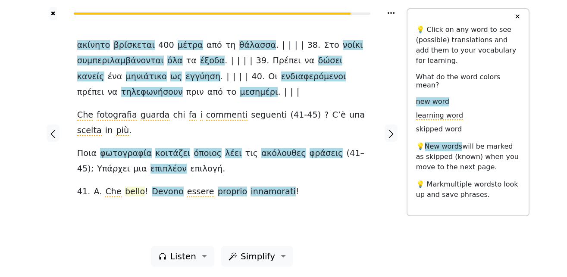
click at [131, 190] on span "bello" at bounding box center [135, 192] width 20 height 11
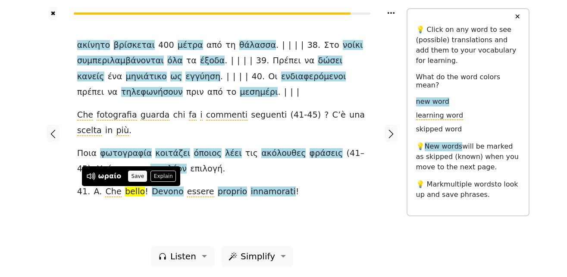
click at [135, 176] on button "Save" at bounding box center [137, 176] width 19 height 11
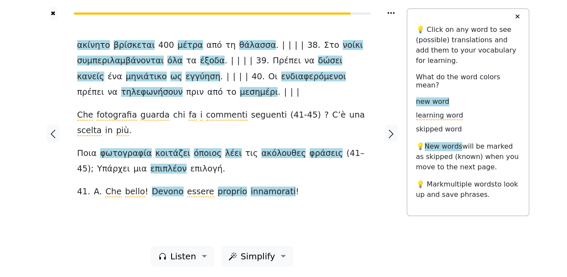
click at [159, 194] on span "Devono" at bounding box center [168, 192] width 32 height 11
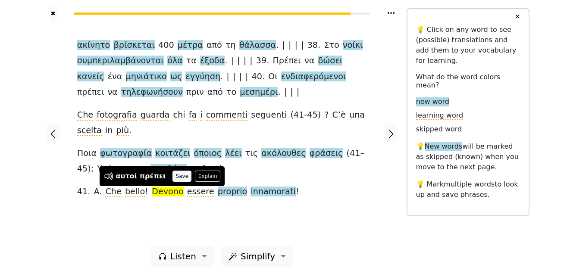
click at [175, 175] on button "Save" at bounding box center [182, 176] width 19 height 11
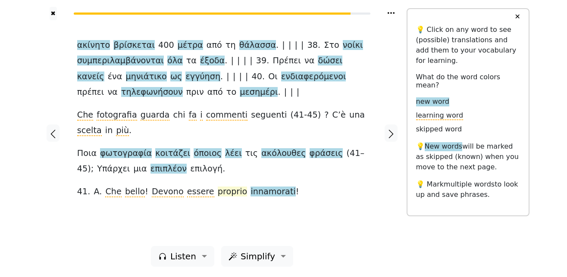
click at [218, 193] on span "proprio" at bounding box center [233, 192] width 30 height 11
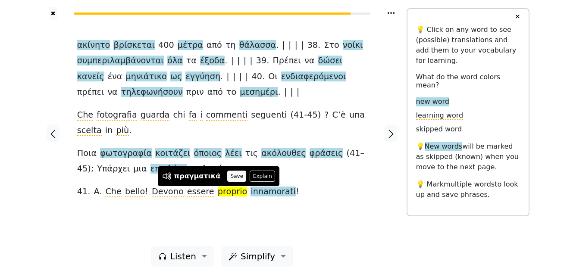
click at [229, 173] on button "Save" at bounding box center [236, 176] width 19 height 11
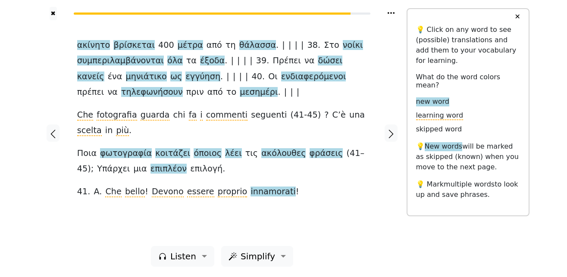
click at [251, 195] on span "innamorati" at bounding box center [273, 192] width 45 height 11
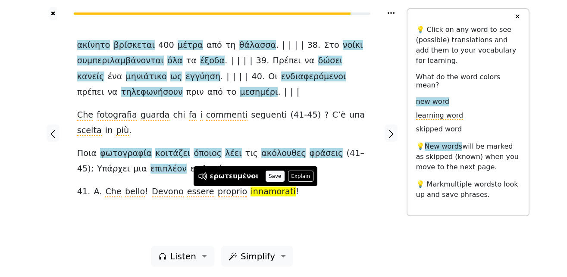
click at [269, 178] on button "Save" at bounding box center [275, 176] width 19 height 11
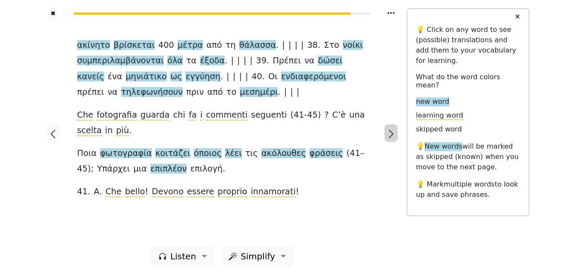
click at [390, 133] on icon "button" at bounding box center [391, 134] width 10 height 10
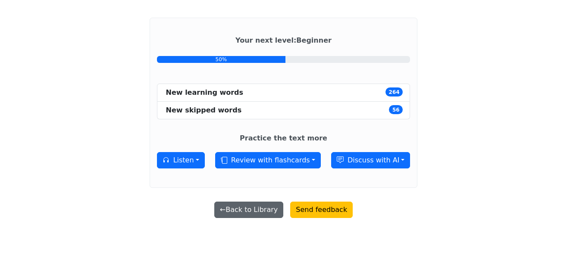
click at [251, 211] on button "← Back to Library" at bounding box center [248, 210] width 69 height 16
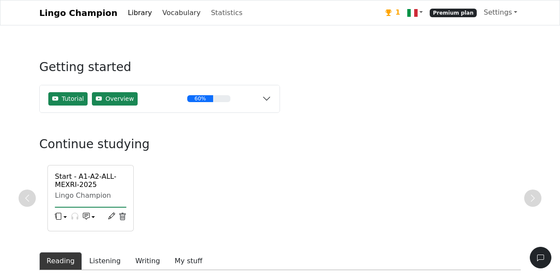
click at [166, 12] on link "Vocabulary" at bounding box center [181, 12] width 45 height 17
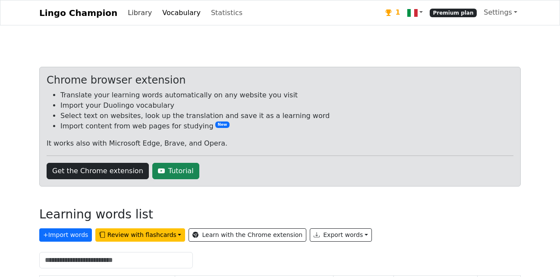
click at [131, 13] on link "Library" at bounding box center [139, 12] width 31 height 17
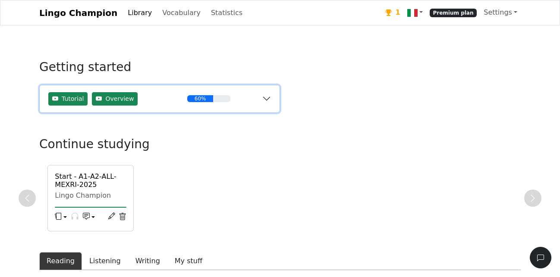
click at [270, 100] on button "Tutorial Overview 60%" at bounding box center [160, 98] width 240 height 27
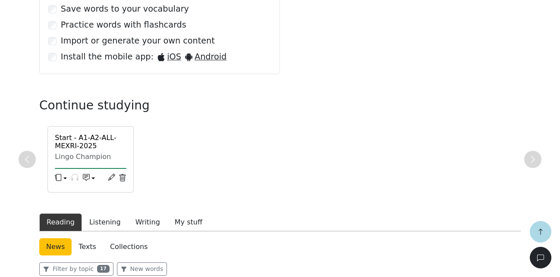
click at [85, 144] on h6 "Start - A1-A2-ALL-MEXRI-2025 (Unknown)" at bounding box center [91, 146] width 72 height 25
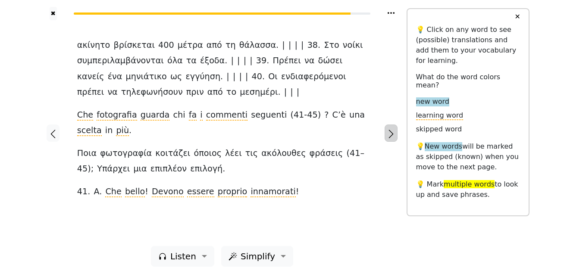
click at [388, 135] on icon "button" at bounding box center [391, 134] width 10 height 10
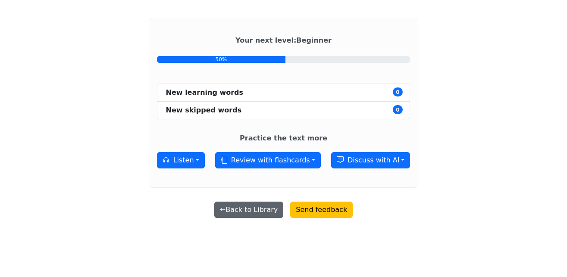
click at [273, 212] on button "← Back to Library" at bounding box center [248, 210] width 69 height 16
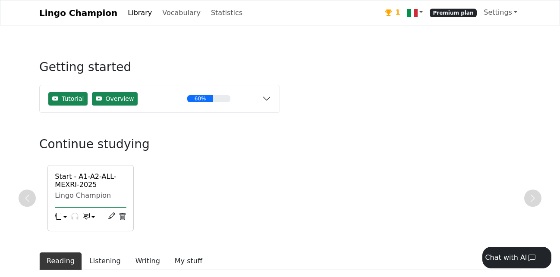
click at [82, 186] on h6 "Start - A1-A2-ALL-MEXRI-2025 (Unknown)" at bounding box center [91, 185] width 72 height 25
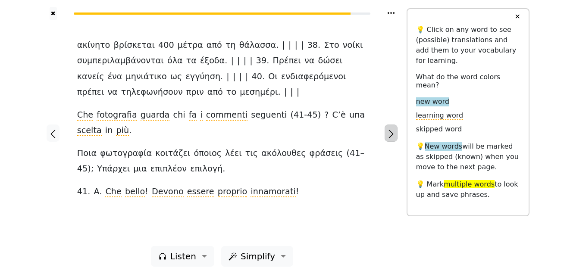
click at [391, 132] on icon "button" at bounding box center [391, 134] width 10 height 10
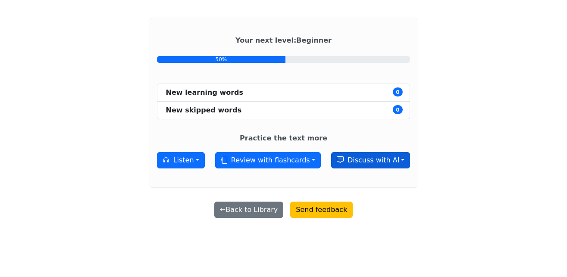
click at [361, 158] on button "Discuss with AI" at bounding box center [370, 160] width 79 height 16
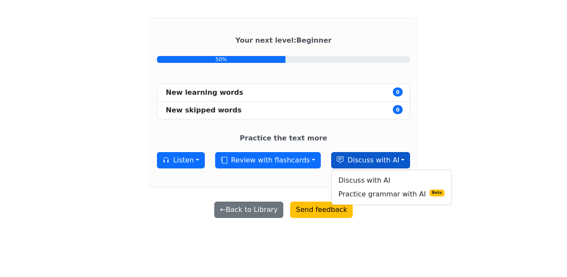
click at [411, 152] on div "Your next level : Beginner 50% New learning words 0 New skipped words 0 Practic…" at bounding box center [283, 114] width 481 height 207
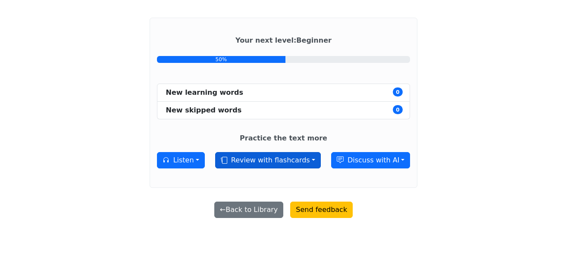
click at [292, 160] on button "Review with flashcards" at bounding box center [268, 160] width 106 height 16
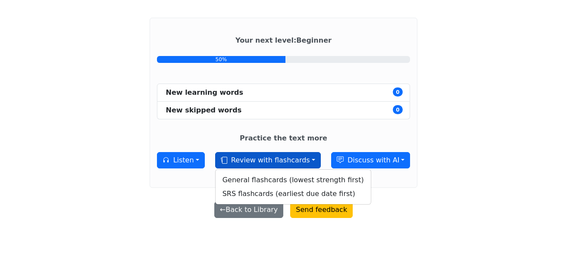
click at [93, 136] on div "Your next level : Beginner 50% New learning words 0 New skipped words 0 Practic…" at bounding box center [283, 114] width 481 height 207
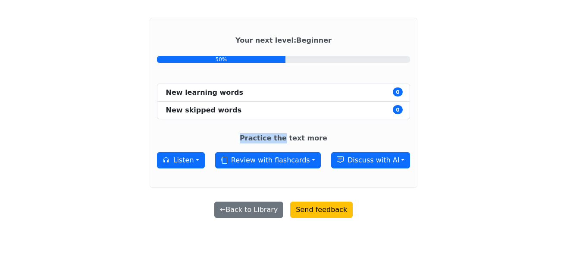
drag, startPoint x: 268, startPoint y: 139, endPoint x: 287, endPoint y: 137, distance: 18.7
click at [287, 137] on strong "Practice the text more" at bounding box center [284, 138] width 88 height 8
drag, startPoint x: 287, startPoint y: 137, endPoint x: 191, endPoint y: 165, distance: 100.2
click at [286, 137] on strong "Practice the text more" at bounding box center [284, 138] width 88 height 8
click at [183, 162] on button "Listen" at bounding box center [181, 160] width 48 height 16
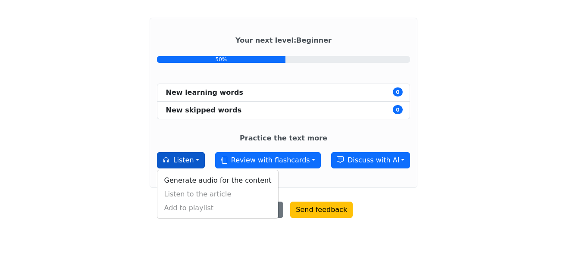
click at [148, 159] on div "Your next level : Beginner 50% New learning words 0 New skipped words 0 Practic…" at bounding box center [283, 114] width 481 height 207
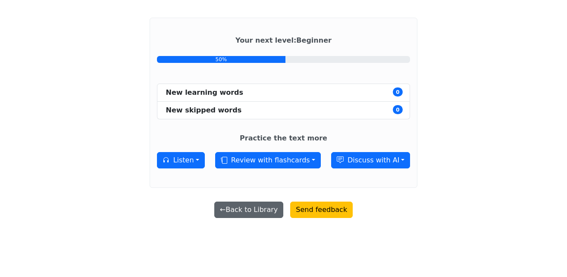
click at [230, 210] on button "← Back to Library" at bounding box center [248, 210] width 69 height 16
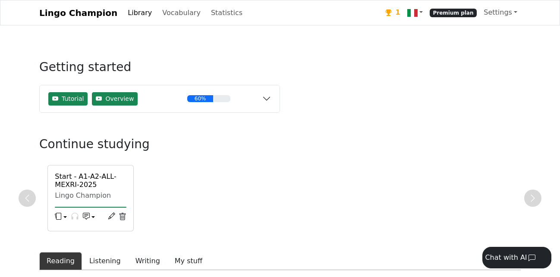
scroll to position [44, 0]
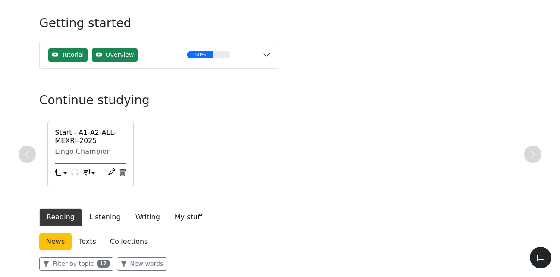
click at [63, 173] on button "button" at bounding box center [61, 173] width 12 height 13
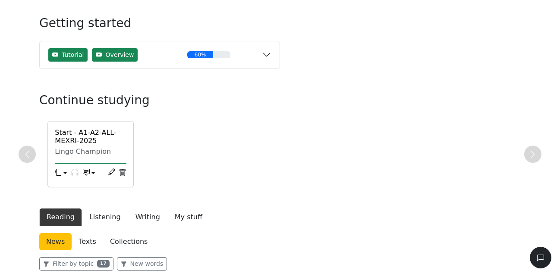
click at [94, 175] on button "button" at bounding box center [89, 173] width 12 height 13
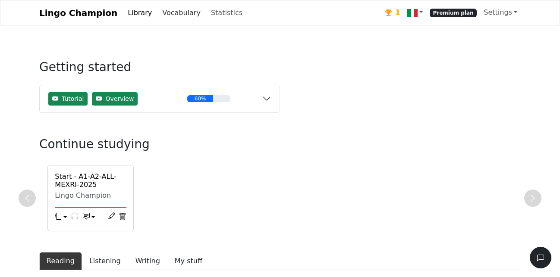
click at [166, 14] on link "Vocabulary" at bounding box center [181, 12] width 45 height 17
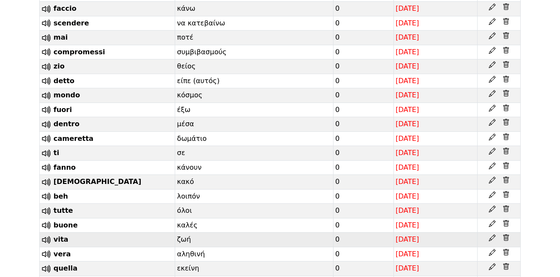
scroll to position [2156, 0]
